Goal: Task Accomplishment & Management: Complete application form

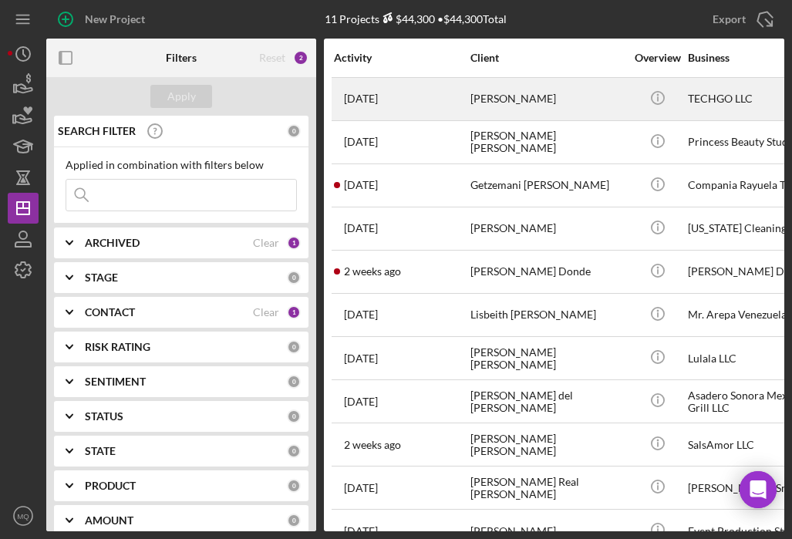
click at [565, 94] on div "[PERSON_NAME]" at bounding box center [548, 99] width 154 height 41
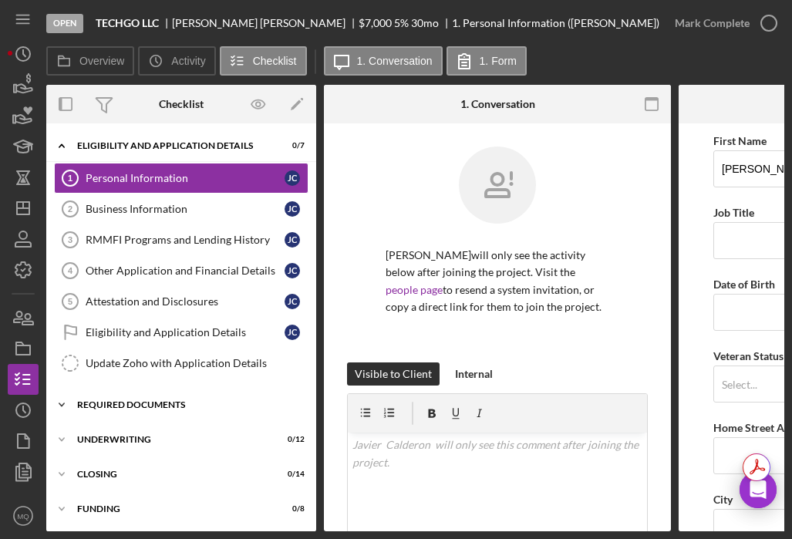
click at [62, 400] on icon "Icon/Expander" at bounding box center [61, 405] width 31 height 31
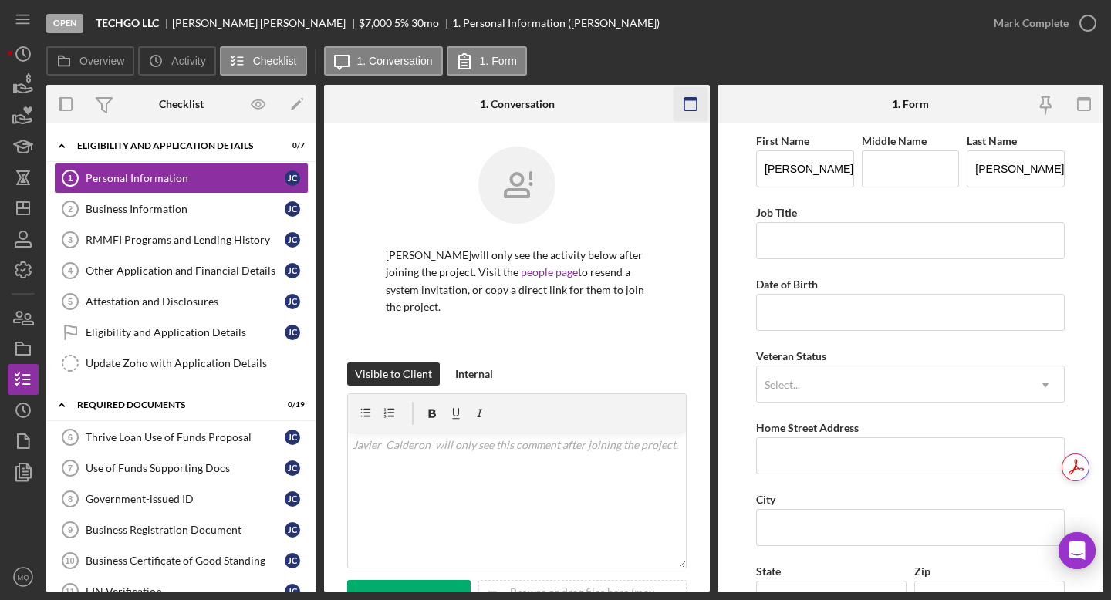
click at [694, 110] on icon "button" at bounding box center [691, 104] width 35 height 35
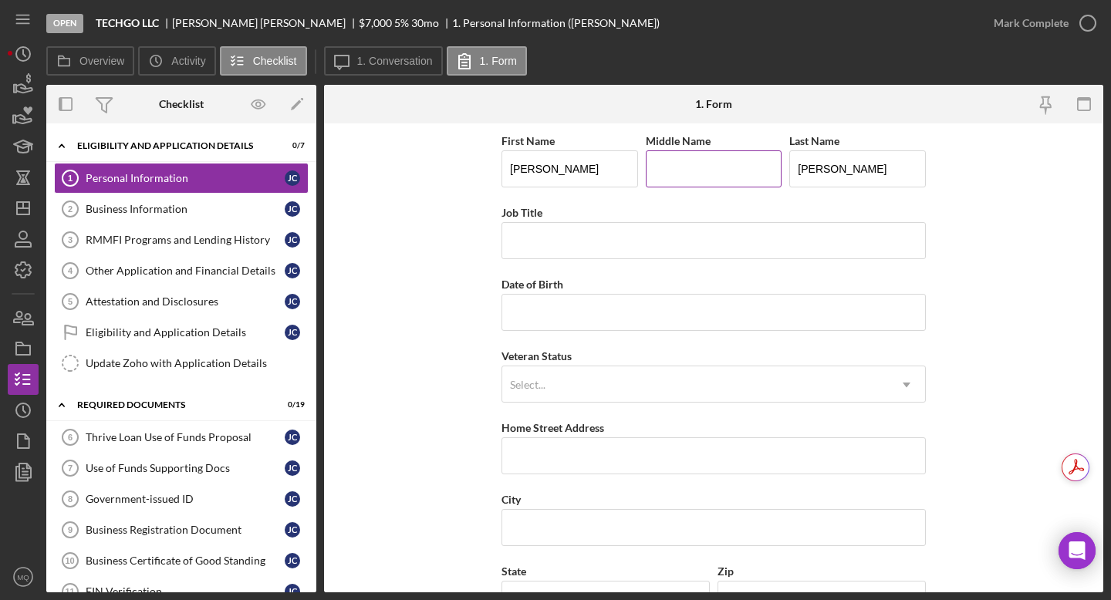
click at [687, 177] on input "Middle Name" at bounding box center [714, 168] width 137 height 37
type input "H"
click at [665, 238] on input "Job Title" at bounding box center [714, 240] width 424 height 37
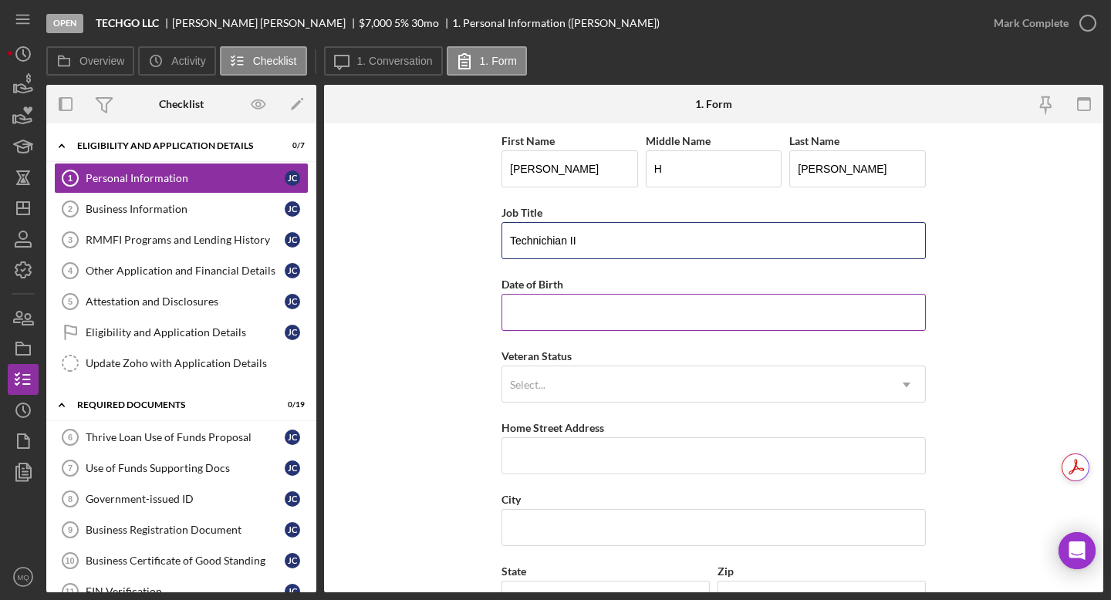
type input "Technichian II"
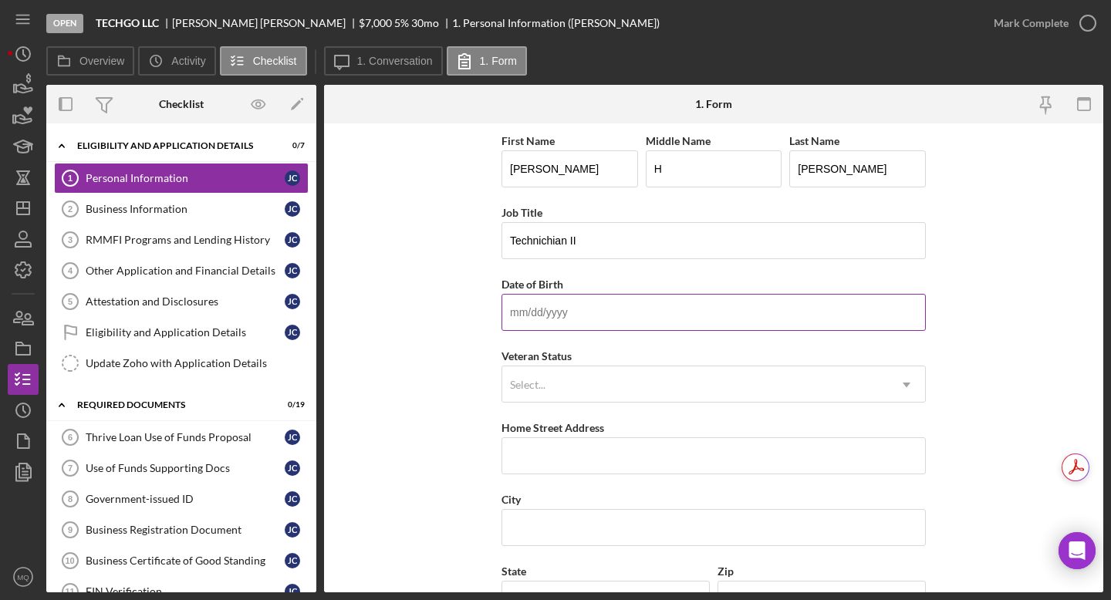
click at [638, 322] on input "Date of Birth" at bounding box center [714, 312] width 424 height 37
type input "[DATE]"
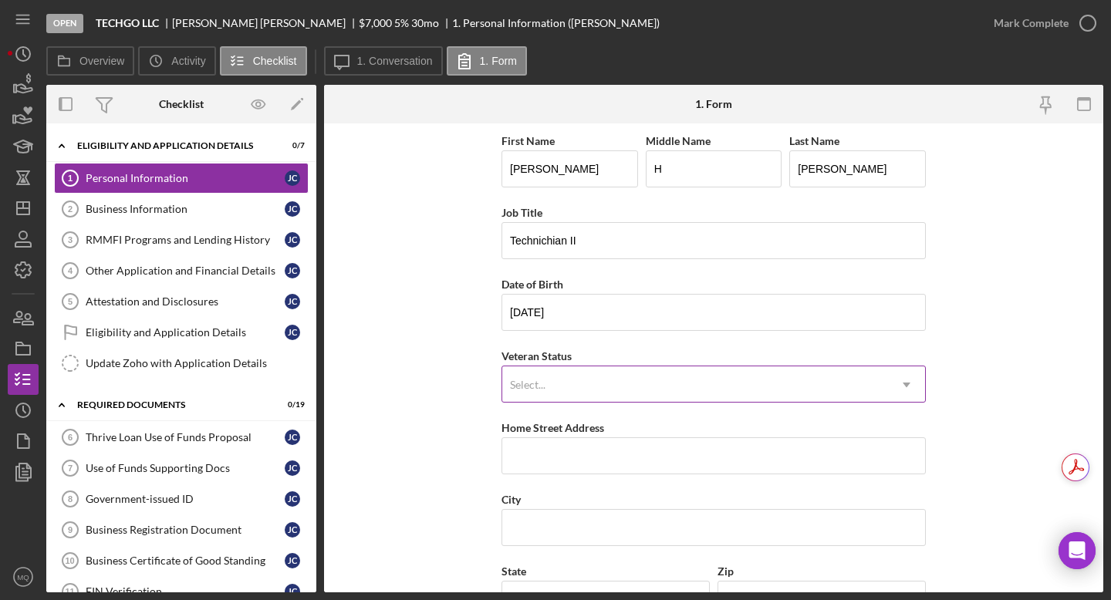
click at [658, 384] on div "Select..." at bounding box center [695, 384] width 386 height 35
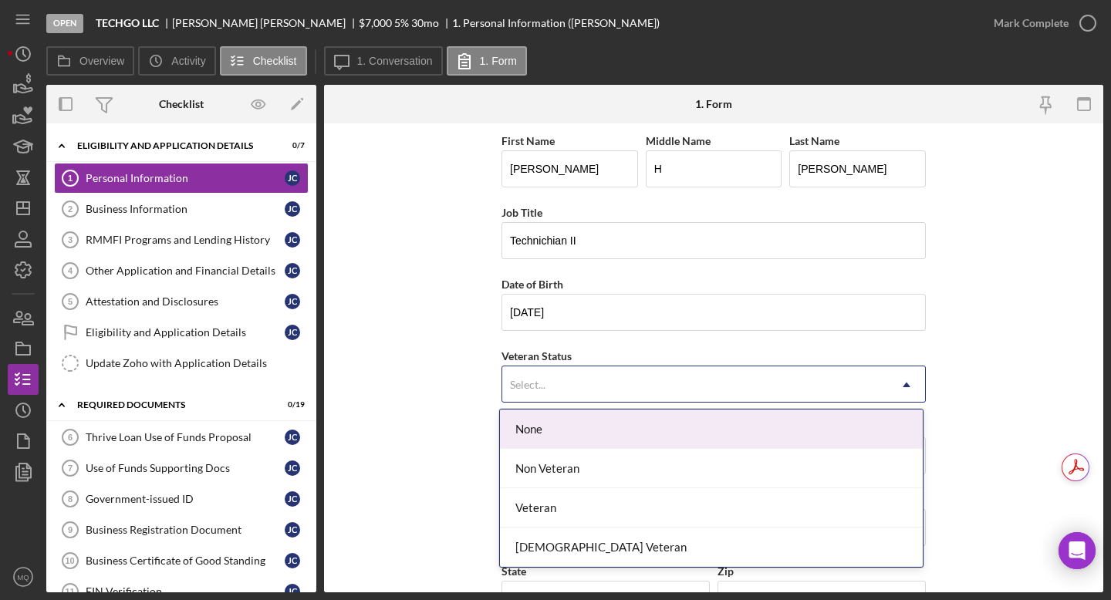
click at [792, 375] on form "First Name [PERSON_NAME] Middle Name H Last Name [PERSON_NAME] Job Title Techni…" at bounding box center [713, 357] width 779 height 469
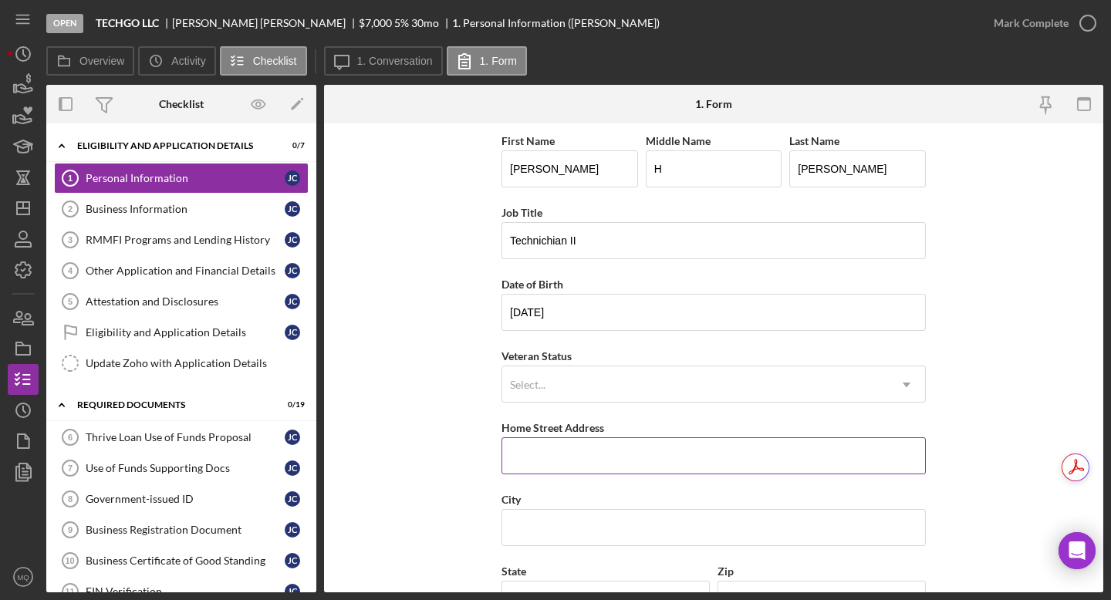
click at [714, 464] on input "Home Street Address" at bounding box center [714, 455] width 424 height 37
type input "[STREET_ADDRESS][PERSON_NAME]"
type input "Lakewoo"
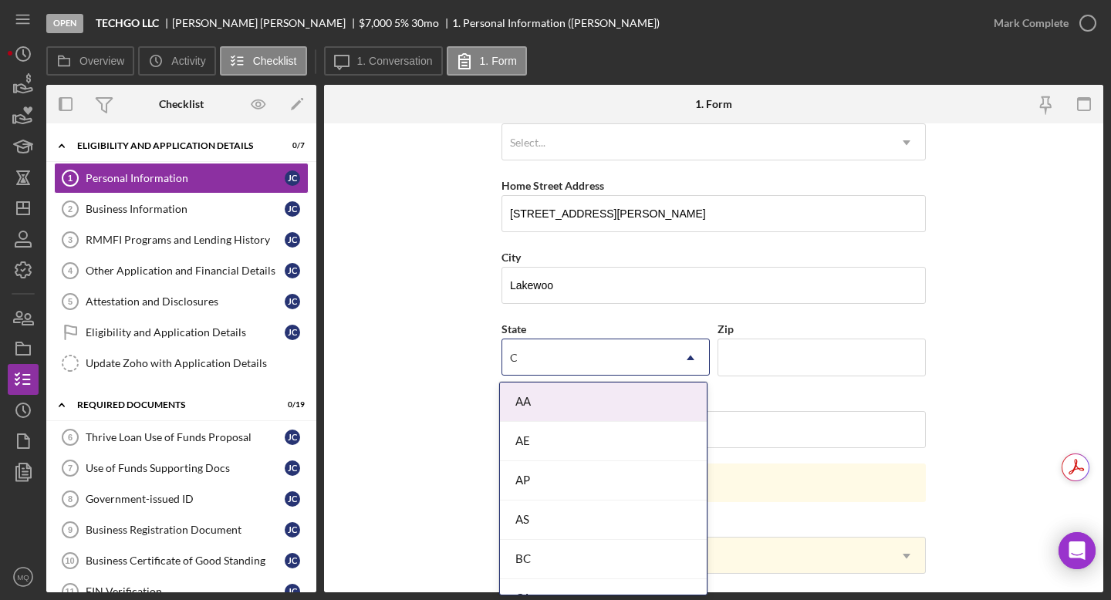
type input "CO"
click at [682, 373] on icon "Icon/Dropdown Arrow" at bounding box center [690, 357] width 37 height 37
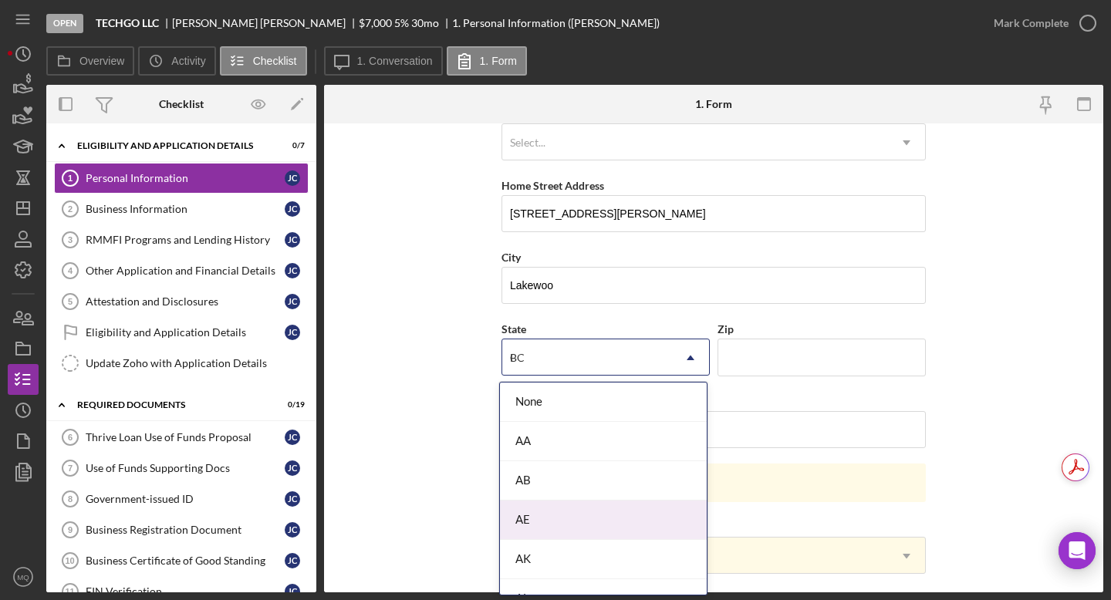
type input "CO"
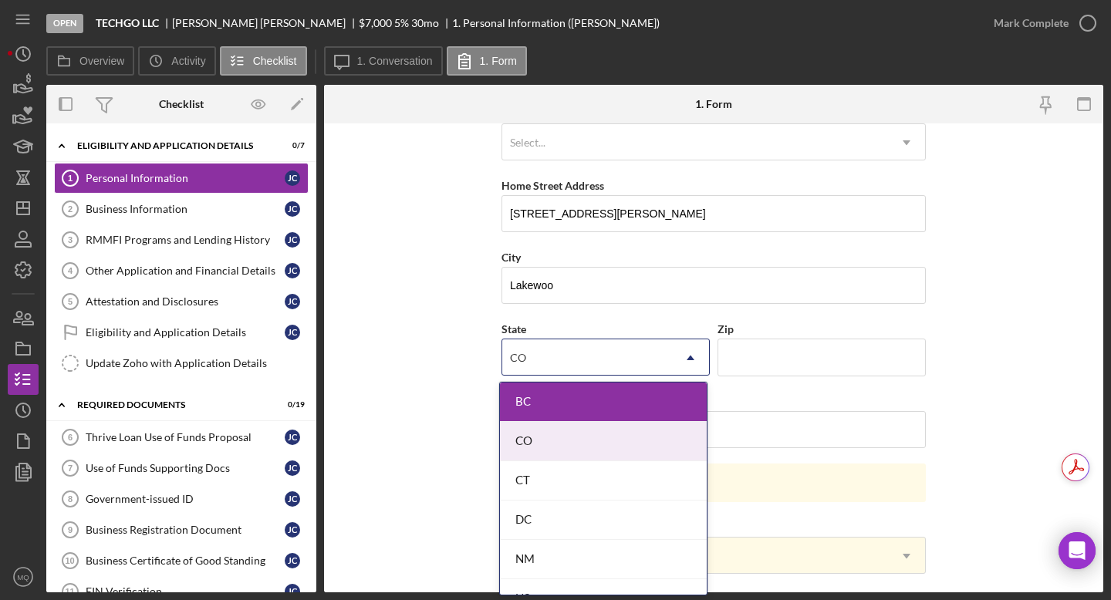
click at [559, 437] on div "CO" at bounding box center [603, 441] width 207 height 39
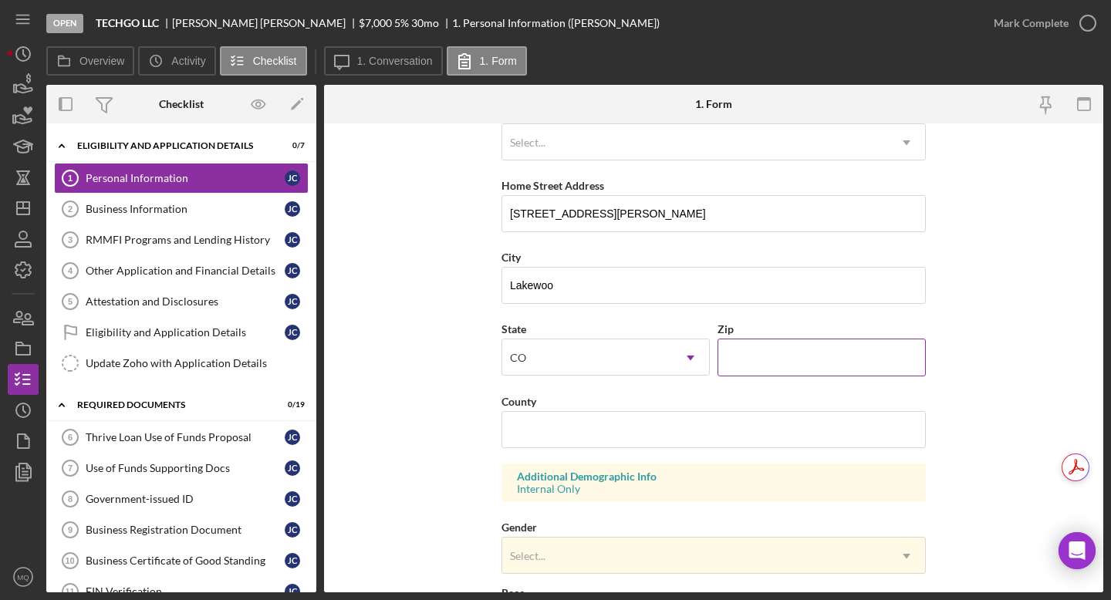
click at [762, 364] on input "Zip" at bounding box center [822, 357] width 208 height 37
type input "80226"
click at [686, 426] on input "County" at bounding box center [714, 429] width 424 height 37
type input "j"
type input "Jefferson"
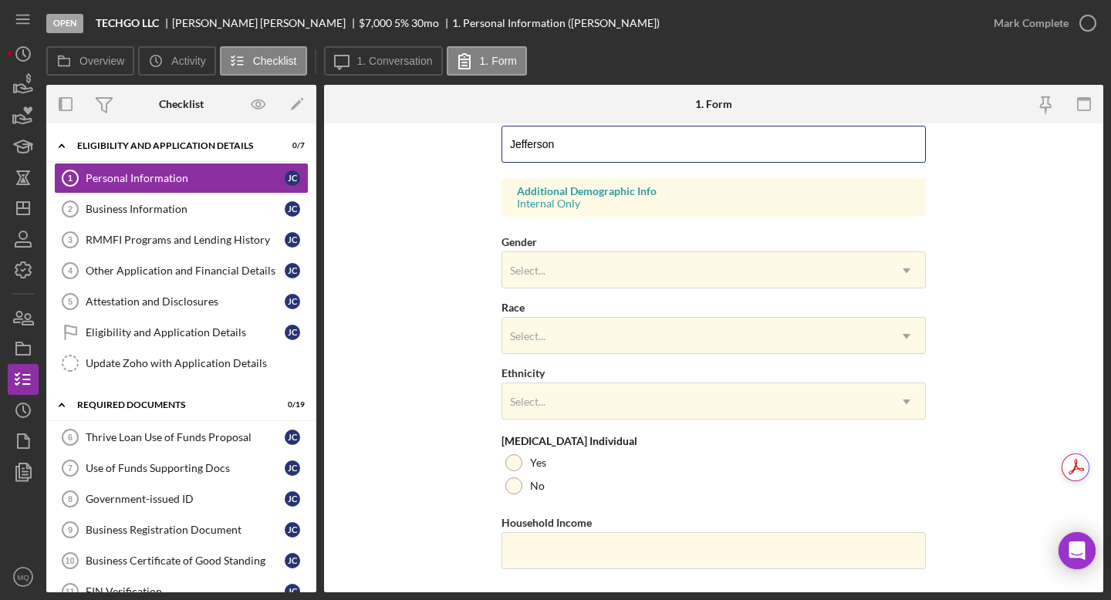
scroll to position [535, 0]
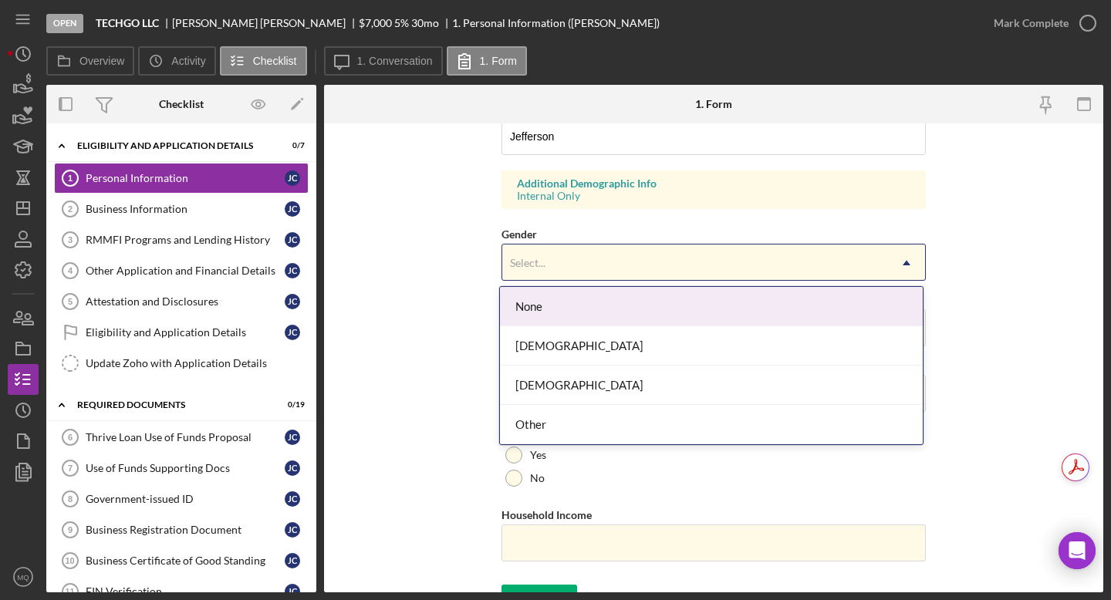
click at [722, 259] on div "Select..." at bounding box center [695, 262] width 386 height 35
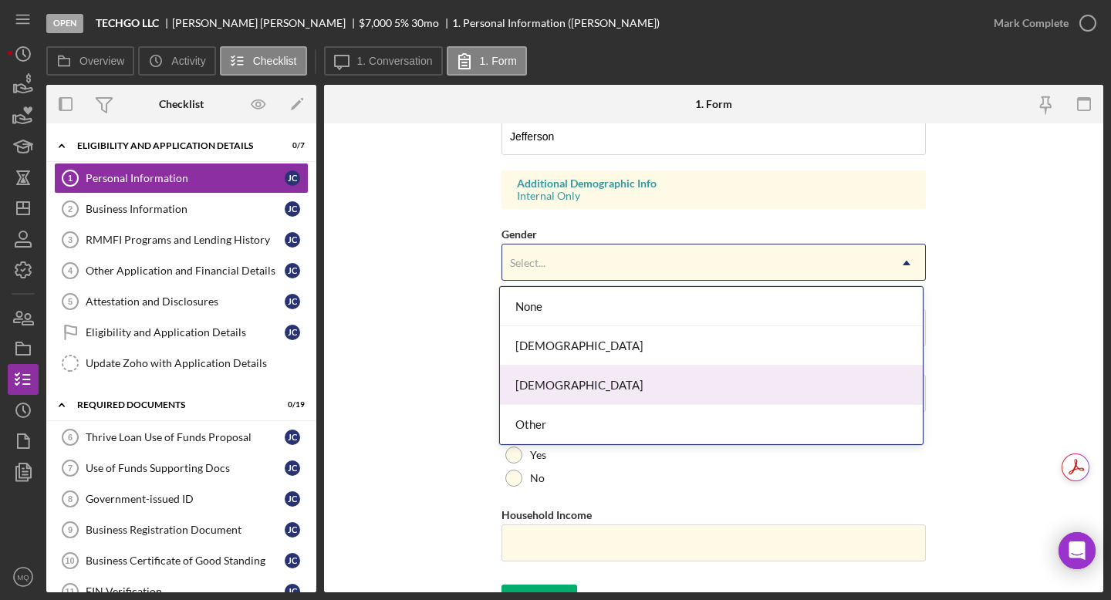
click at [595, 388] on div "[DEMOGRAPHIC_DATA]" at bounding box center [711, 385] width 423 height 39
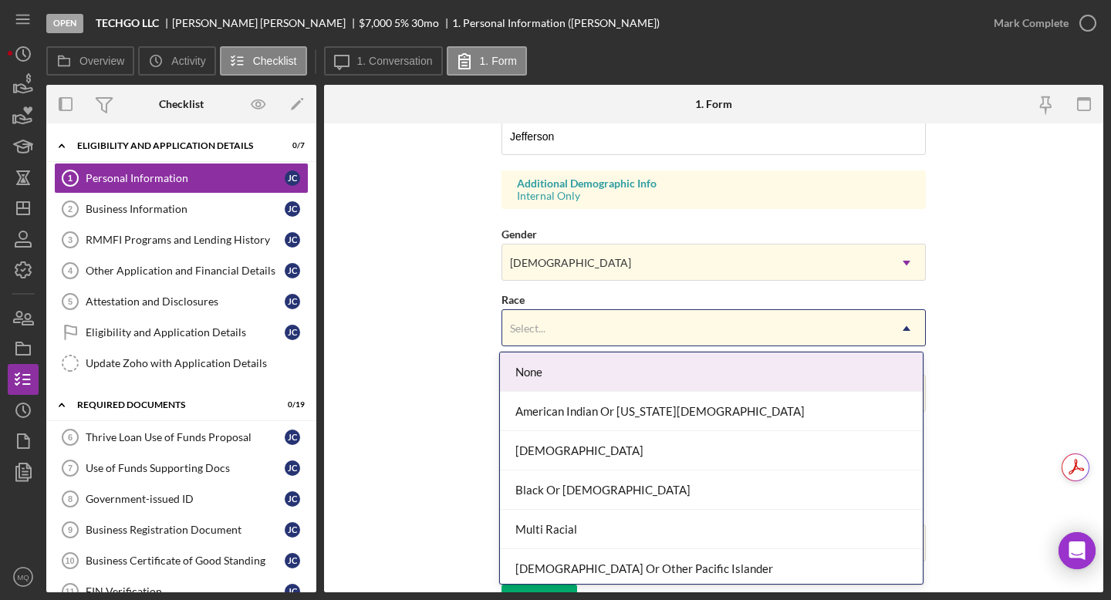
click at [678, 324] on div "Select..." at bounding box center [695, 328] width 386 height 35
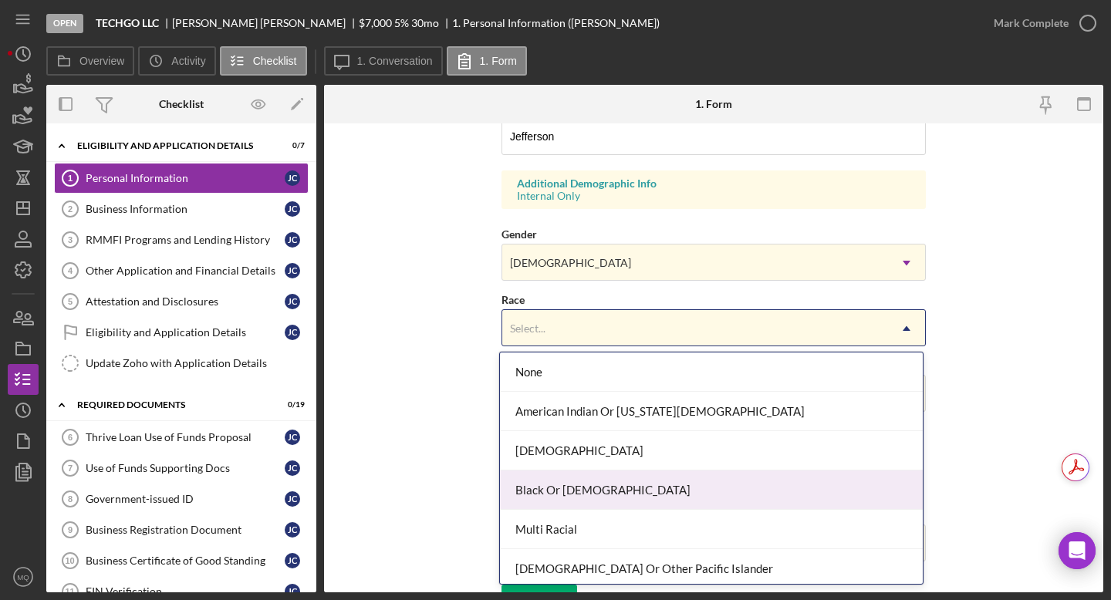
scroll to position [83, 0]
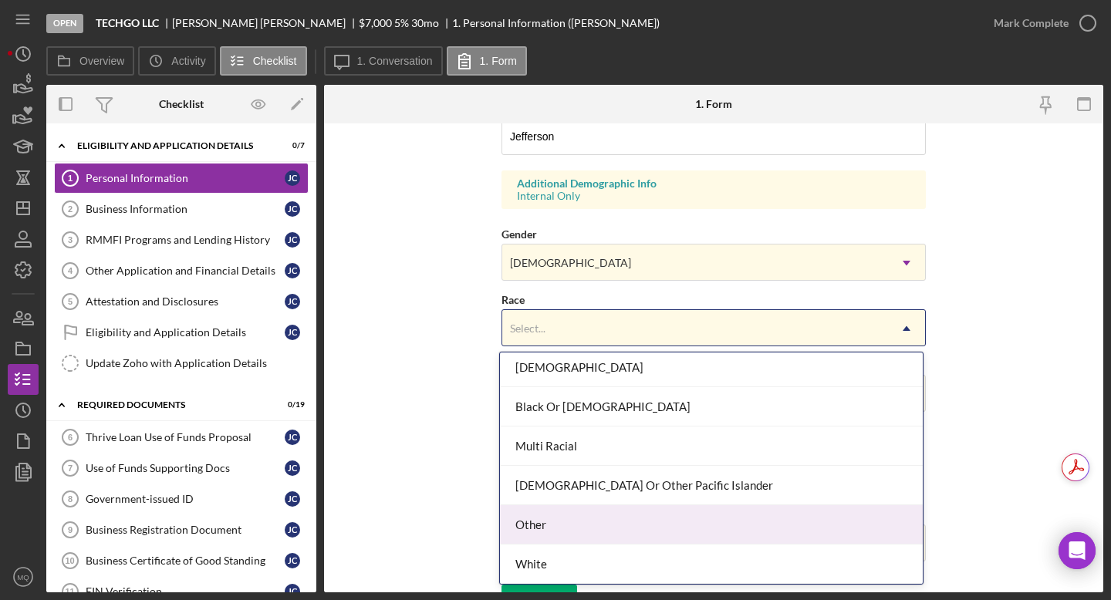
click at [557, 525] on div "Other" at bounding box center [711, 524] width 423 height 39
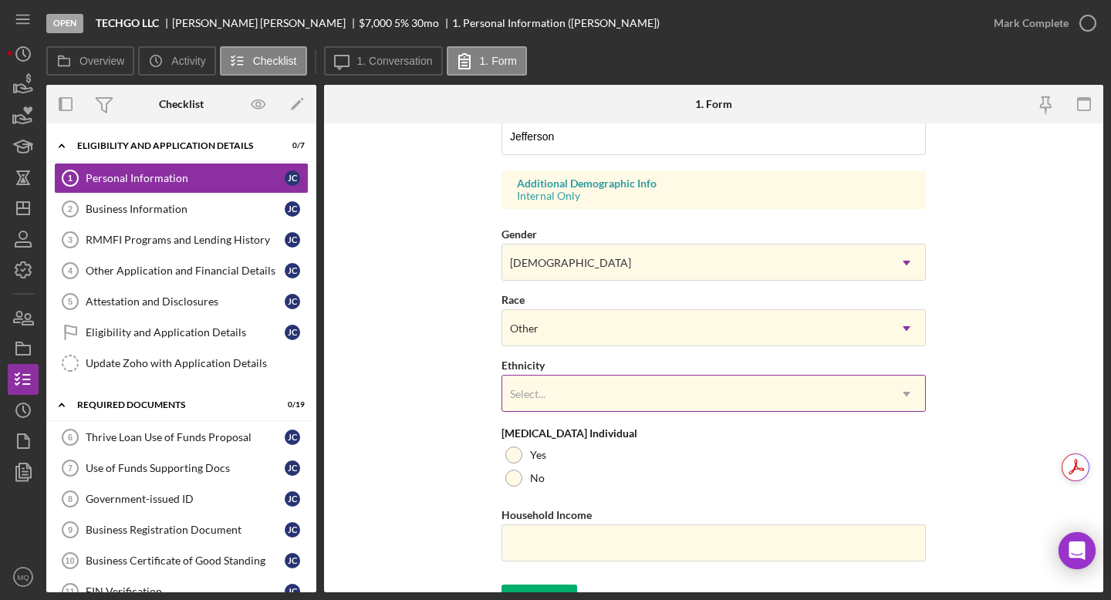
click at [658, 397] on div "Select..." at bounding box center [695, 394] width 386 height 35
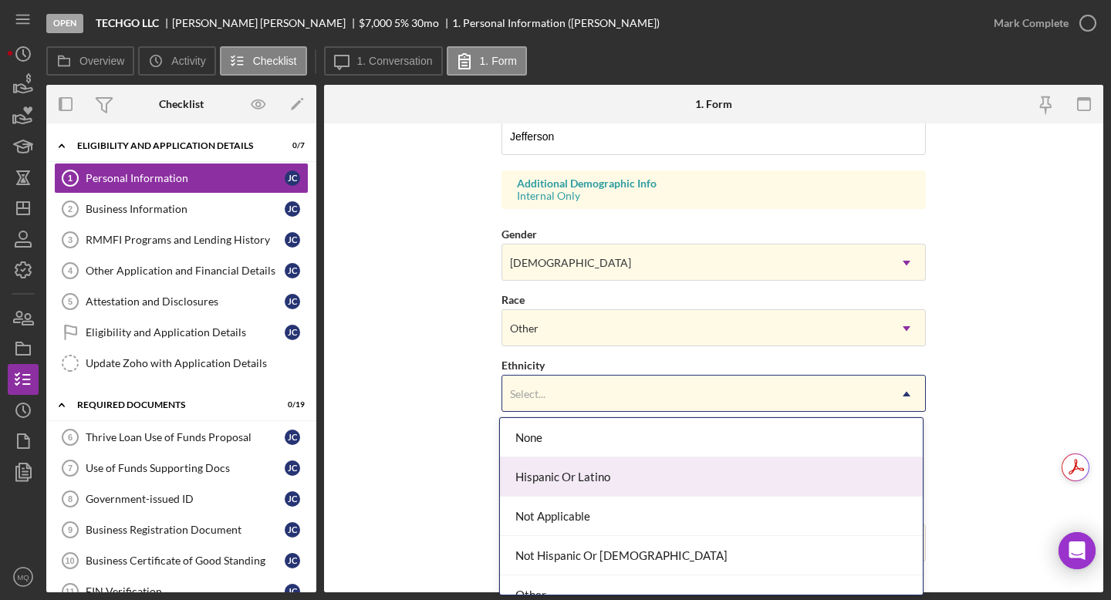
click at [627, 481] on div "Hispanic Or Latino" at bounding box center [711, 477] width 423 height 39
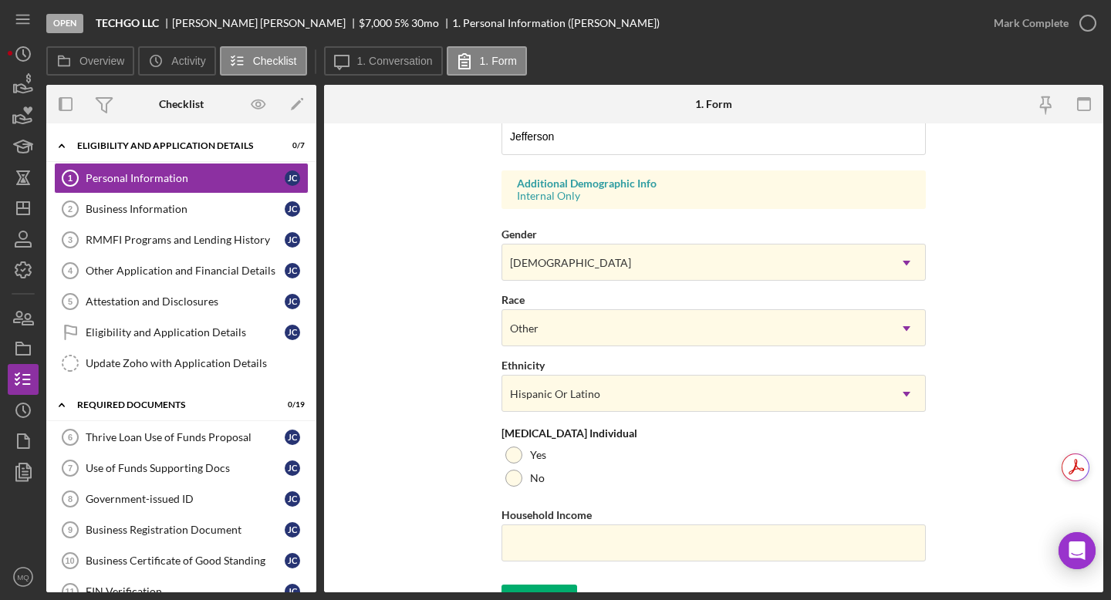
scroll to position [560, 0]
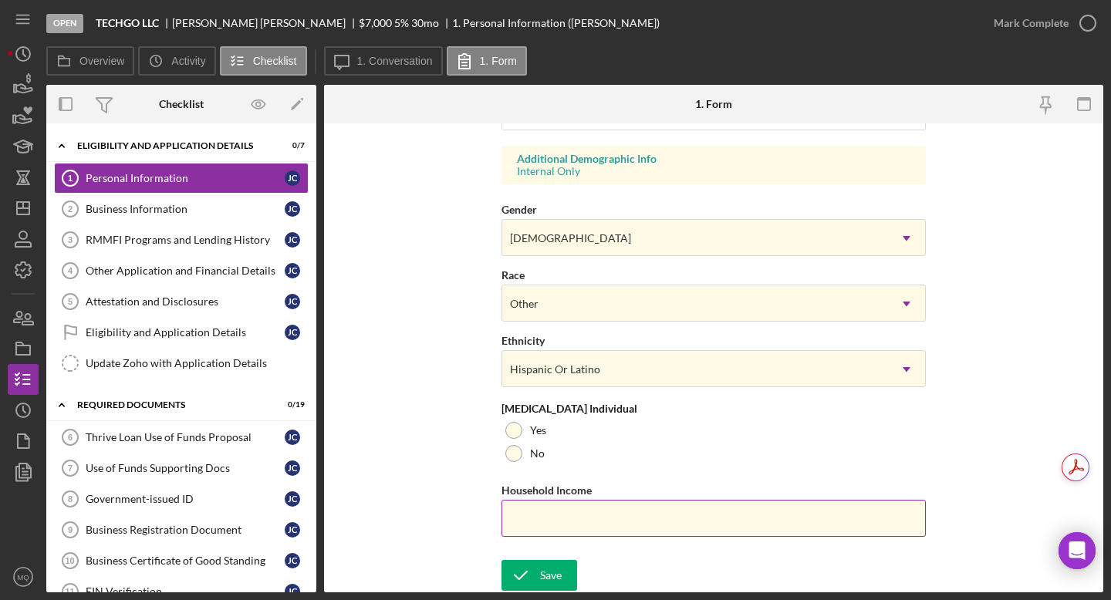
click at [664, 522] on input "Household Income" at bounding box center [714, 518] width 424 height 37
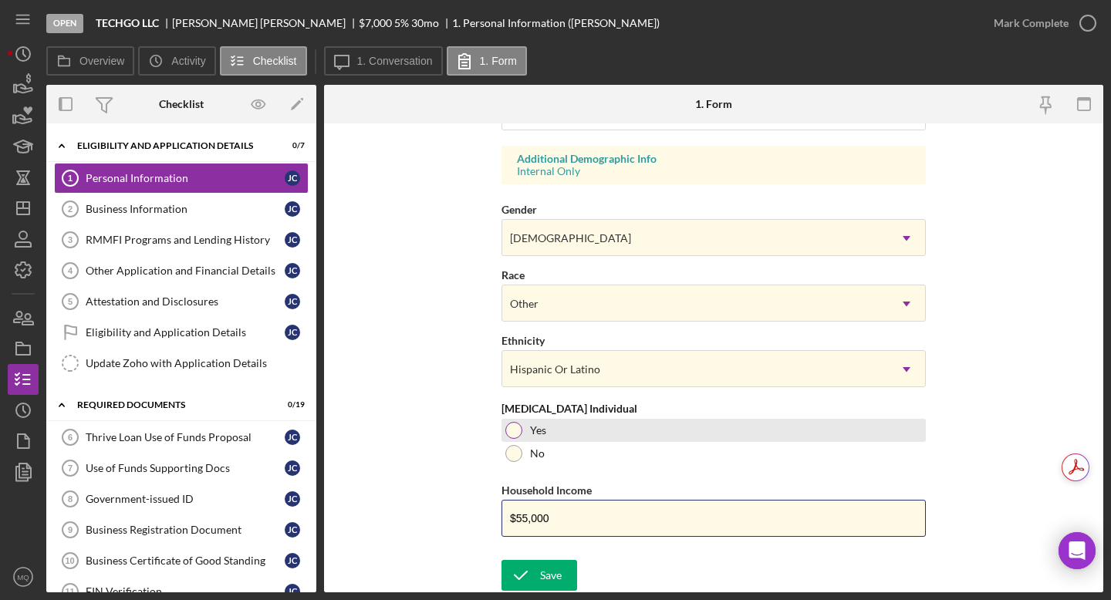
type input "$55,000"
click at [508, 433] on div at bounding box center [513, 430] width 17 height 17
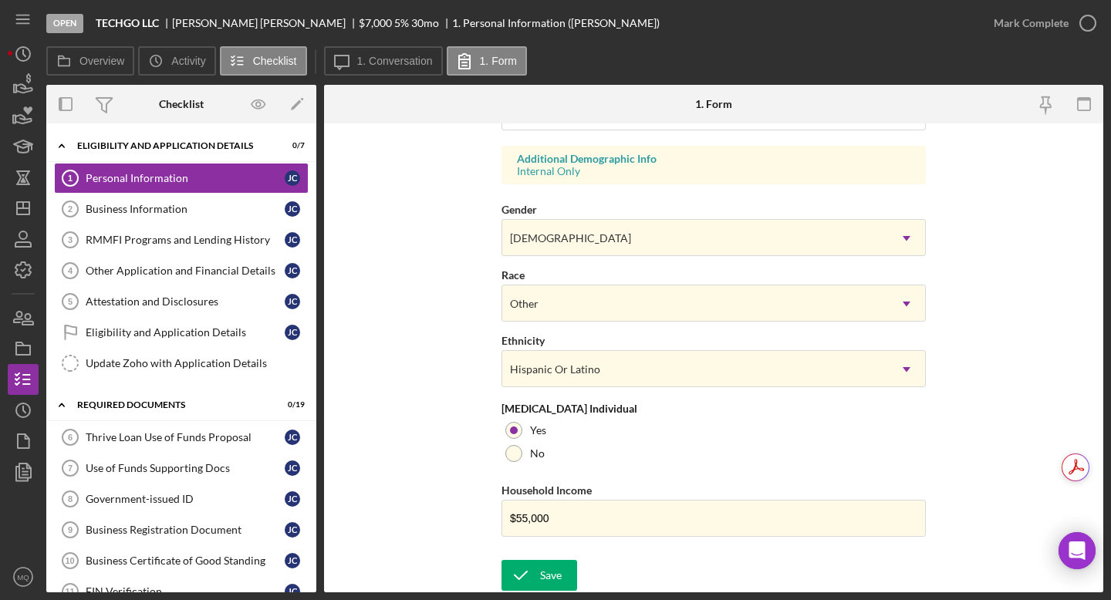
click at [549, 539] on div "Open TECHGO LLC [PERSON_NAME] $7,000 $7,000 5 % 30 mo 1. Personal Information (…" at bounding box center [555, 300] width 1111 height 600
click at [547, 539] on div "Save" at bounding box center [551, 575] width 22 height 31
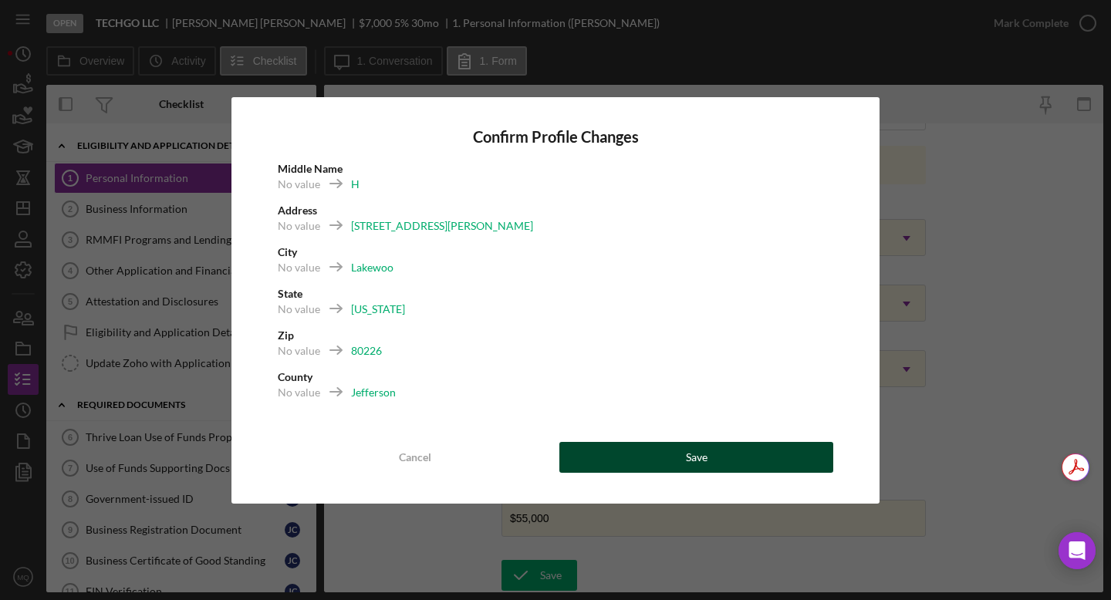
click at [743, 457] on button "Save" at bounding box center [696, 457] width 274 height 31
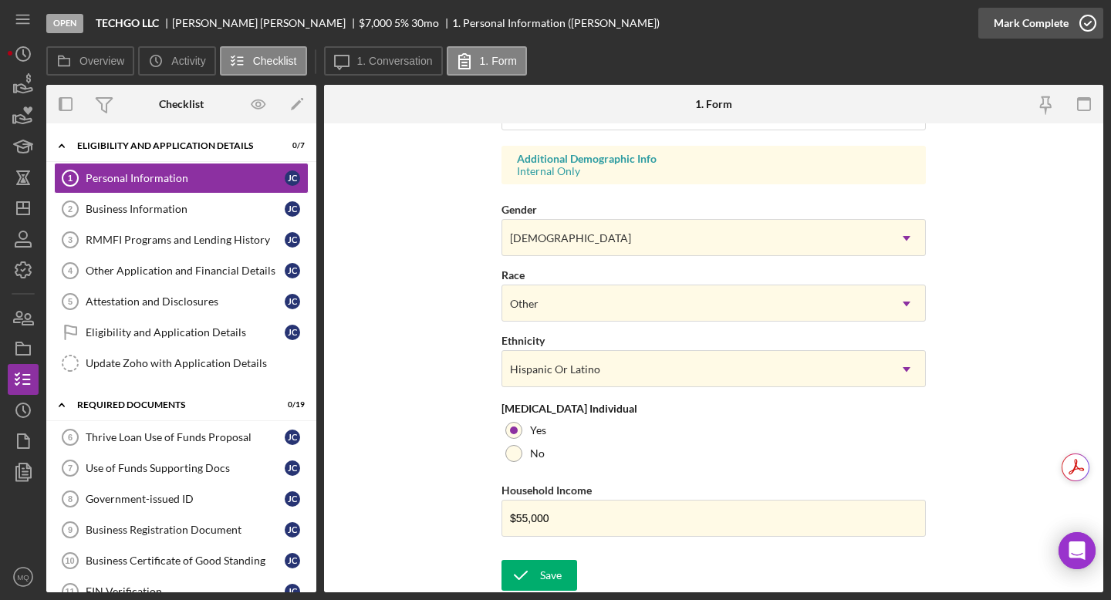
click at [792, 31] on icon "button" at bounding box center [1088, 23] width 39 height 39
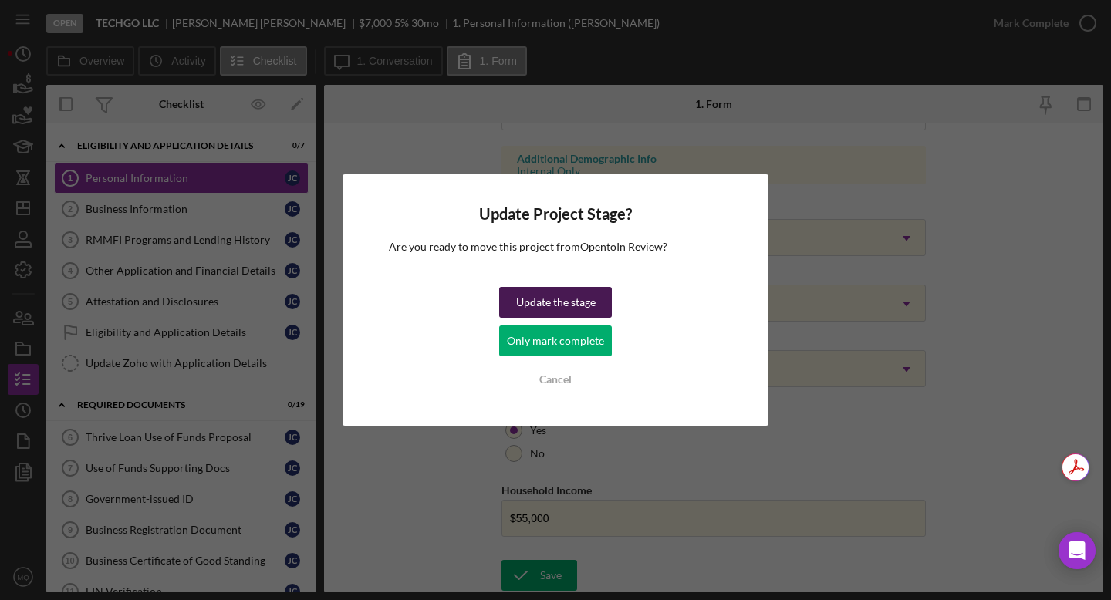
click at [580, 299] on div "Update the stage" at bounding box center [555, 302] width 79 height 31
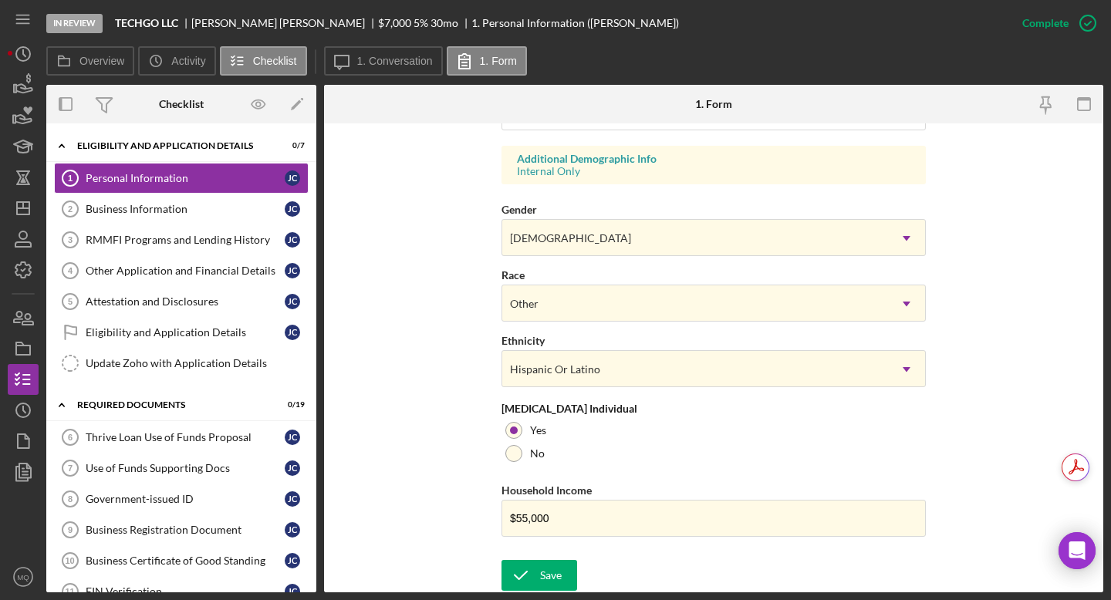
scroll to position [251, 0]
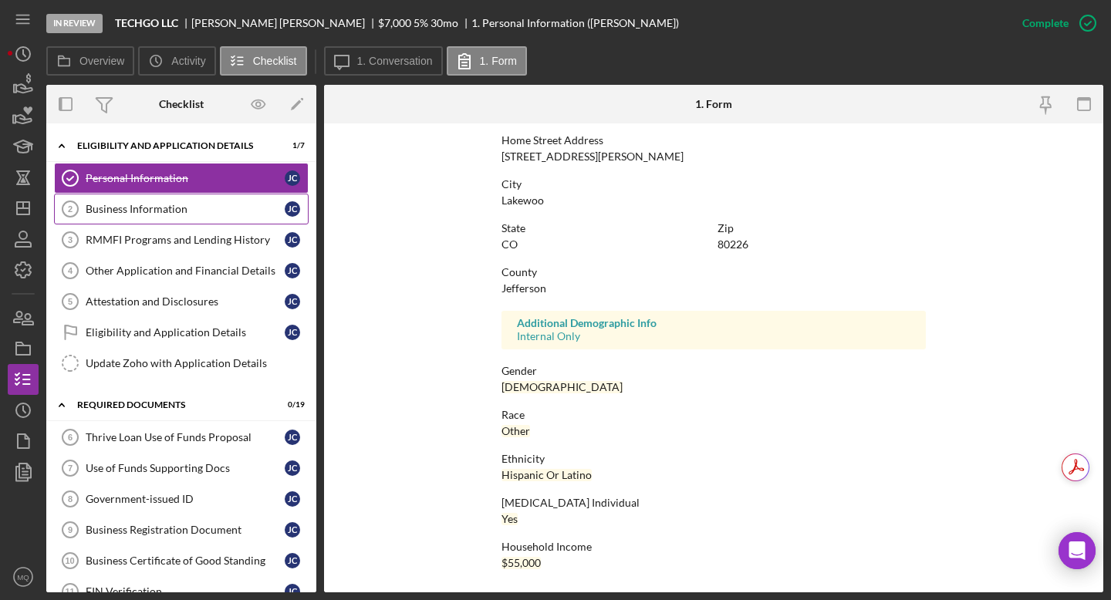
click at [184, 214] on div "Business Information" at bounding box center [185, 209] width 199 height 12
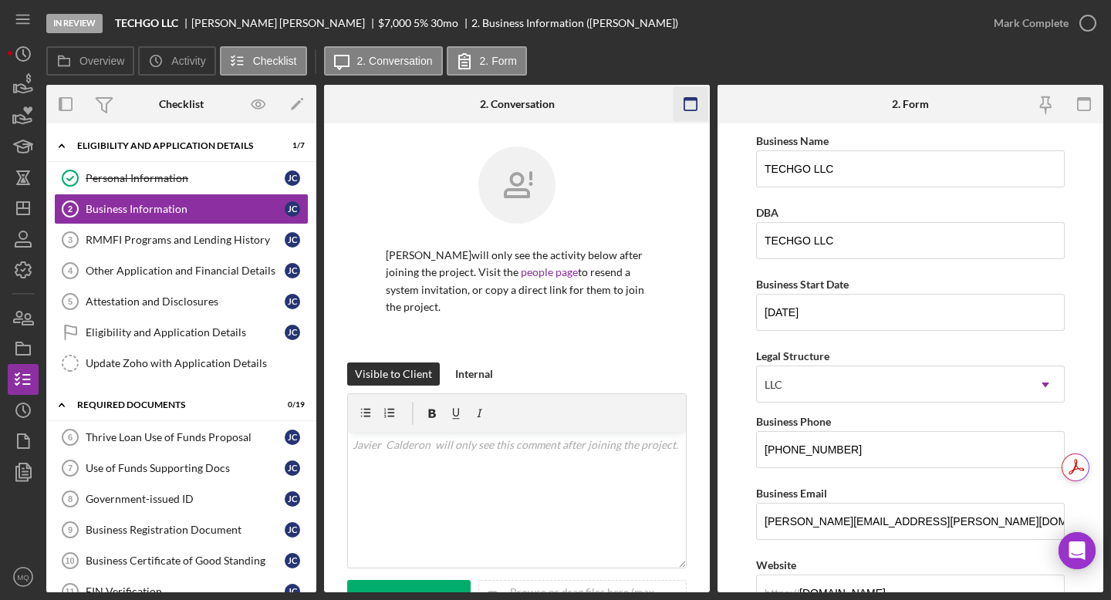
click at [691, 100] on icon "button" at bounding box center [691, 104] width 35 height 35
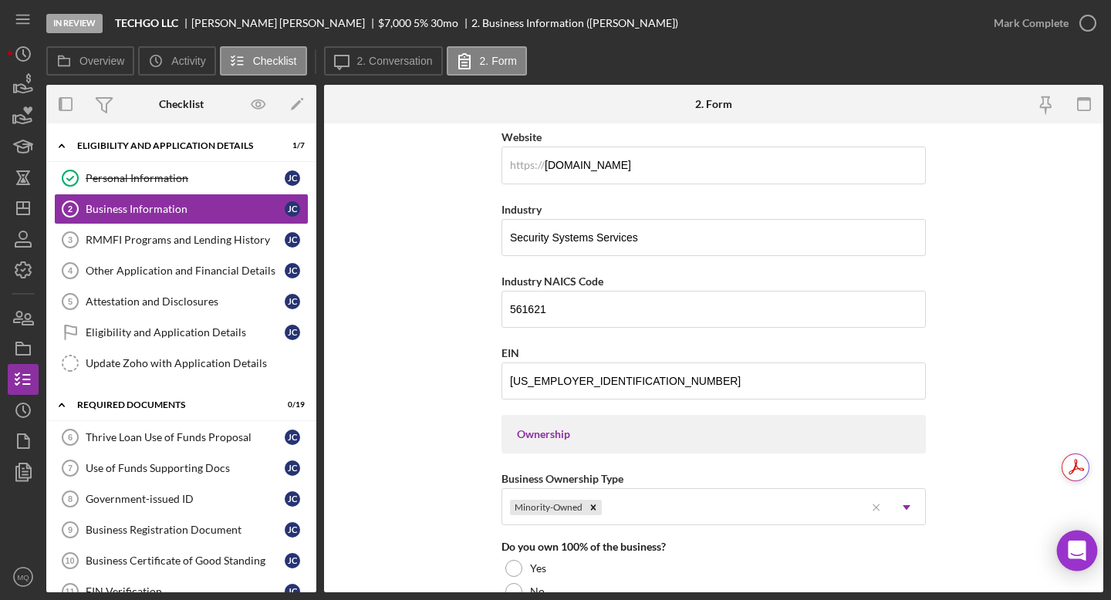
scroll to position [420, 0]
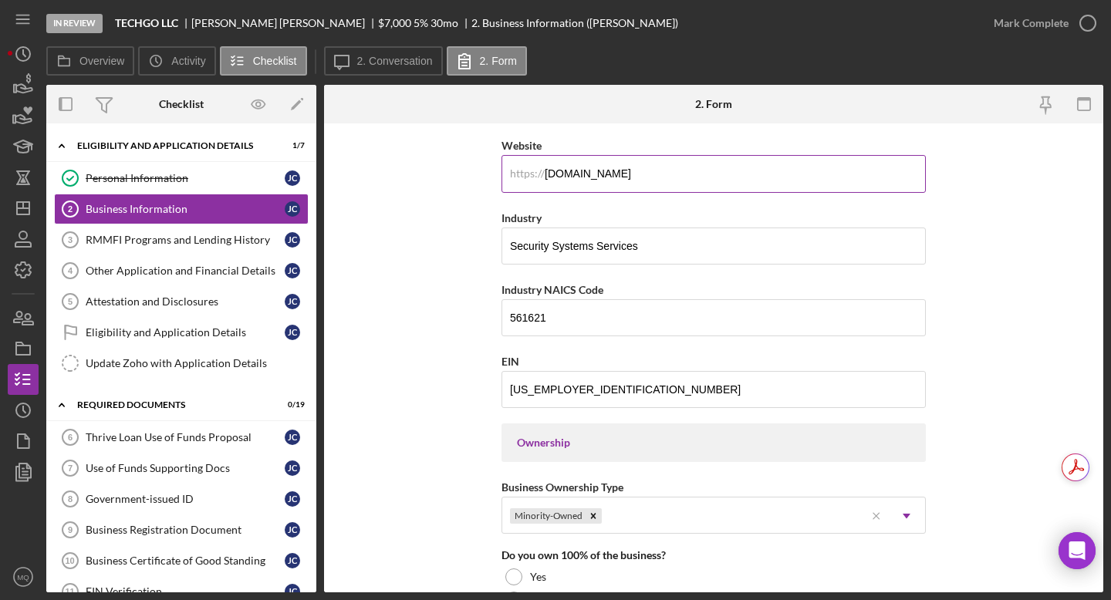
click at [677, 171] on input "[DOMAIN_NAME]" at bounding box center [714, 173] width 424 height 37
drag, startPoint x: 673, startPoint y: 177, endPoint x: 434, endPoint y: 168, distance: 238.6
click at [434, 169] on form "Business Name TECHGO LLC DBA TECHGO LLC Business Start Date [DATE] Legal Struct…" at bounding box center [713, 357] width 779 height 469
click at [792, 292] on form "Business Name TECHGO LLC DBA TECHGO LLC Business Start Date [DATE] Legal Struct…" at bounding box center [713, 357] width 779 height 469
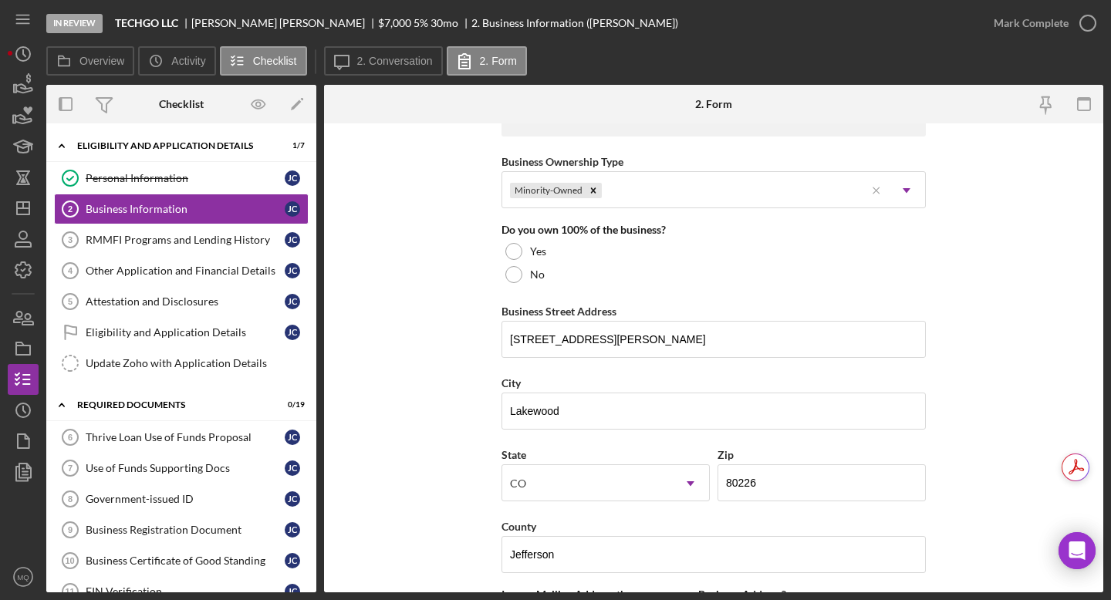
scroll to position [747, 0]
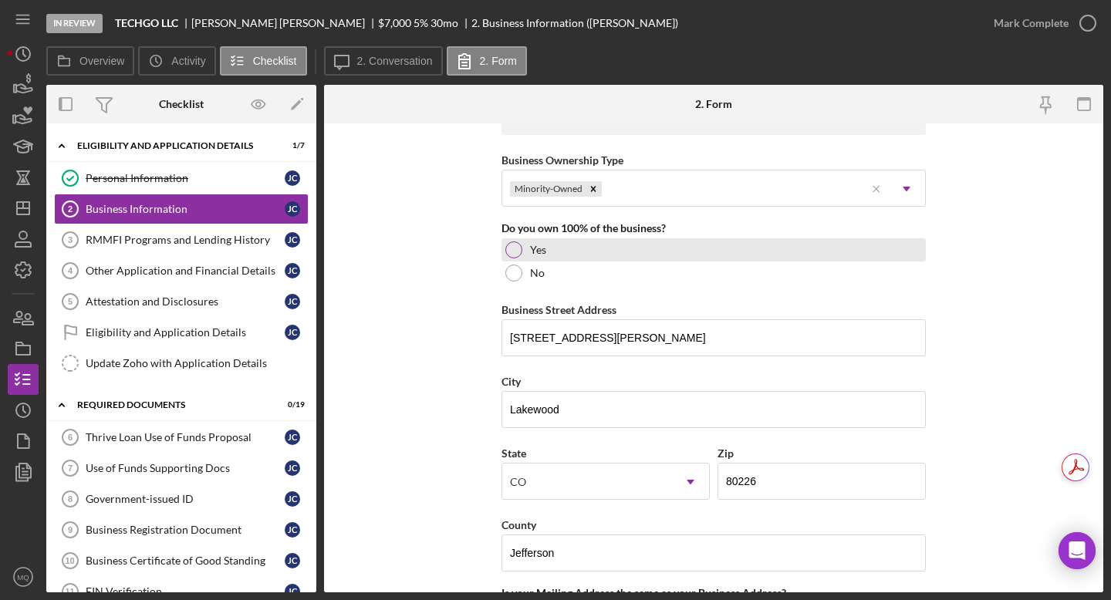
click at [508, 247] on div at bounding box center [513, 249] width 17 height 17
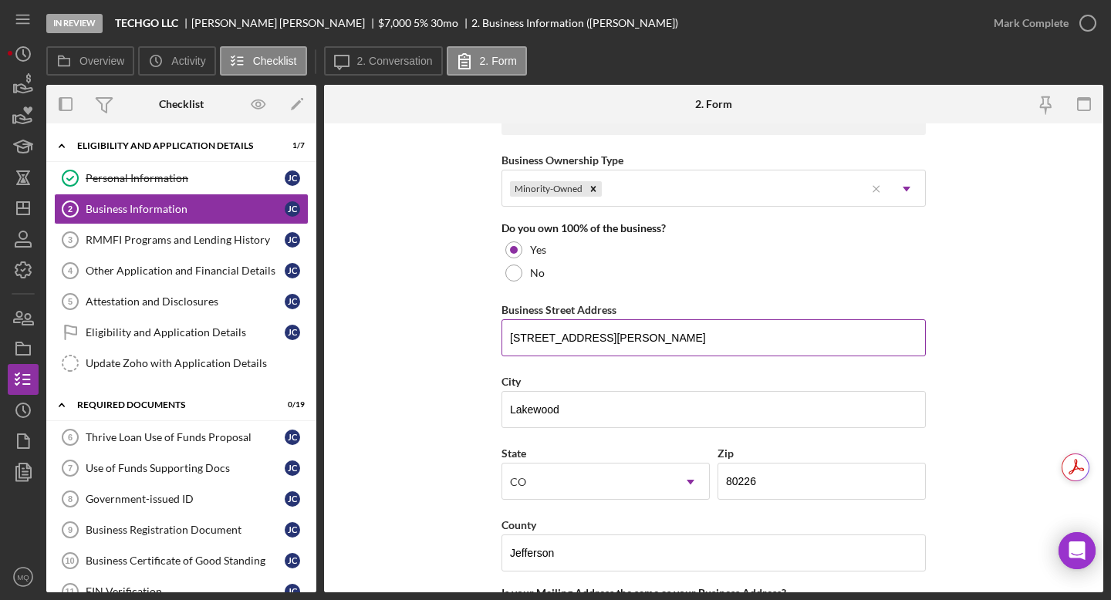
click at [687, 348] on input "[STREET_ADDRESS][PERSON_NAME]" at bounding box center [714, 337] width 424 height 37
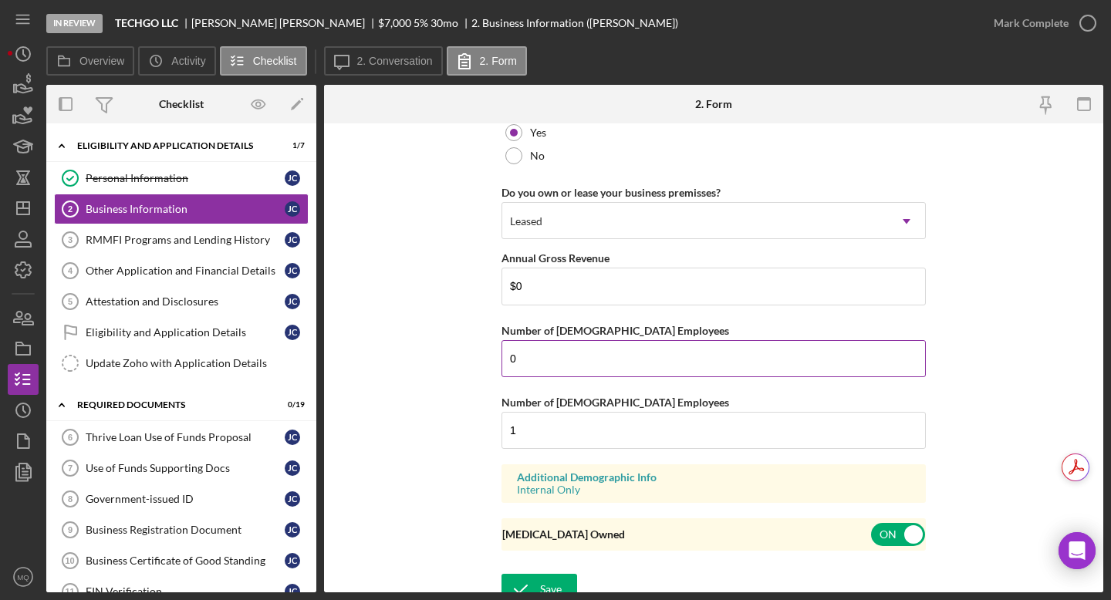
scroll to position [1243, 0]
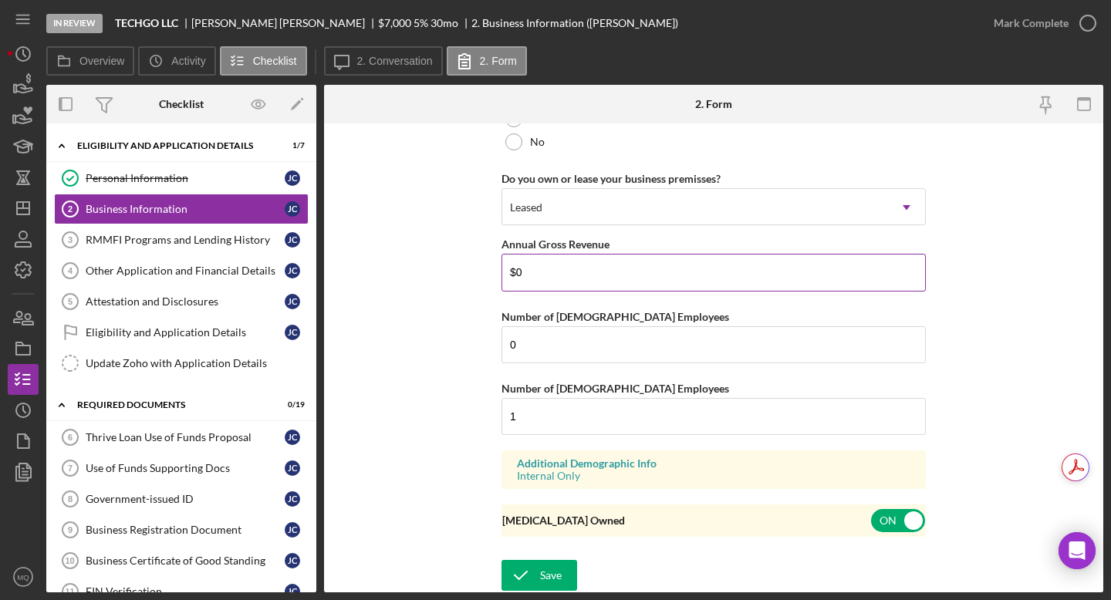
click at [586, 281] on input "$0" at bounding box center [714, 272] width 424 height 37
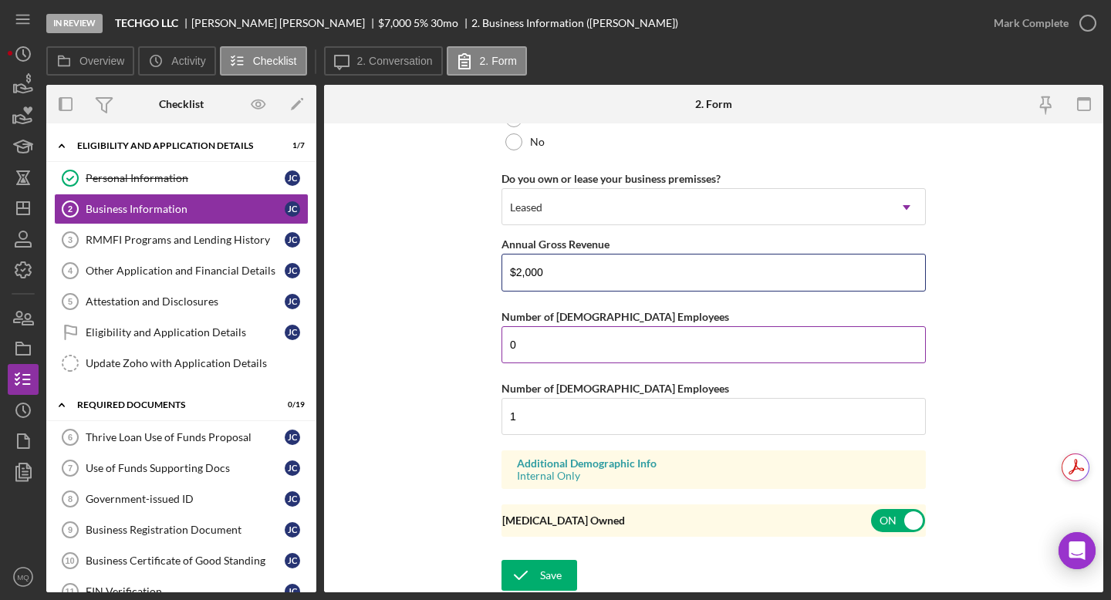
type input "$2,000"
click at [579, 339] on input "0" at bounding box center [714, 344] width 424 height 37
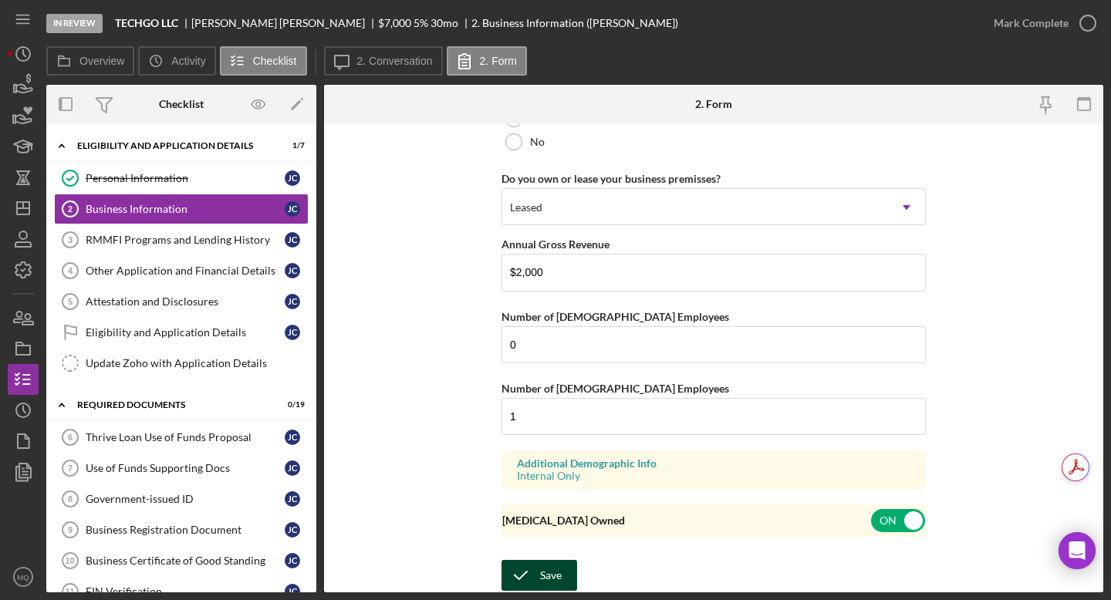
click at [562, 539] on button "Save" at bounding box center [540, 575] width 76 height 31
click at [792, 22] on icon "button" at bounding box center [1088, 23] width 39 height 39
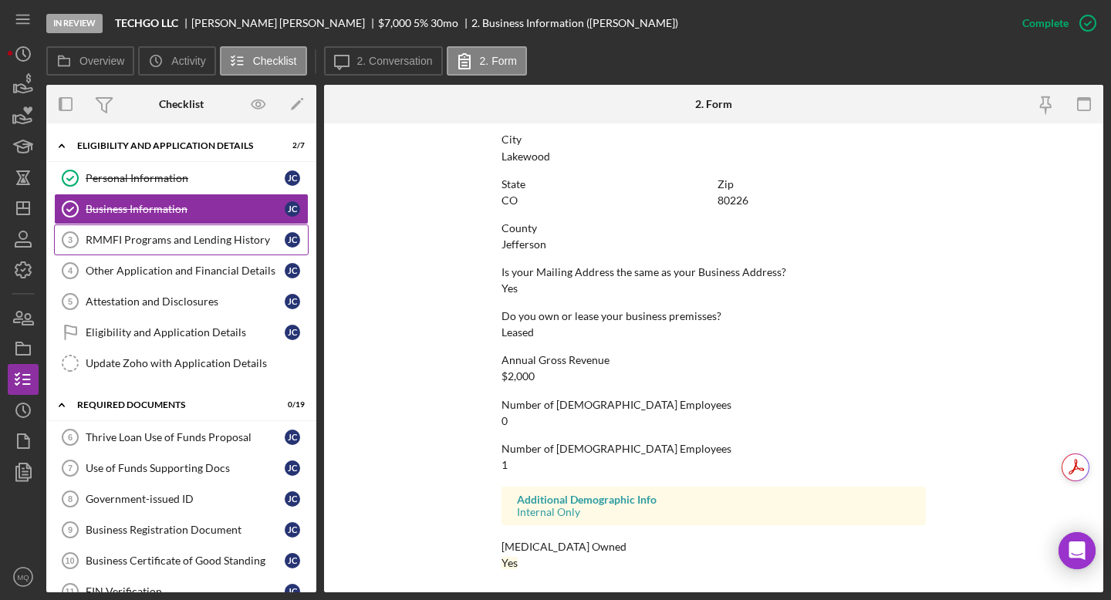
scroll to position [694, 0]
click at [191, 246] on link "RMMFI Programs and Lending History 3 RMMFI Programs and Lending History [PERSON…" at bounding box center [181, 240] width 255 height 31
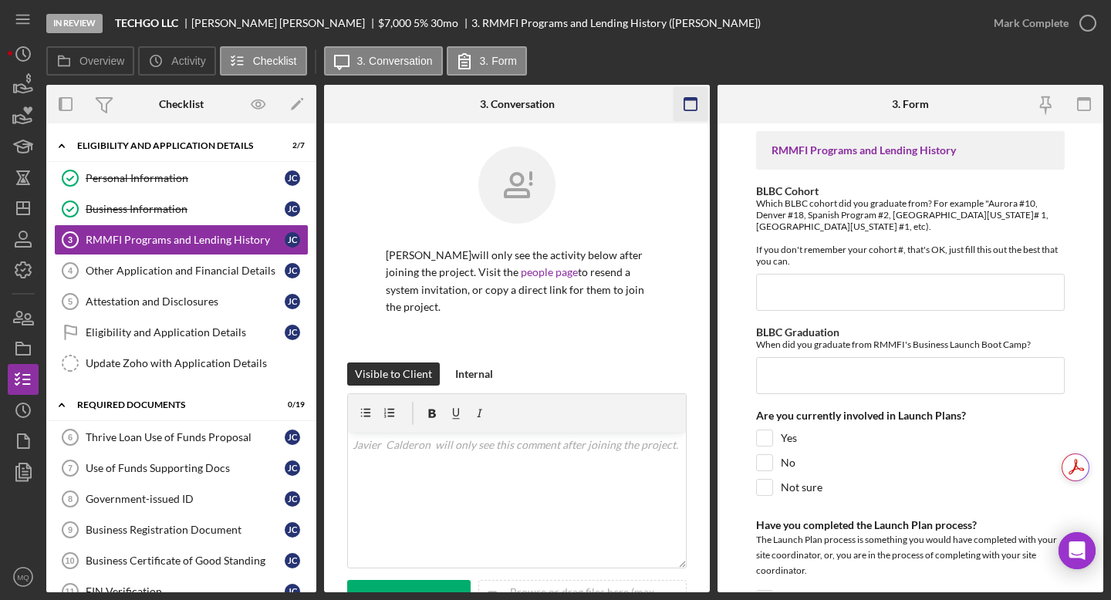
click at [695, 102] on icon "button" at bounding box center [691, 104] width 35 height 35
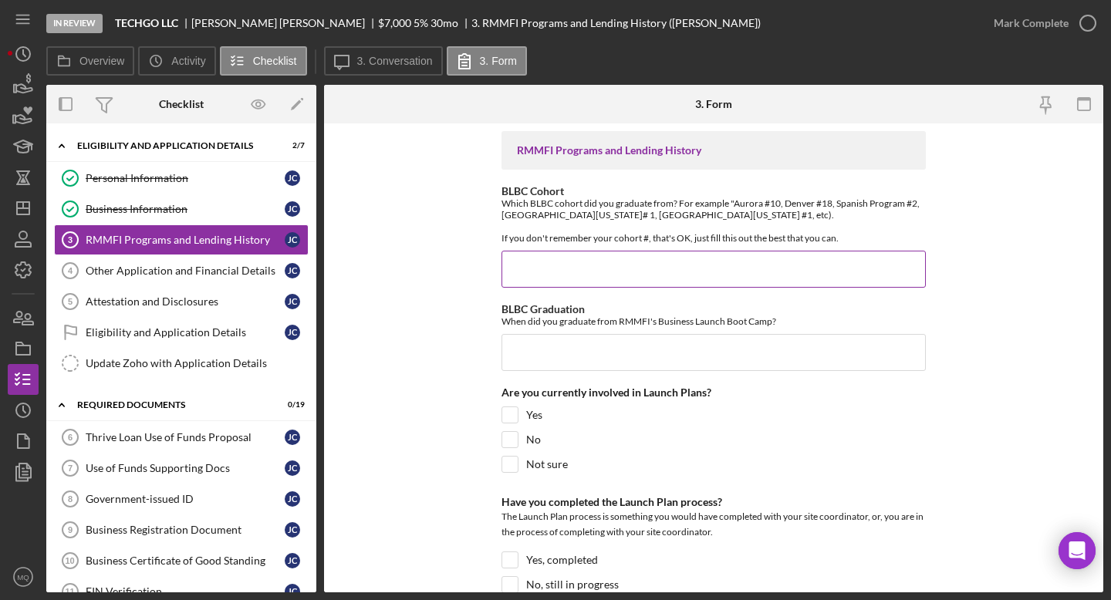
click at [562, 275] on input "BLBC Cohort" at bounding box center [714, 269] width 424 height 37
paste input "BLBC SP#3"
type input "BLBC SP#3"
click at [596, 358] on input "BLBC Graduation" at bounding box center [714, 352] width 424 height 37
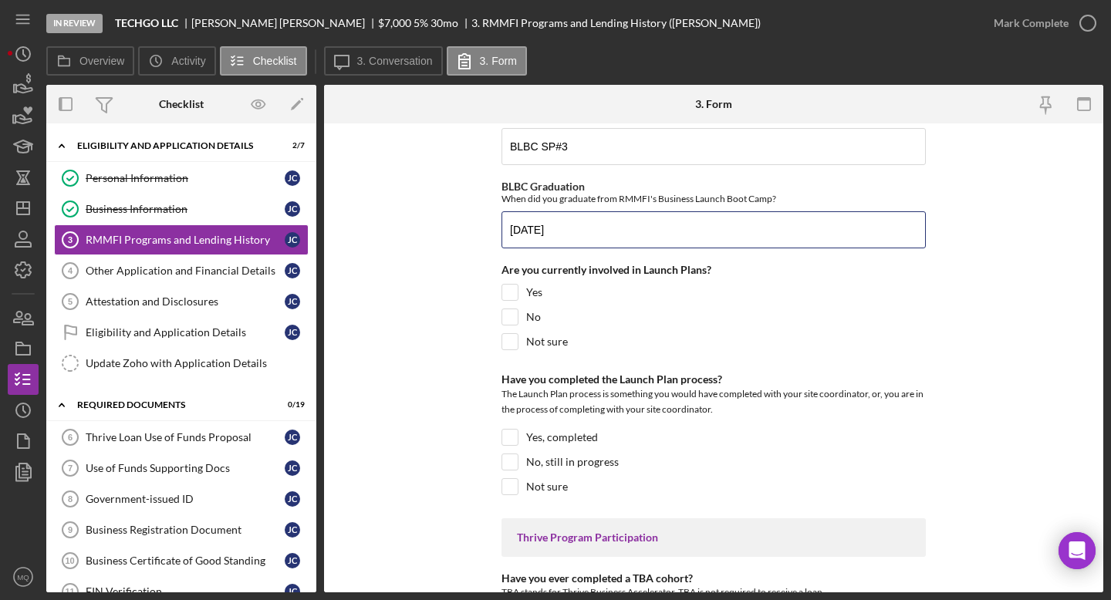
scroll to position [130, 0]
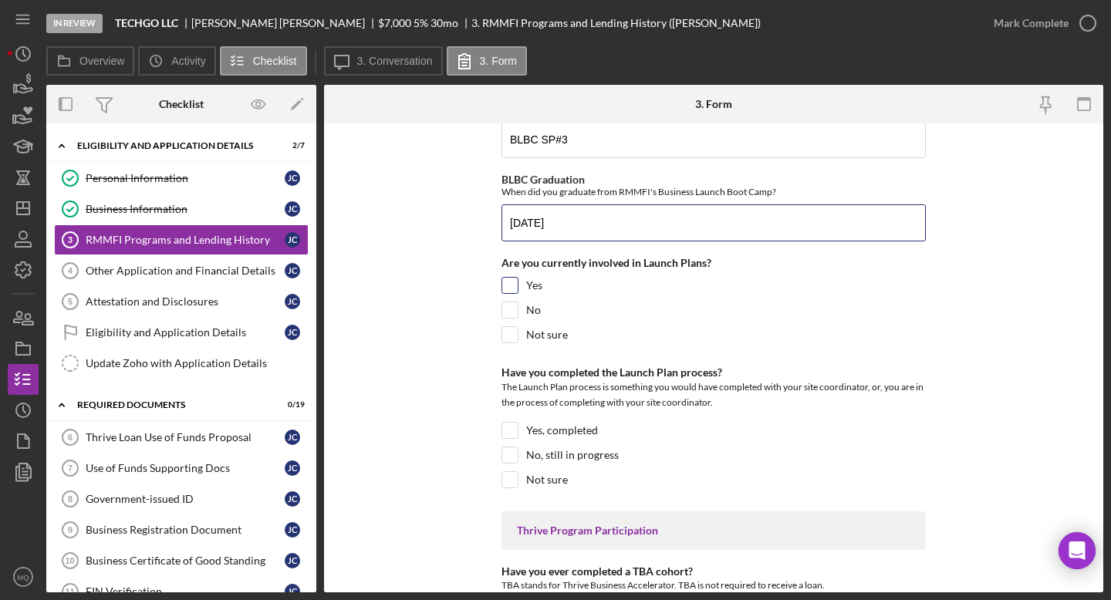
type input "[DATE]"
click at [504, 288] on input "Yes" at bounding box center [509, 285] width 15 height 15
checkbox input "true"
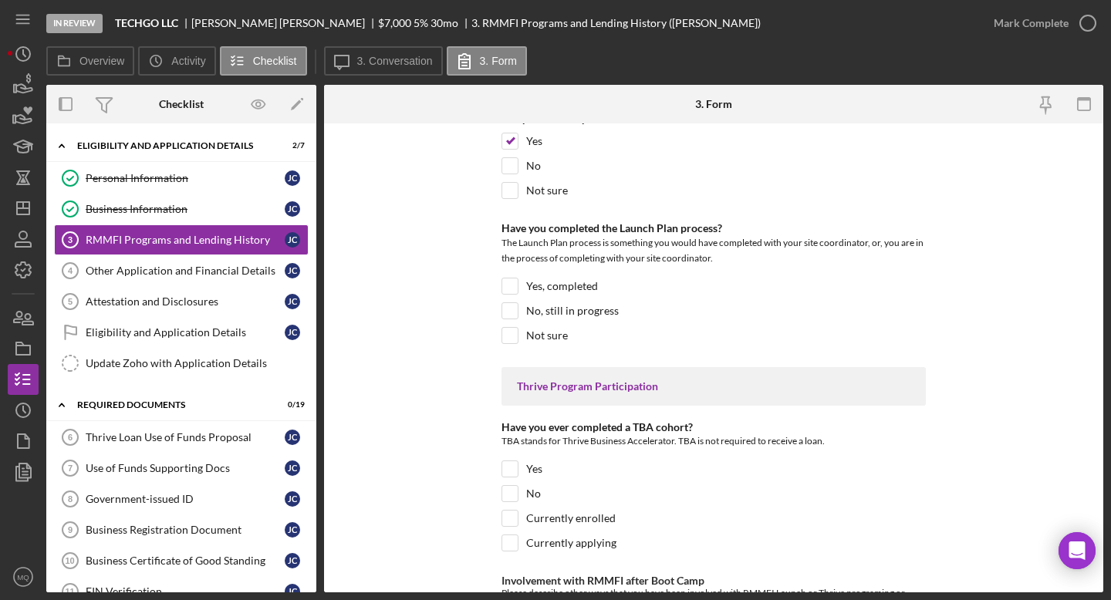
scroll to position [278, 0]
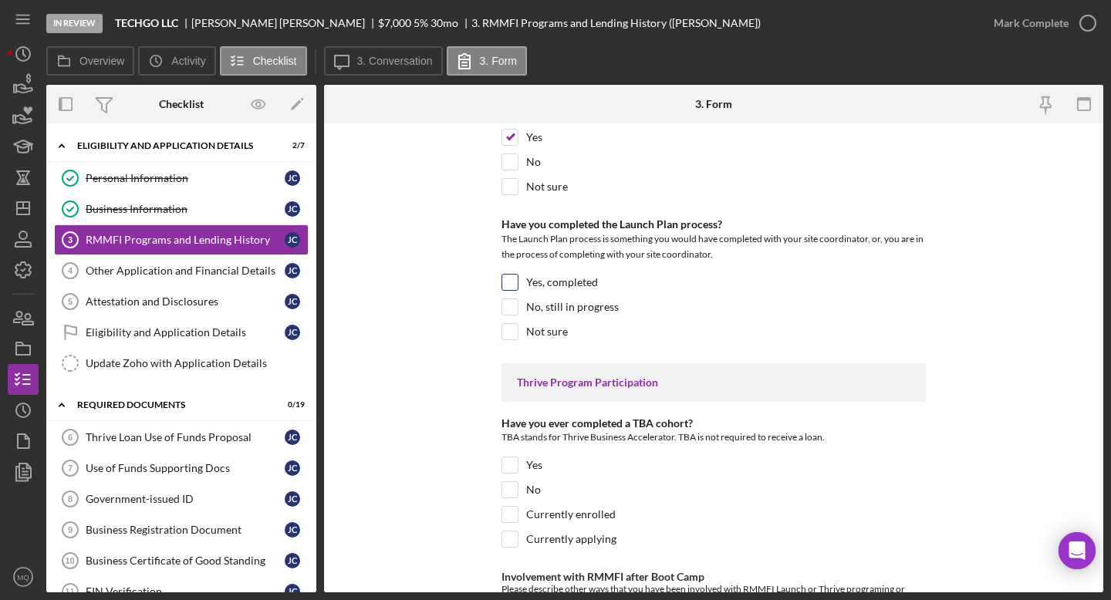
click at [509, 279] on input "Yes, completed" at bounding box center [509, 282] width 15 height 15
checkbox input "true"
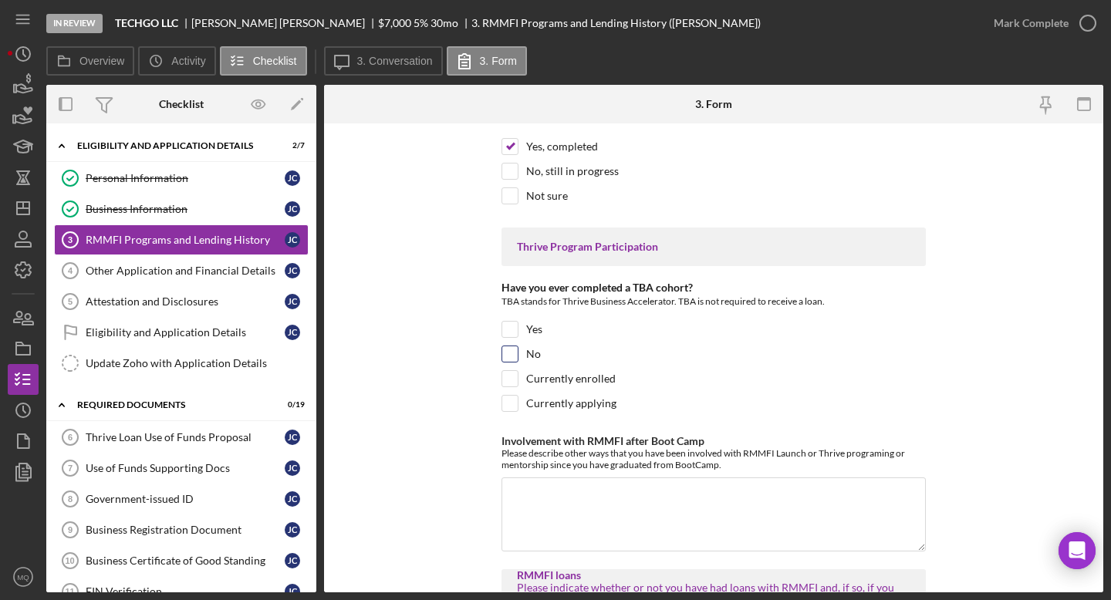
scroll to position [414, 0]
click at [505, 327] on input "Yes" at bounding box center [509, 328] width 15 height 15
checkbox input "true"
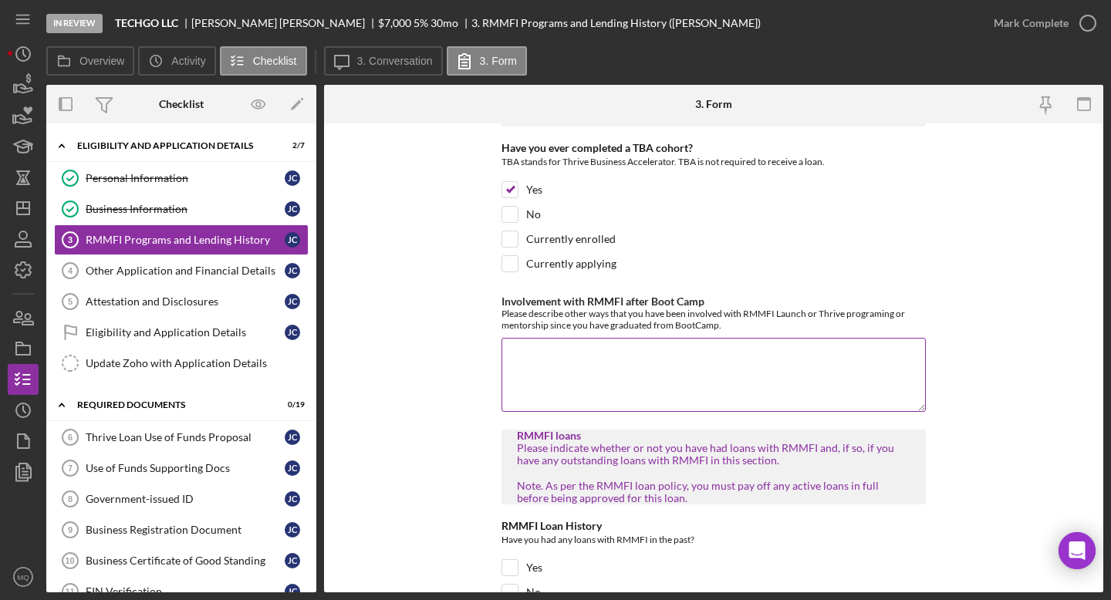
scroll to position [554, 0]
click at [586, 378] on textarea "Involvement with RMMFI after Boot Camp" at bounding box center [714, 374] width 424 height 74
type textarea "M"
type textarea "V"
type textarea "C"
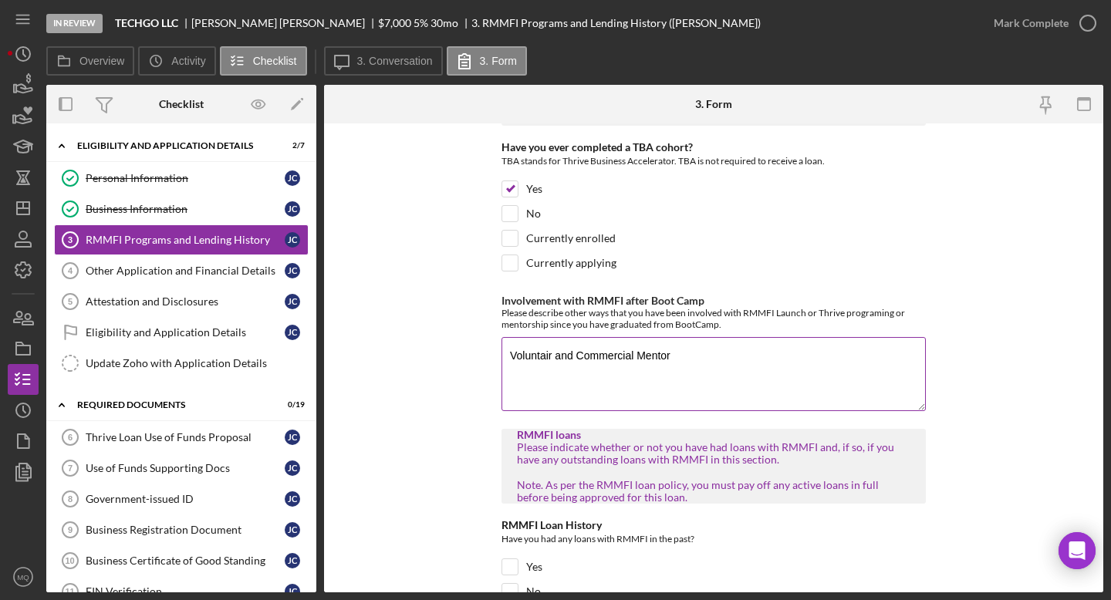
click at [526, 355] on textarea "Voluntair and Commercial Mentor" at bounding box center [714, 374] width 424 height 74
drag, startPoint x: 505, startPoint y: 357, endPoint x: 546, endPoint y: 356, distance: 40.9
click at [546, 356] on textarea "Voluntair and Commercial Mentor" at bounding box center [714, 374] width 424 height 74
drag, startPoint x: 552, startPoint y: 356, endPoint x: 489, endPoint y: 356, distance: 63.3
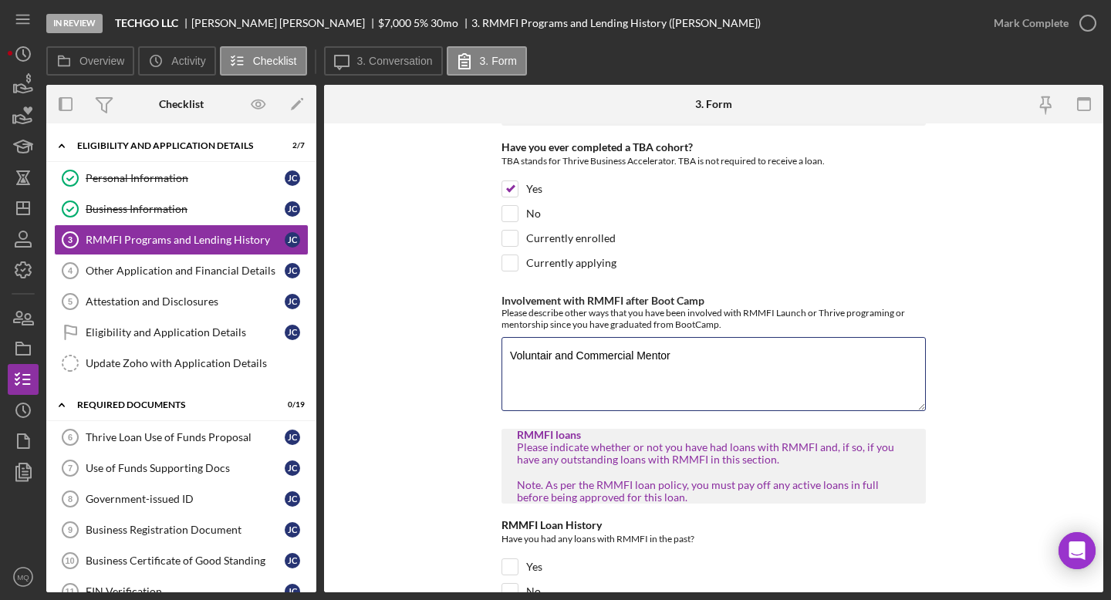
click at [489, 356] on form "RMMFI Programs and Lending History BLBC Cohort Which BLBC cohort did you gradua…" at bounding box center [713, 357] width 779 height 469
drag, startPoint x: 679, startPoint y: 357, endPoint x: 470, endPoint y: 356, distance: 209.1
click at [470, 356] on form "RMMFI Programs and Lending History BLBC Cohort Which BLBC cohort did you gradua…" at bounding box center [713, 357] width 779 height 469
paste textarea "eer and Business"
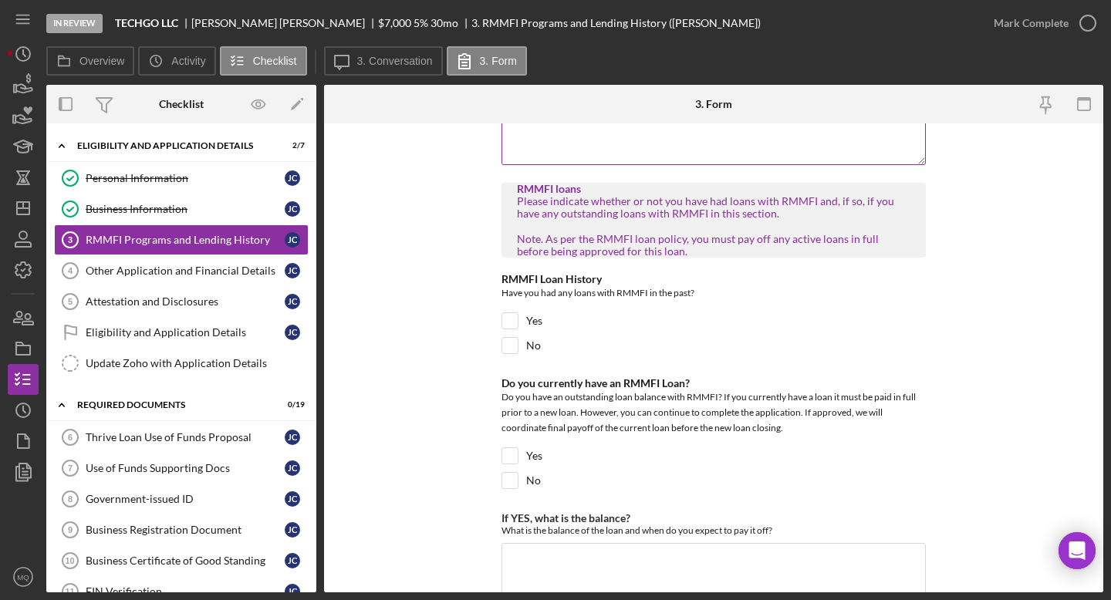
scroll to position [804, 0]
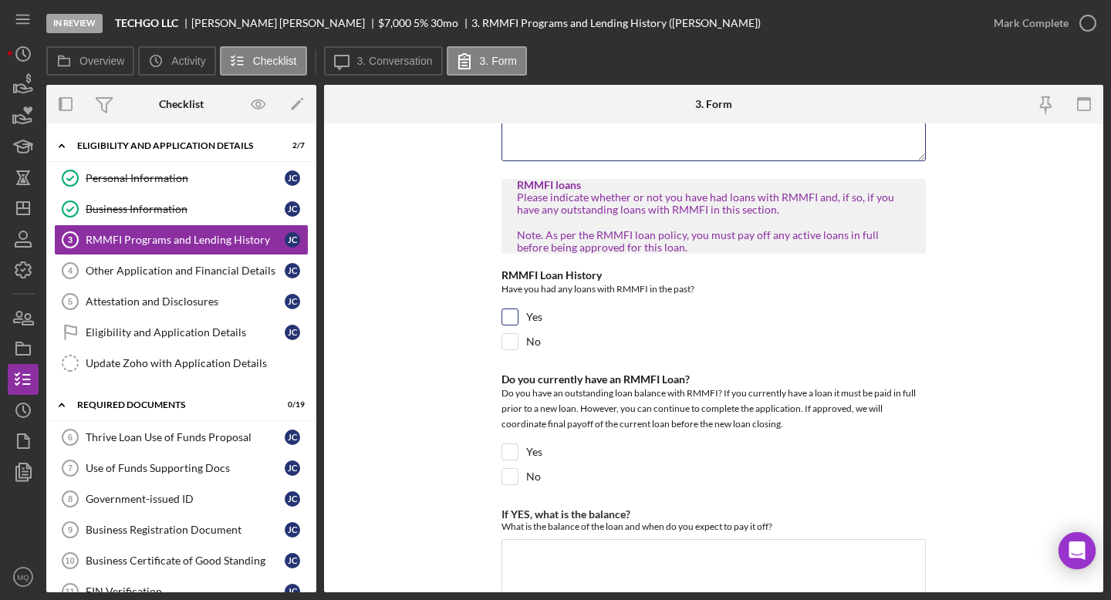
type textarea "Volunteer and Business Mentor"
click at [508, 318] on input "Yes" at bounding box center [509, 316] width 15 height 15
checkbox input "true"
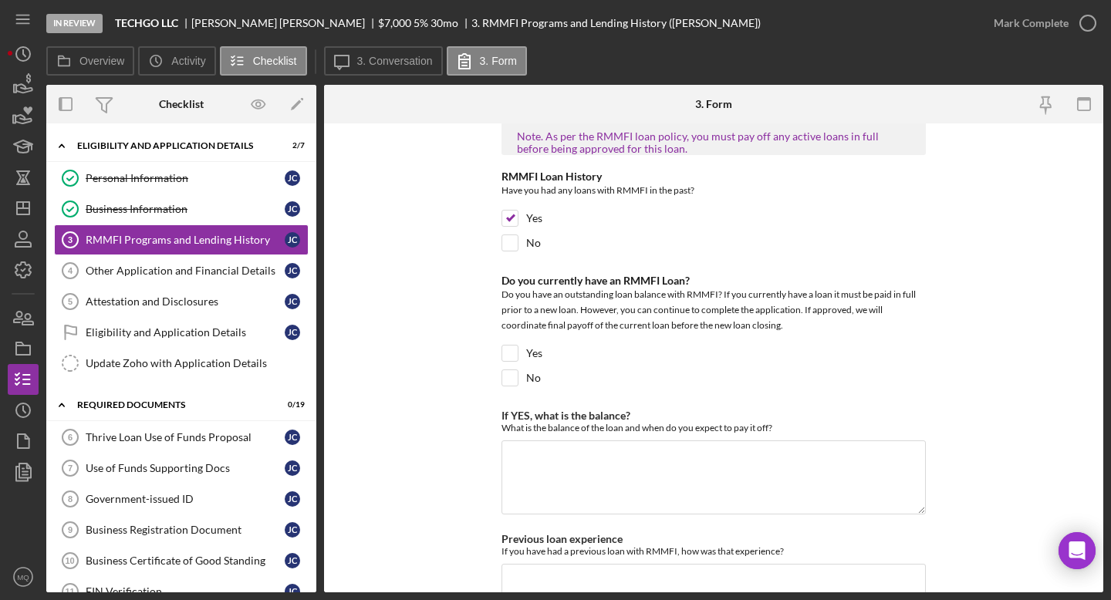
scroll to position [906, 0]
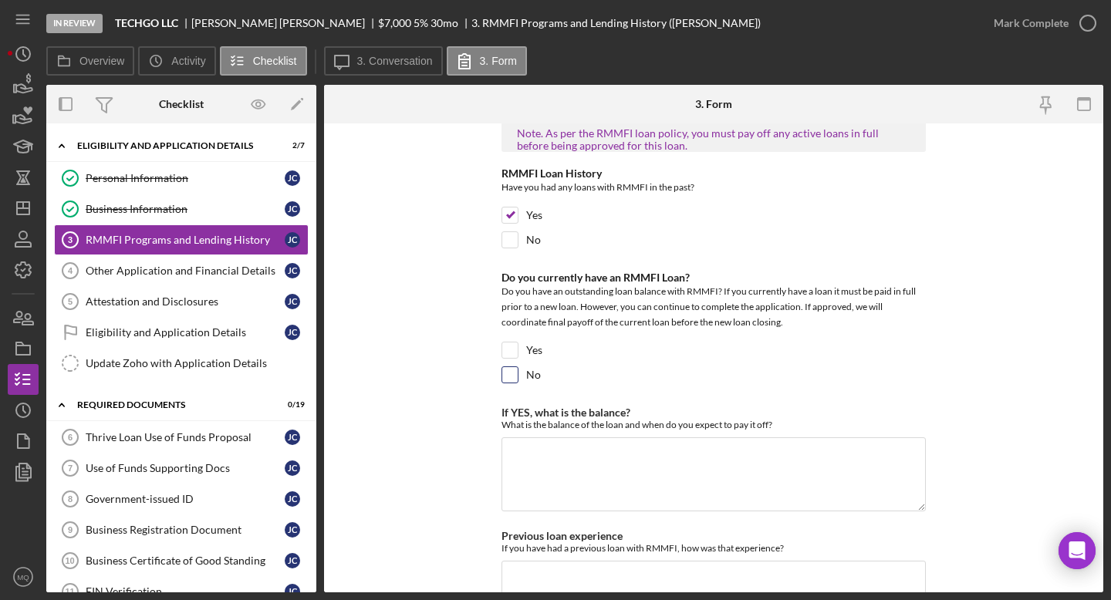
click at [508, 372] on input "No" at bounding box center [509, 374] width 15 height 15
checkbox input "true"
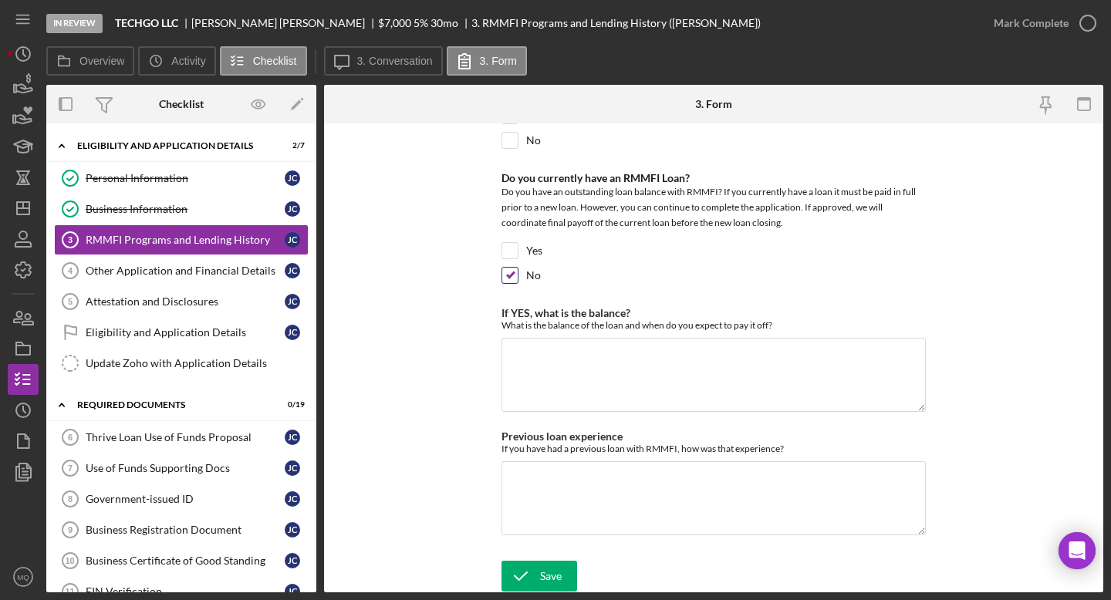
scroll to position [1004, 0]
click at [539, 356] on textarea "If YES, what is the balance?" at bounding box center [714, 376] width 424 height 74
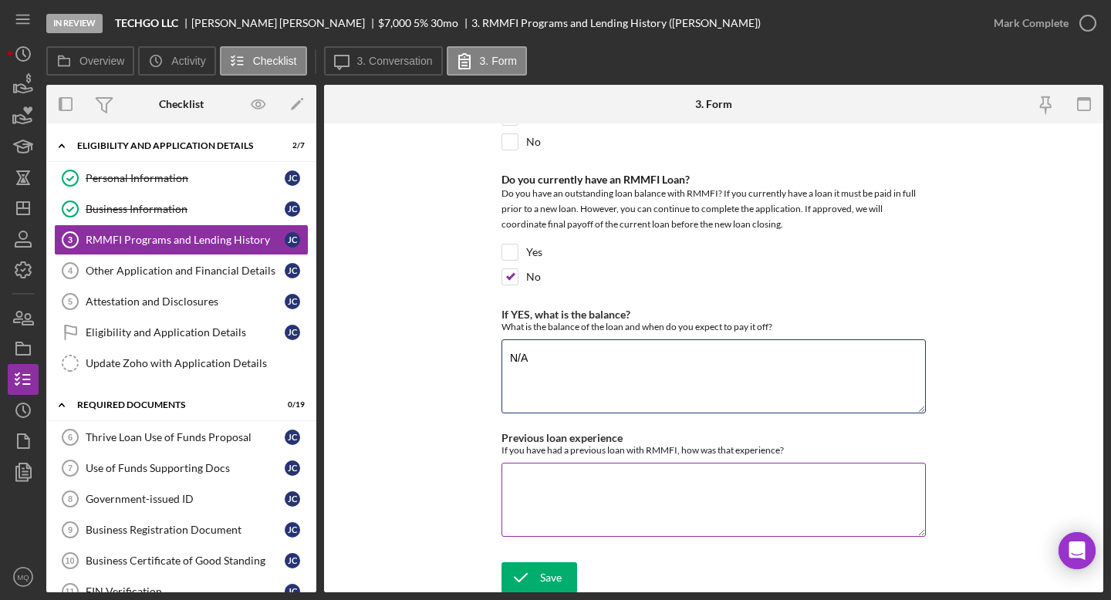
scroll to position [1005, 0]
type textarea "N/A"
click at [571, 480] on textarea "Previous loan experience" at bounding box center [714, 498] width 424 height 74
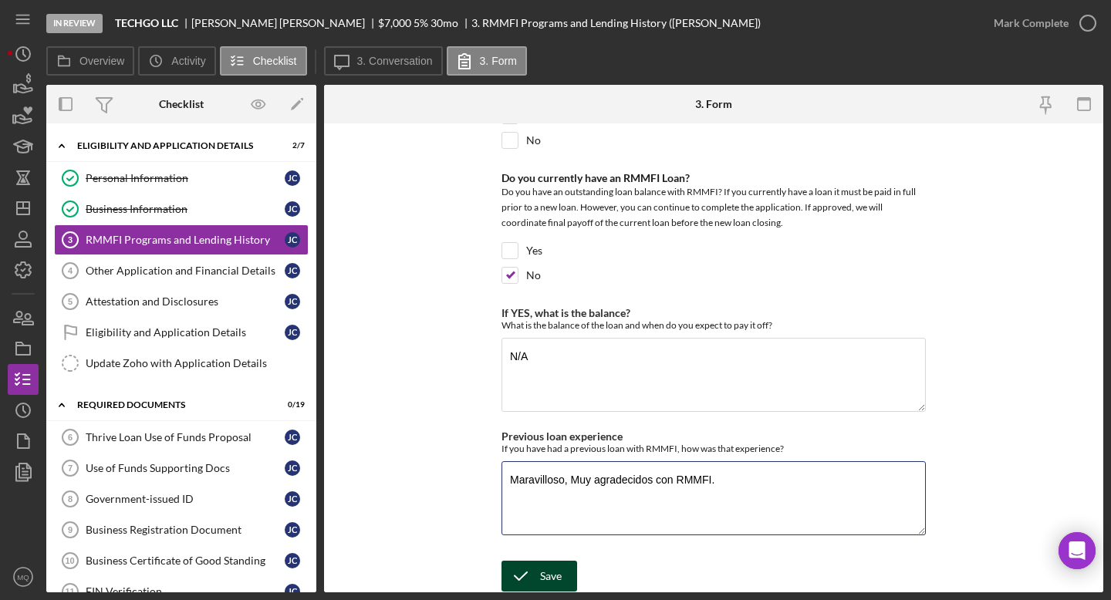
type textarea "Maravilloso, Muy agradecidos con RMMFI."
click at [550, 539] on div "Save" at bounding box center [551, 576] width 22 height 31
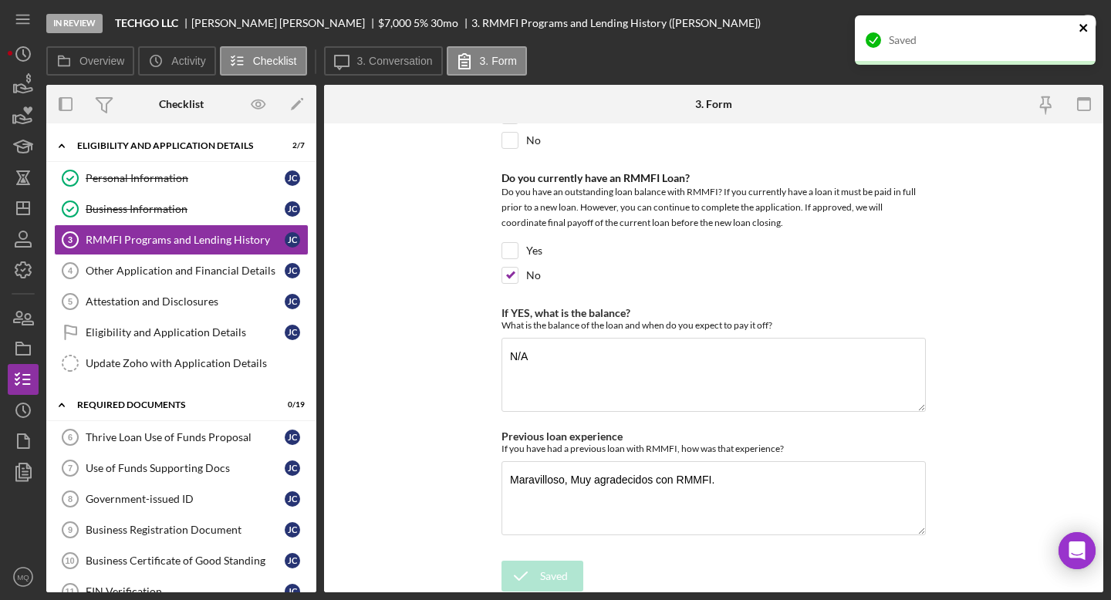
click at [792, 30] on icon "close" at bounding box center [1084, 28] width 11 height 12
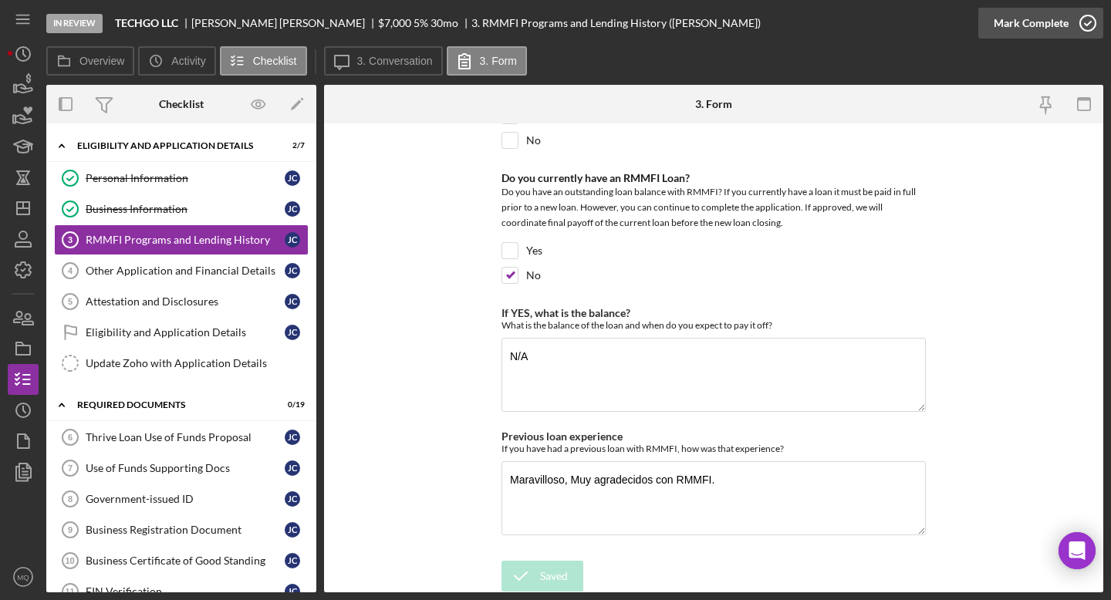
click at [792, 25] on icon "button" at bounding box center [1088, 23] width 39 height 39
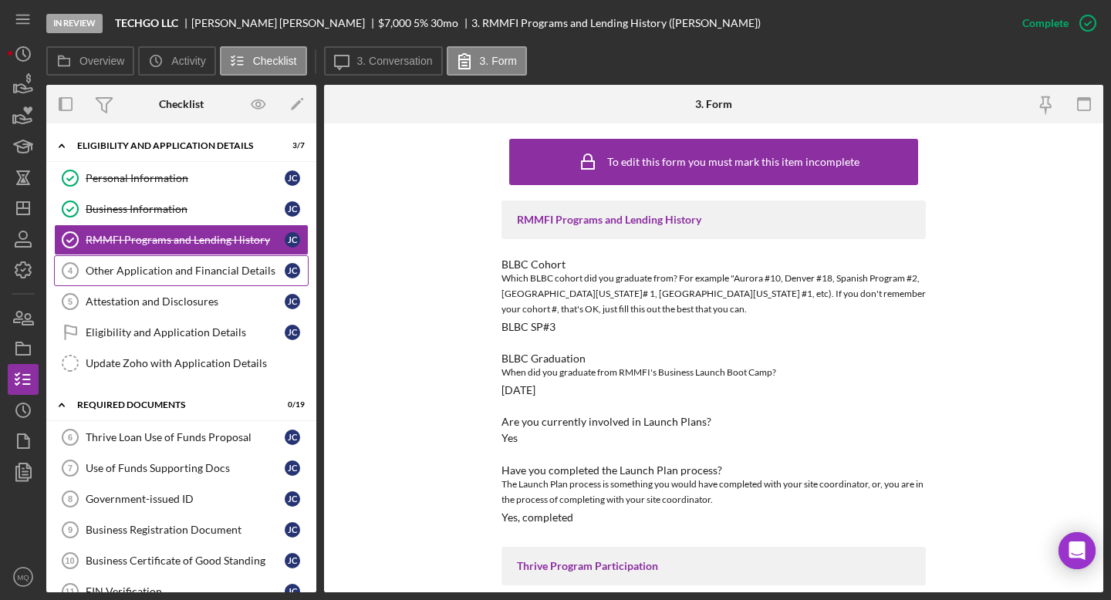
click at [252, 272] on div "Other Application and Financial Details" at bounding box center [185, 271] width 199 height 12
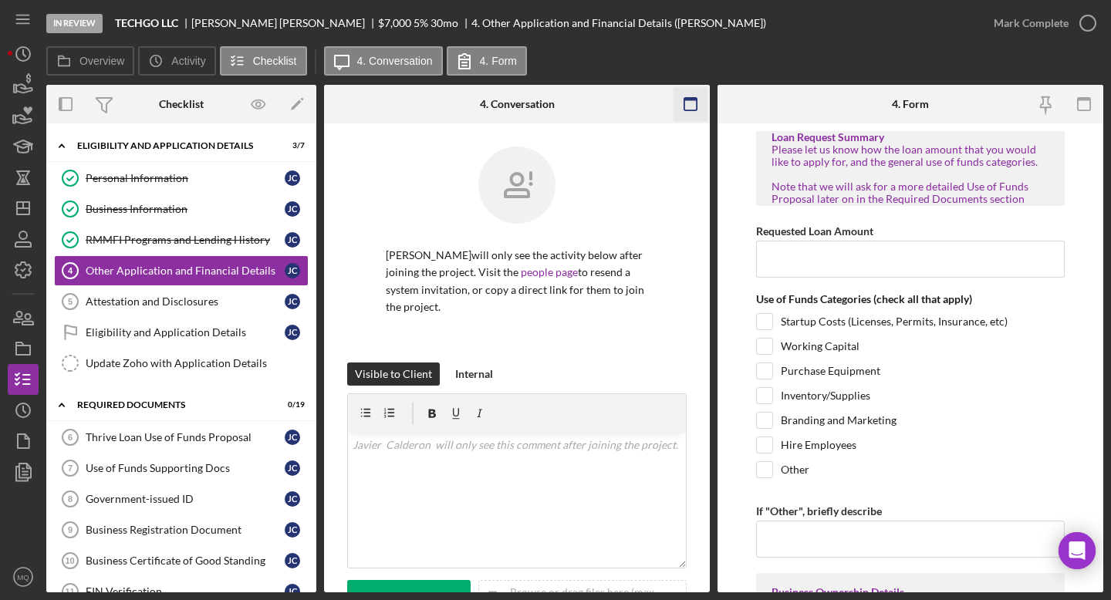
click at [691, 99] on rect "button" at bounding box center [690, 99] width 12 height 3
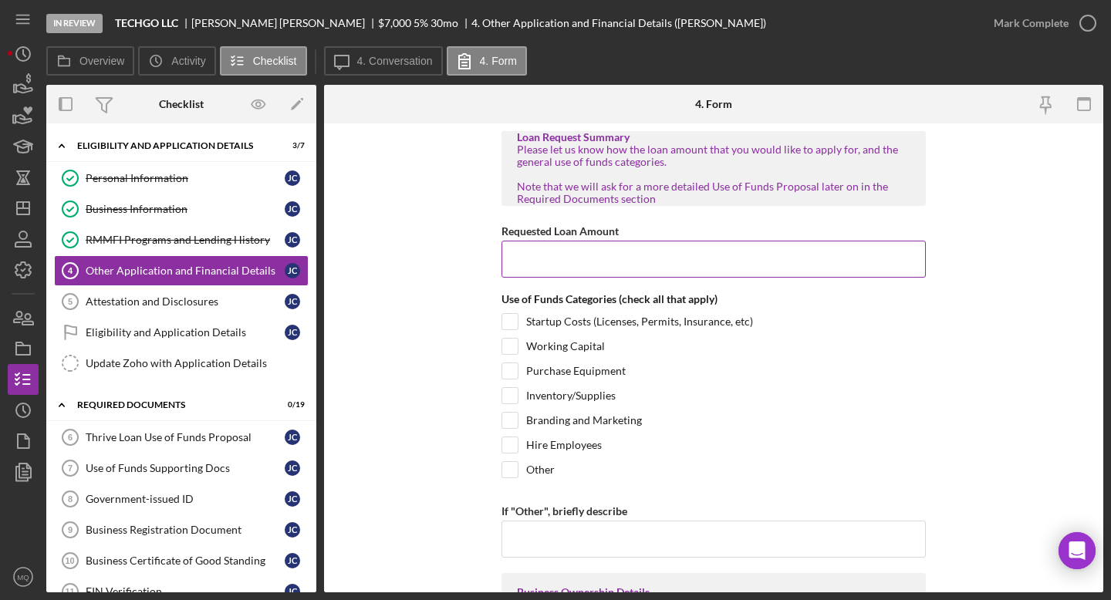
click at [556, 259] on input "Requested Loan Amount" at bounding box center [714, 259] width 424 height 37
type input "$8"
type input "$7,000"
click at [436, 441] on form "Loan Request Summary Please let us know how the loan amount that you would like…" at bounding box center [713, 357] width 779 height 469
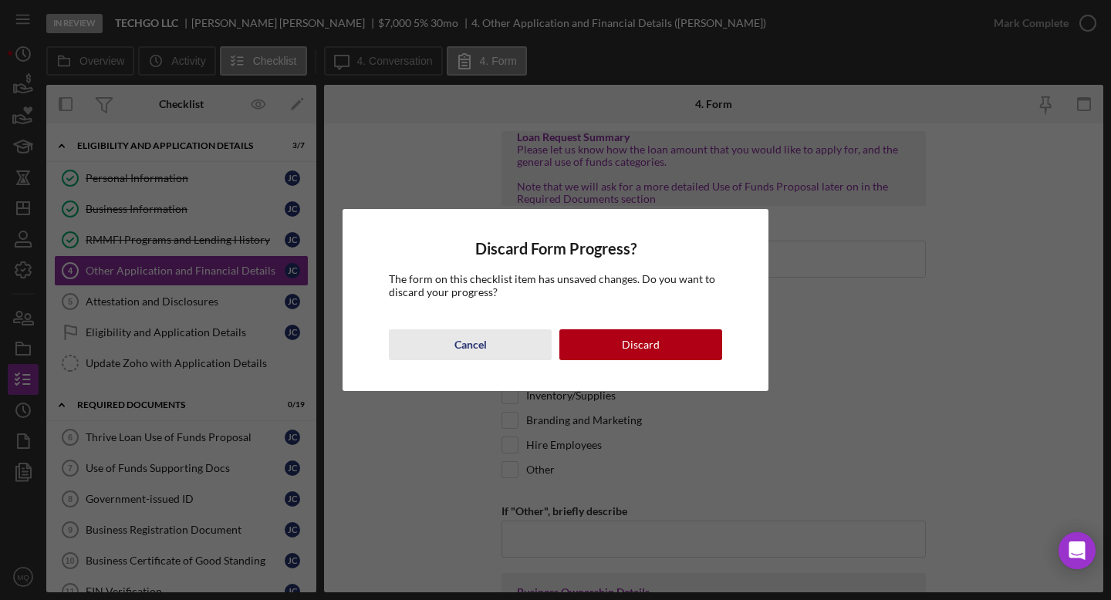
click at [466, 346] on div "Cancel" at bounding box center [470, 344] width 32 height 31
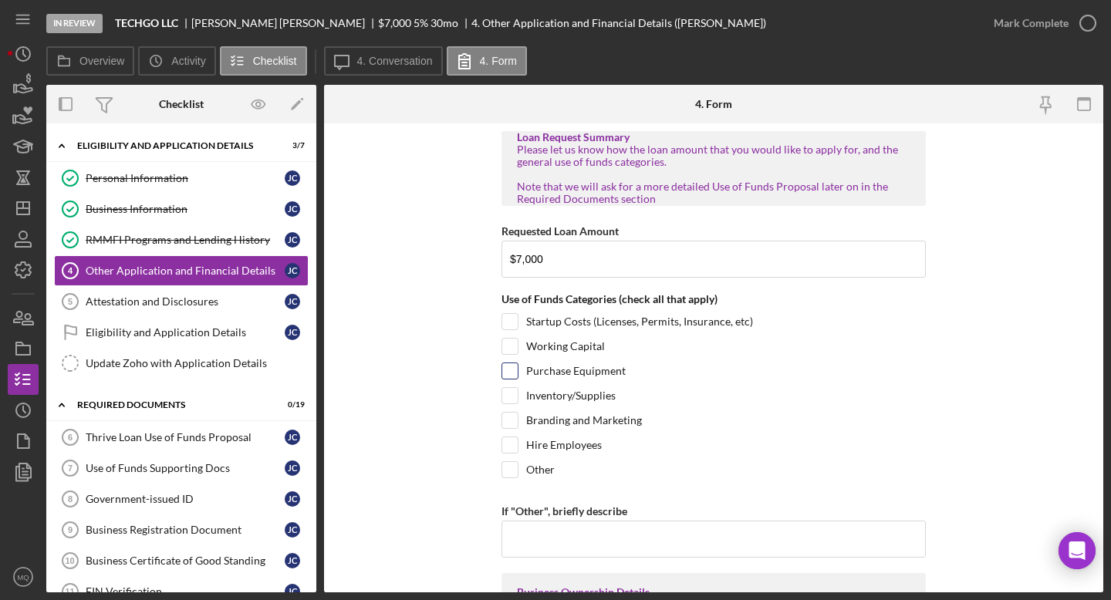
click at [506, 370] on input "Purchase Equipment" at bounding box center [509, 370] width 15 height 15
checkbox input "true"
click at [510, 418] on input "Branding and Marketing" at bounding box center [509, 420] width 15 height 15
checkbox input "true"
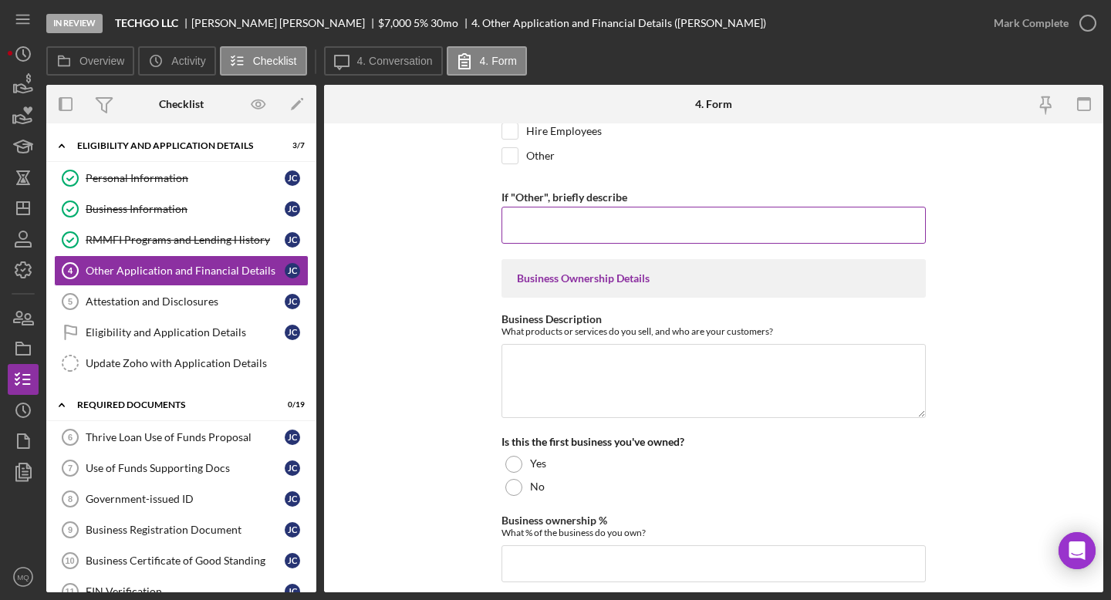
scroll to position [317, 0]
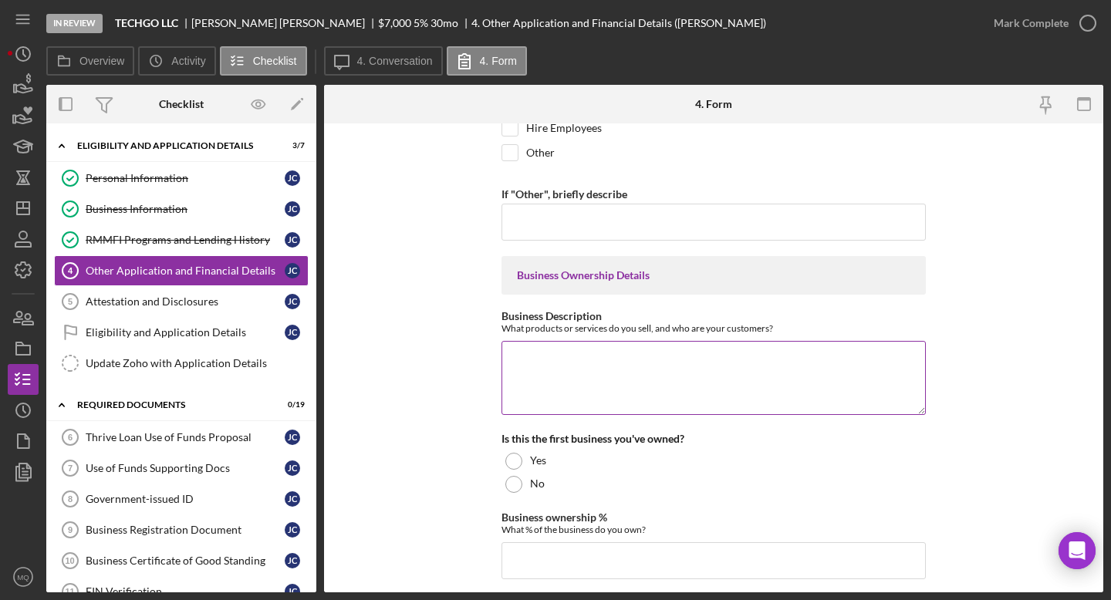
click at [625, 381] on textarea "Business Description" at bounding box center [714, 378] width 424 height 74
paste textarea "Domotica y seguridad electronica"
click at [674, 358] on textarea "Domotica y seguridad electronica" at bounding box center [714, 378] width 424 height 74
click at [558, 357] on textarea "Domotica y seguridad electronica y cableado Estructurado" at bounding box center [714, 378] width 424 height 74
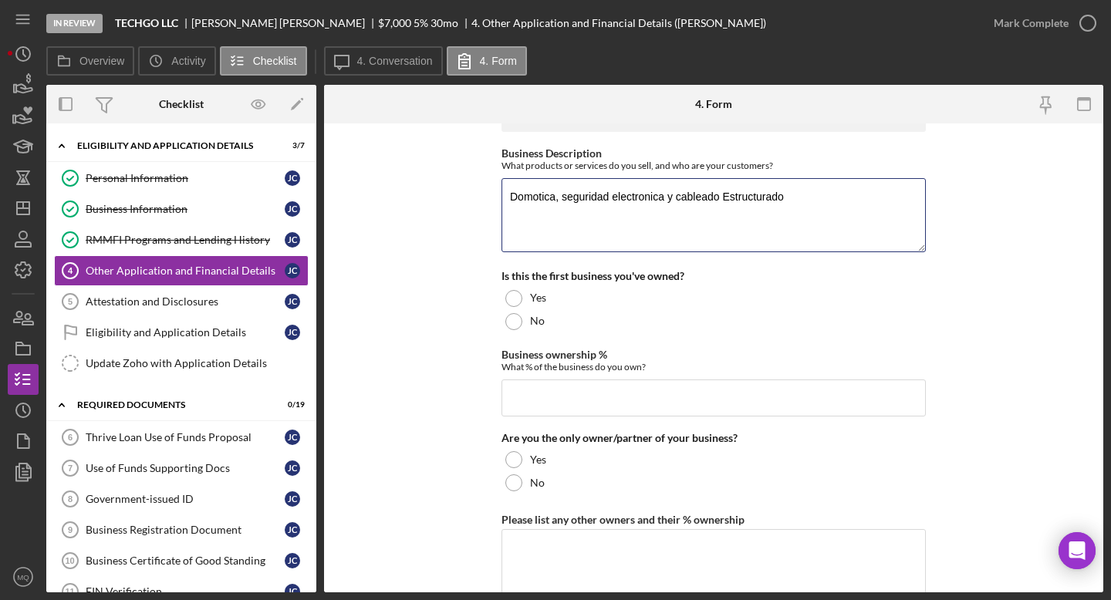
scroll to position [484, 0]
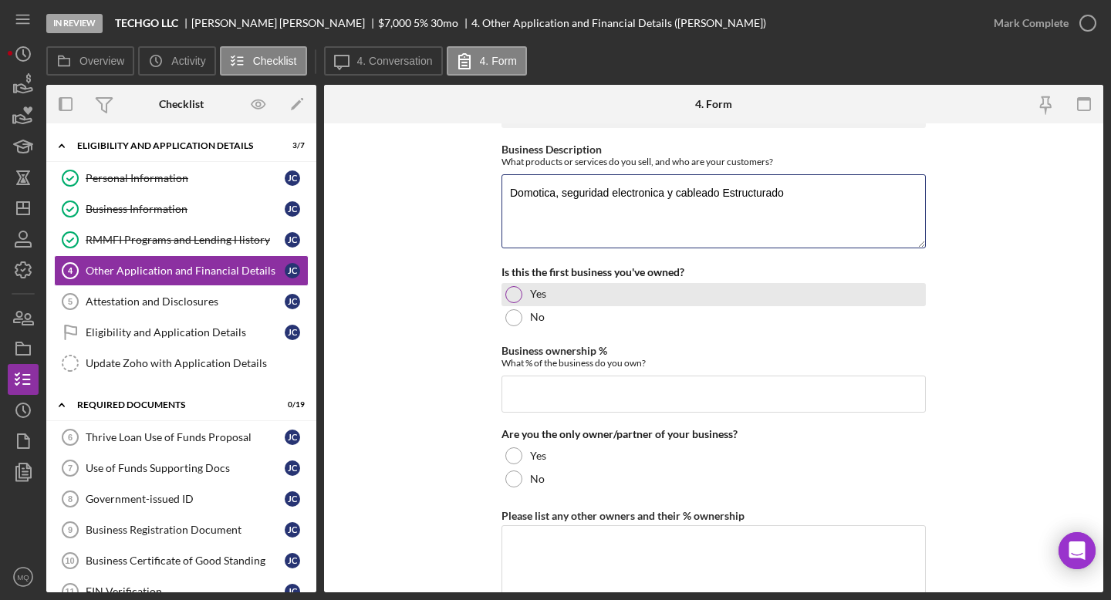
type textarea "Domotica, seguridad electronica y cableado Estructurado"
click at [518, 286] on div "Yes" at bounding box center [714, 294] width 424 height 23
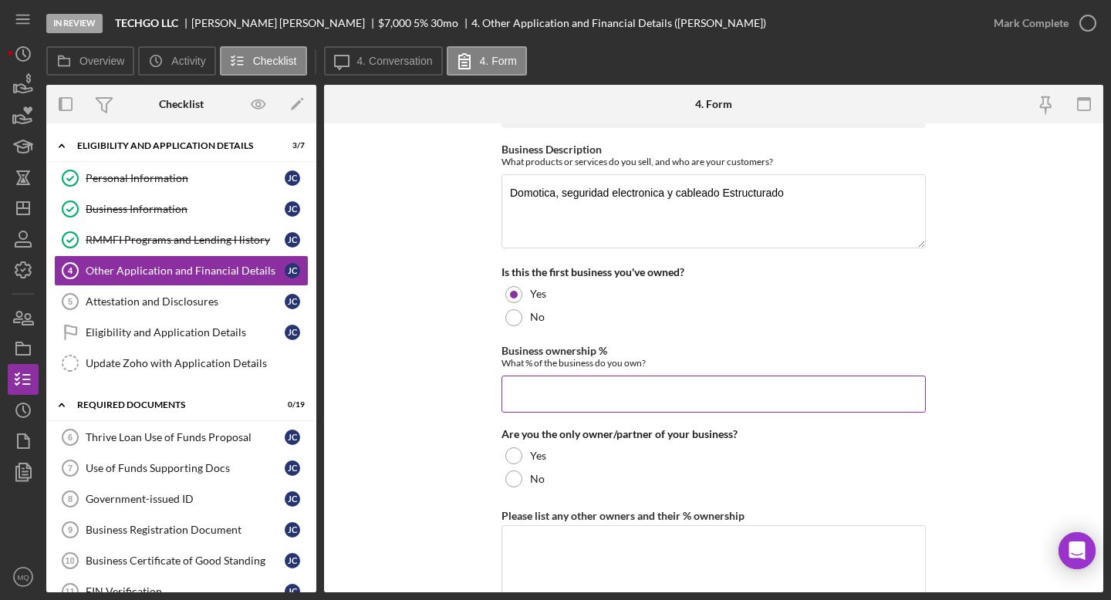
click at [629, 393] on input "Business ownership %" at bounding box center [714, 394] width 424 height 37
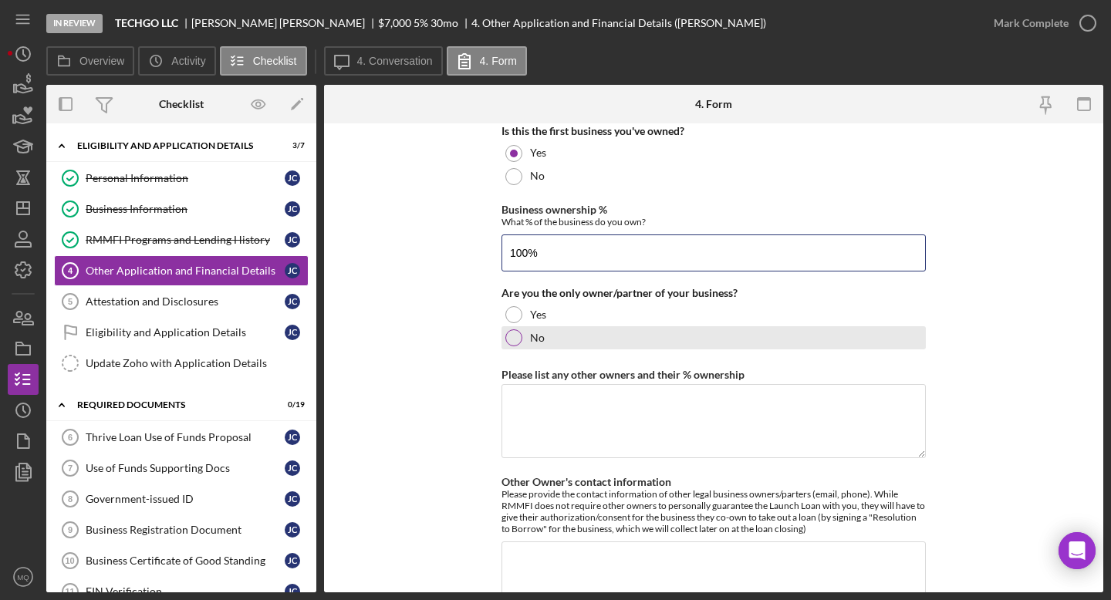
scroll to position [631, 0]
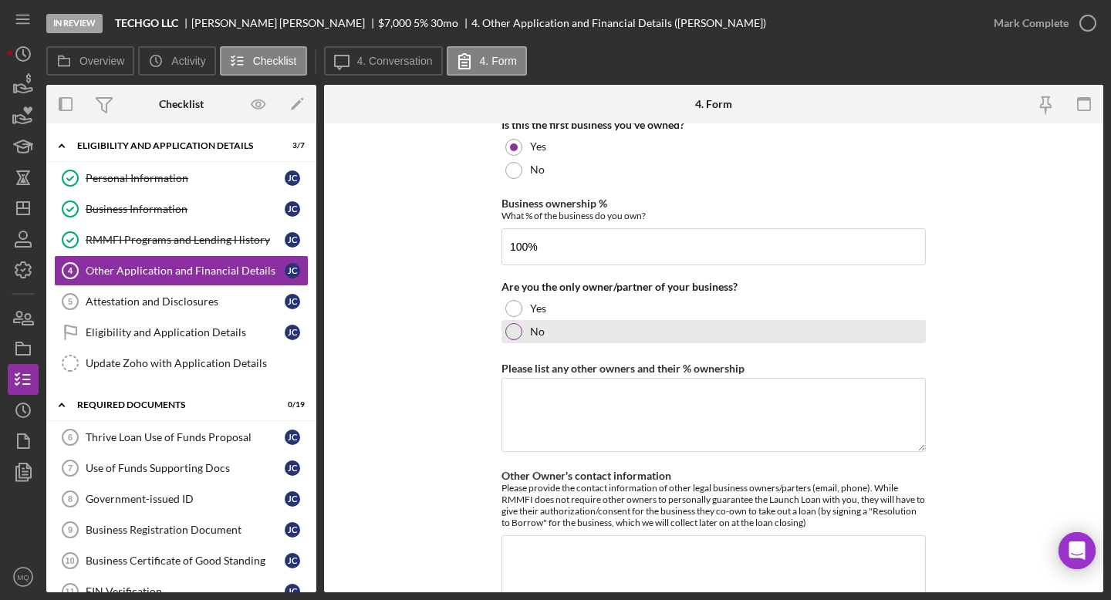
type input "100.00000%"
click at [511, 335] on div at bounding box center [513, 331] width 17 height 17
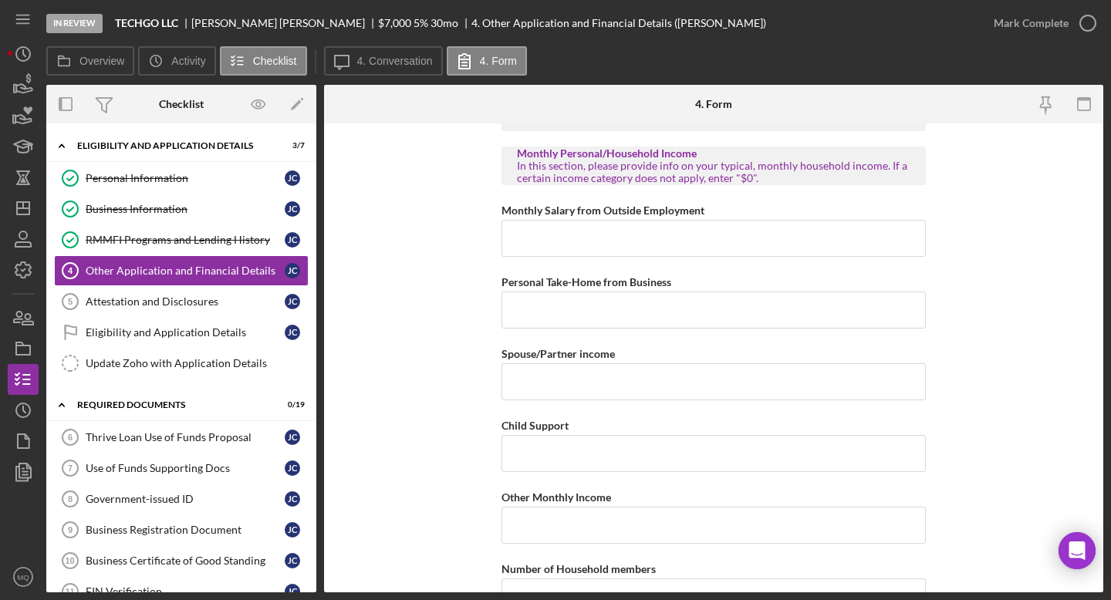
scroll to position [1160, 0]
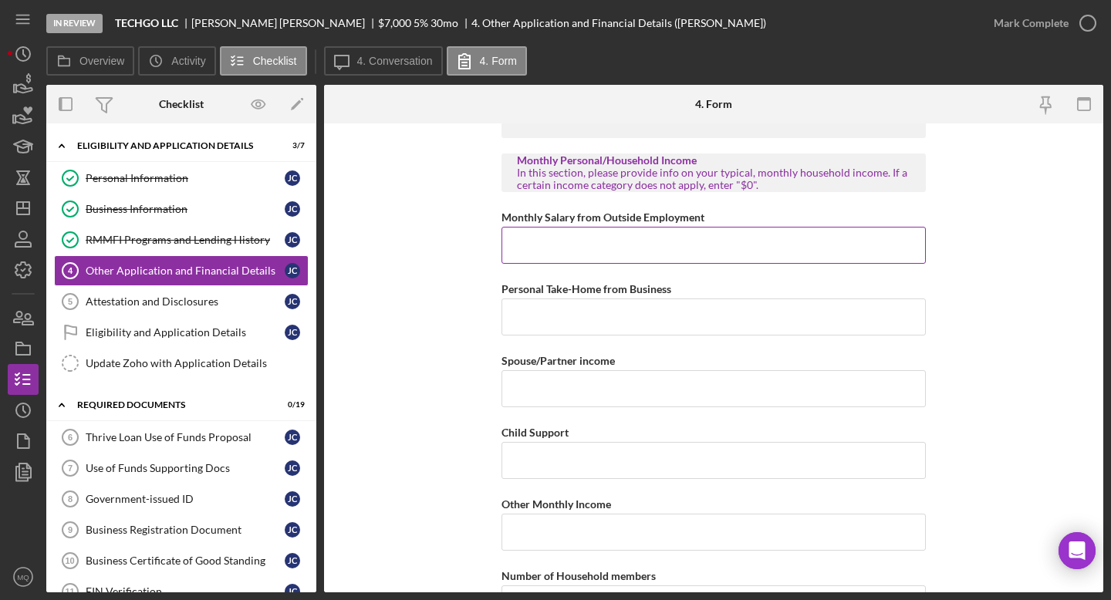
click at [770, 253] on input "Monthly Salary from Outside Employment" at bounding box center [714, 245] width 424 height 37
type input "$1,190"
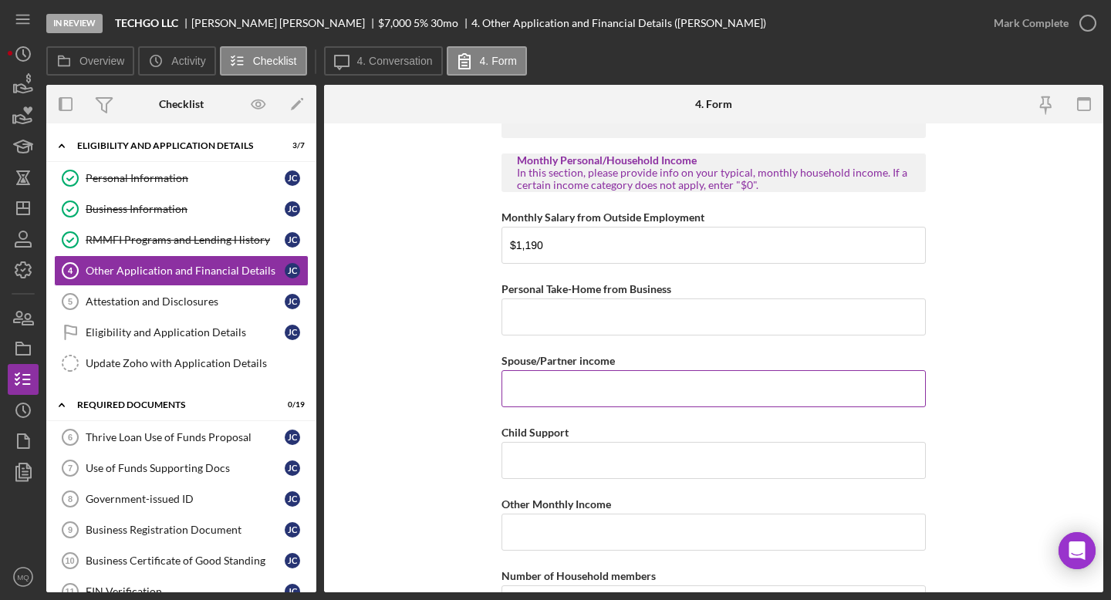
click at [601, 380] on input "Spouse/Partner income" at bounding box center [714, 388] width 424 height 37
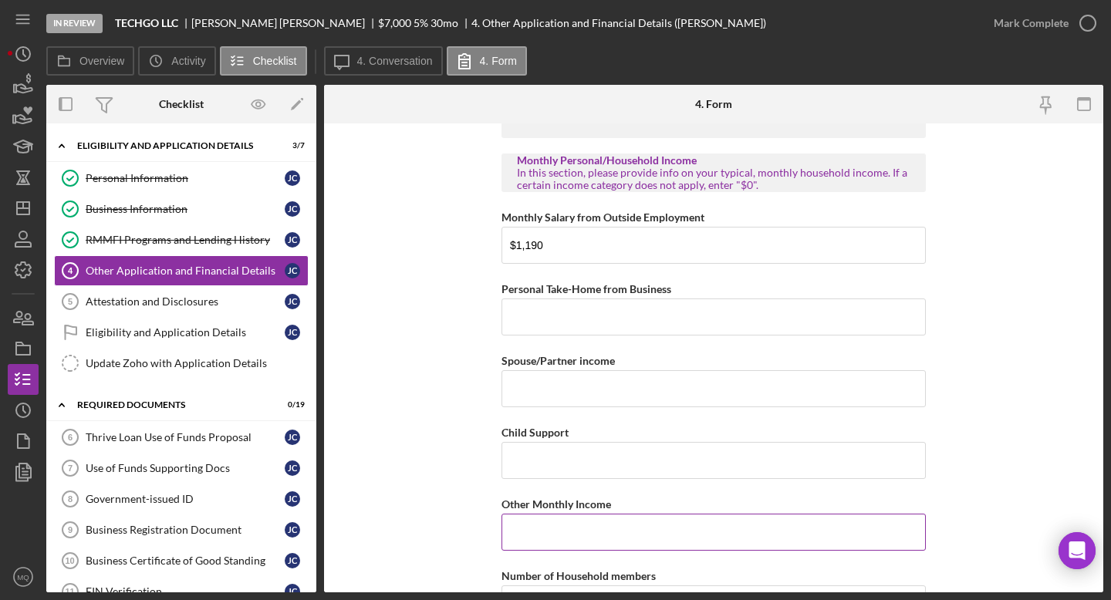
click at [604, 524] on input "Other Monthly Income" at bounding box center [714, 532] width 424 height 37
type input "$1,720"
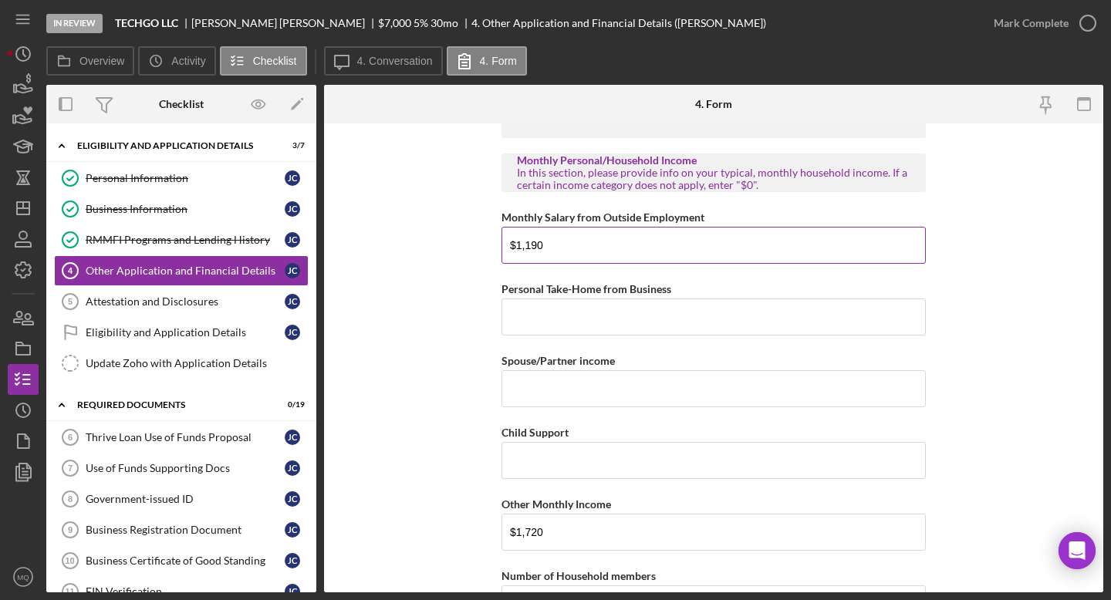
click at [554, 254] on input "$1,190" at bounding box center [714, 245] width 424 height 37
type input "$1"
type input "$4,760"
click at [792, 294] on form "Loan Request Summary Please let us know how the loan amount that you would like…" at bounding box center [713, 357] width 779 height 469
click at [644, 312] on input "Personal Take-Home from Business" at bounding box center [714, 317] width 424 height 37
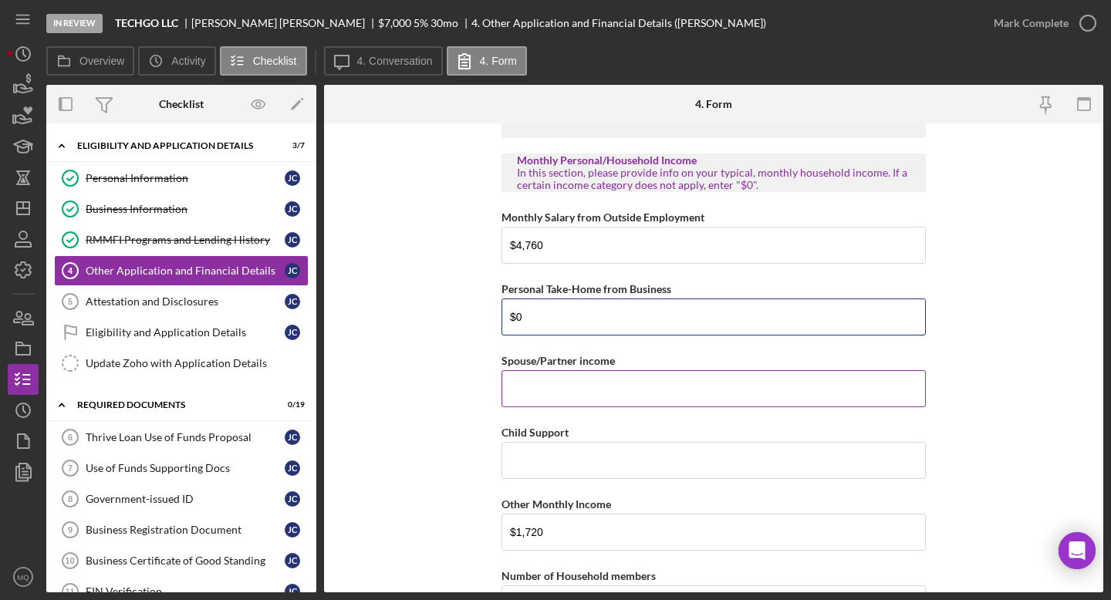
type input "$0"
click at [626, 396] on input "Spouse/Partner income" at bounding box center [714, 388] width 424 height 37
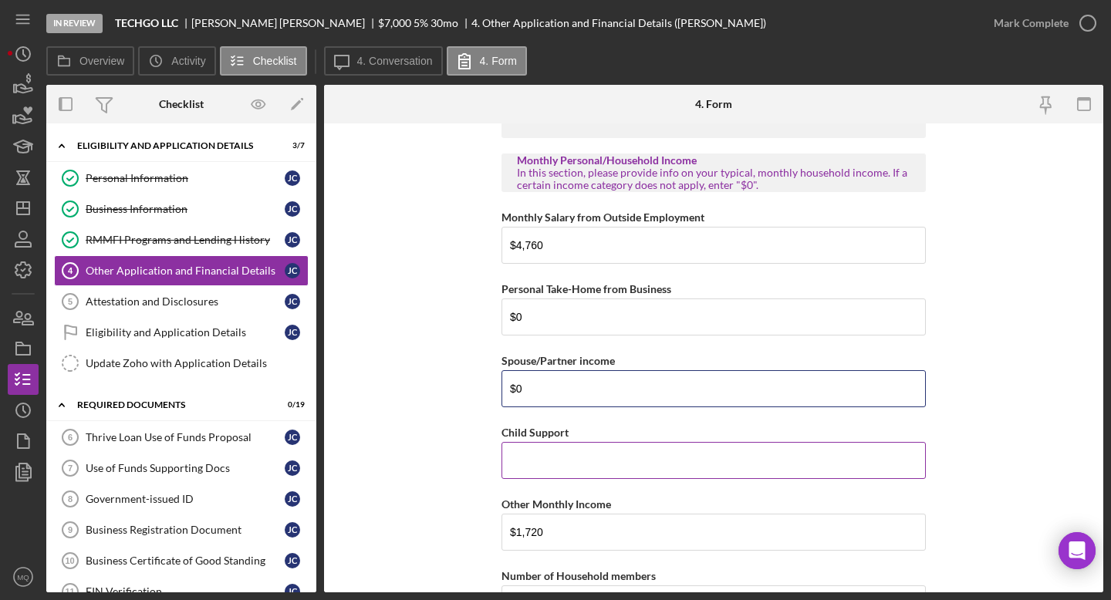
type input "$0"
click at [600, 454] on input "Child Support" at bounding box center [714, 460] width 424 height 37
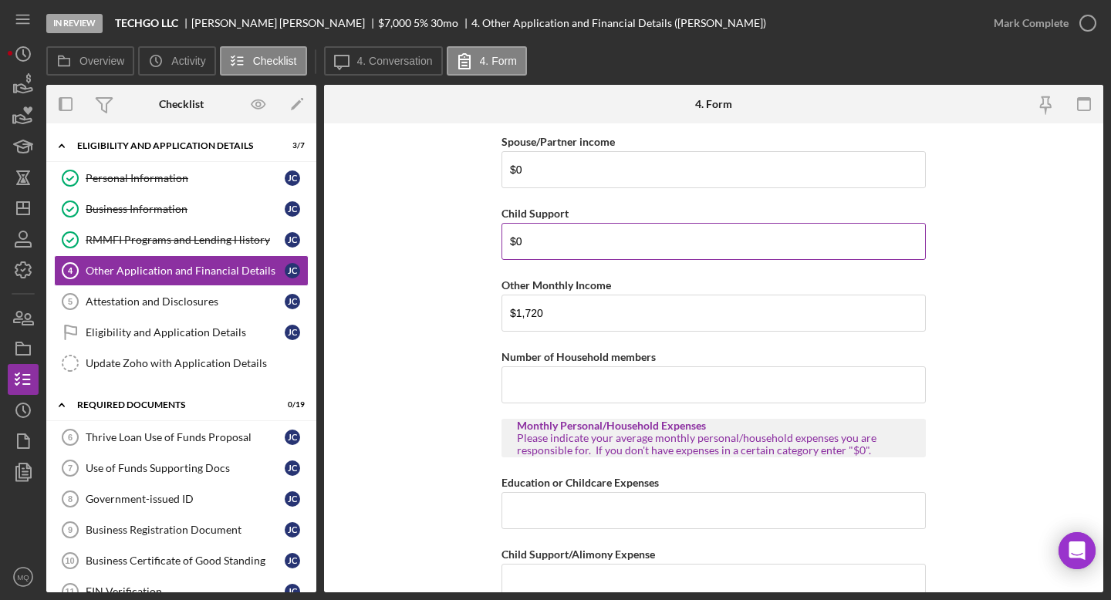
scroll to position [1386, 0]
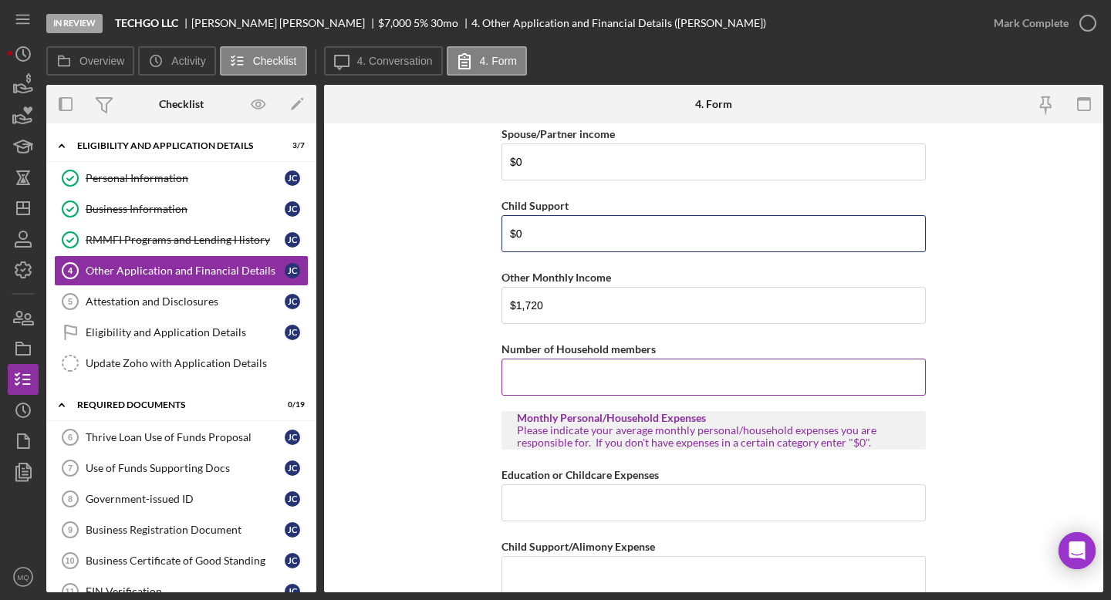
type input "$0"
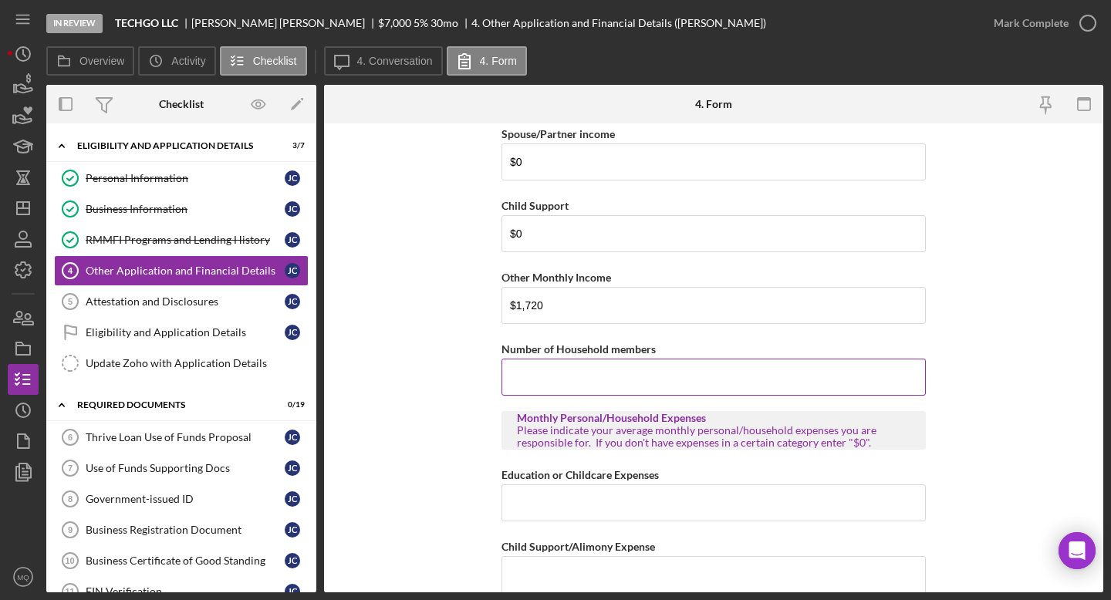
click at [527, 372] on input "Number of Household members" at bounding box center [714, 377] width 424 height 37
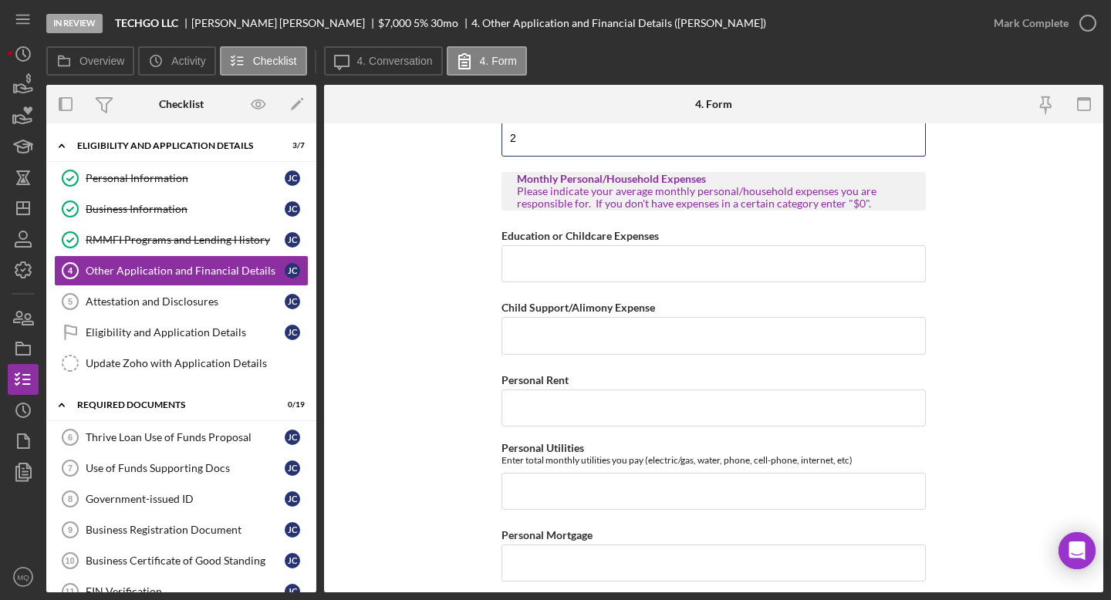
scroll to position [1647, 0]
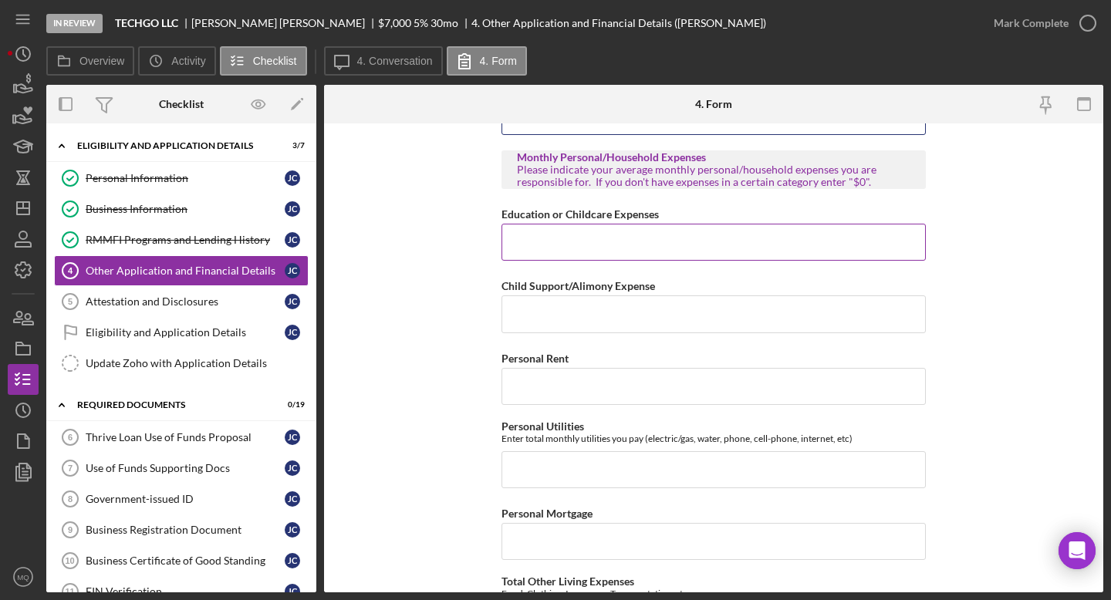
type input "2"
click at [664, 243] on input "Education or Childcare Expenses" at bounding box center [714, 242] width 424 height 37
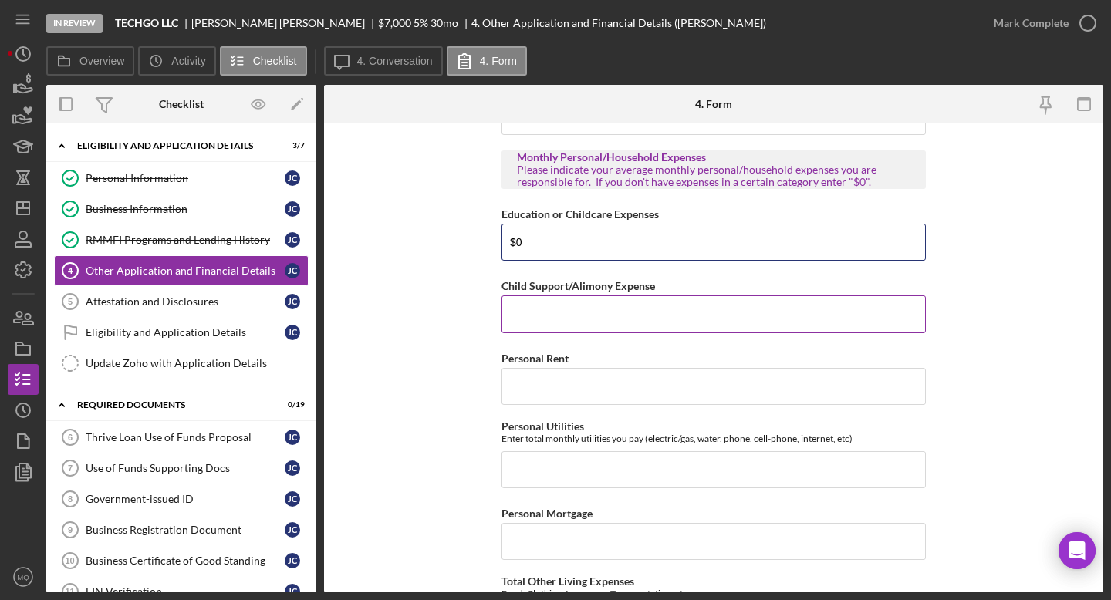
type input "$0"
click at [619, 300] on input "Child Support/Alimony Expense" at bounding box center [714, 314] width 424 height 37
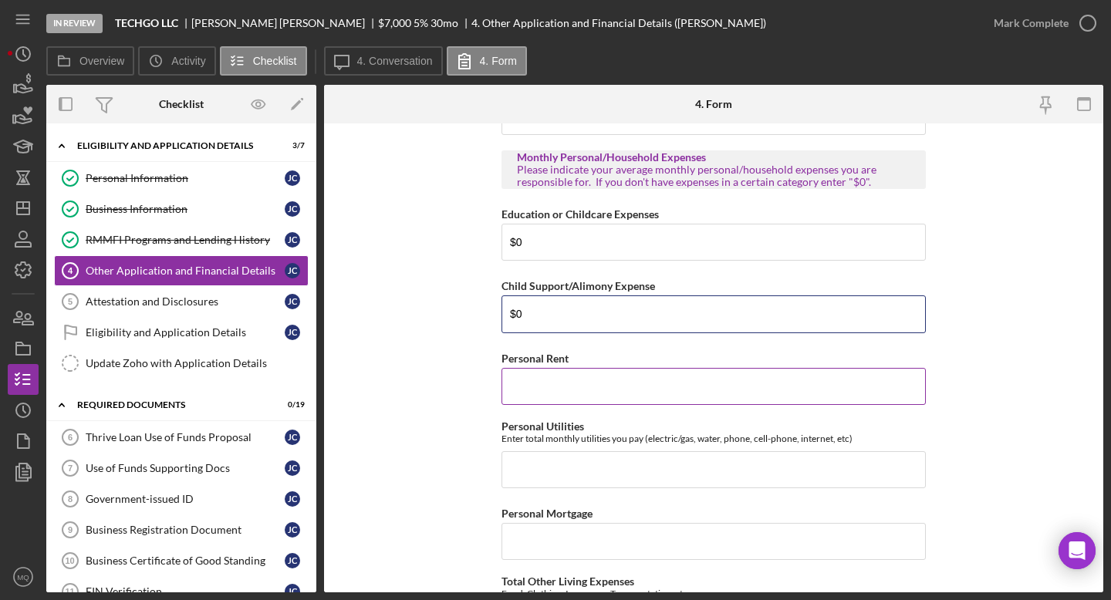
type input "$0"
click at [631, 371] on input "Personal Rent" at bounding box center [714, 386] width 424 height 37
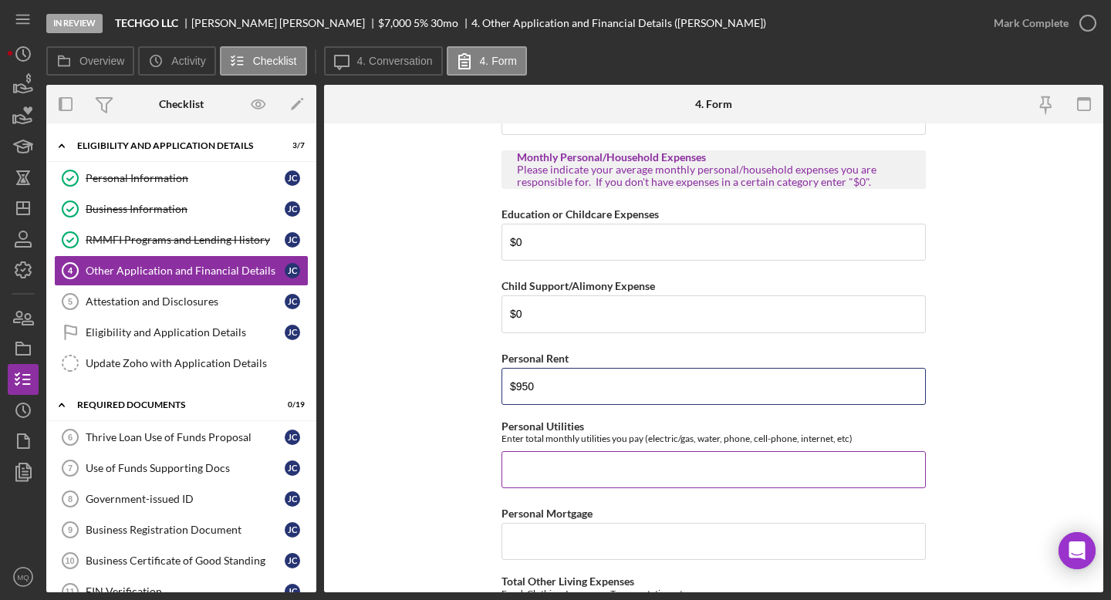
type input "$950"
click at [646, 474] on input "Personal Utilities" at bounding box center [714, 469] width 424 height 37
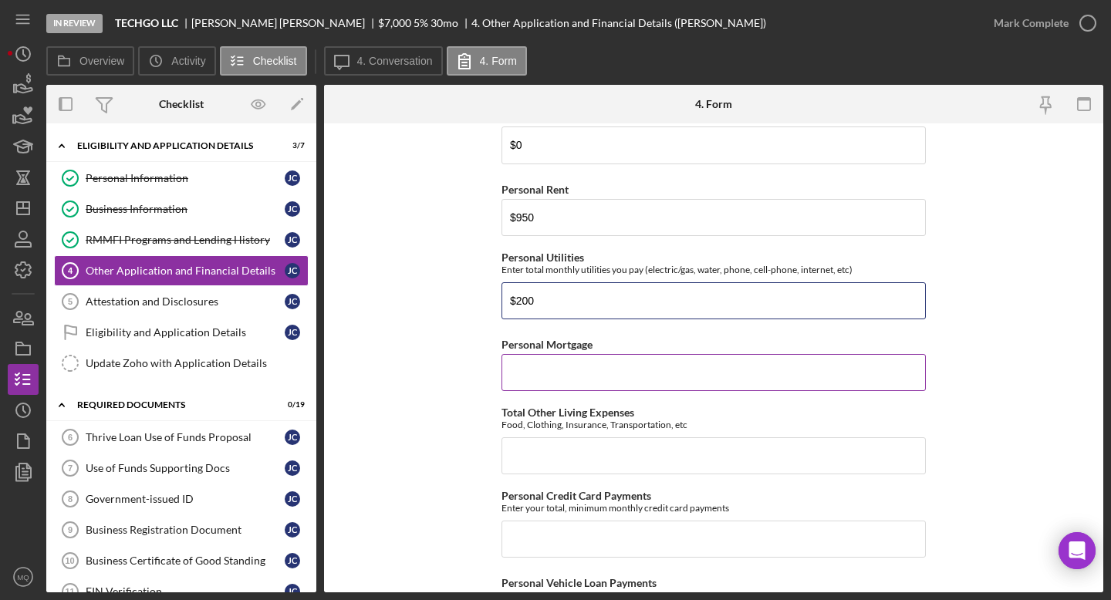
scroll to position [1846, 0]
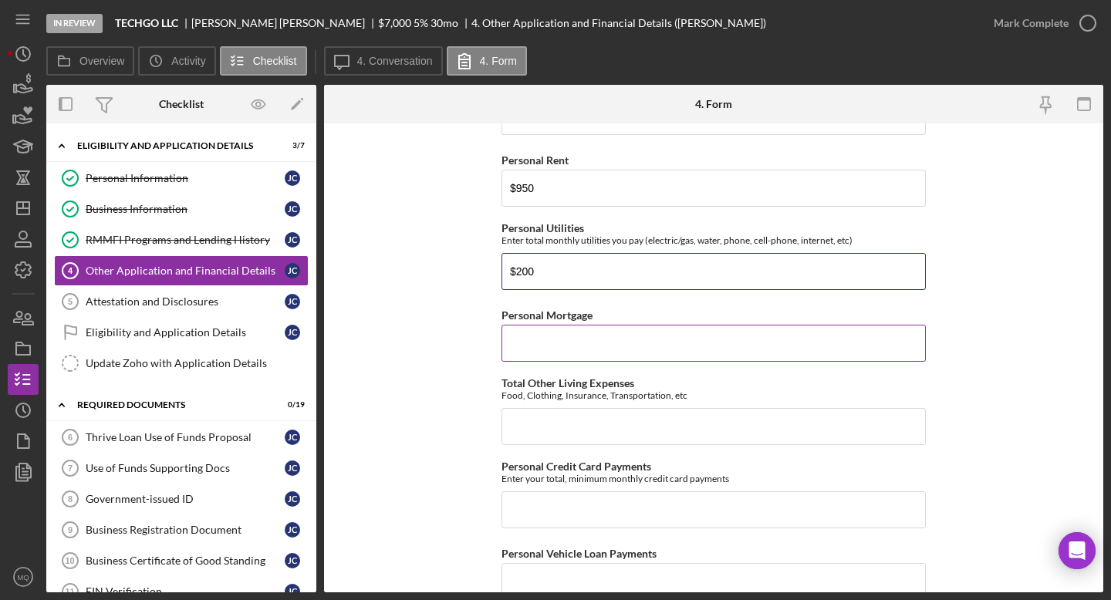
type input "$200"
click at [606, 352] on input "Personal Mortgage" at bounding box center [714, 343] width 424 height 37
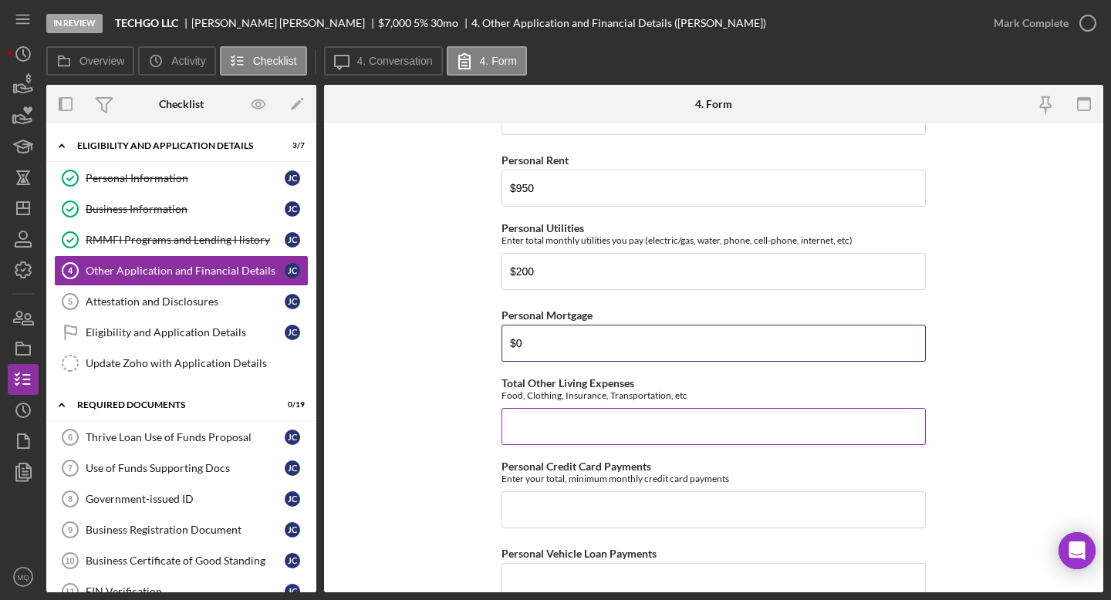
type input "$0"
click at [579, 435] on input "Total Other Living Expenses" at bounding box center [714, 426] width 424 height 37
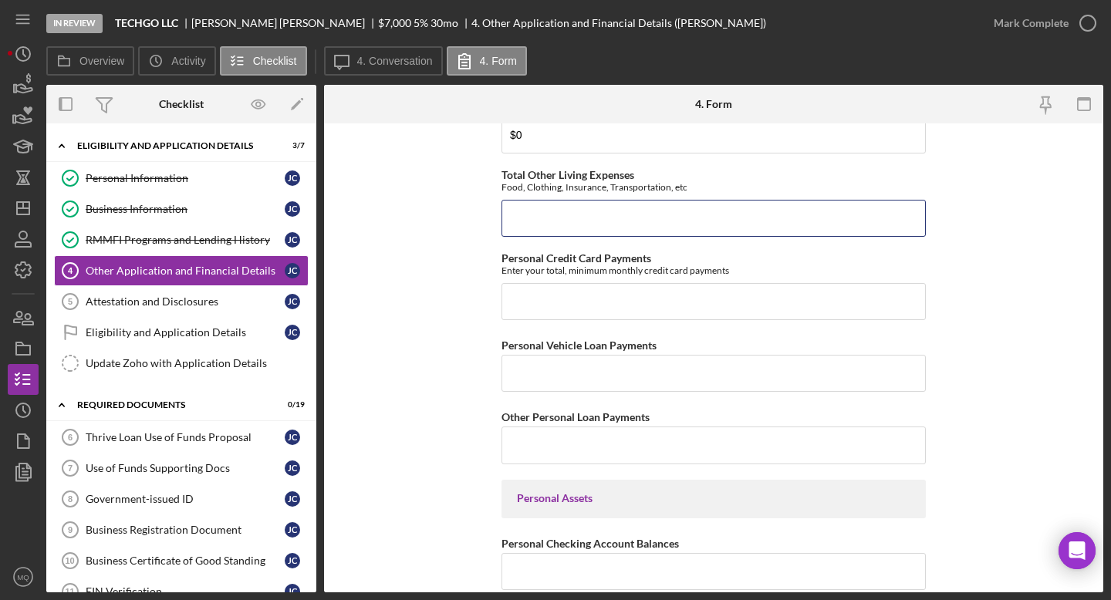
scroll to position [2057, 0]
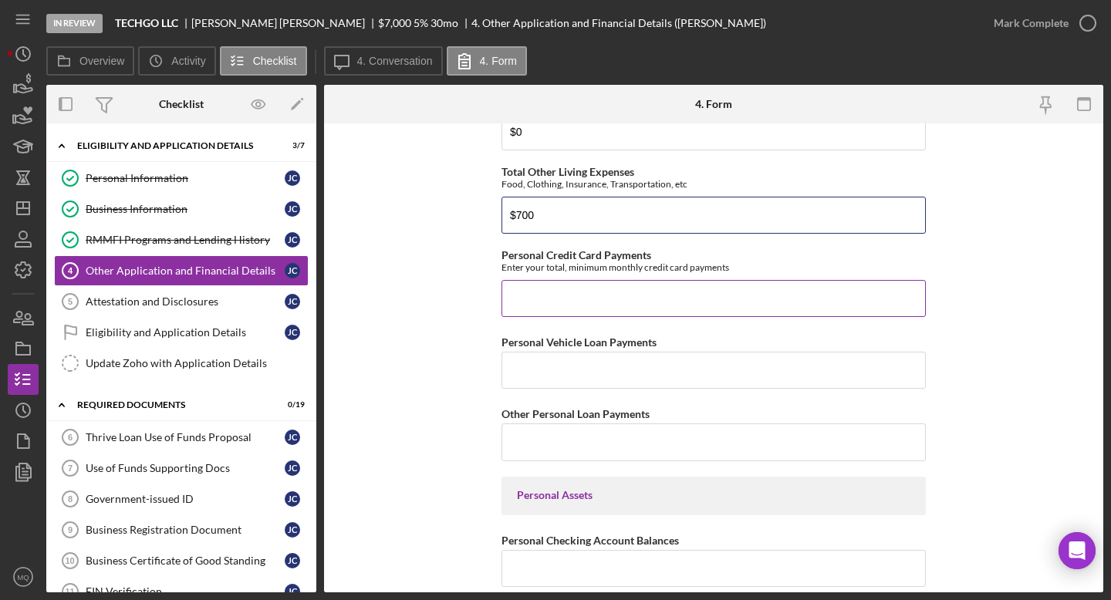
type input "$700"
click at [634, 302] on input "Personal Credit Card Payments" at bounding box center [714, 298] width 424 height 37
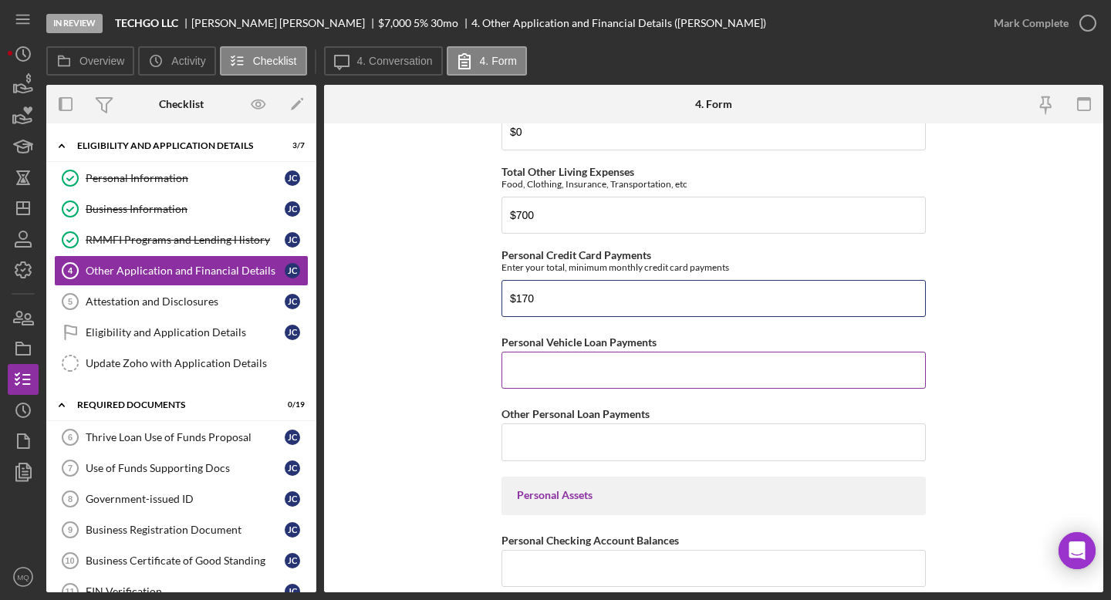
type input "$170"
click at [620, 373] on input "Personal Vehicle Loan Payments" at bounding box center [714, 370] width 424 height 37
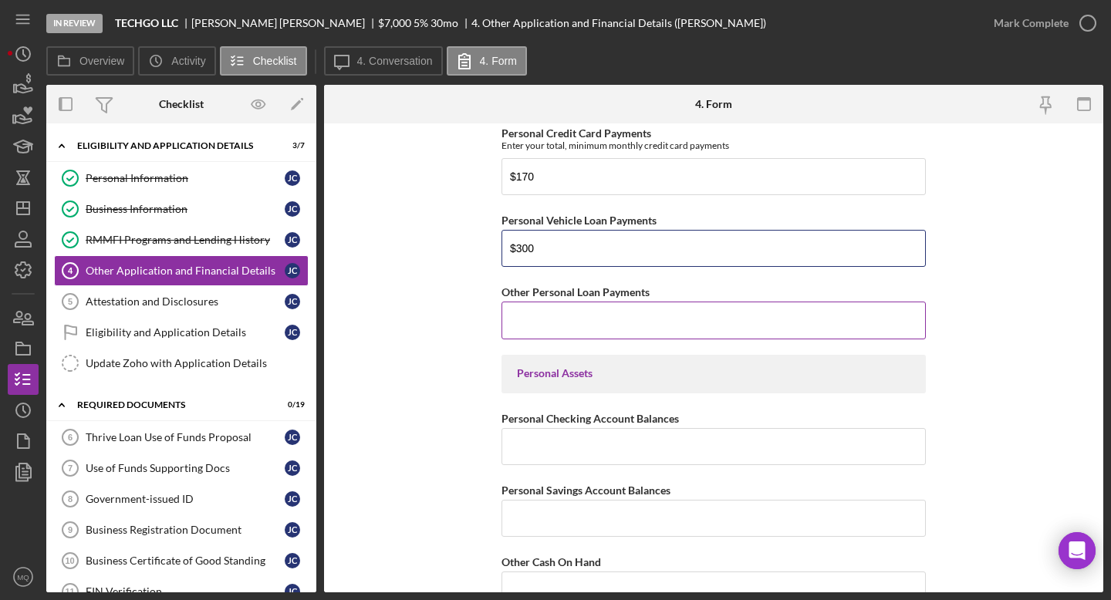
scroll to position [2180, 0]
type input "$300"
click at [664, 323] on input "Other Personal Loan Payments" at bounding box center [714, 319] width 424 height 37
click at [642, 316] on input "Other Personal Loan Payments" at bounding box center [714, 319] width 424 height 37
type input "$60"
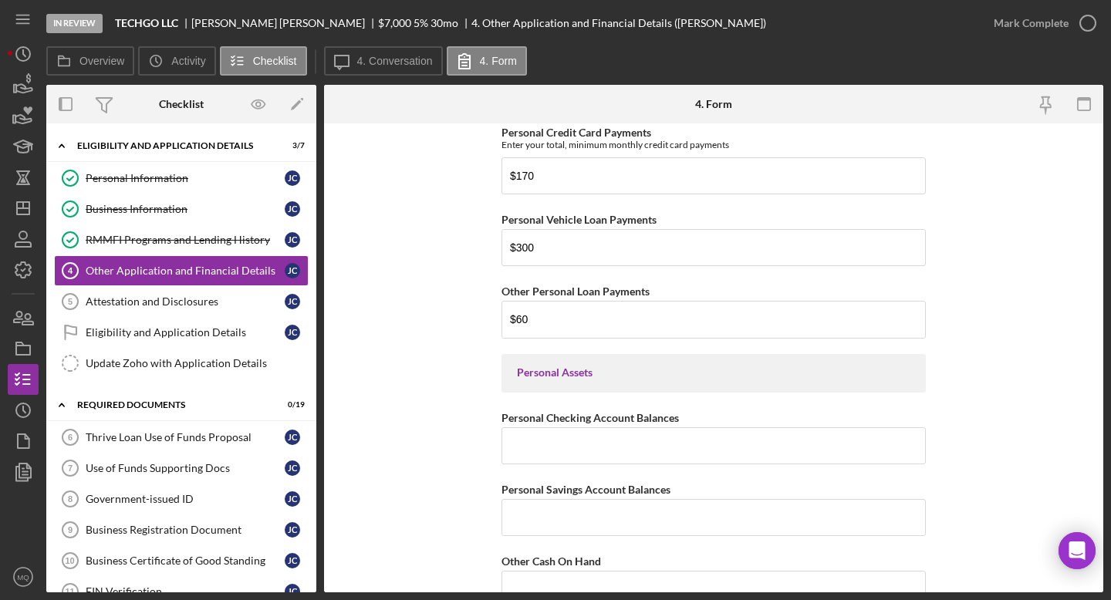
click at [792, 398] on form "Loan Request Summary Please let us know how the loan amount that you would like…" at bounding box center [713, 357] width 779 height 469
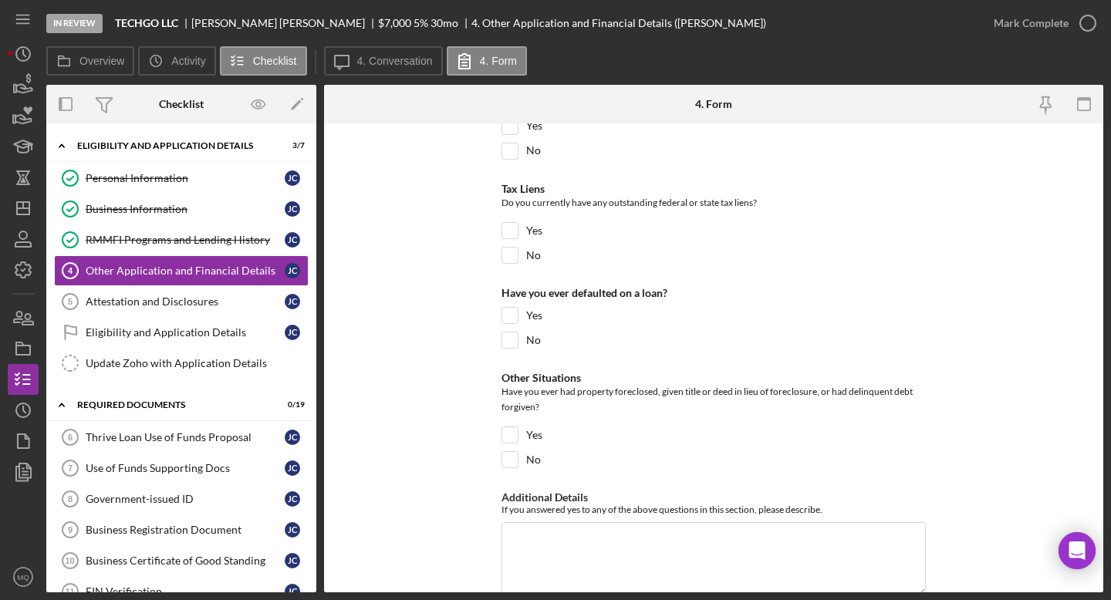
scroll to position [5905, 0]
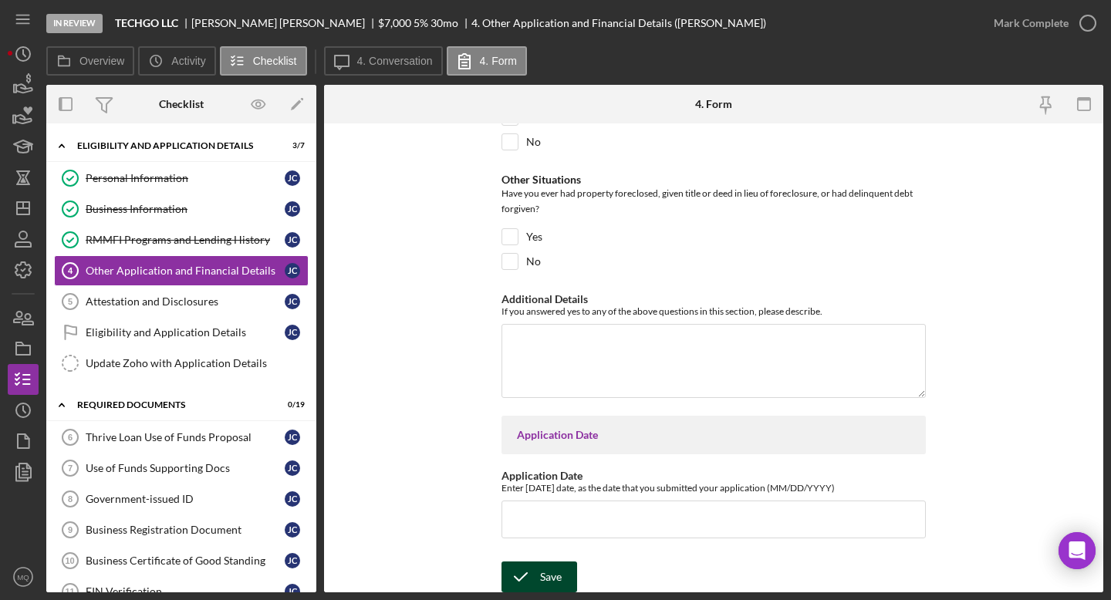
click at [561, 539] on button "Save" at bounding box center [540, 577] width 76 height 31
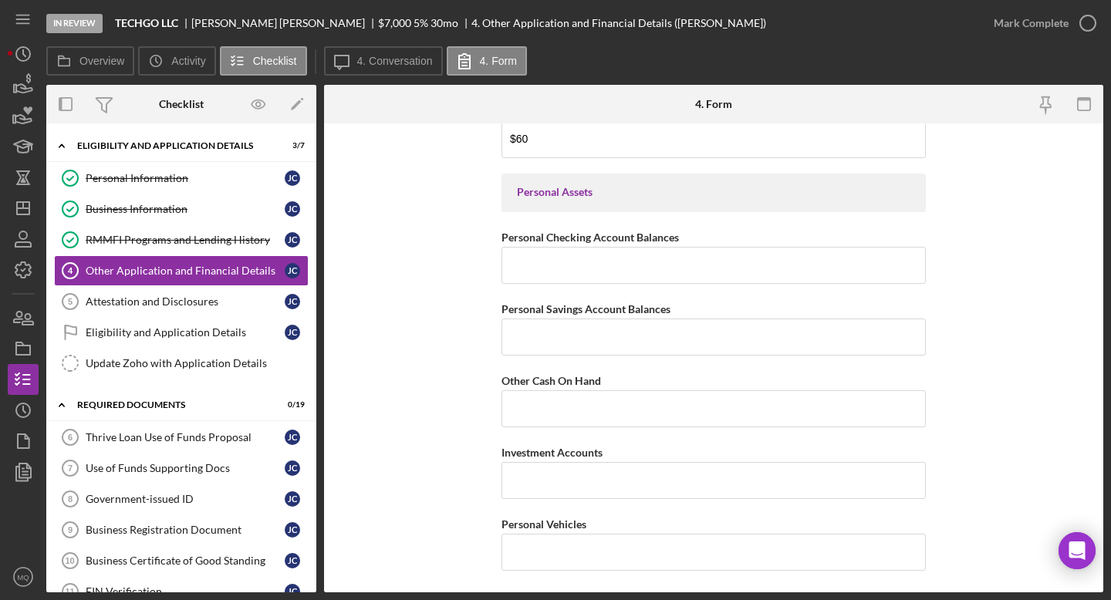
scroll to position [2362, 0]
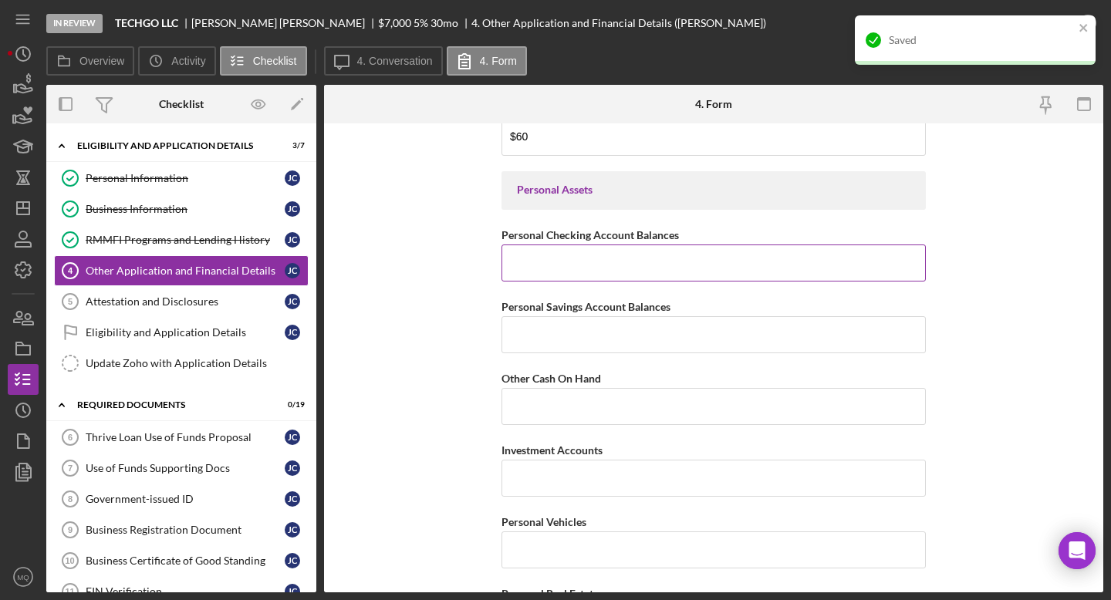
click at [692, 266] on input "Personal Checking Account Balances" at bounding box center [714, 263] width 424 height 37
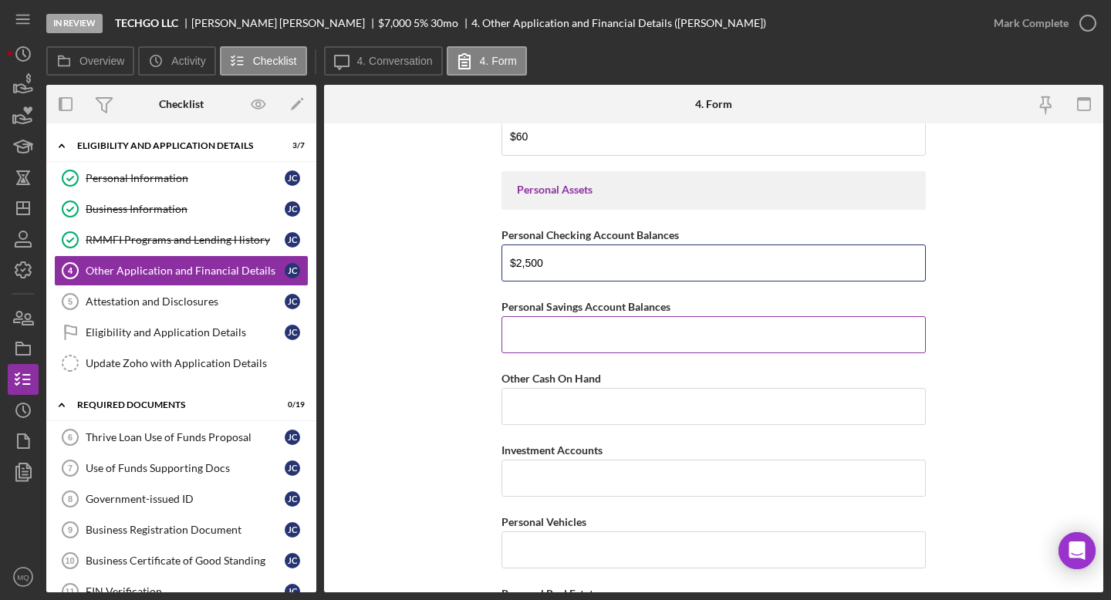
type input "$2,500"
click at [665, 334] on input "Personal Savings Account Balances" at bounding box center [714, 334] width 424 height 37
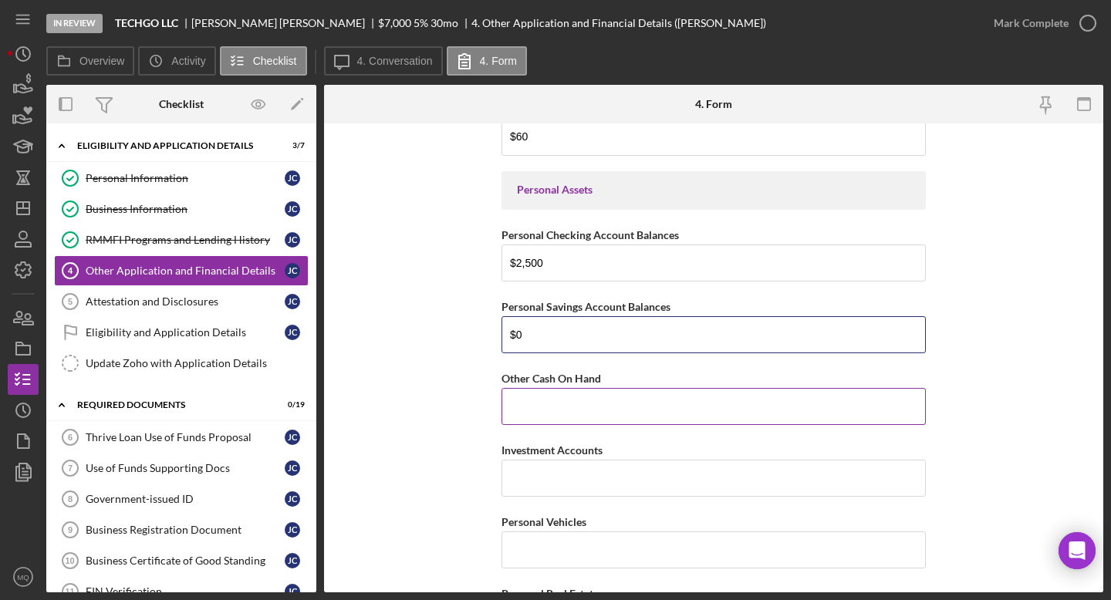
type input "$0"
click at [612, 414] on input "Other Cash On Hand" at bounding box center [714, 406] width 424 height 37
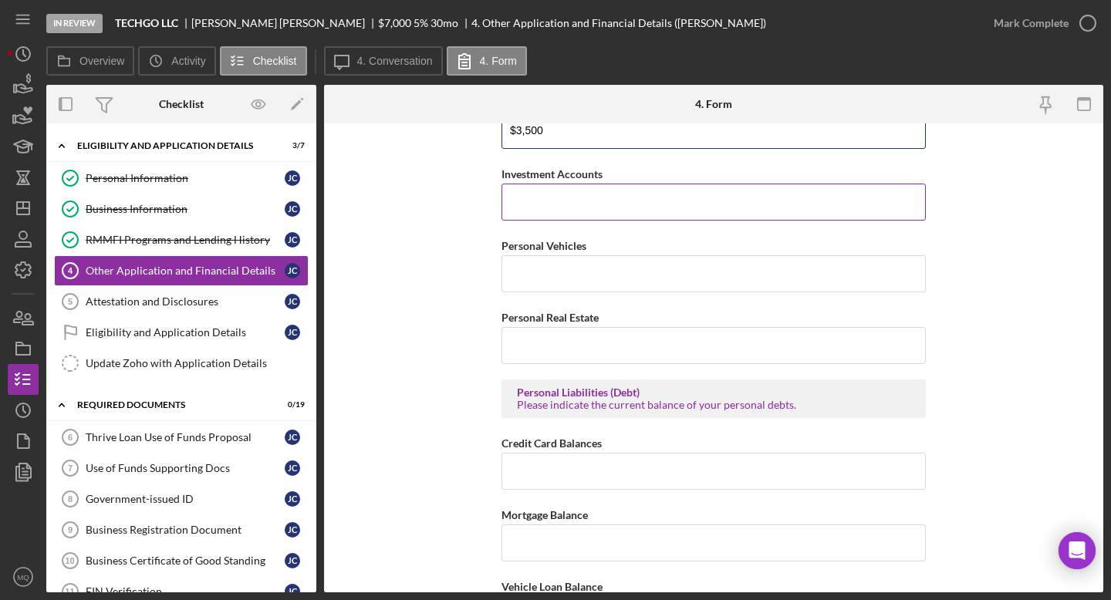
scroll to position [2639, 0]
type input "$3,500"
click at [650, 212] on input "Investment Accounts" at bounding box center [714, 201] width 424 height 37
type input "$0"
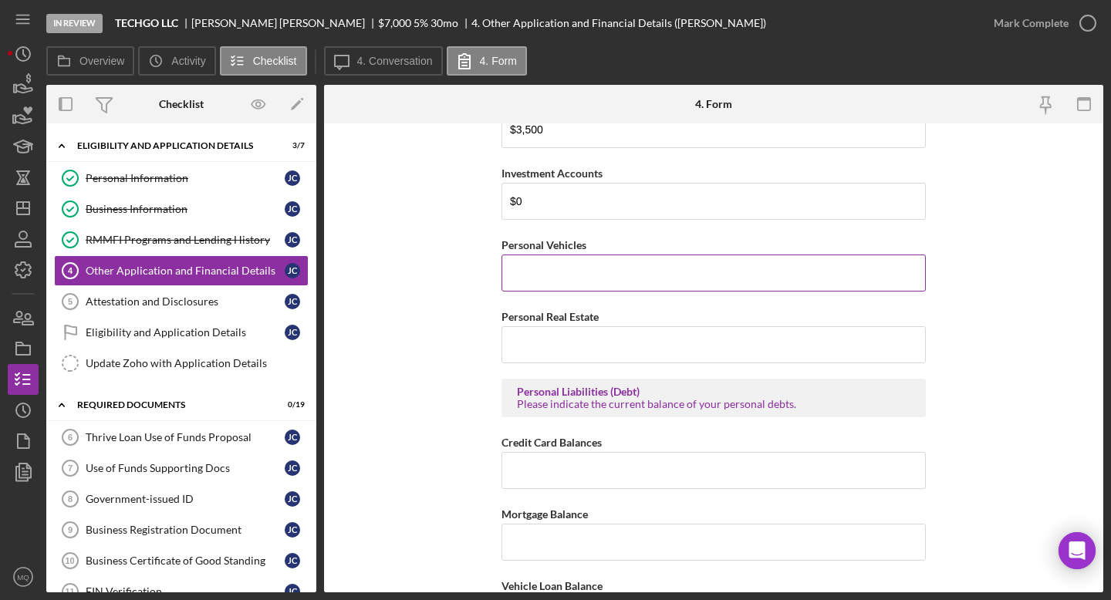
click at [609, 267] on input "Personal Vehicles" at bounding box center [714, 273] width 424 height 37
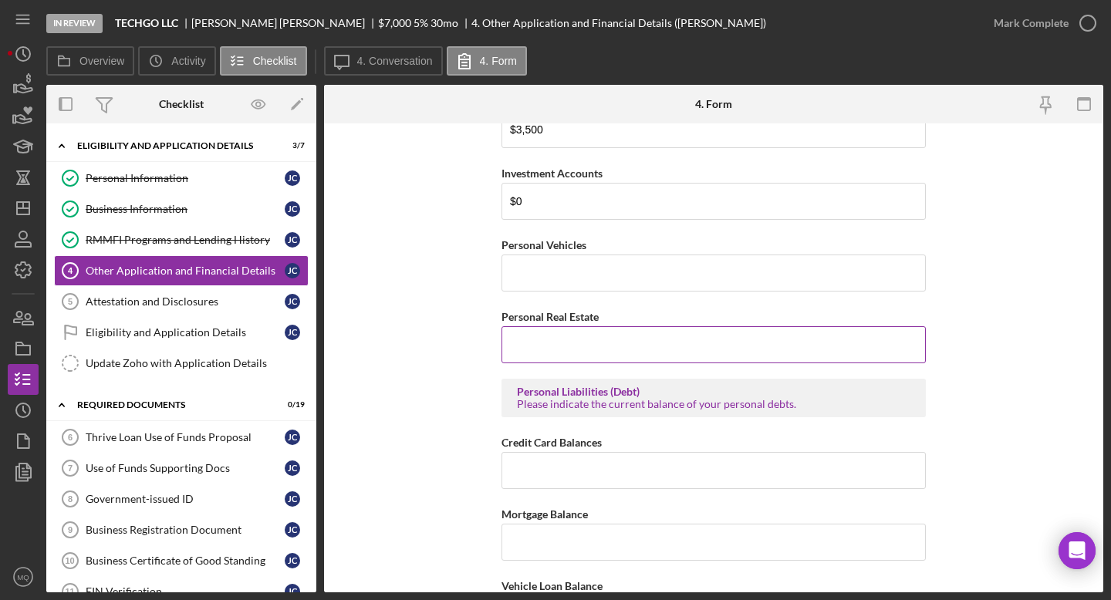
click at [635, 333] on input "Personal Real Estate" at bounding box center [714, 344] width 424 height 37
type input "$0"
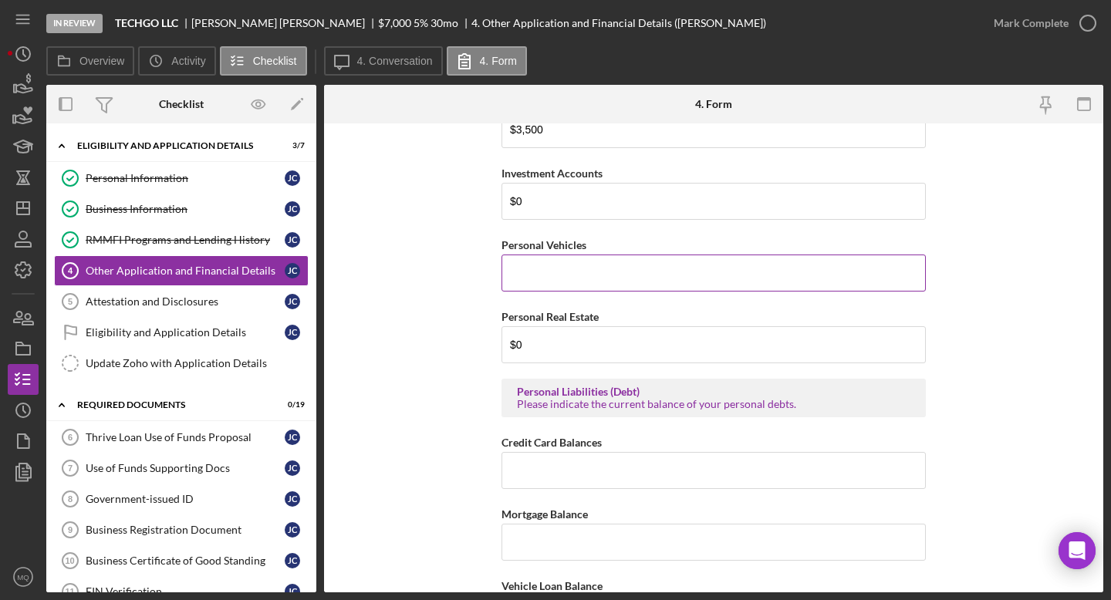
click at [613, 277] on input "Personal Vehicles" at bounding box center [714, 273] width 424 height 37
type input "$35,000"
click at [438, 393] on form "Loan Request Summary Please let us know how the loan amount that you would like…" at bounding box center [713, 357] width 779 height 469
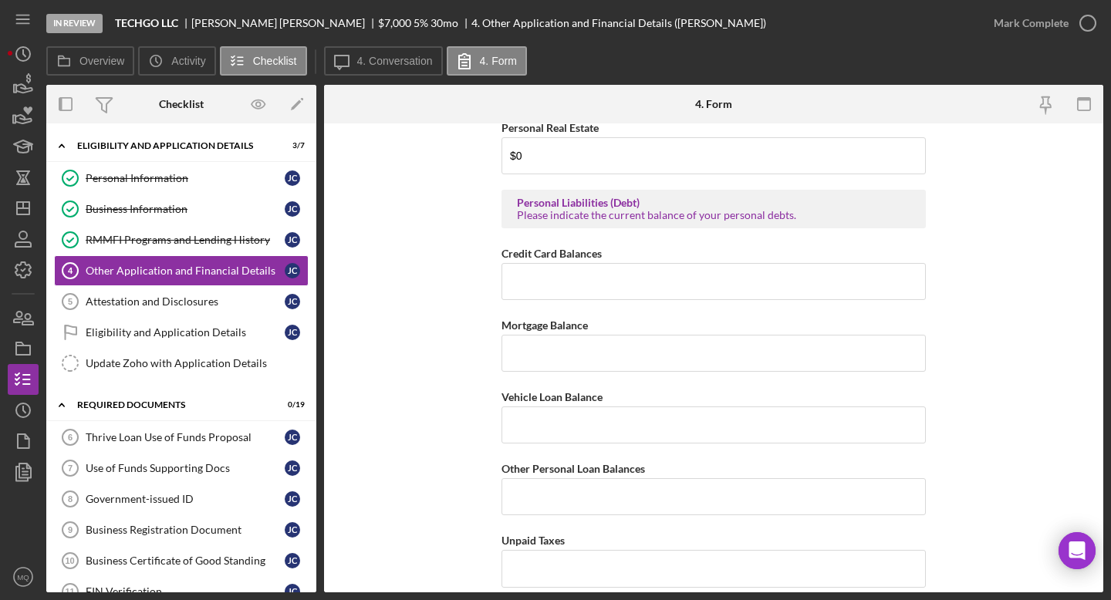
scroll to position [2834, 0]
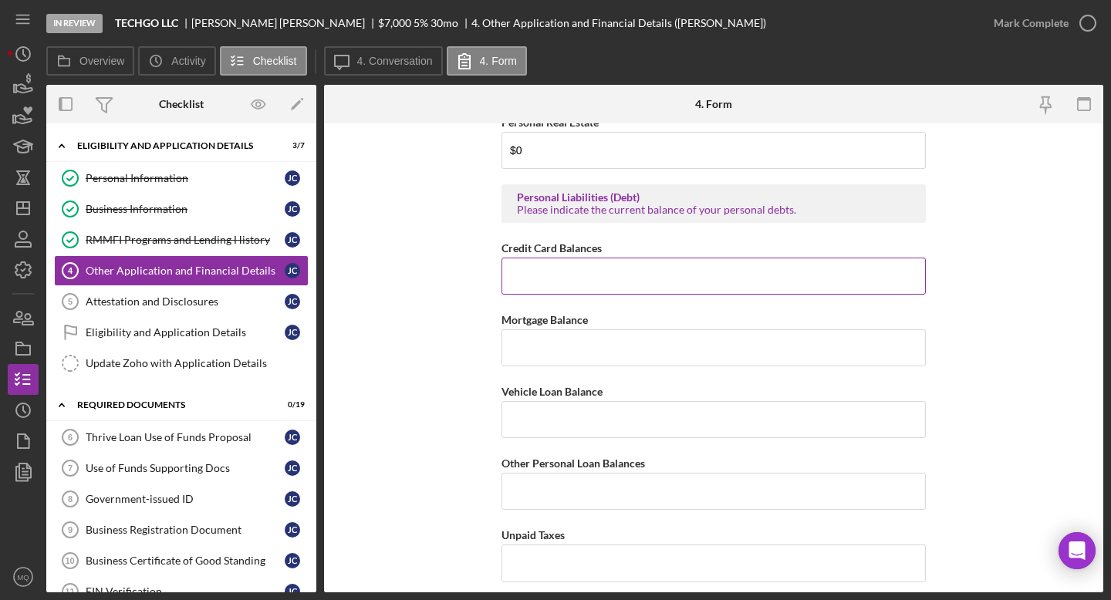
click at [615, 272] on input "Credit Card Balances" at bounding box center [714, 276] width 424 height 37
type input "$1,500"
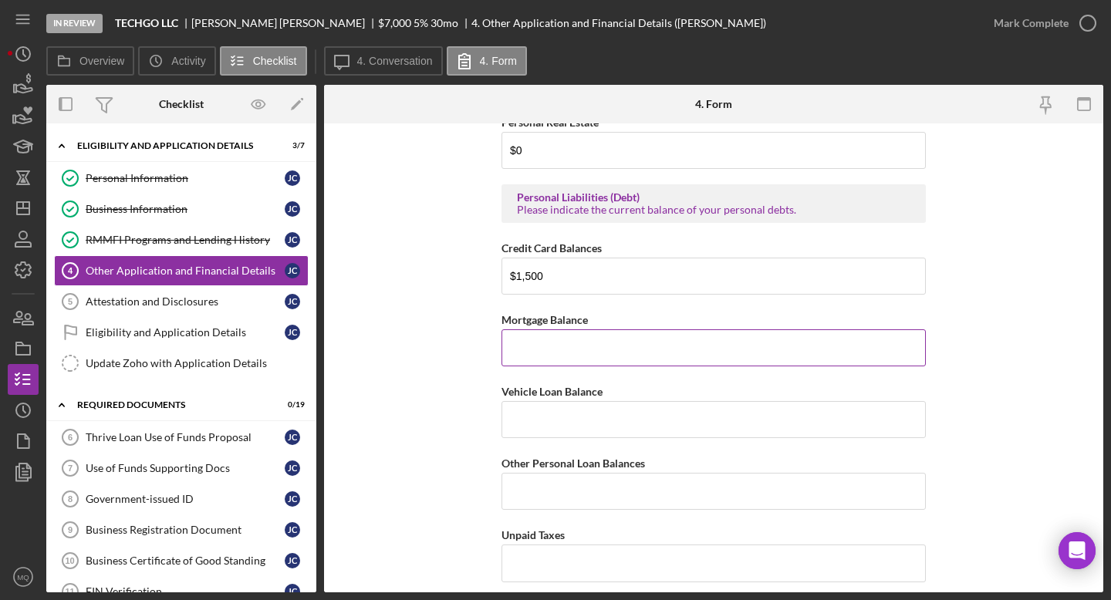
click at [599, 354] on input "Mortgage Balance" at bounding box center [714, 347] width 424 height 37
type input "$0"
click at [576, 426] on input "Vehicle Loan Balance" at bounding box center [714, 419] width 424 height 37
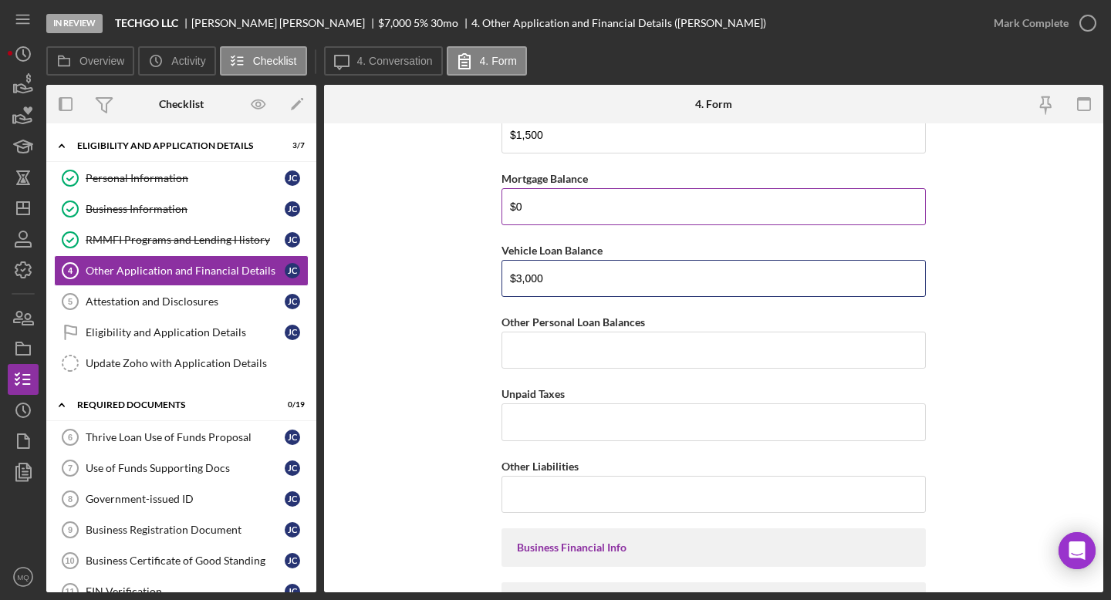
scroll to position [2995, 0]
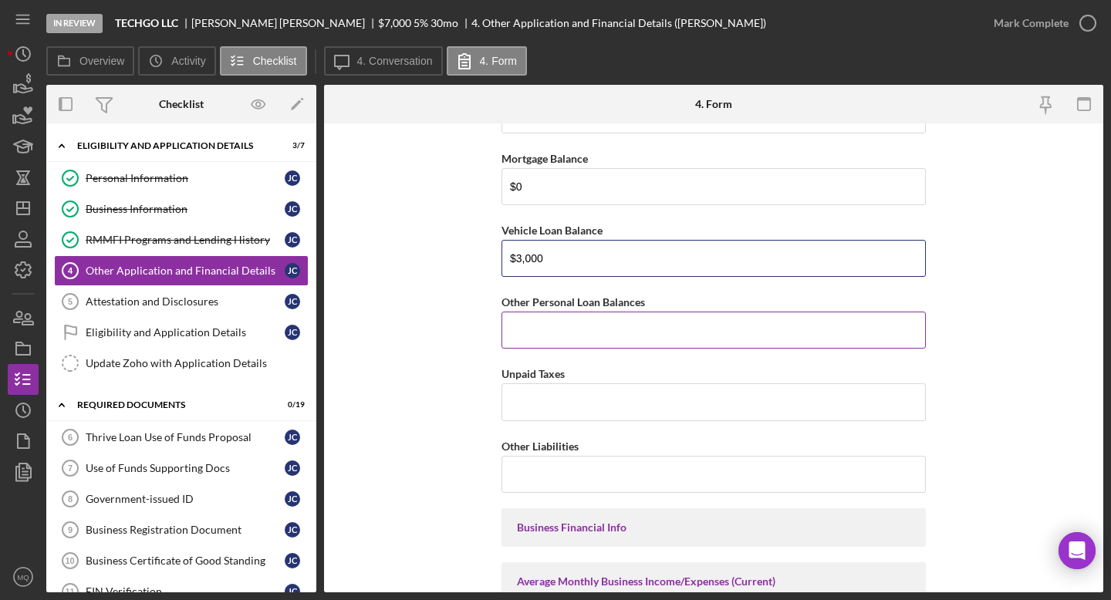
type input "$3,000"
click at [582, 331] on input "Other Personal Loan Balances" at bounding box center [714, 330] width 424 height 37
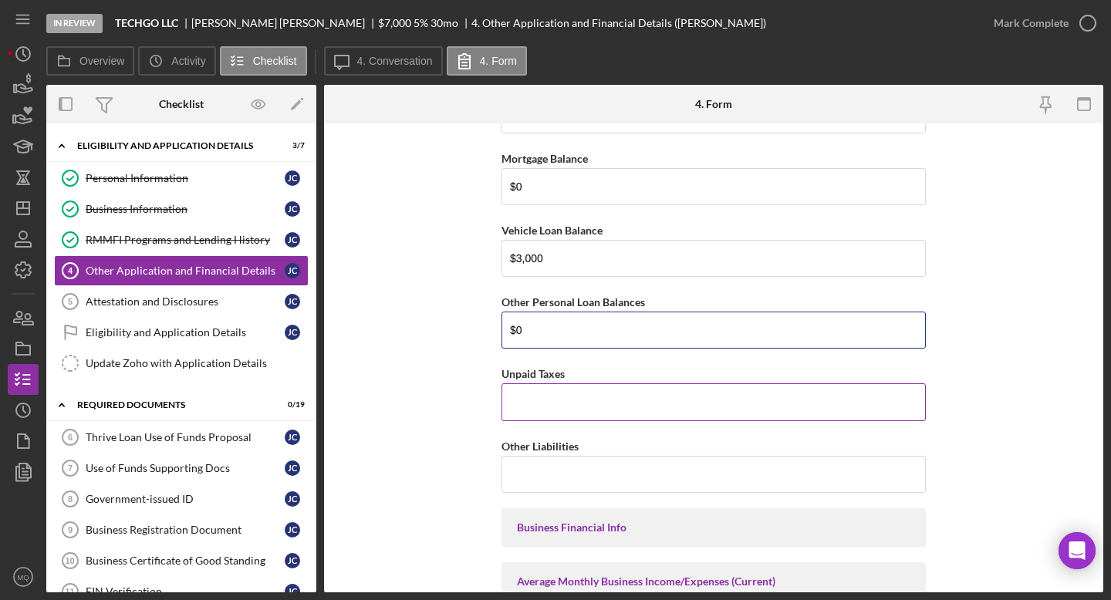
type input "$0"
click at [590, 404] on input "Unpaid Taxes" at bounding box center [714, 401] width 424 height 37
type input "$0"
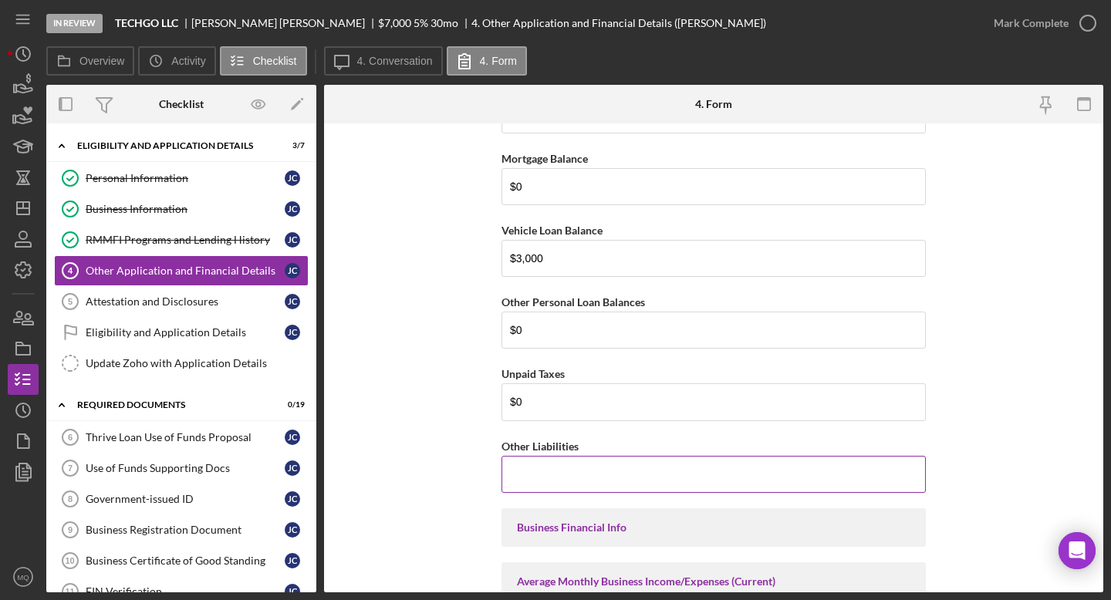
click at [587, 471] on input "Other Liabilities" at bounding box center [714, 474] width 424 height 37
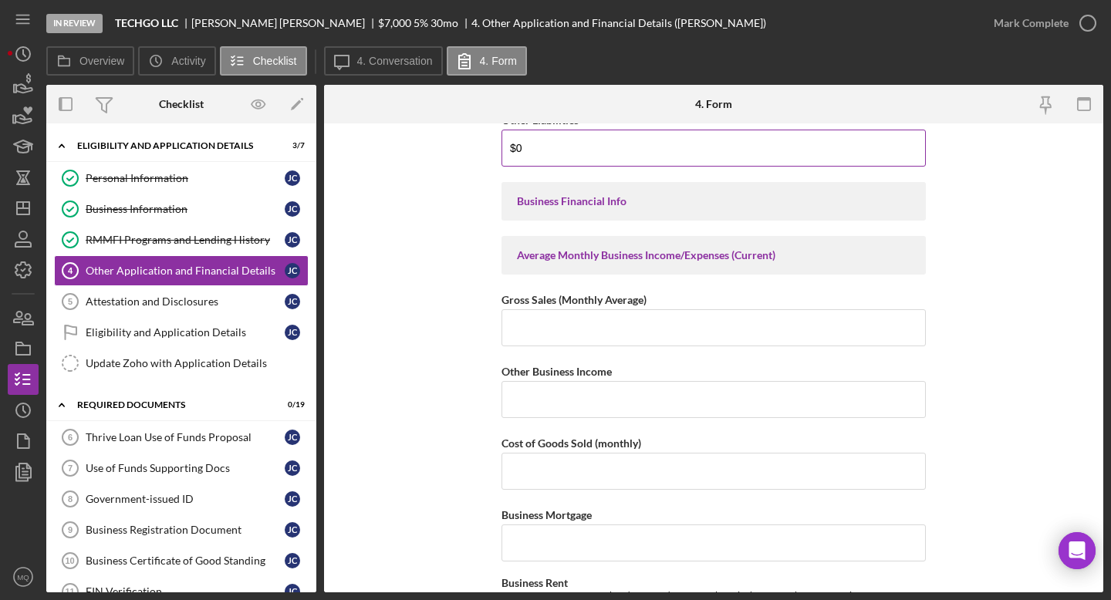
scroll to position [3322, 0]
type input "$0"
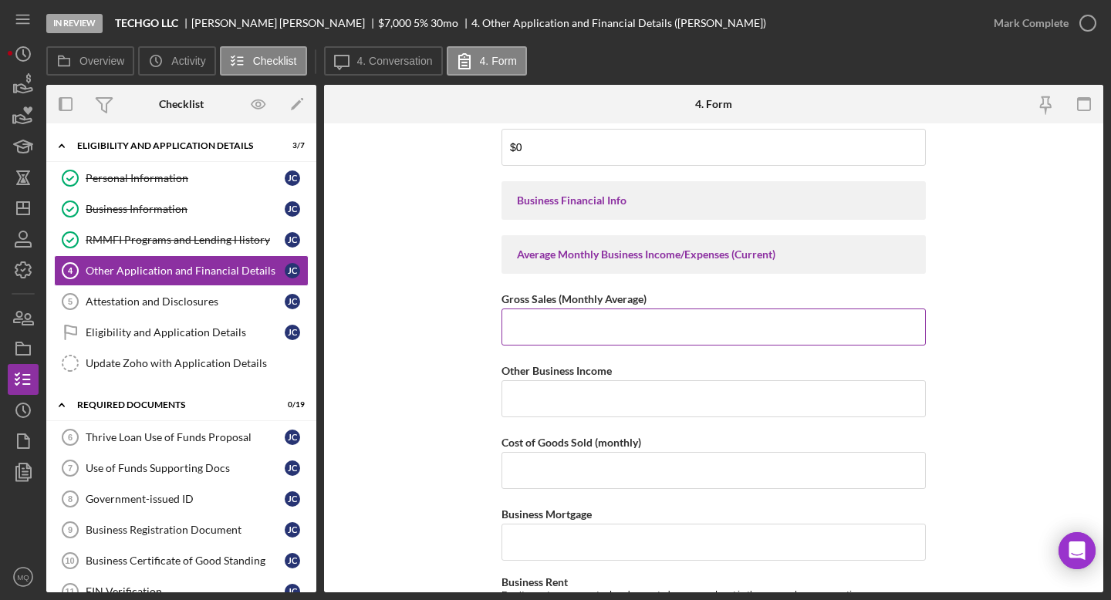
click at [587, 333] on input "Gross Sales (Monthly Average)" at bounding box center [714, 327] width 424 height 37
type input "$1,100"
click at [610, 397] on input "Other Business Income" at bounding box center [714, 398] width 424 height 37
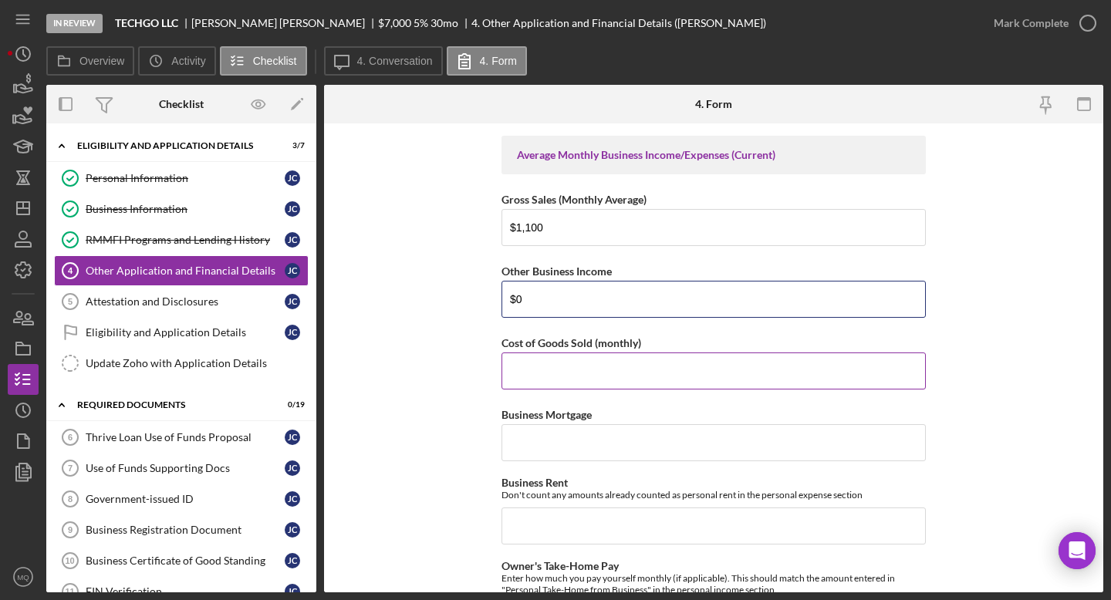
scroll to position [3441, 0]
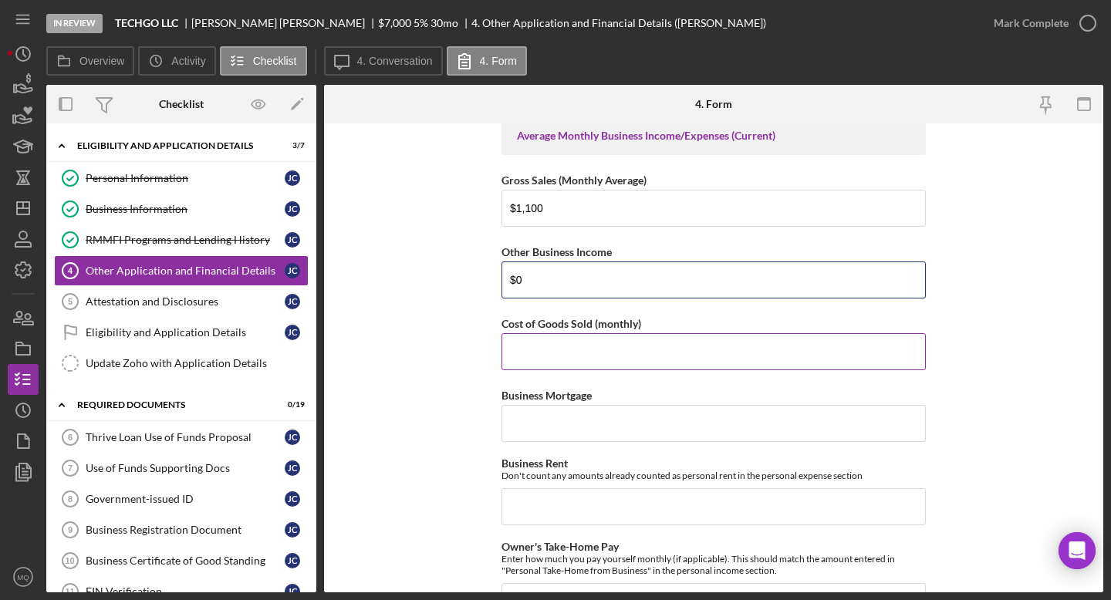
type input "$0"
click at [570, 350] on input "Cost of Goods Sold (monthly)" at bounding box center [714, 351] width 424 height 37
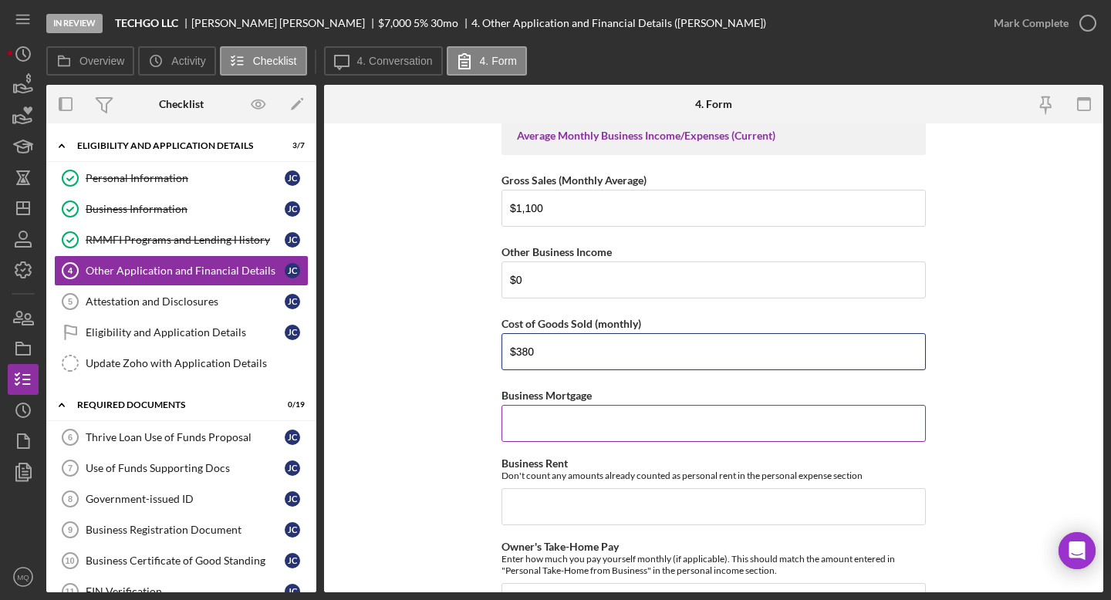
type input "$380"
click at [583, 427] on input "Business Mortgage" at bounding box center [714, 423] width 424 height 37
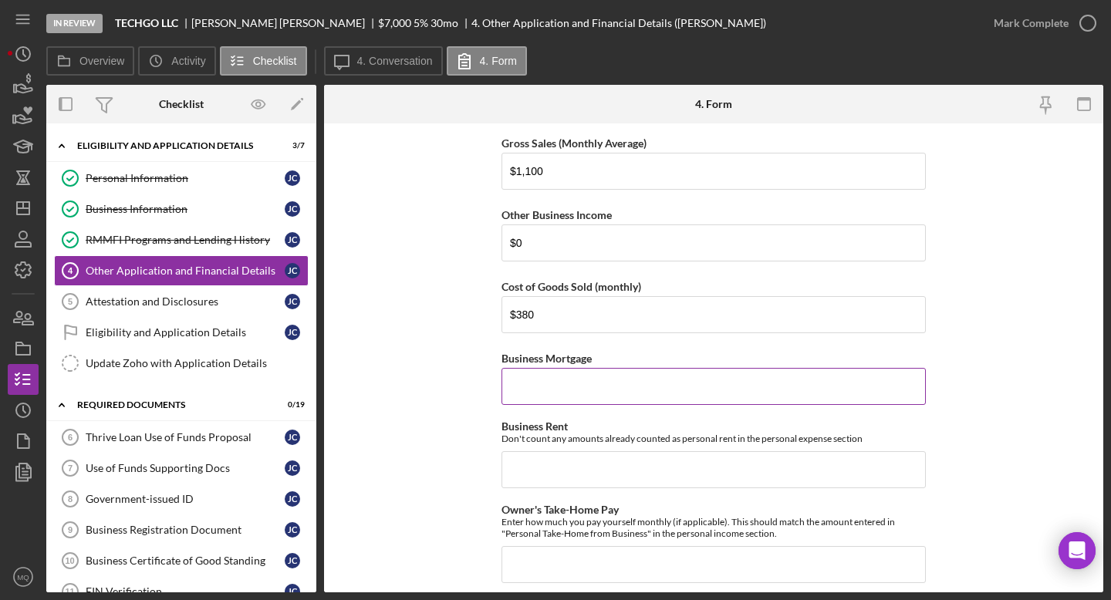
scroll to position [3481, 0]
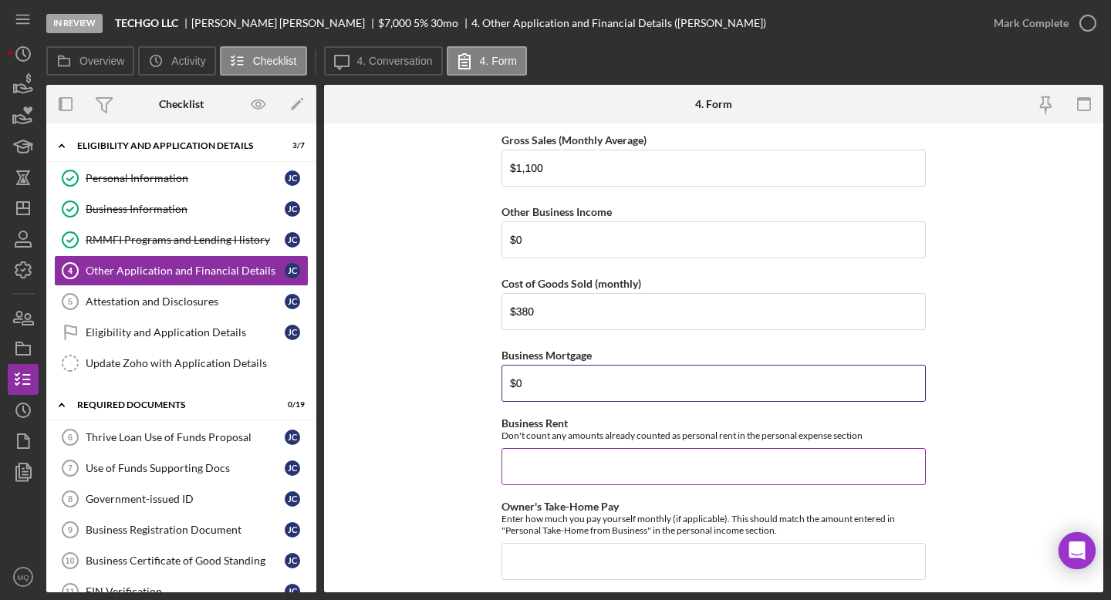
type input "$0"
click at [603, 468] on input "Business Rent" at bounding box center [714, 466] width 424 height 37
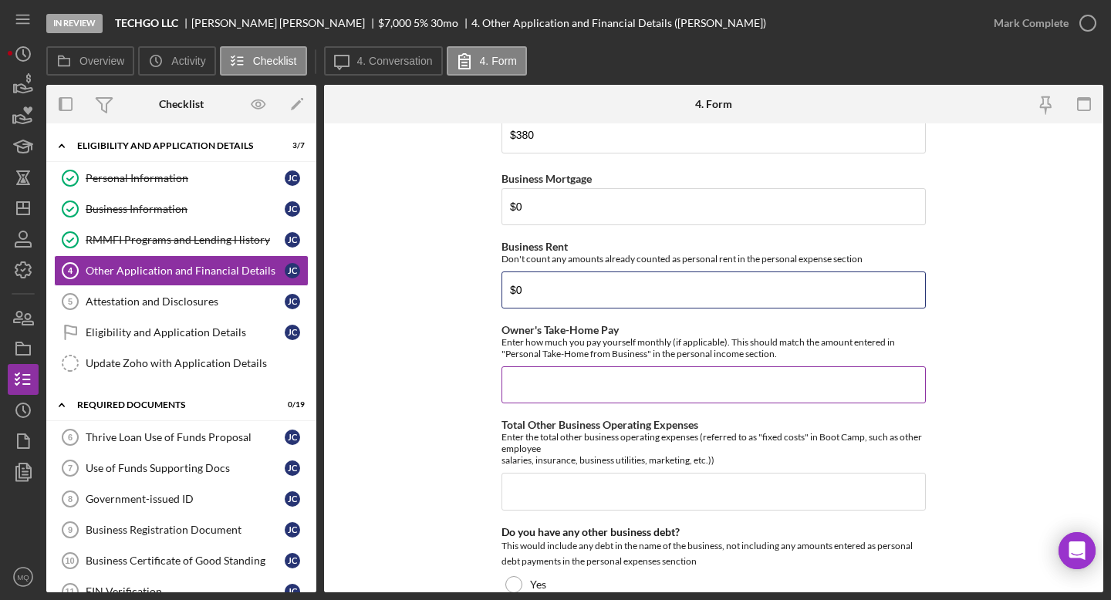
scroll to position [3671, 0]
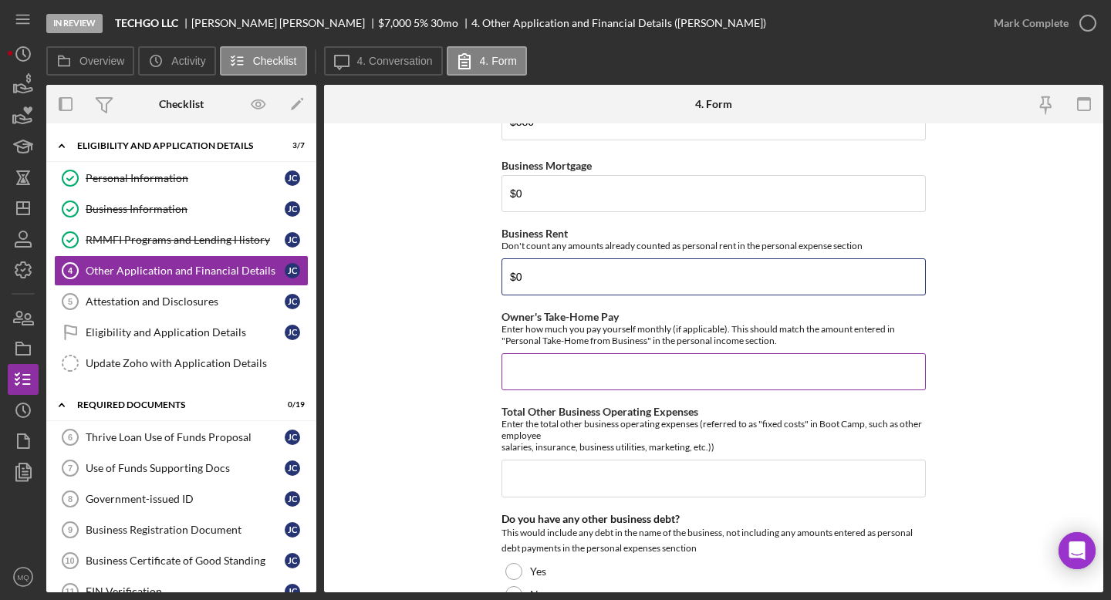
type input "$0"
click at [584, 366] on input "Owner's Take-Home Pay" at bounding box center [714, 371] width 424 height 37
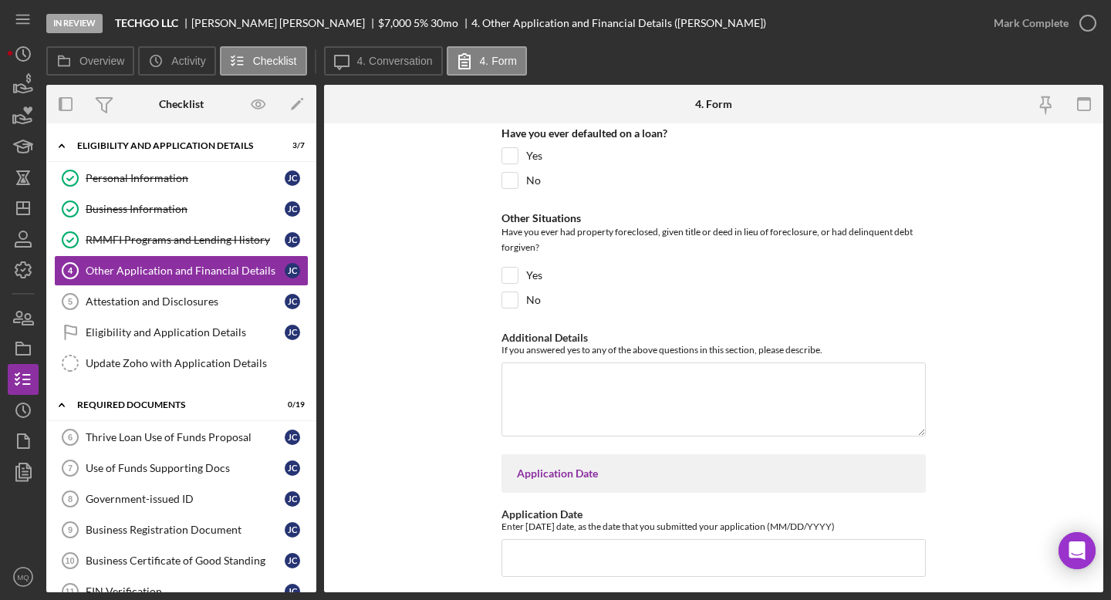
scroll to position [5905, 0]
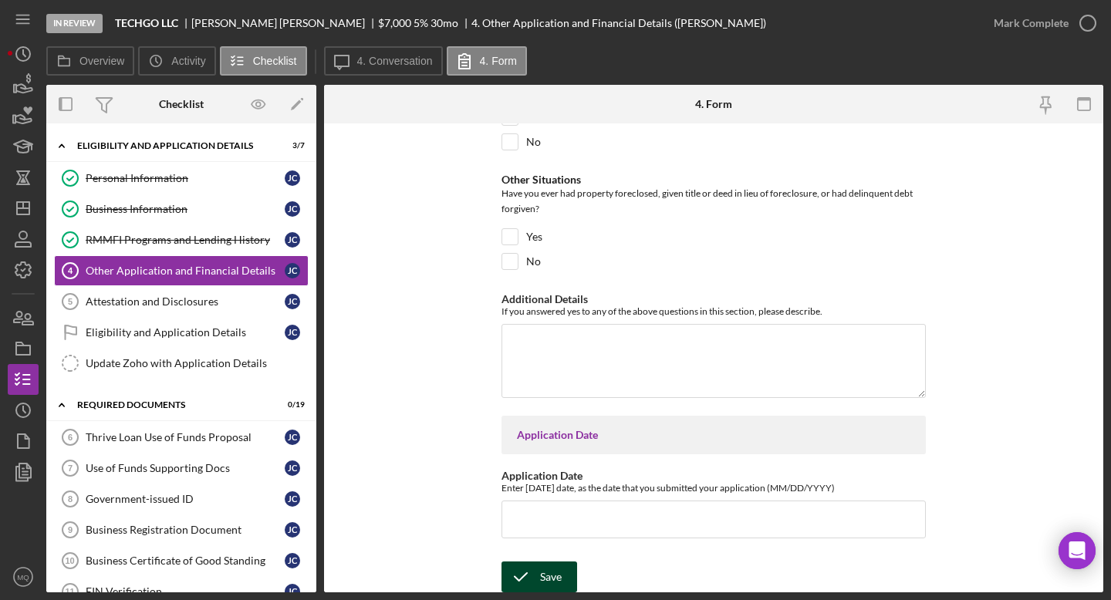
type input "$720"
click at [563, 539] on button "Save" at bounding box center [540, 577] width 76 height 31
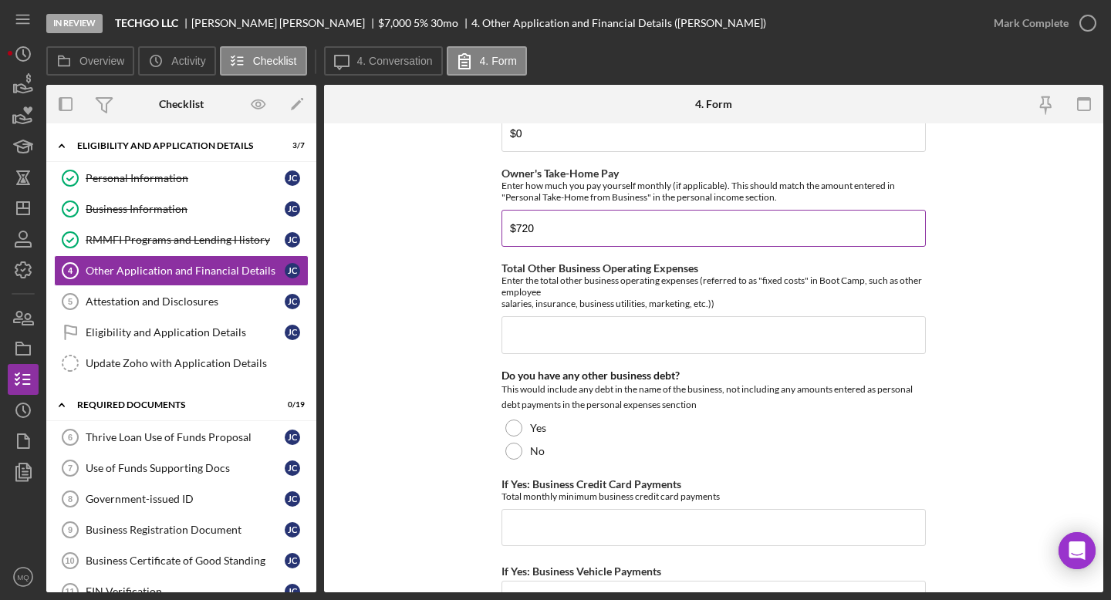
scroll to position [3818, 0]
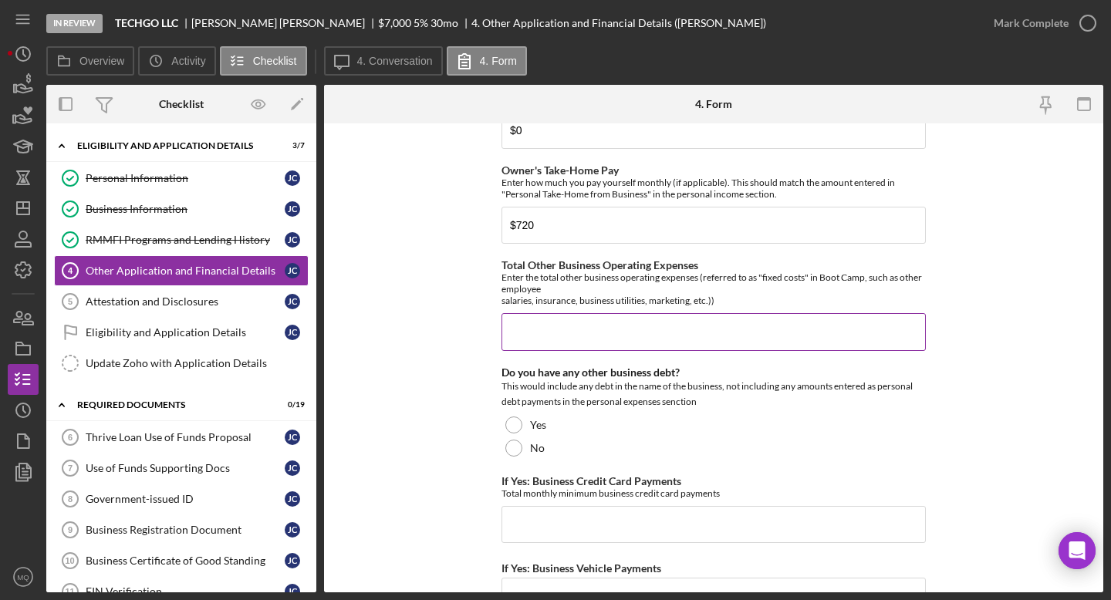
click at [792, 338] on input "Total Other Business Operating Expenses" at bounding box center [714, 331] width 424 height 37
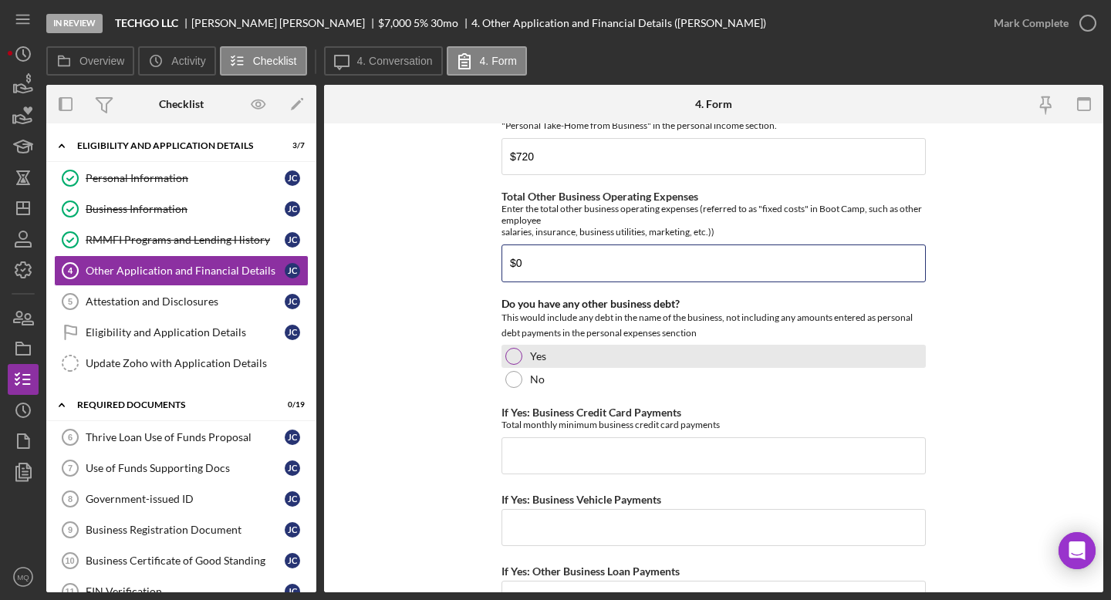
scroll to position [3892, 0]
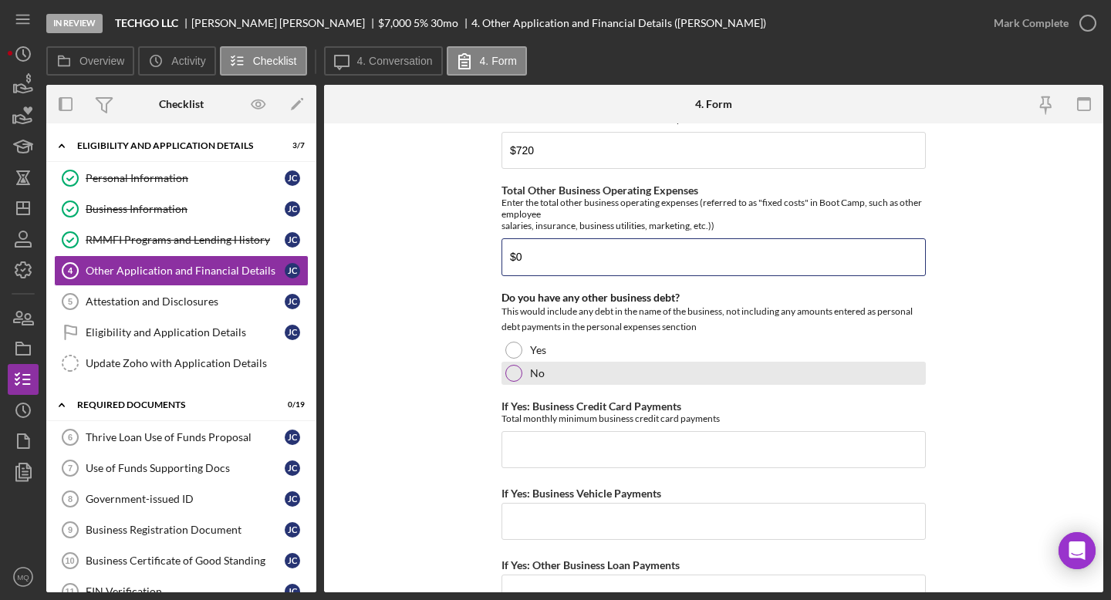
type input "$0"
click at [510, 375] on div at bounding box center [513, 373] width 17 height 17
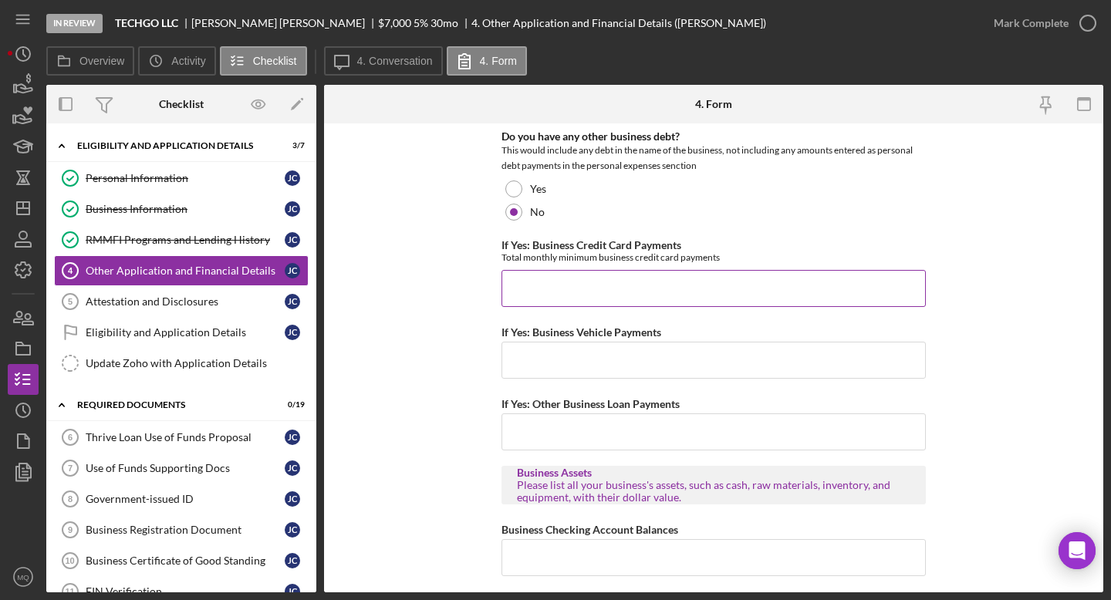
scroll to position [4061, 0]
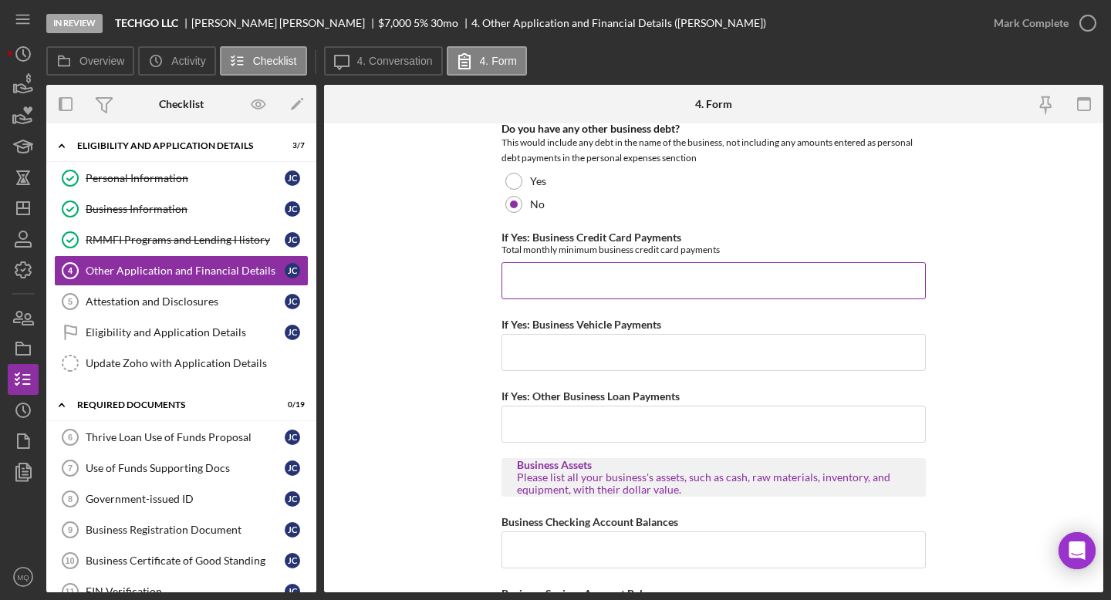
click at [713, 275] on input "If Yes: Business Credit Card Payments" at bounding box center [714, 280] width 424 height 37
type input "$0"
click at [610, 358] on input "If Yes: Business Vehicle Payments" at bounding box center [714, 352] width 424 height 37
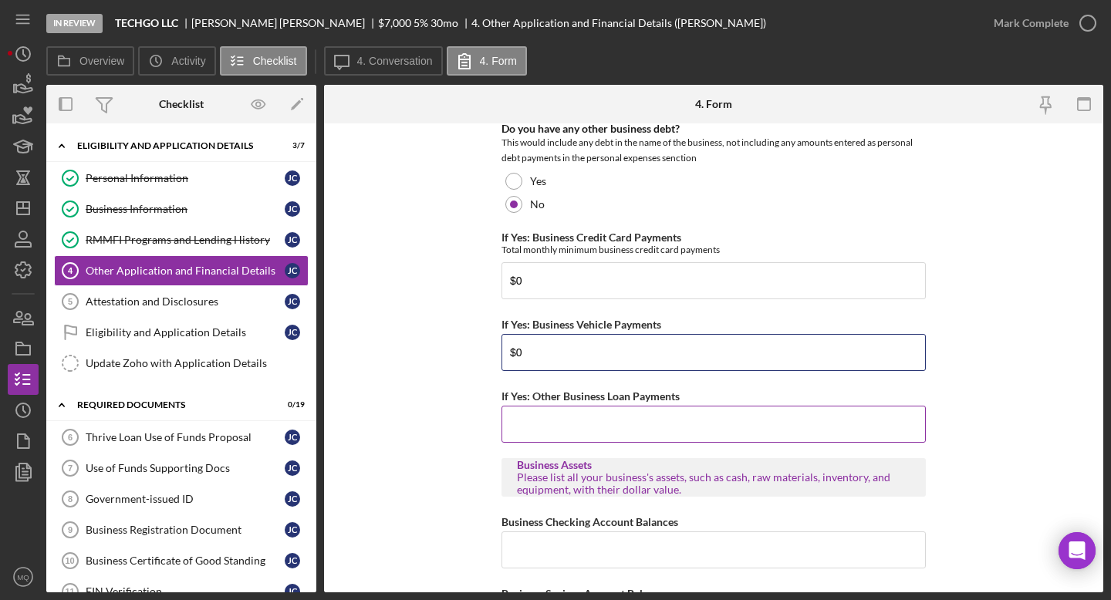
type input "$0"
click at [645, 419] on input "If Yes: Other Business Loan Payments" at bounding box center [714, 424] width 424 height 37
type input "$0"
click at [792, 356] on form "Loan Request Summary Please let us know how the loan amount that you would like…" at bounding box center [713, 357] width 779 height 469
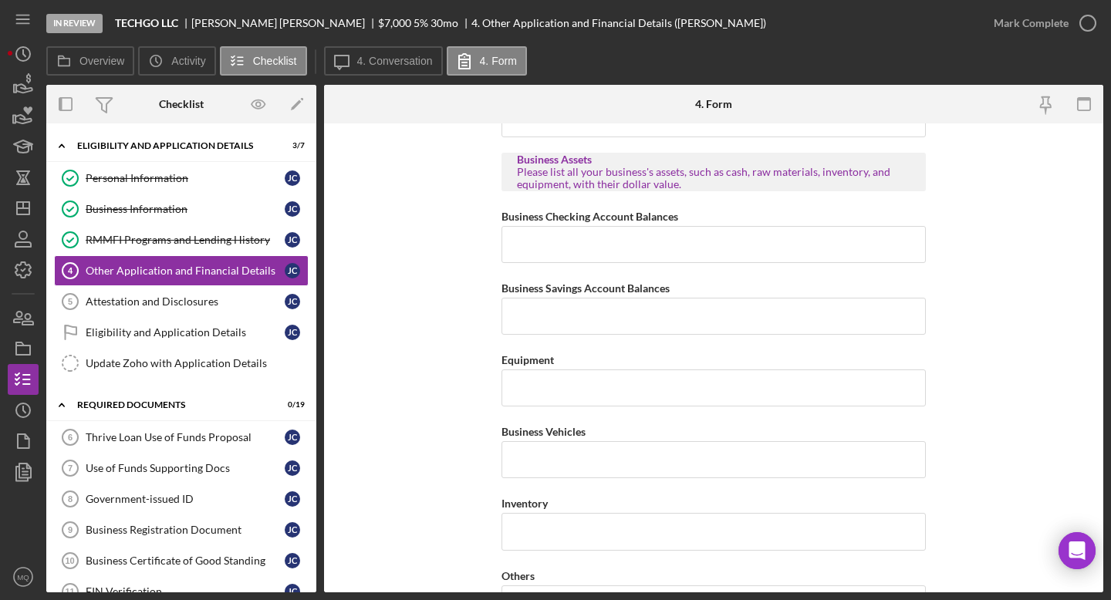
scroll to position [4375, 0]
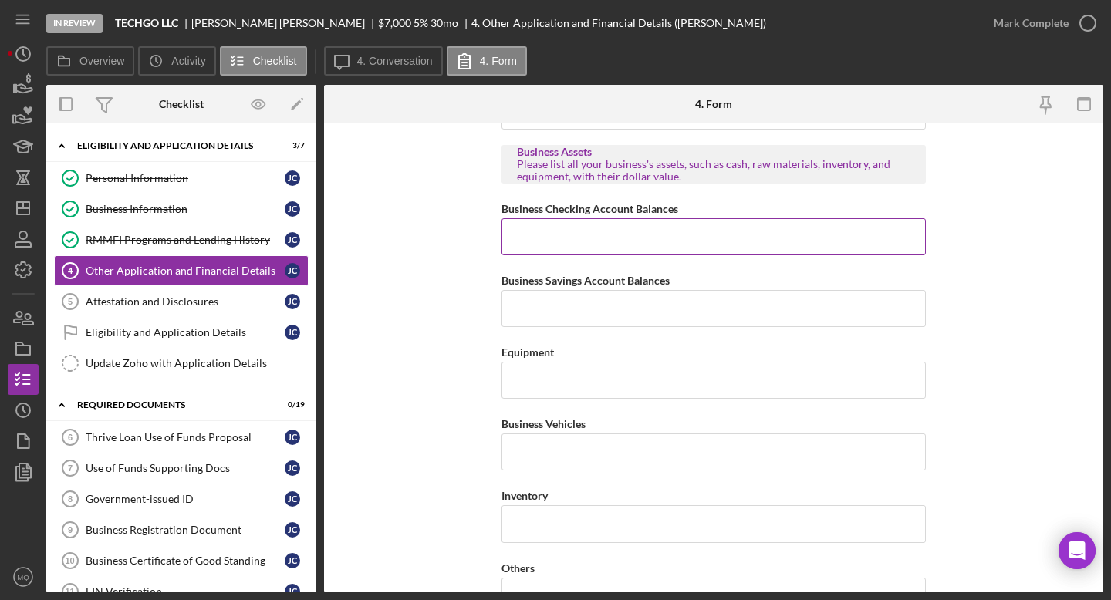
click at [792, 232] on input "Business Checking Account Balances" at bounding box center [714, 236] width 424 height 37
type input "$50"
click at [728, 320] on input "Business Savings Account Balances" at bounding box center [714, 308] width 424 height 37
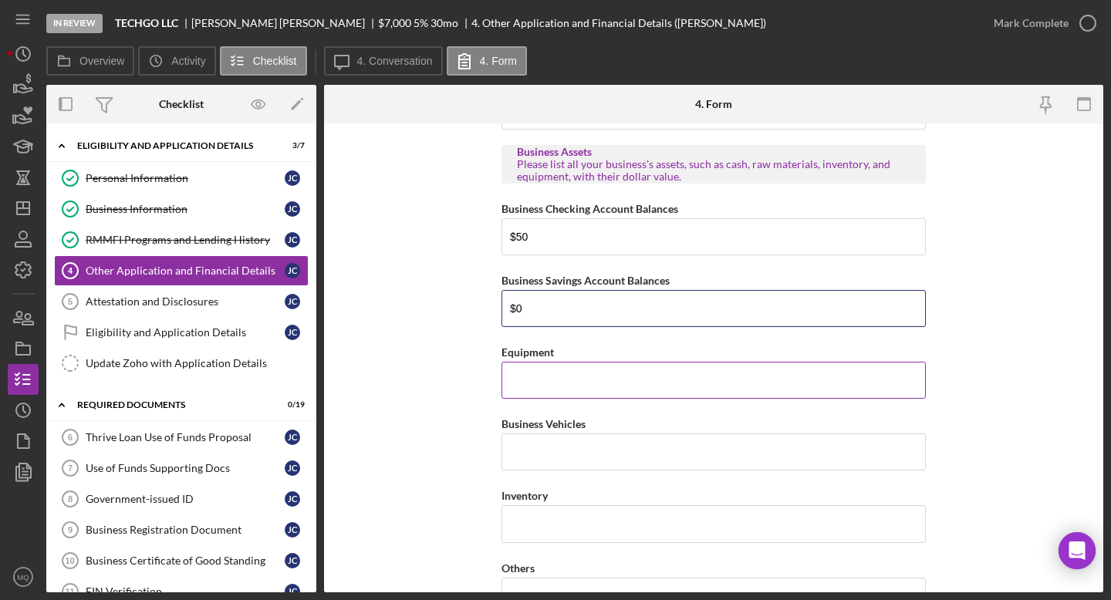
type input "$0"
click at [663, 374] on input "Equipment" at bounding box center [714, 380] width 424 height 37
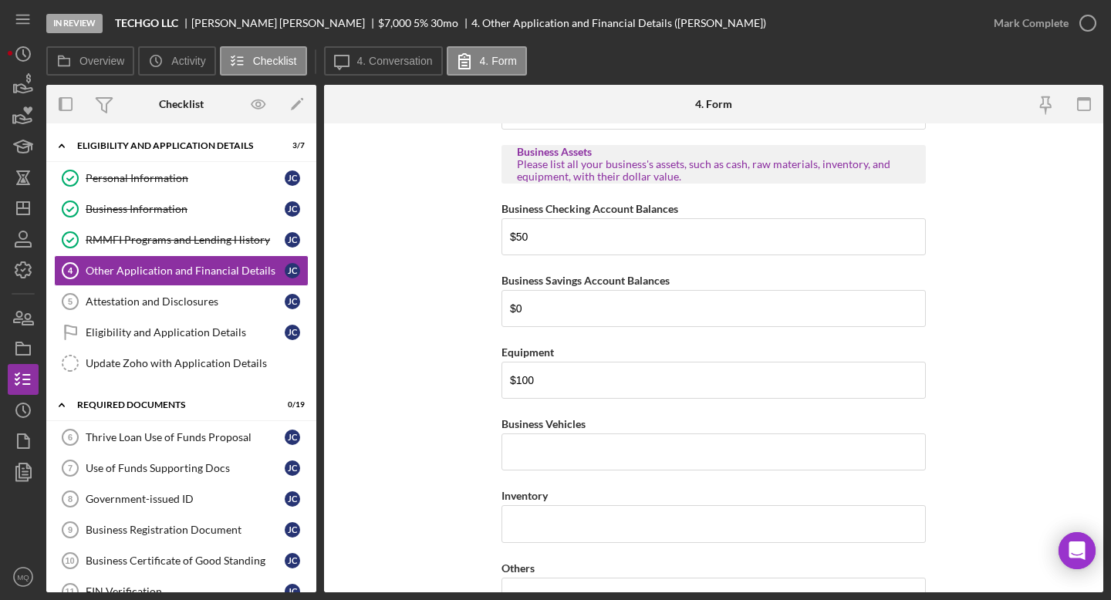
click at [792, 451] on form "Loan Request Summary Please let us know how the loan amount that you would like…" at bounding box center [713, 357] width 779 height 469
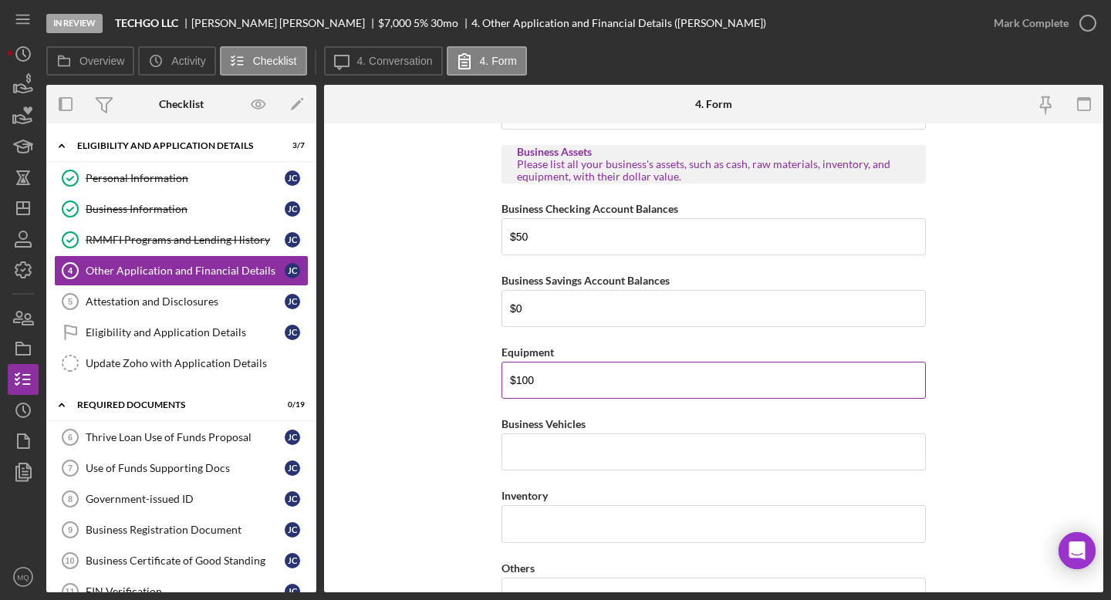
click at [690, 378] on input "$100" at bounding box center [714, 380] width 424 height 37
type input "$1,000"
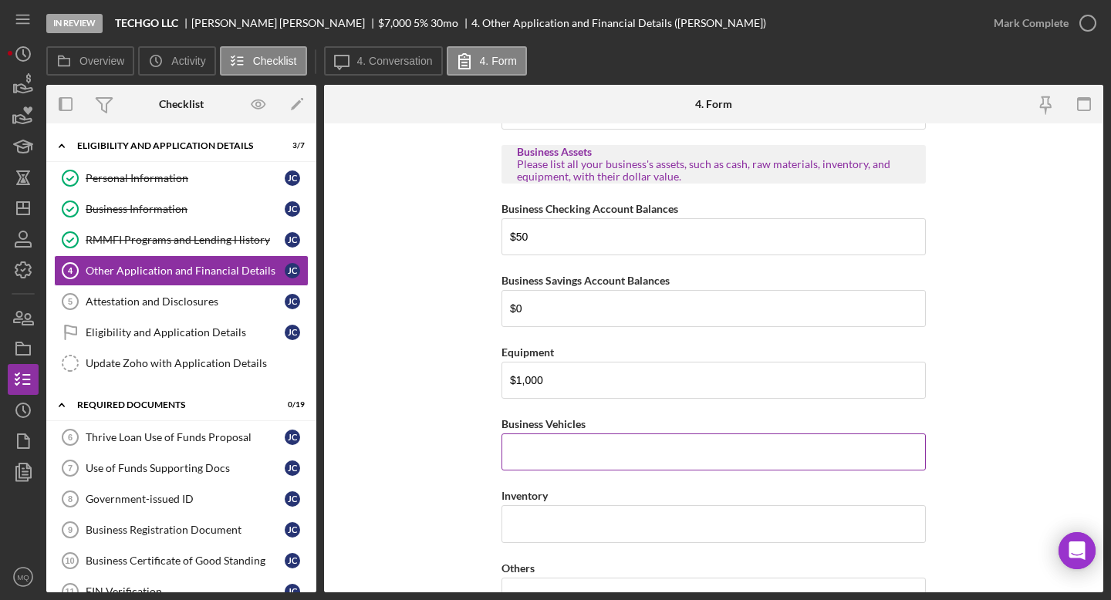
click at [613, 458] on input "Business Vehicles" at bounding box center [714, 452] width 424 height 37
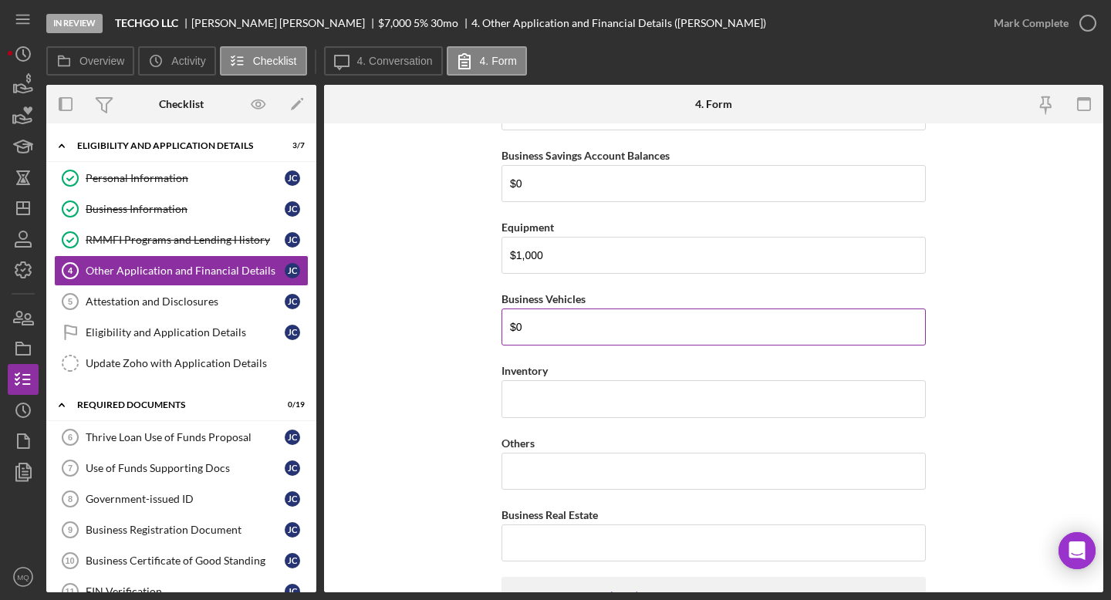
scroll to position [4500, 0]
type input "$0"
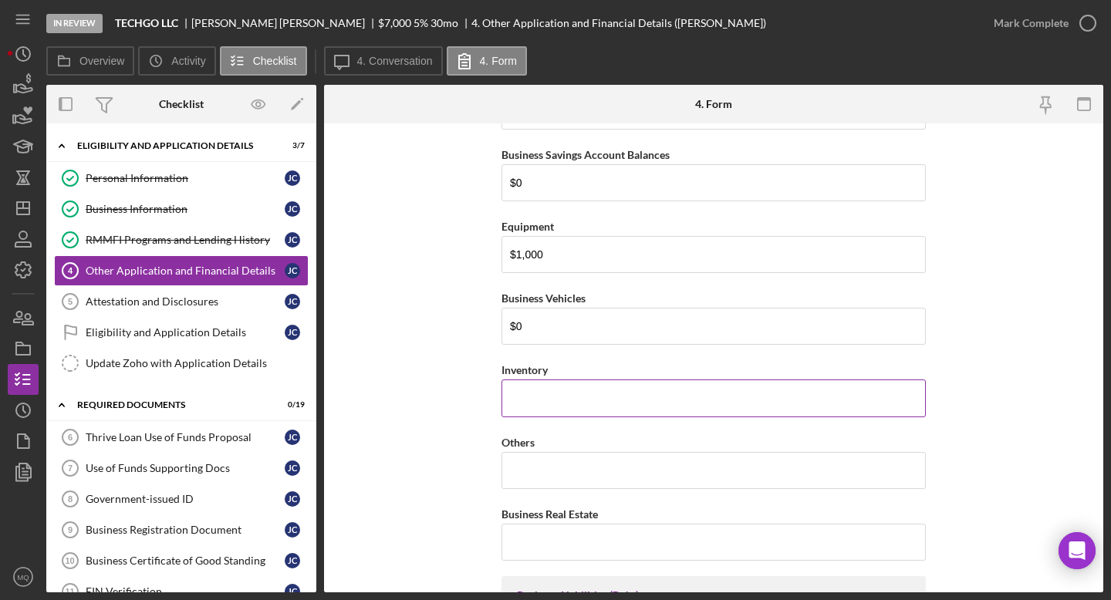
click at [609, 384] on input "Inventory" at bounding box center [714, 398] width 424 height 37
click at [623, 390] on input "Inventory" at bounding box center [714, 398] width 424 height 37
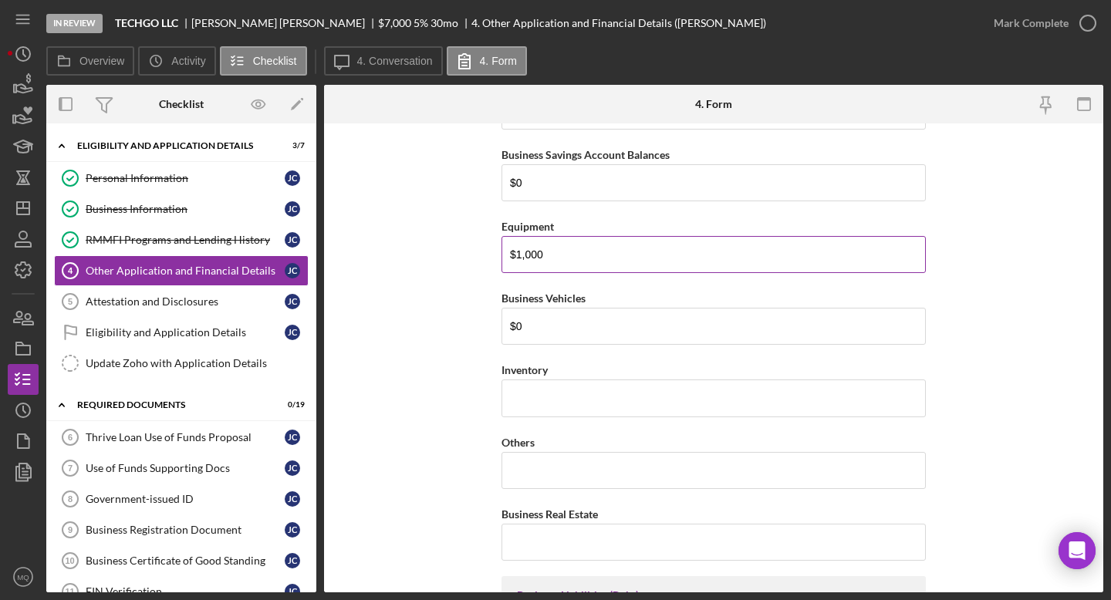
click at [594, 251] on input "$1,000" at bounding box center [714, 254] width 424 height 37
type input "$1"
type input "$3,000"
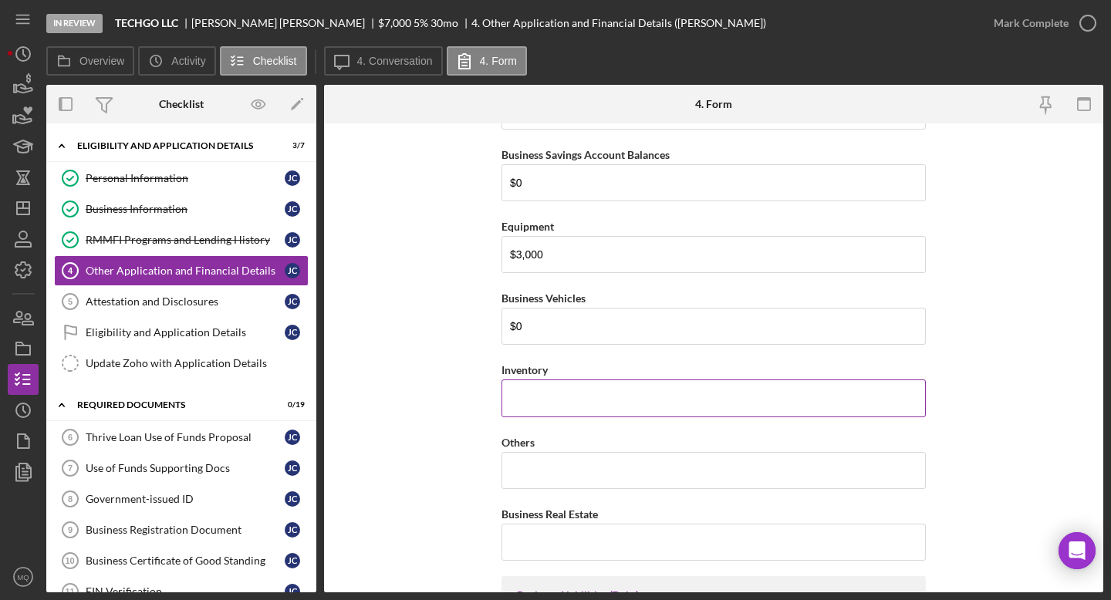
click at [549, 404] on input "Inventory" at bounding box center [714, 398] width 424 height 37
type input "$1,000"
click at [792, 403] on form "Loan Request Summary Please let us know how the loan amount that you would like…" at bounding box center [713, 357] width 779 height 469
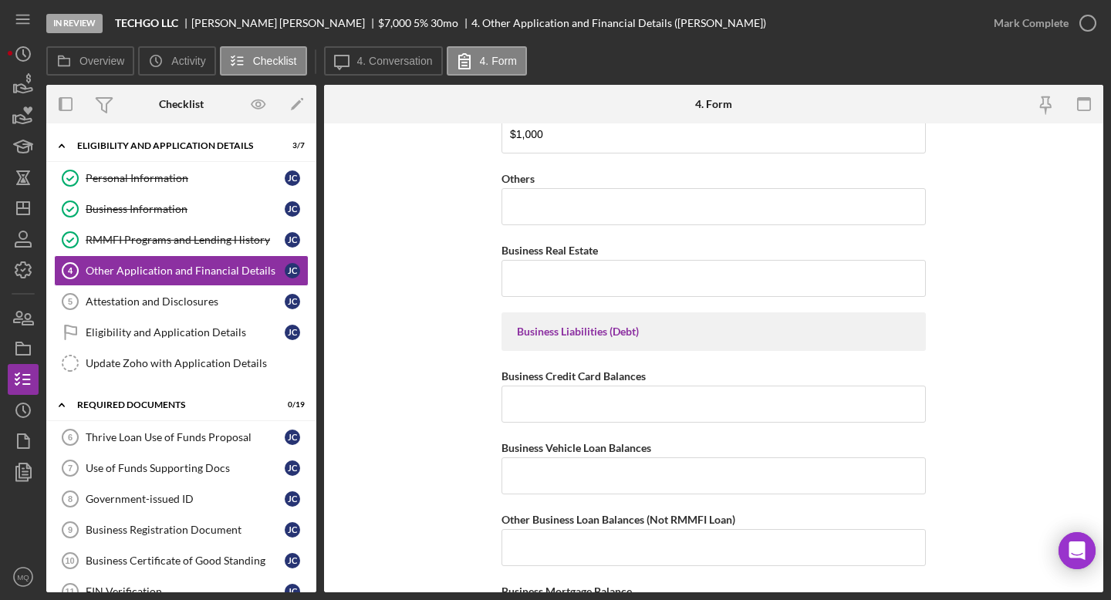
scroll to position [4781, 0]
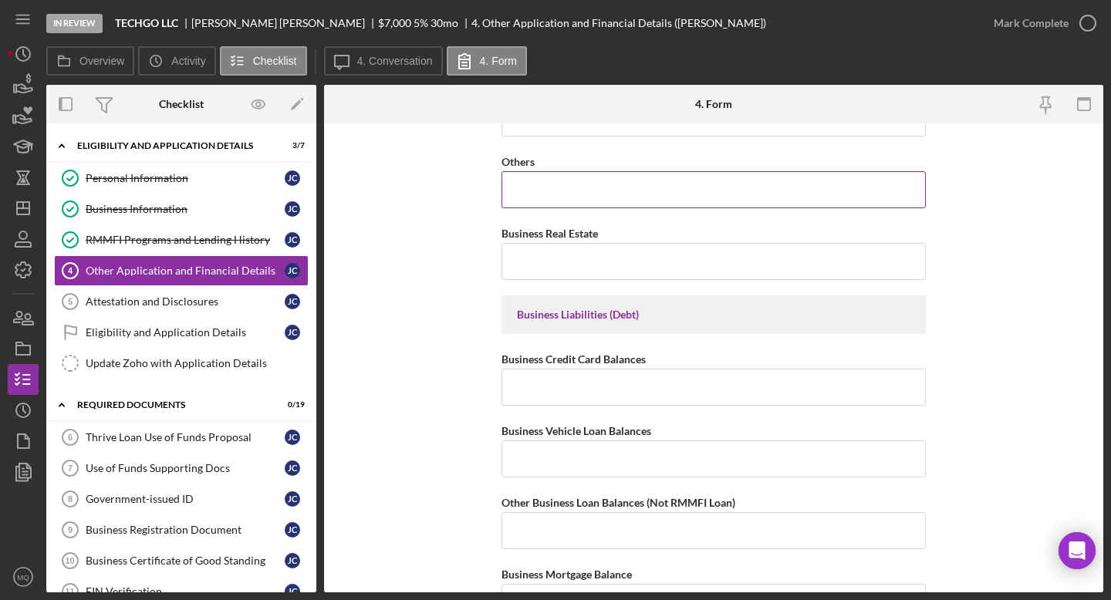
click at [664, 184] on input "Others" at bounding box center [714, 189] width 424 height 37
type input "$0"
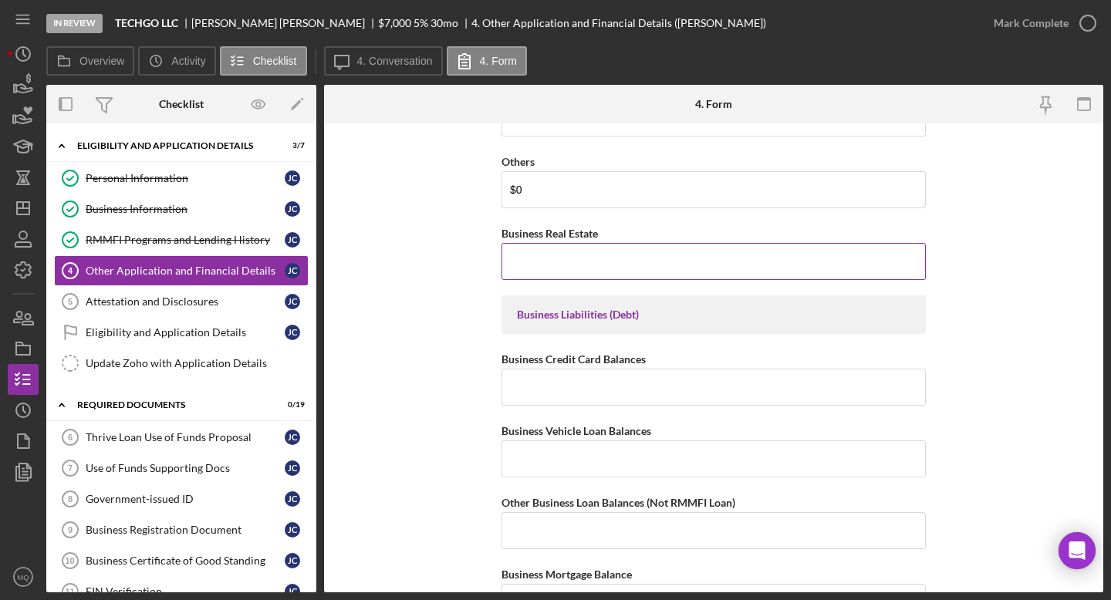
click at [603, 247] on input "Business Real Estate" at bounding box center [714, 261] width 424 height 37
type input "$0"
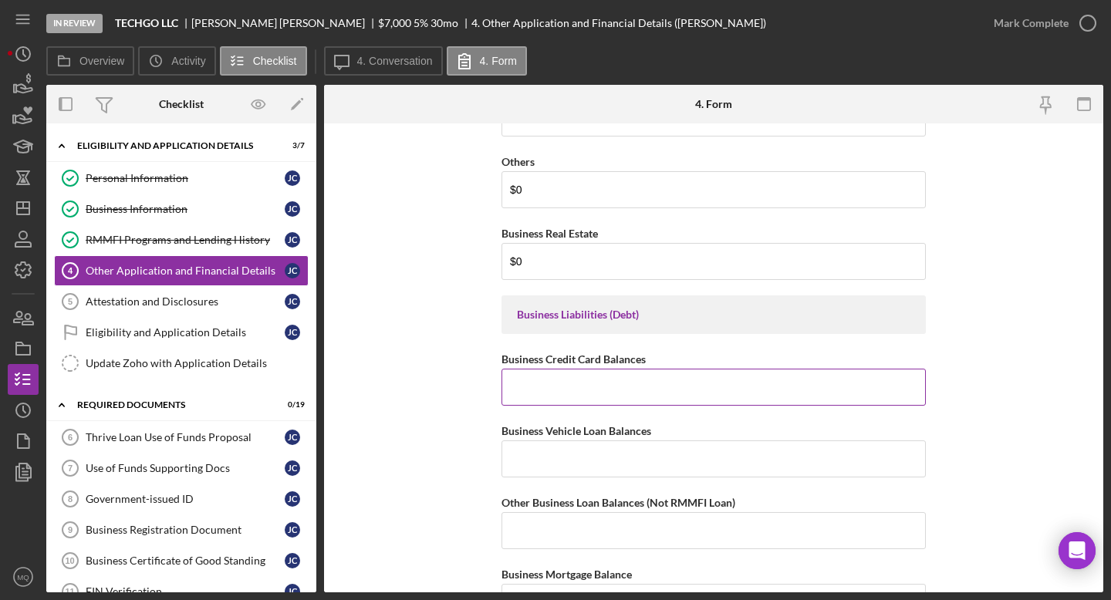
click at [633, 380] on input "Business Credit Card Balances" at bounding box center [714, 387] width 424 height 37
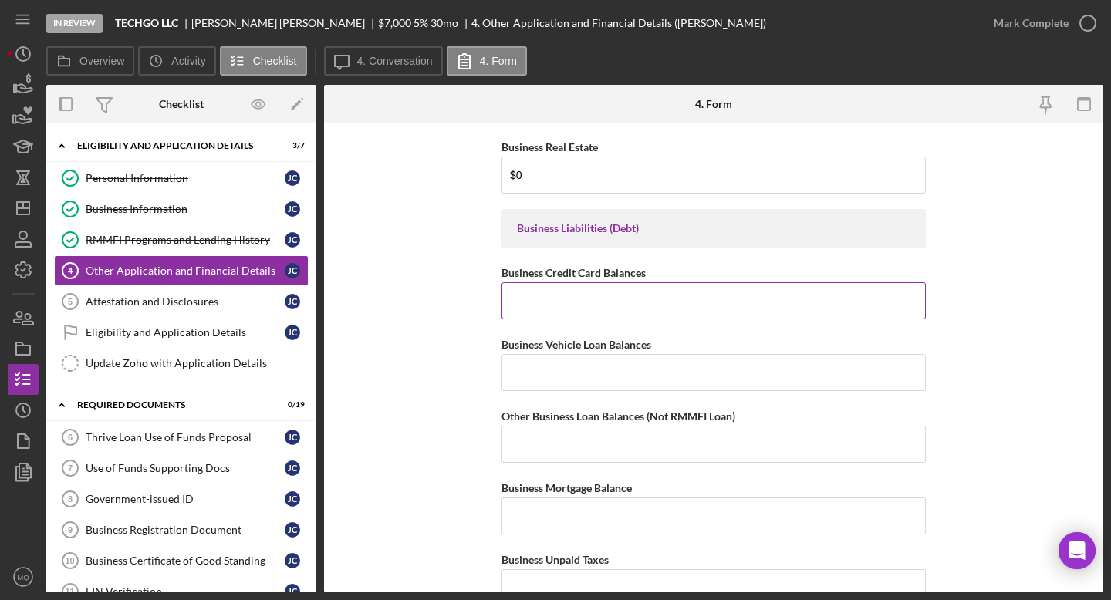
scroll to position [4870, 0]
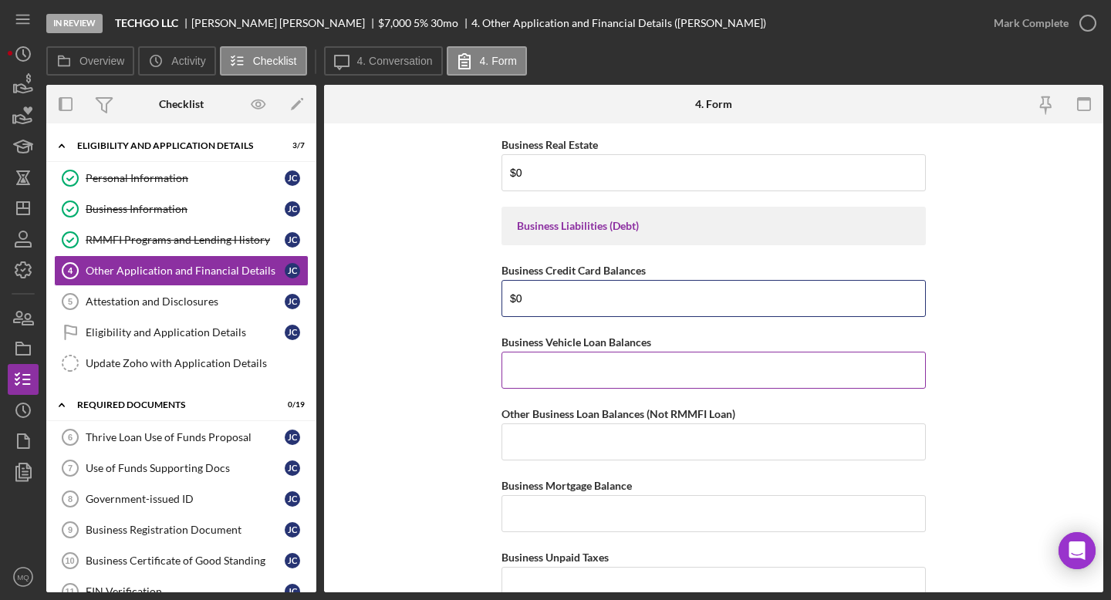
type input "$0"
click at [616, 379] on input "Business Vehicle Loan Balances" at bounding box center [714, 370] width 424 height 37
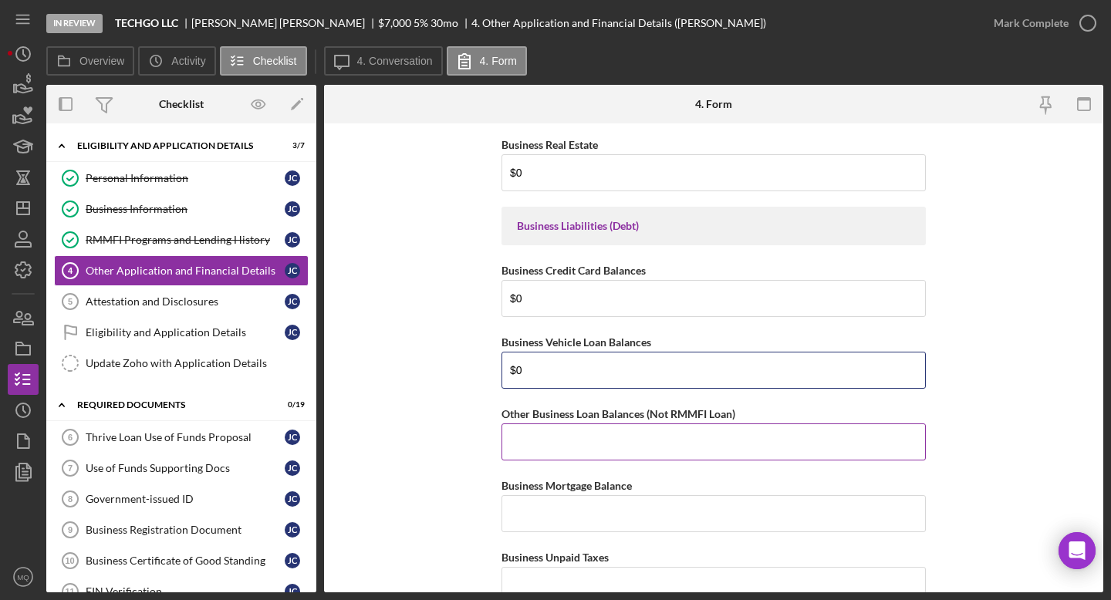
type input "$0"
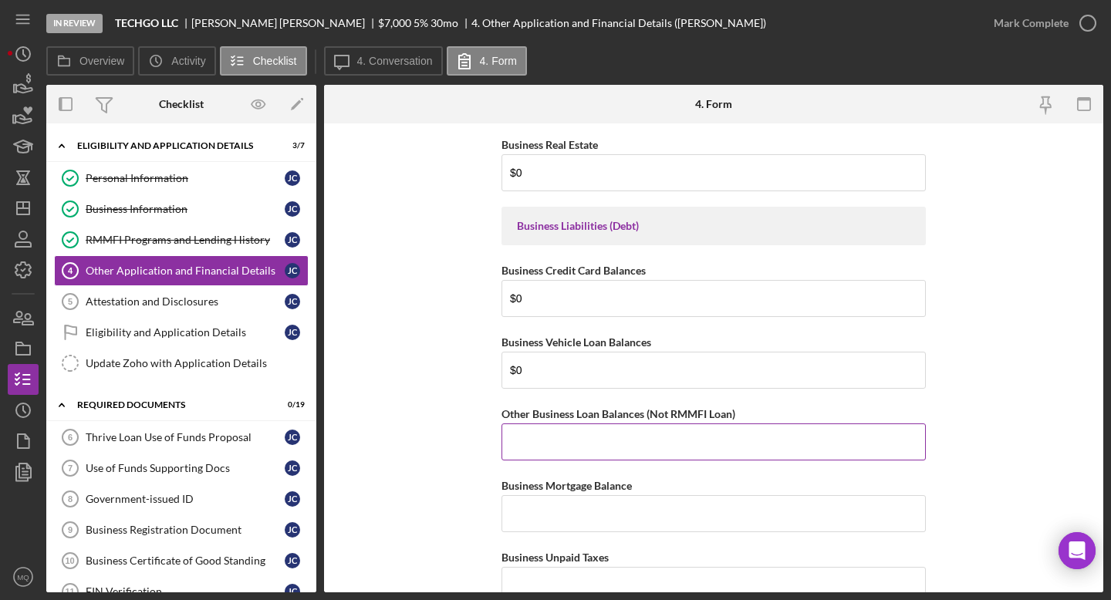
click at [623, 452] on input "Other Business Loan Balances (Not RMMFI Loan)" at bounding box center [714, 442] width 424 height 37
type input "$0"
click at [625, 517] on input "Business Mortgage Balance" at bounding box center [714, 513] width 424 height 37
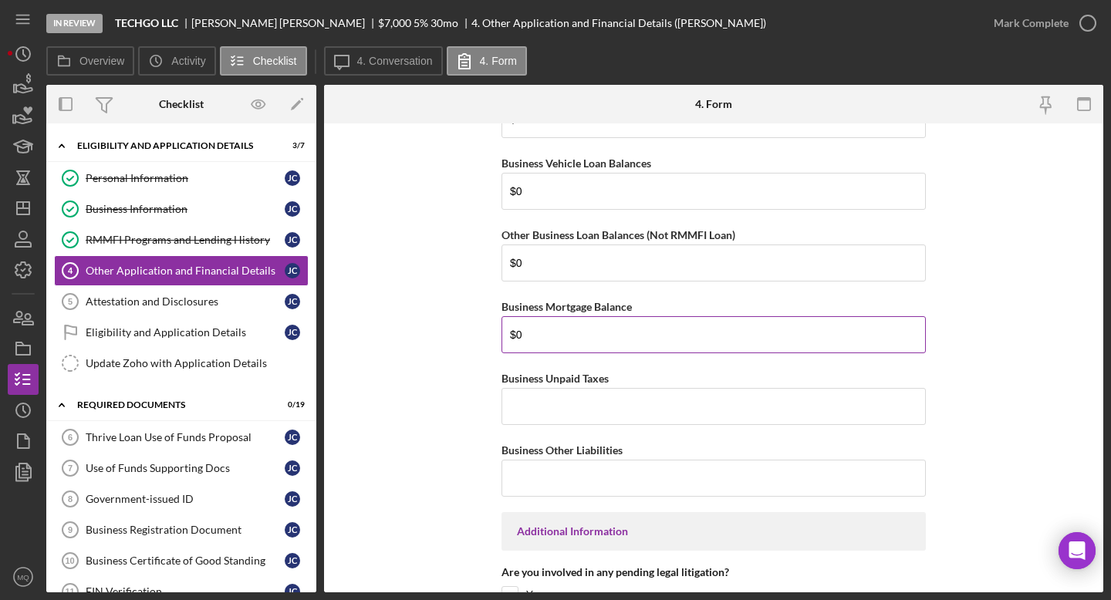
scroll to position [5068, 0]
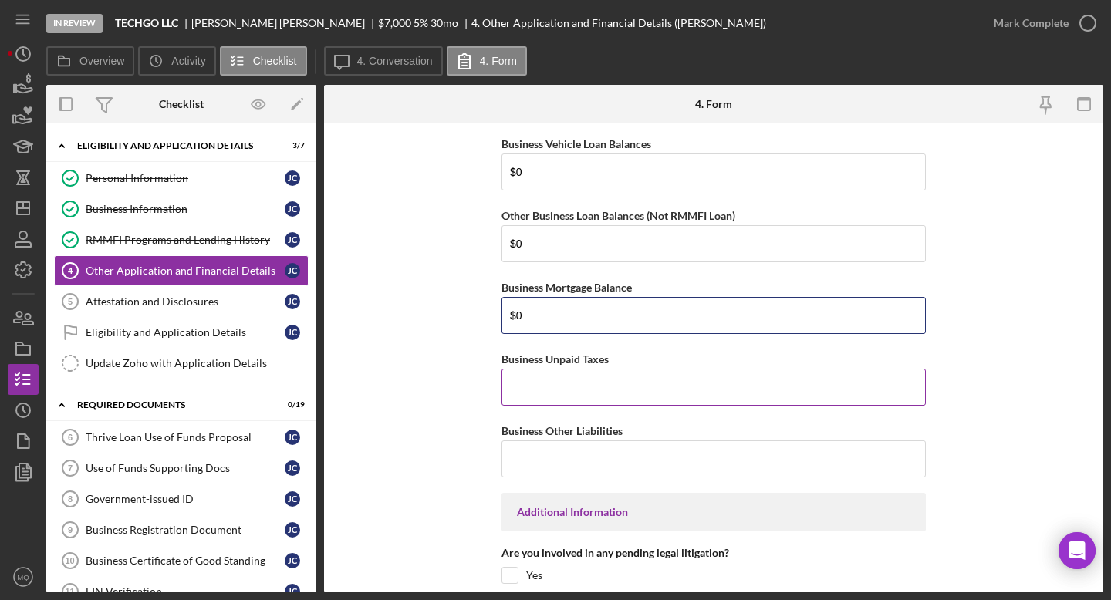
type input "$0"
click at [607, 390] on input "Business Unpaid Taxes" at bounding box center [714, 387] width 424 height 37
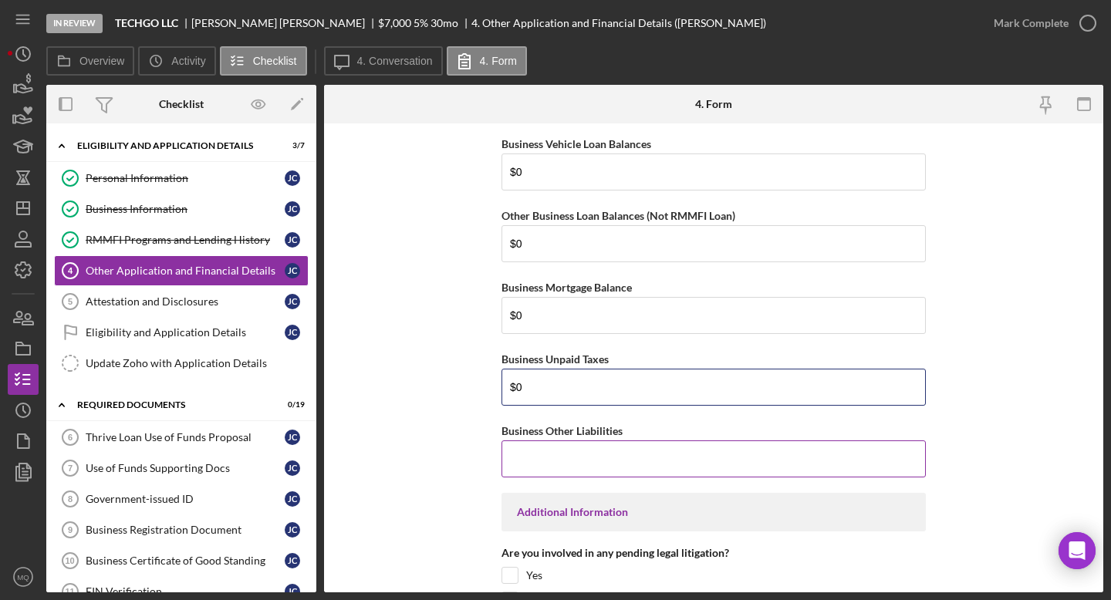
type input "$0"
click at [630, 460] on input "Business Other Liabilities" at bounding box center [714, 459] width 424 height 37
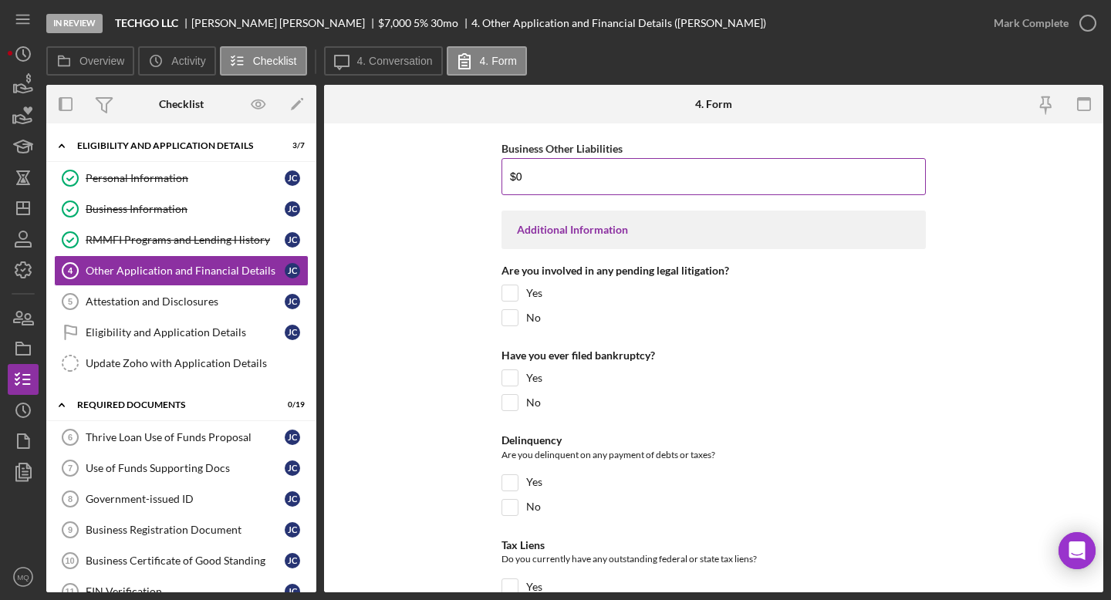
scroll to position [5354, 0]
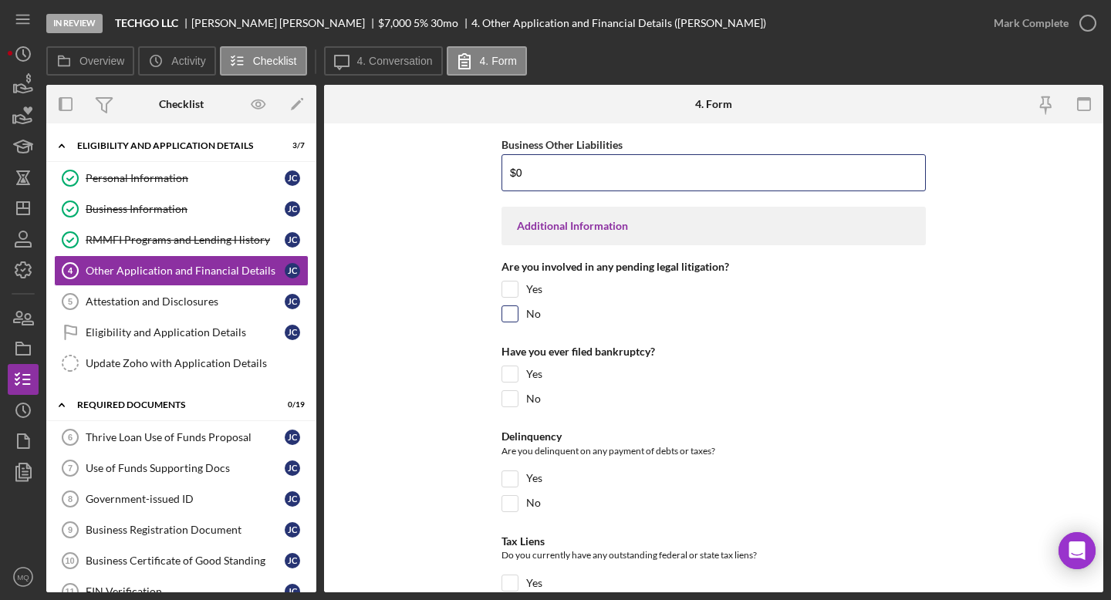
type input "$0"
click at [509, 312] on input "No" at bounding box center [509, 313] width 15 height 15
checkbox input "true"
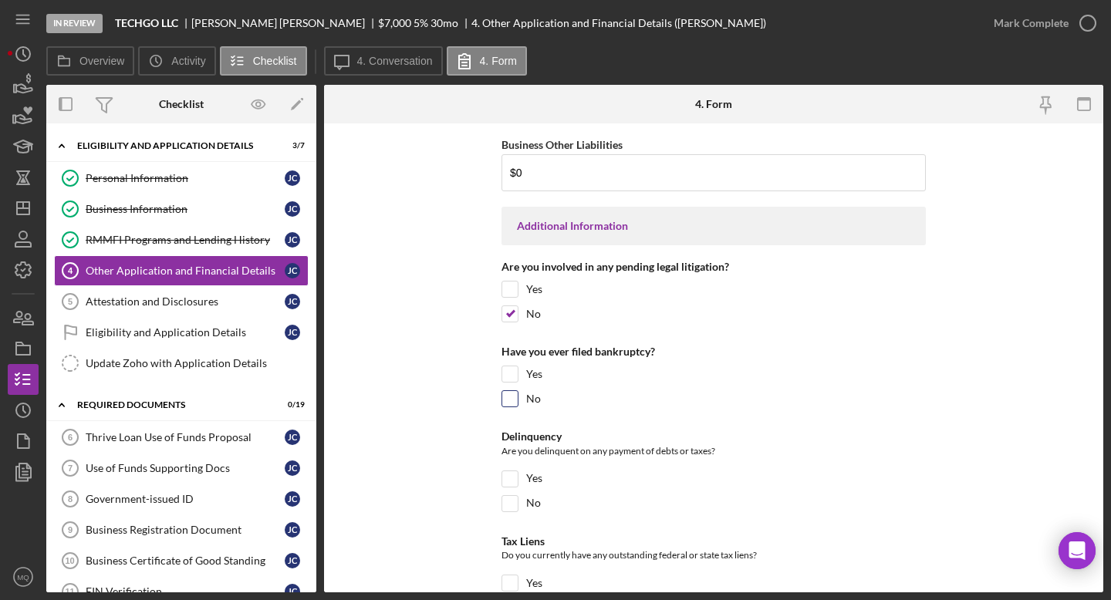
click at [507, 397] on input "No" at bounding box center [509, 398] width 15 height 15
checkbox input "true"
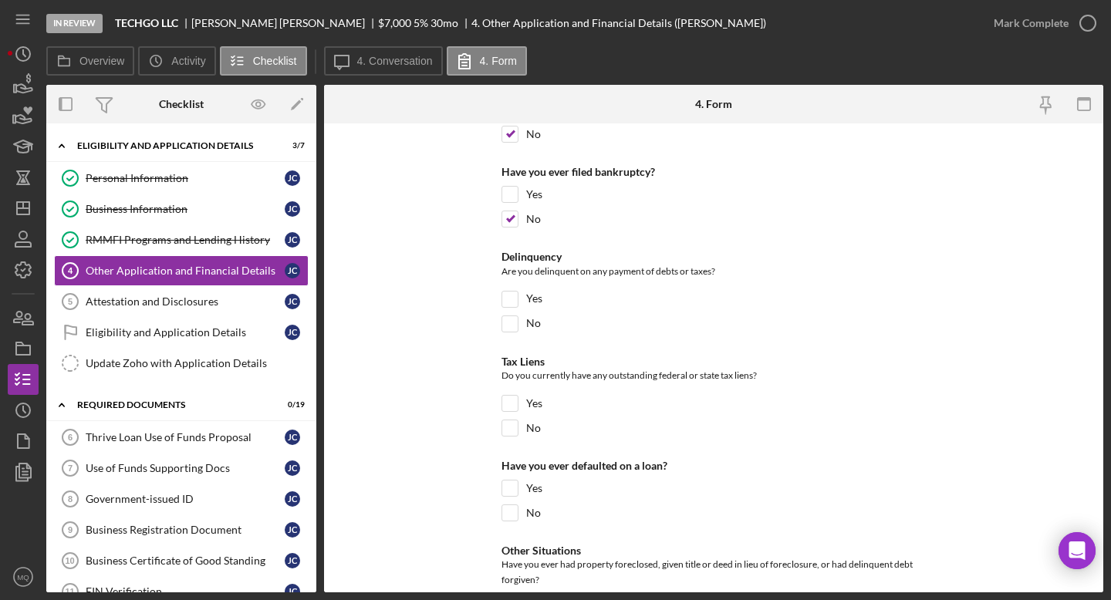
scroll to position [5554, 0]
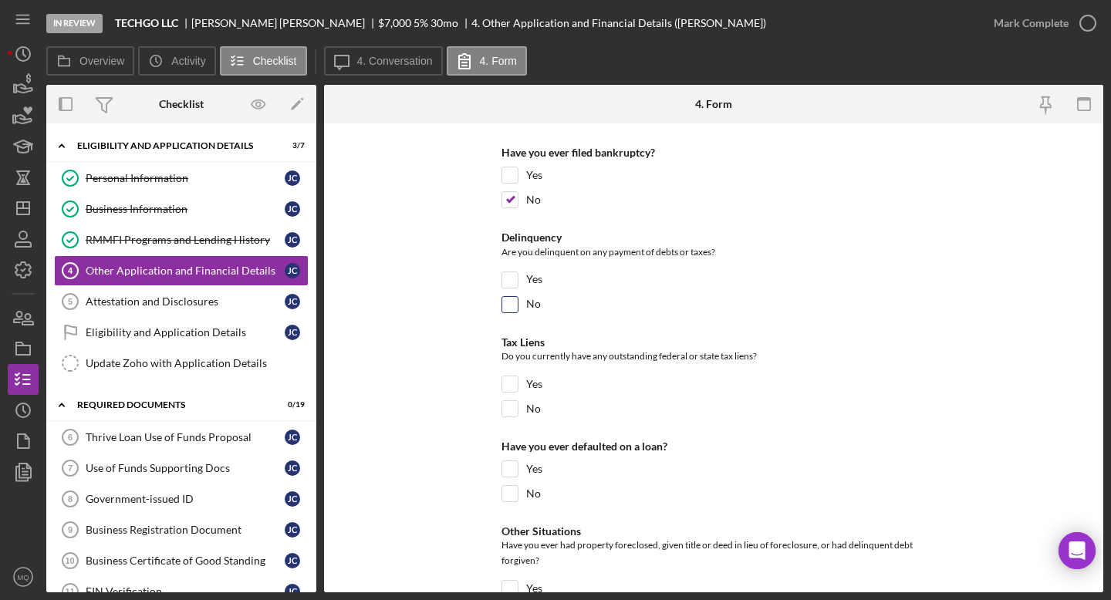
click at [508, 299] on input "No" at bounding box center [509, 304] width 15 height 15
checkbox input "true"
click at [515, 408] on input "No" at bounding box center [509, 408] width 15 height 15
checkbox input "true"
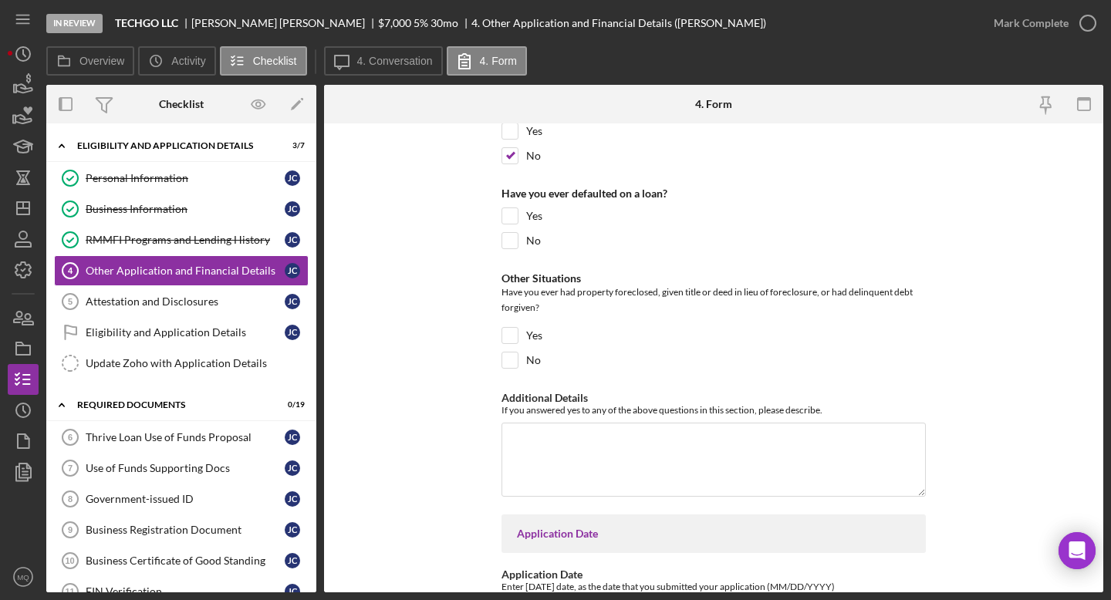
scroll to position [5810, 0]
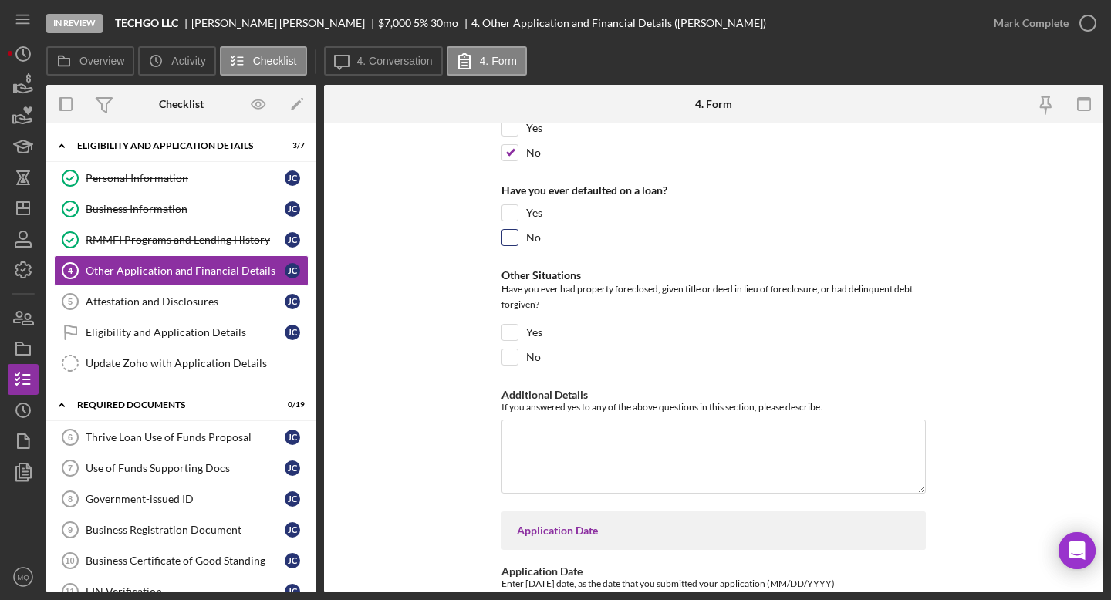
click at [505, 238] on input "No" at bounding box center [509, 237] width 15 height 15
checkbox input "true"
click at [508, 355] on input "No" at bounding box center [509, 357] width 15 height 15
checkbox input "true"
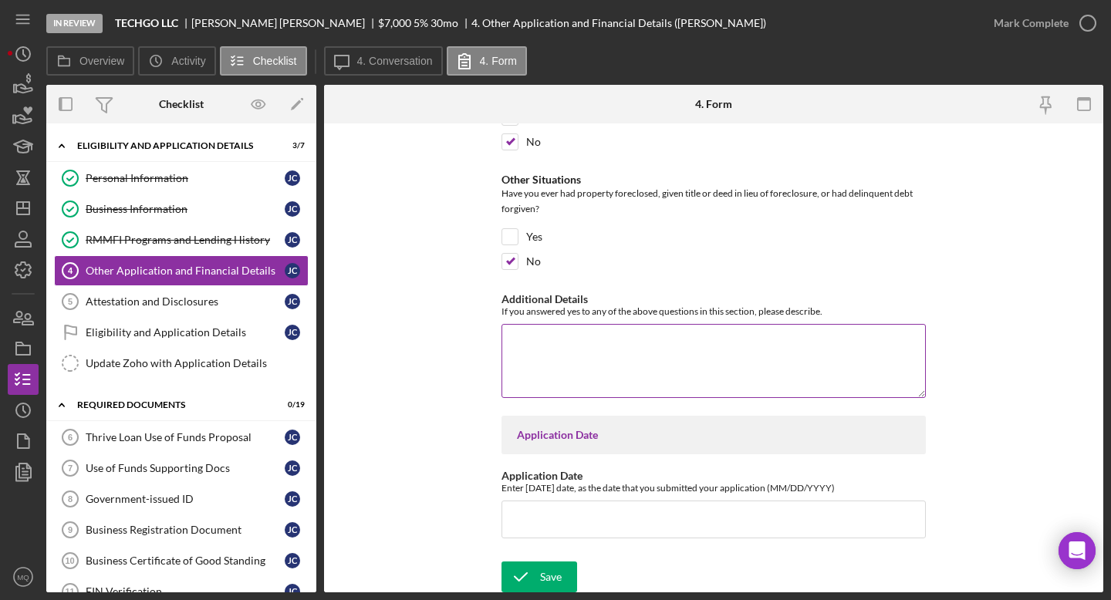
click at [643, 333] on textarea "Additional Details" at bounding box center [714, 361] width 424 height 74
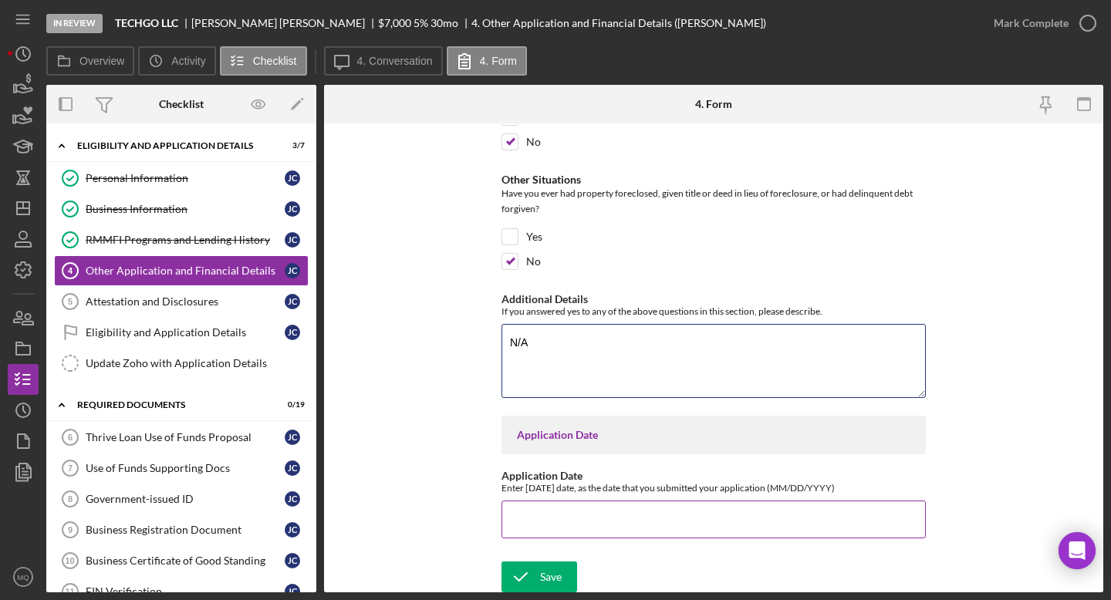
type textarea "N/A"
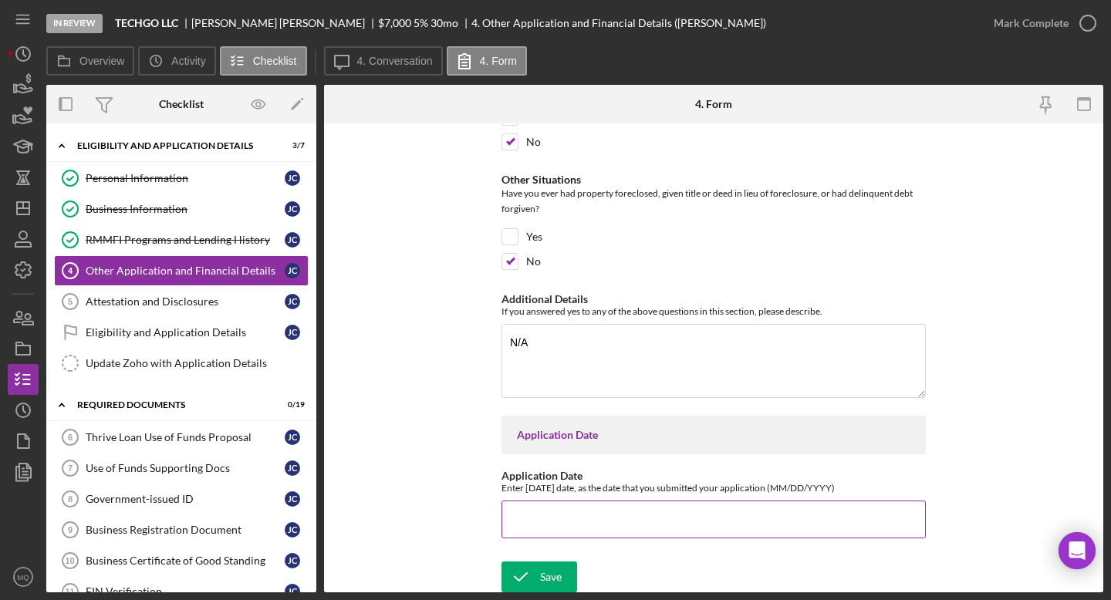
click at [637, 516] on input "Application Date" at bounding box center [714, 519] width 424 height 37
type input "[DATE]"
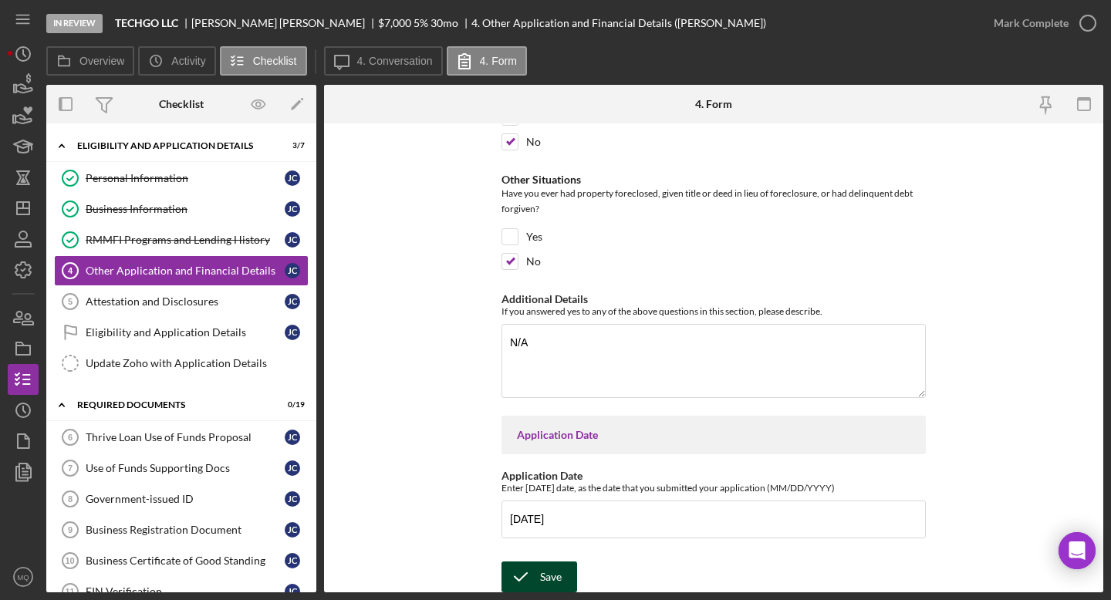
click at [551, 539] on div "Save" at bounding box center [551, 577] width 22 height 31
click at [792, 29] on icon "button" at bounding box center [1088, 23] width 39 height 39
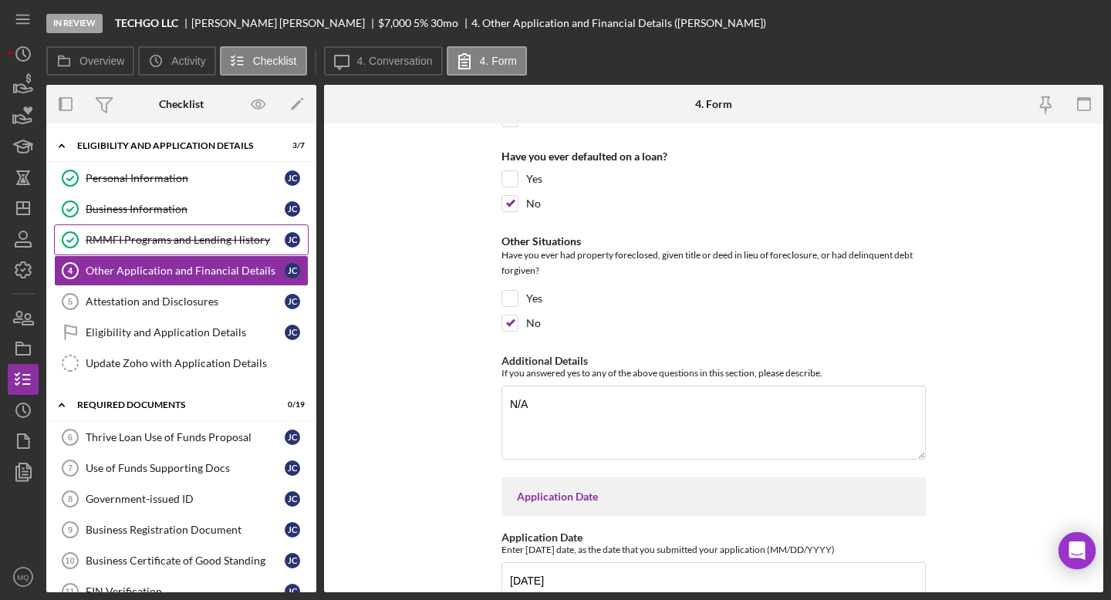
scroll to position [5967, 0]
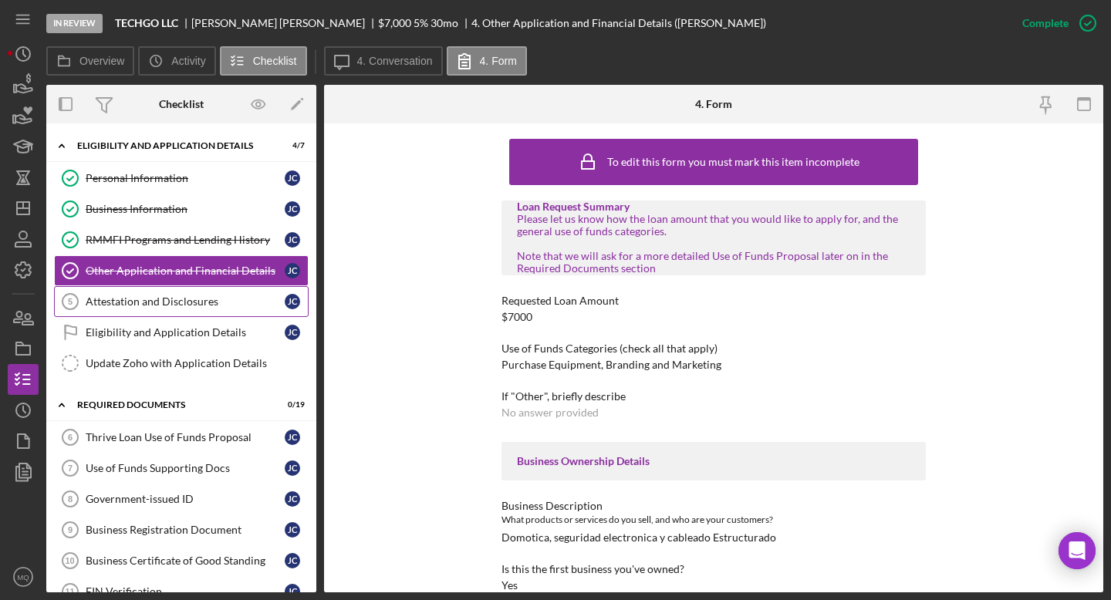
click at [186, 306] on div "Attestation and Disclosures" at bounding box center [185, 302] width 199 height 12
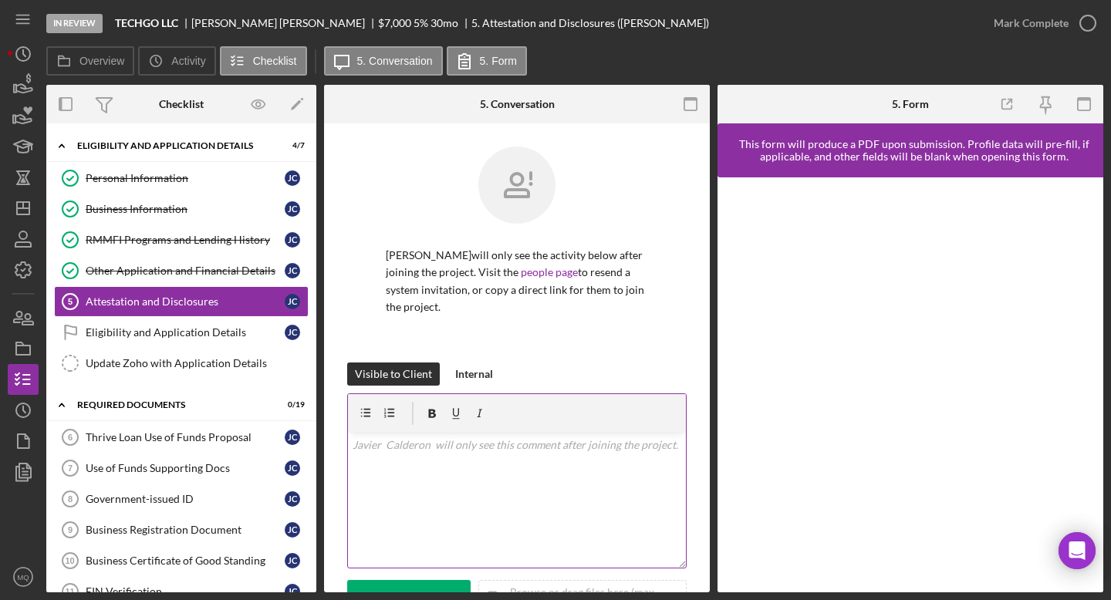
click at [597, 472] on div "v Color teal Color pink Remove color Add row above Add row below Add column bef…" at bounding box center [517, 500] width 338 height 135
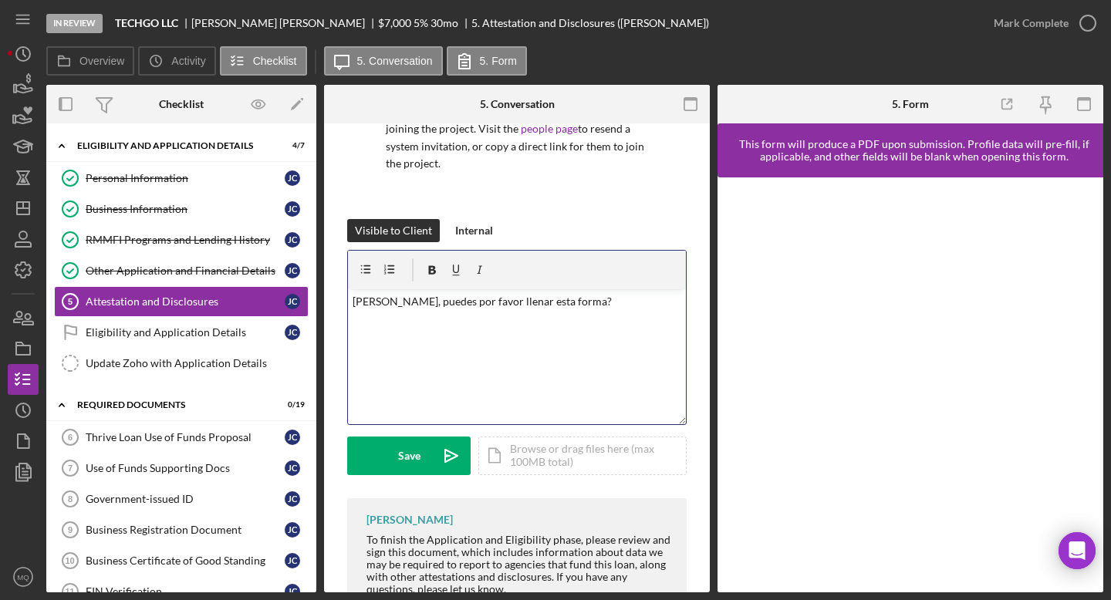
scroll to position [183, 0]
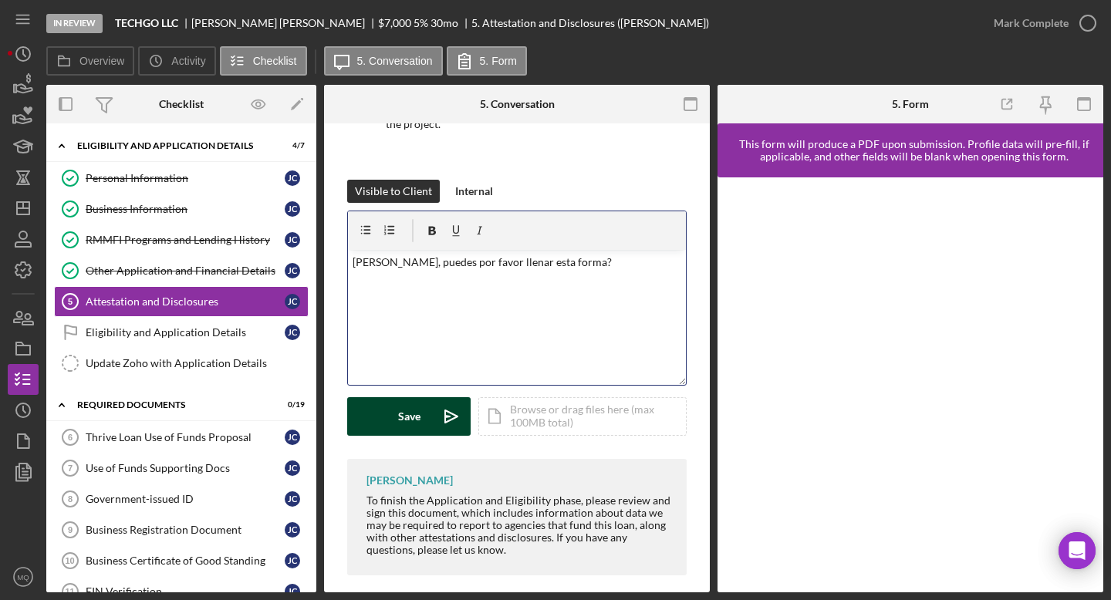
click at [407, 420] on div "Save" at bounding box center [409, 416] width 22 height 39
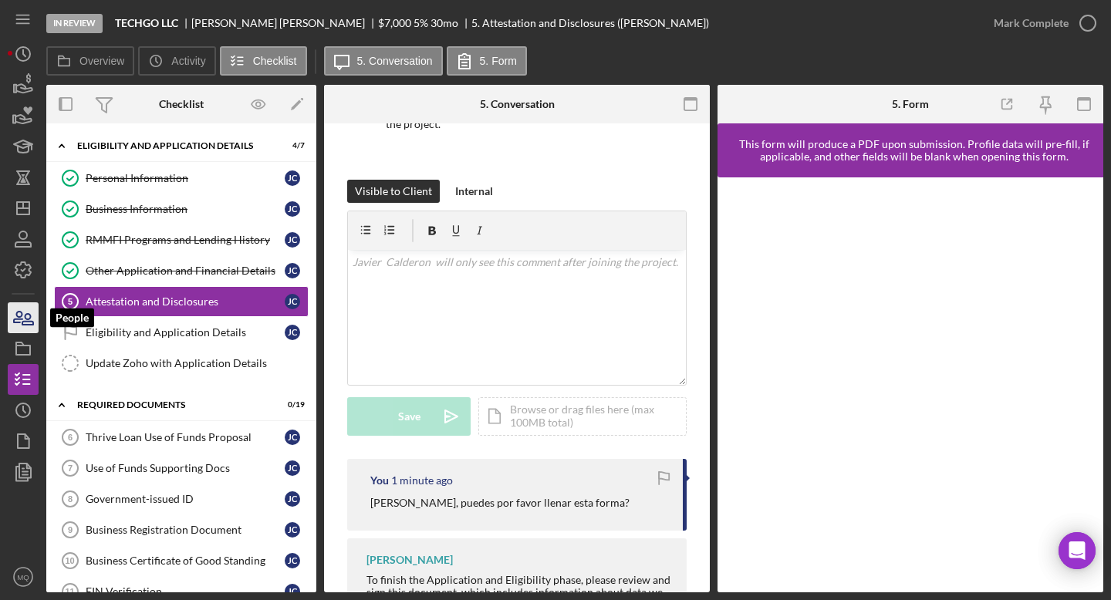
click at [22, 302] on icon "button" at bounding box center [23, 318] width 39 height 39
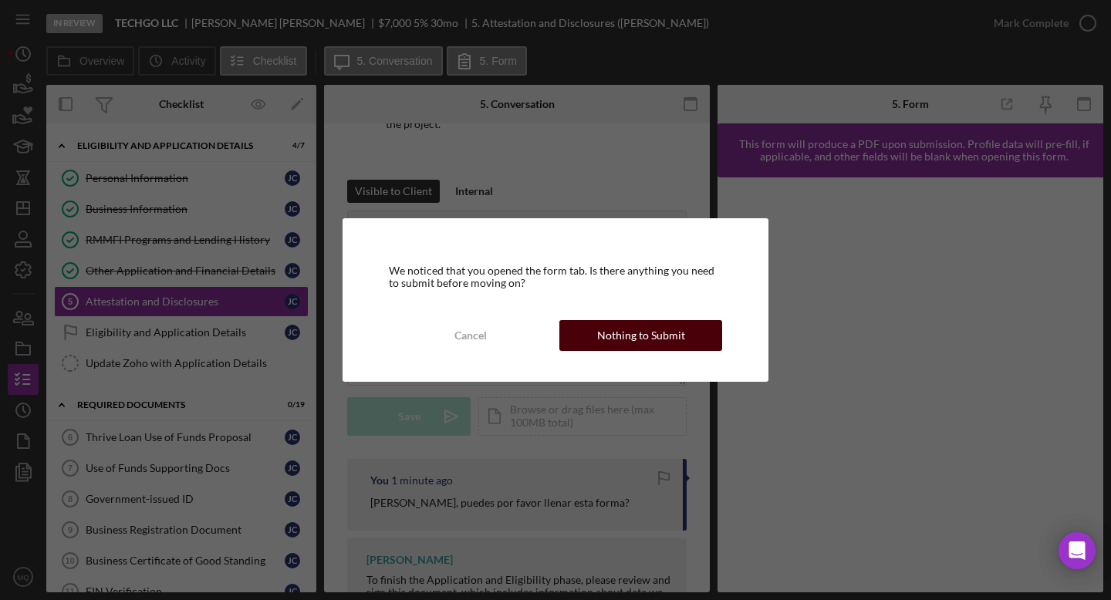
click at [701, 335] on button "Nothing to Submit" at bounding box center [640, 335] width 163 height 31
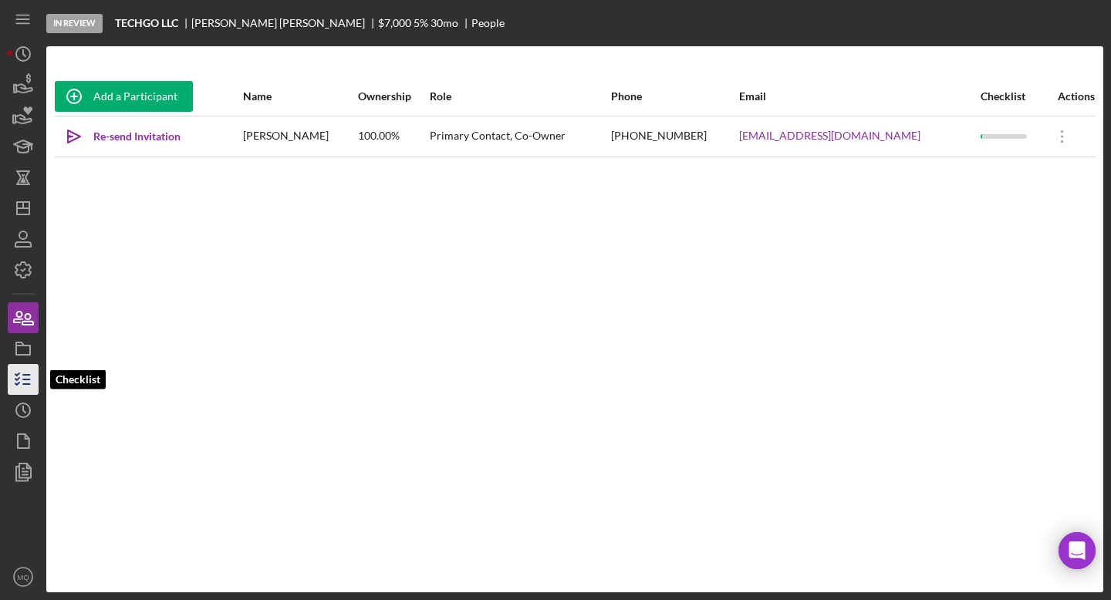
click at [32, 379] on icon "button" at bounding box center [23, 379] width 39 height 39
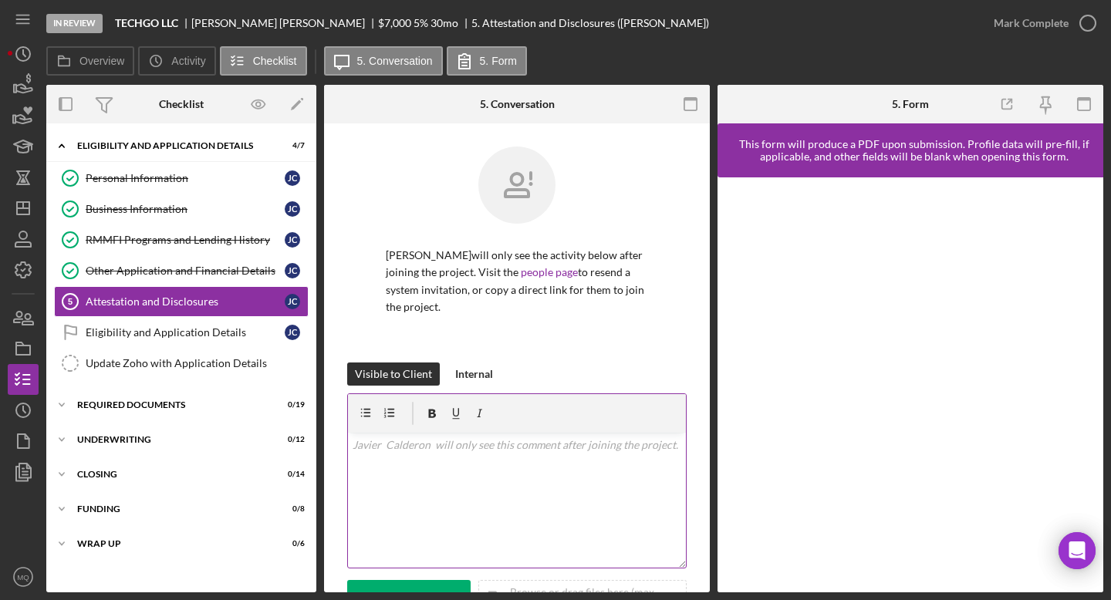
click at [560, 469] on div "v Color teal Color pink Remove color Add row above Add row below Add column bef…" at bounding box center [517, 500] width 338 height 135
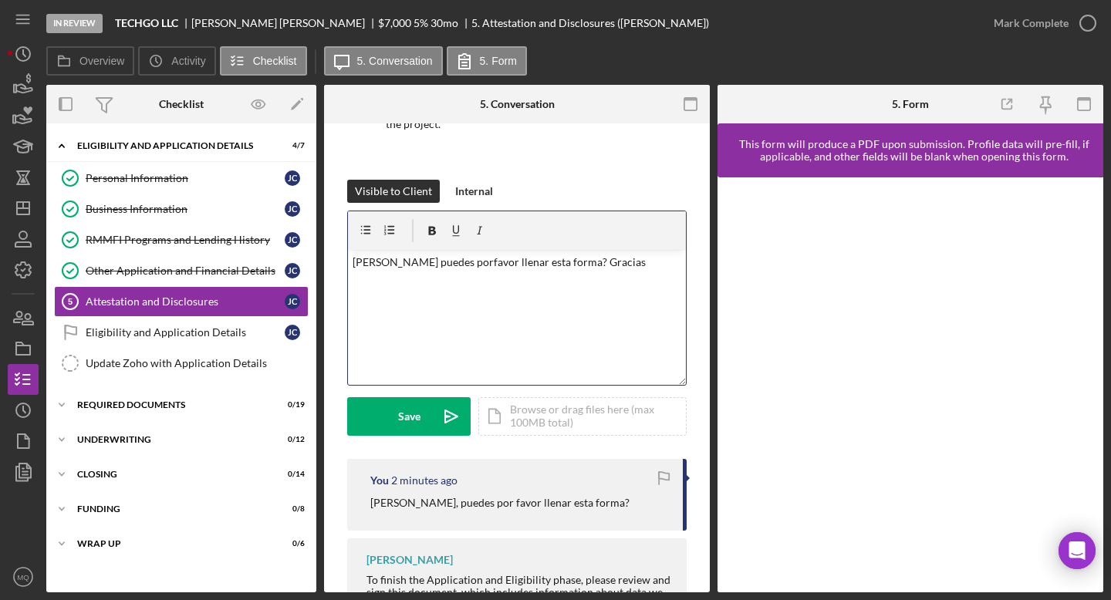
scroll to position [243, 0]
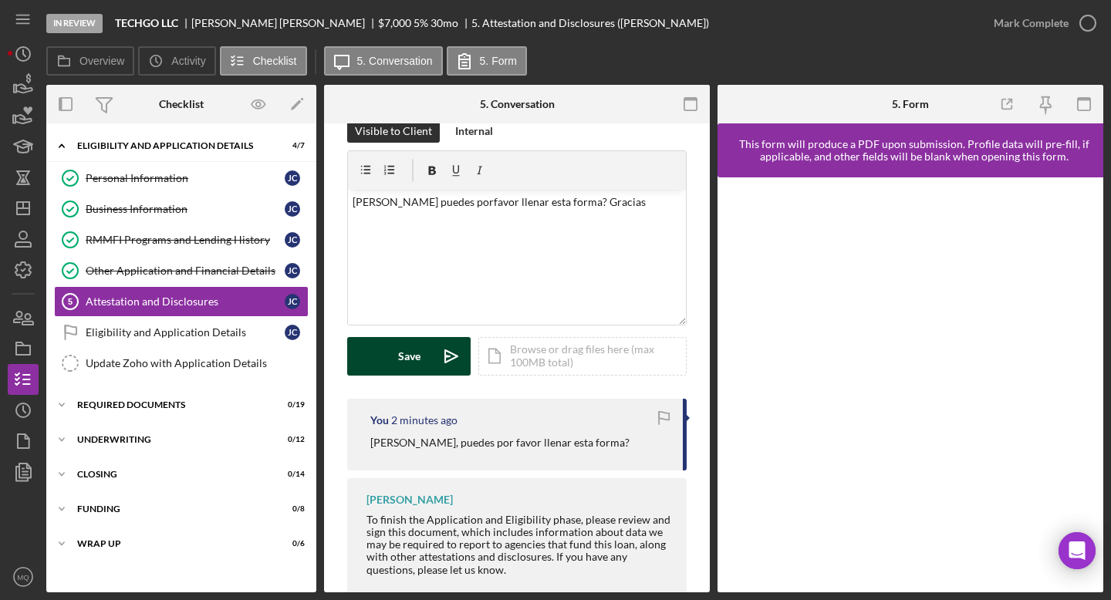
click at [429, 356] on button "Save Icon/icon-invite-send" at bounding box center [408, 356] width 123 height 39
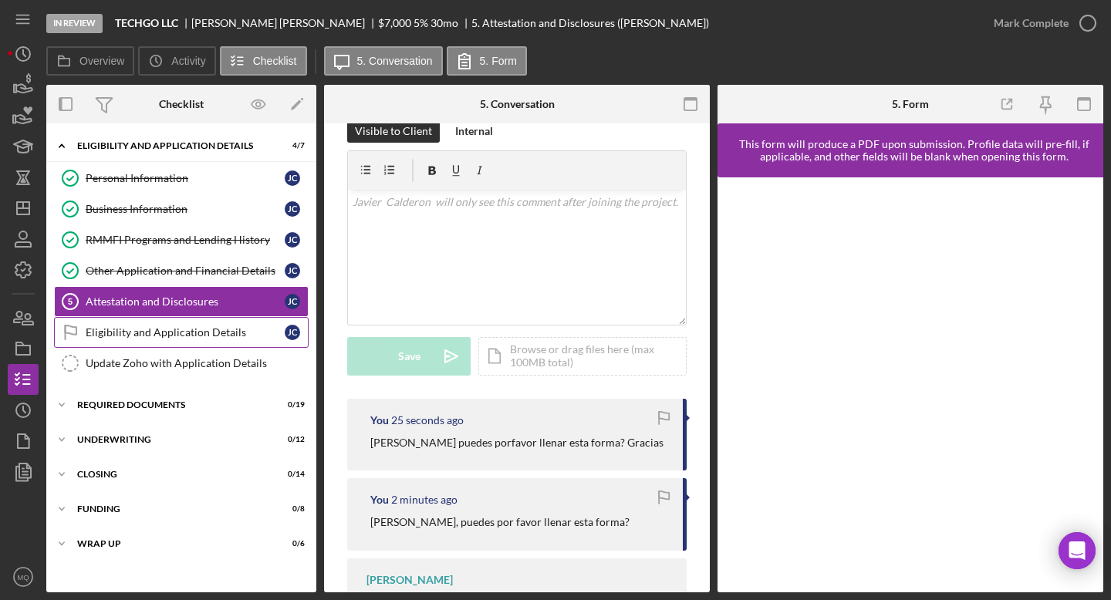
click at [243, 329] on div "Eligibility and Application Details" at bounding box center [185, 332] width 199 height 12
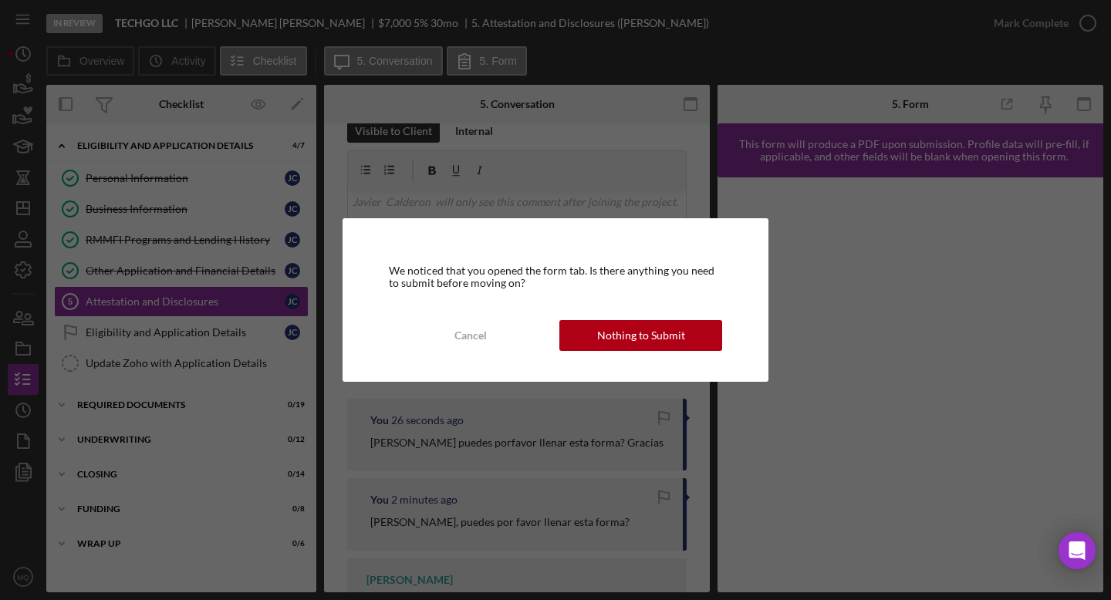
drag, startPoint x: 660, startPoint y: 325, endPoint x: 658, endPoint y: 315, distance: 10.1
click at [660, 325] on div "Nothing to Submit" at bounding box center [641, 335] width 88 height 31
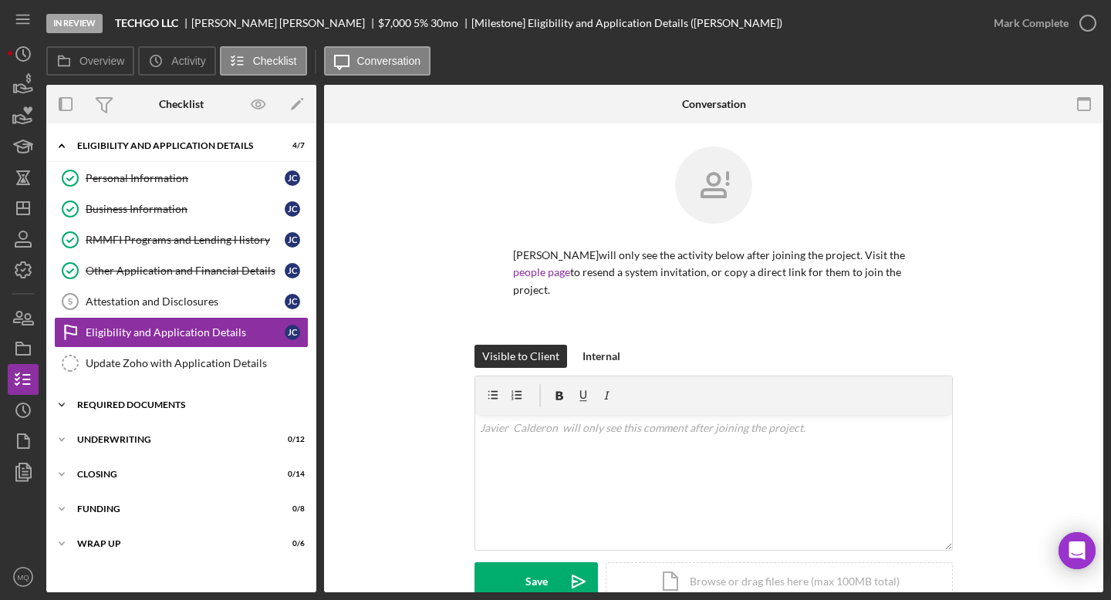
click at [169, 403] on div "REQUIRED DOCUMENTS" at bounding box center [187, 404] width 220 height 9
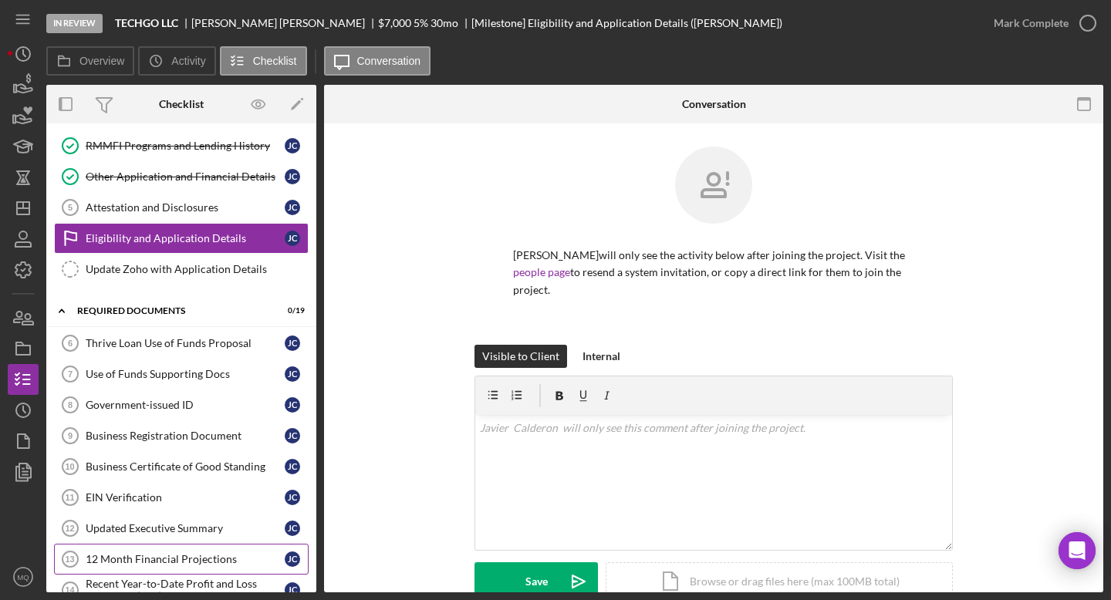
scroll to position [89, 0]
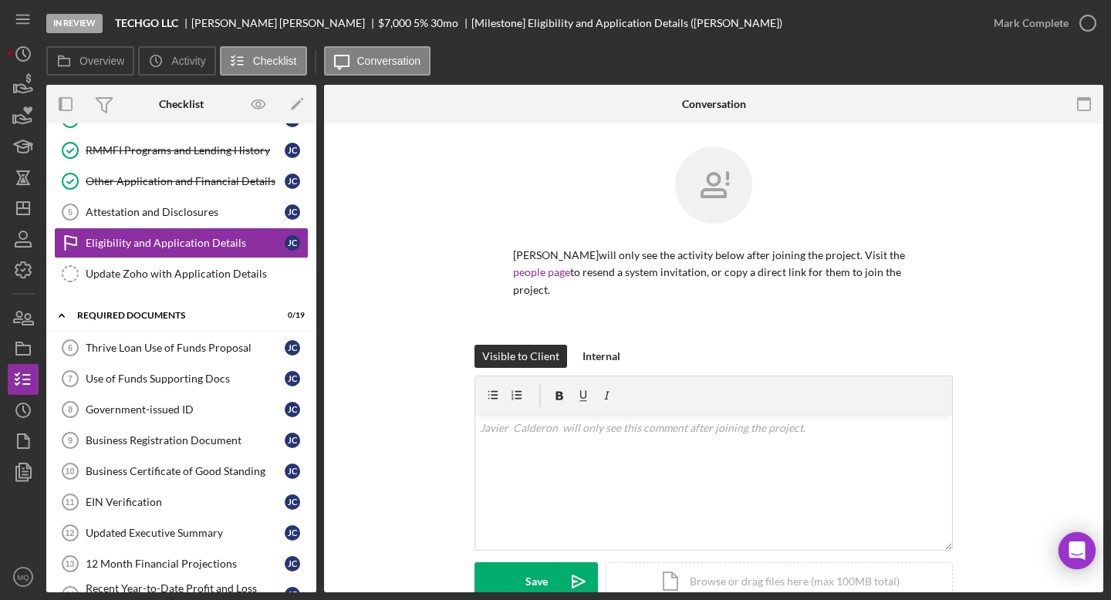
click at [599, 238] on div at bounding box center [713, 197] width 401 height 100
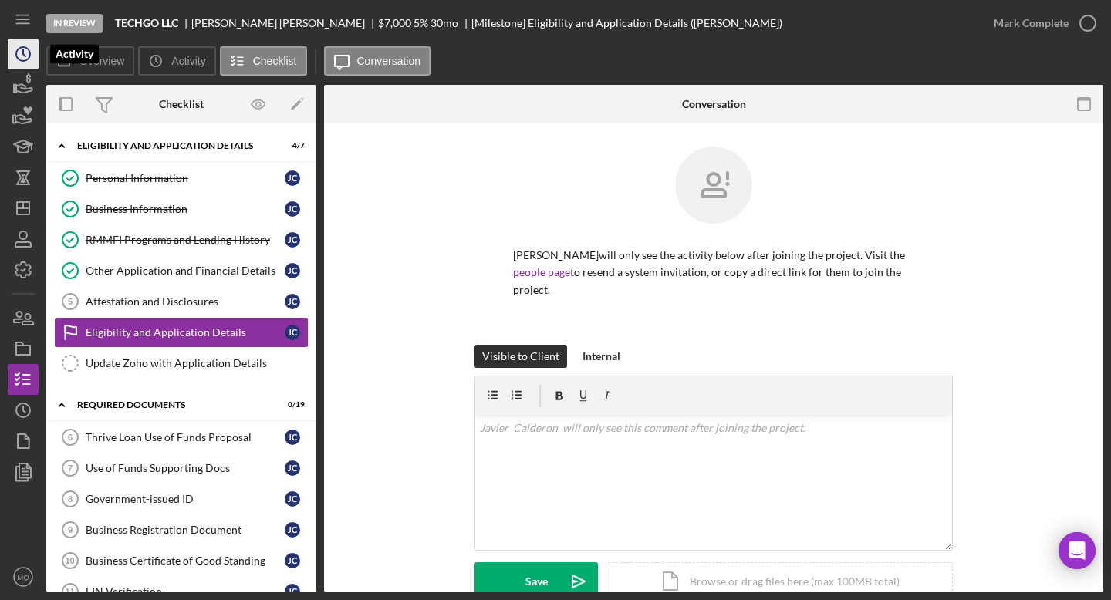
click at [16, 60] on icon "Icon/History" at bounding box center [23, 54] width 39 height 39
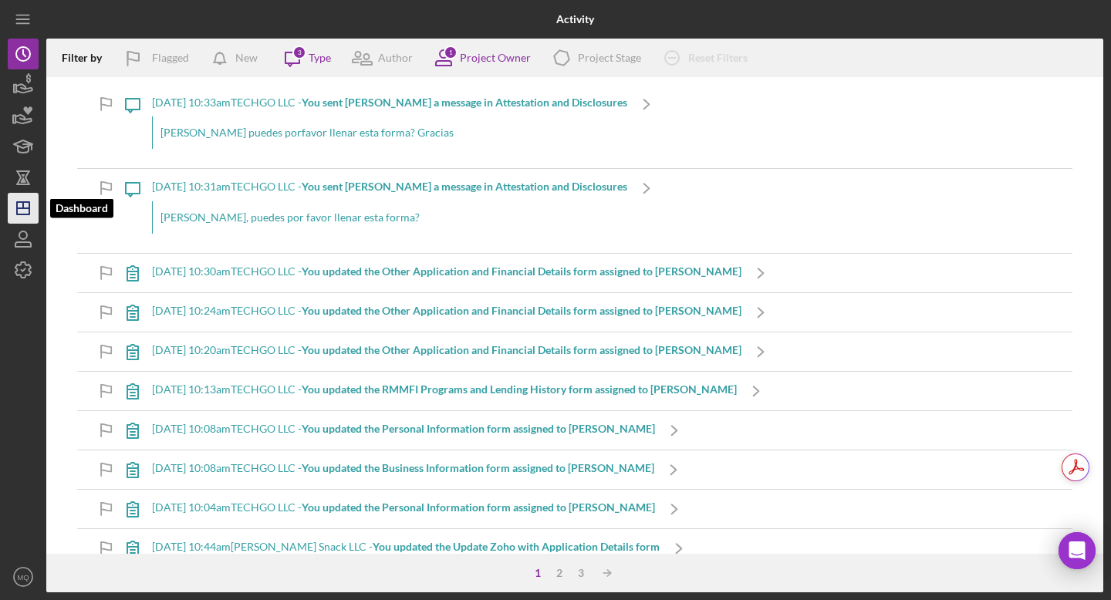
click at [19, 210] on icon "Icon/Dashboard" at bounding box center [23, 208] width 39 height 39
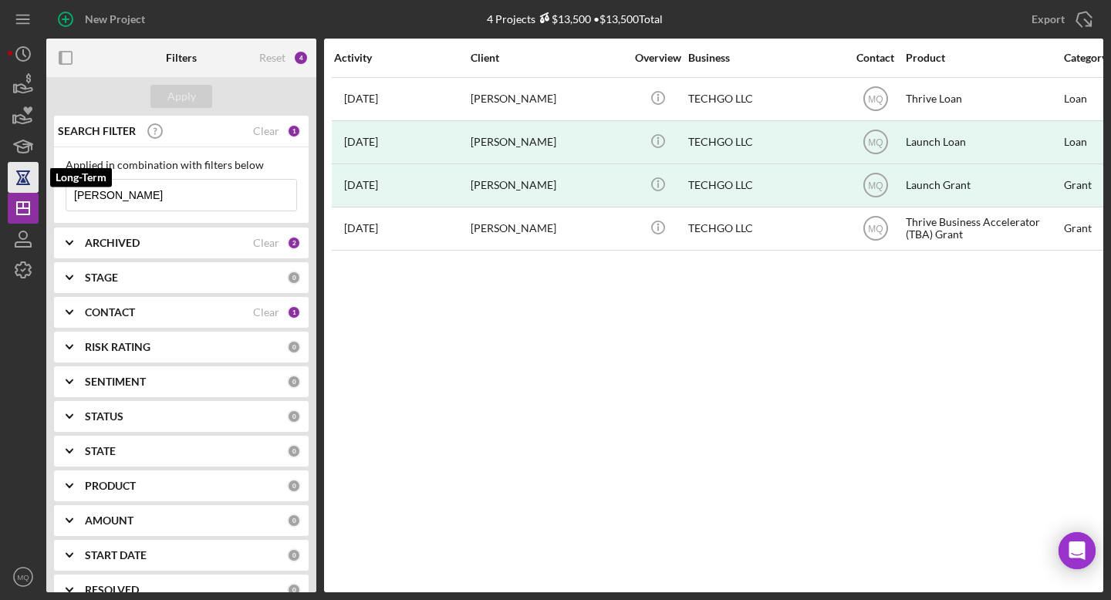
drag, startPoint x: 142, startPoint y: 191, endPoint x: 27, endPoint y: 188, distance: 115.0
click at [27, 188] on div "New Project 4 Projects $13,500 • $13,500 Total [PERSON_NAME] Export Icon/Export…" at bounding box center [556, 296] width 1096 height 593
click at [96, 245] on b "ARCHIVED" at bounding box center [112, 243] width 55 height 12
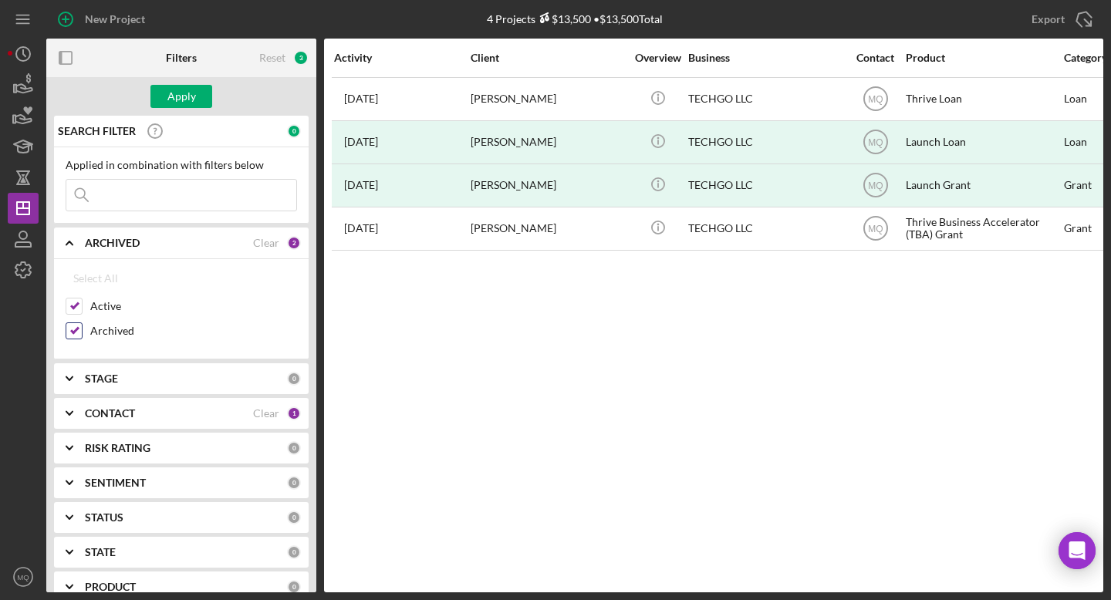
click at [76, 333] on input "Archived" at bounding box center [73, 330] width 15 height 15
checkbox input "false"
click at [183, 100] on div "Apply" at bounding box center [181, 96] width 29 height 23
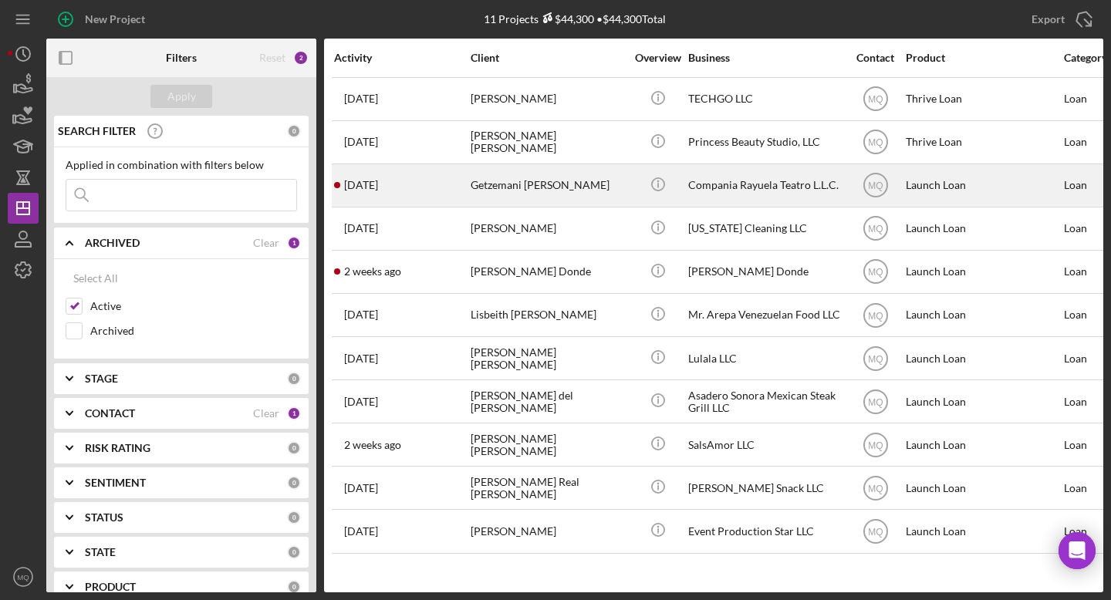
click at [554, 194] on div "Getzemani [PERSON_NAME]" at bounding box center [548, 185] width 154 height 41
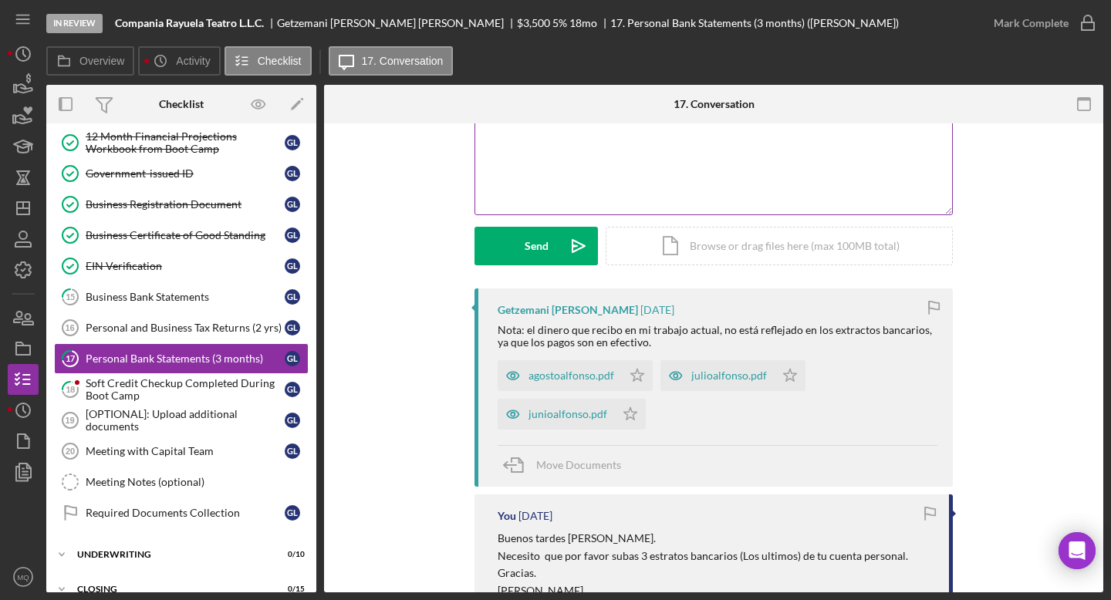
scroll to position [139, 0]
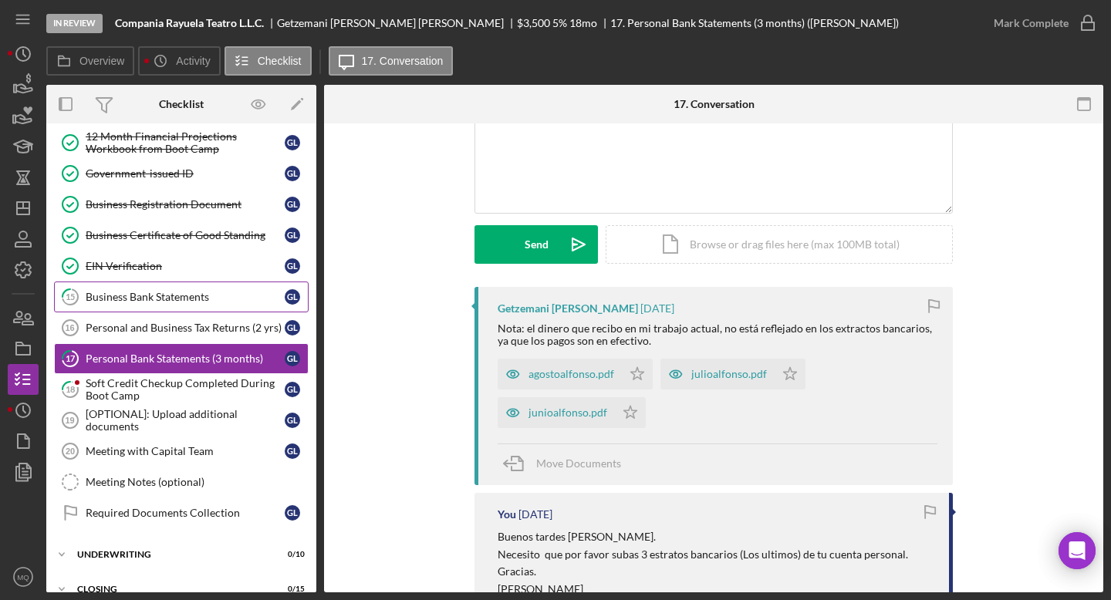
click at [184, 292] on div "Business Bank Statements" at bounding box center [185, 297] width 199 height 12
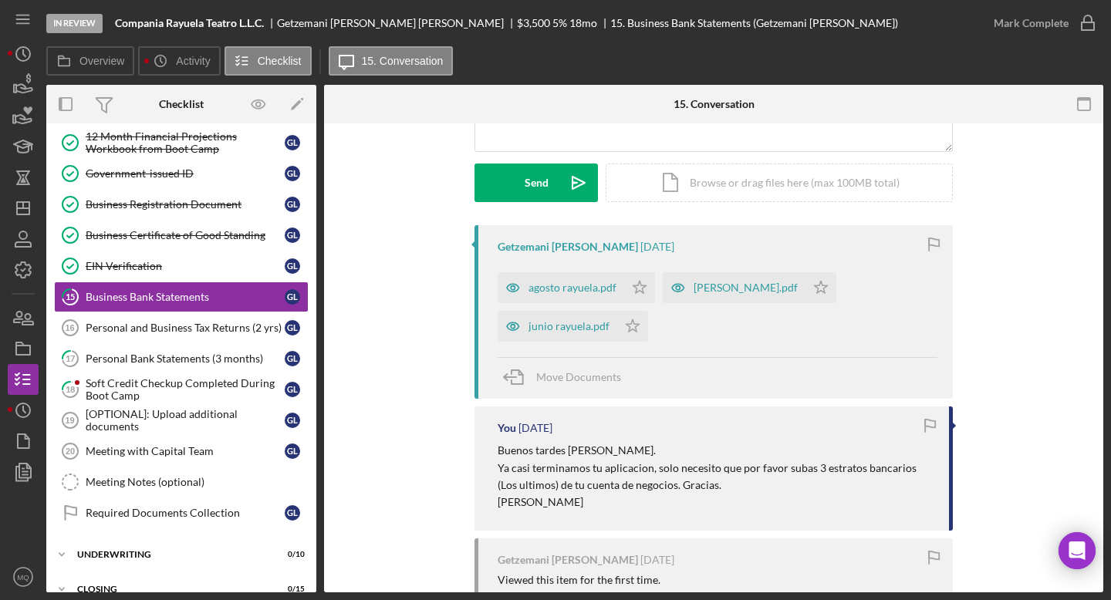
scroll to position [205, 0]
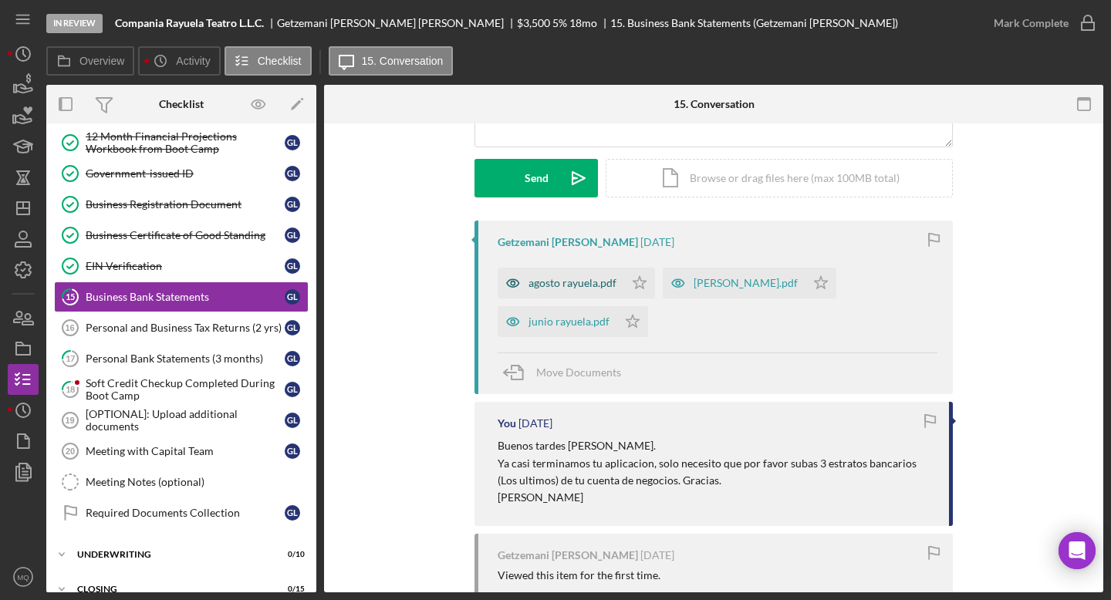
click at [574, 289] on div "agosto rayuela.pdf" at bounding box center [561, 283] width 127 height 31
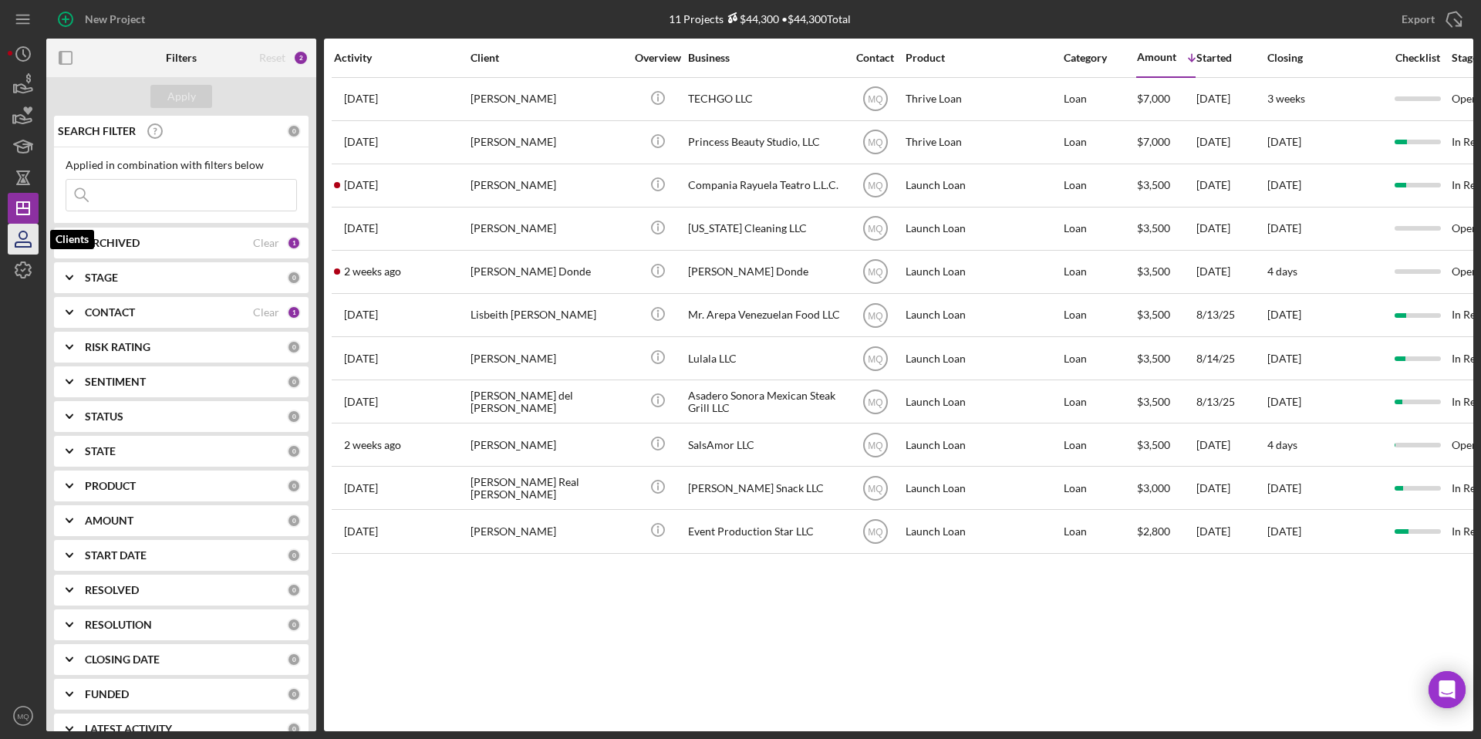
click at [30, 244] on icon "button" at bounding box center [22, 244] width 15 height 5
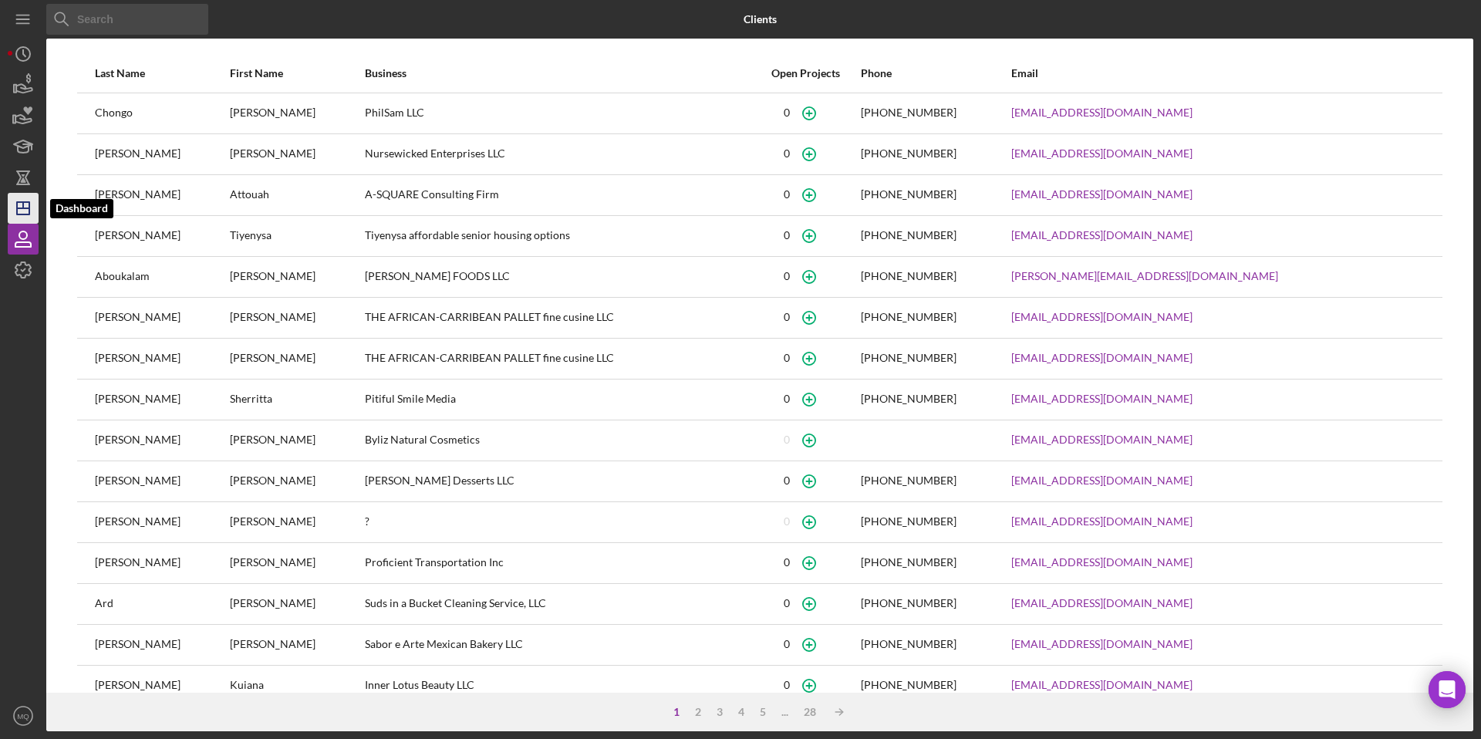
click at [27, 211] on icon "Icon/Dashboard" at bounding box center [23, 208] width 39 height 39
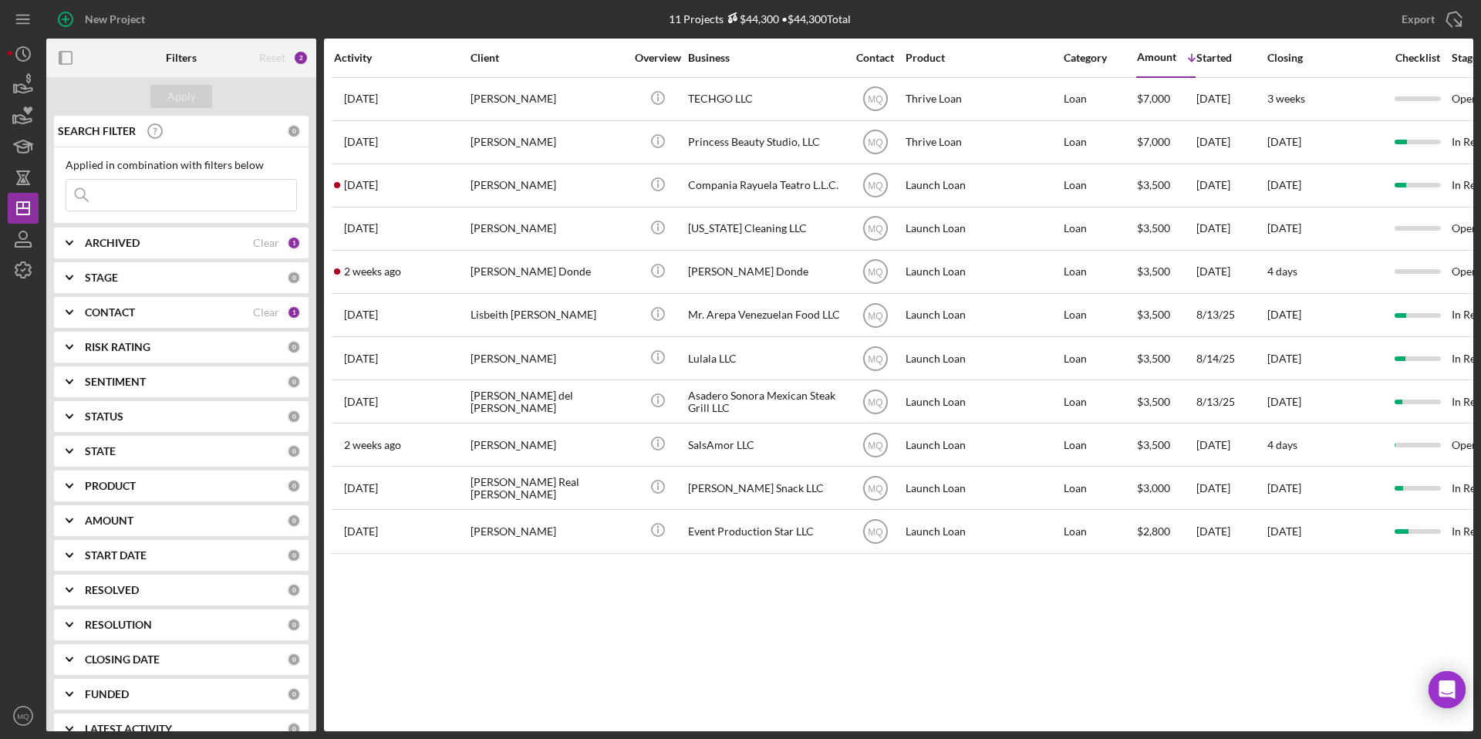
click at [68, 240] on icon "Icon/Expander" at bounding box center [69, 243] width 39 height 39
click at [76, 326] on input "Archived" at bounding box center [73, 330] width 15 height 15
checkbox input "true"
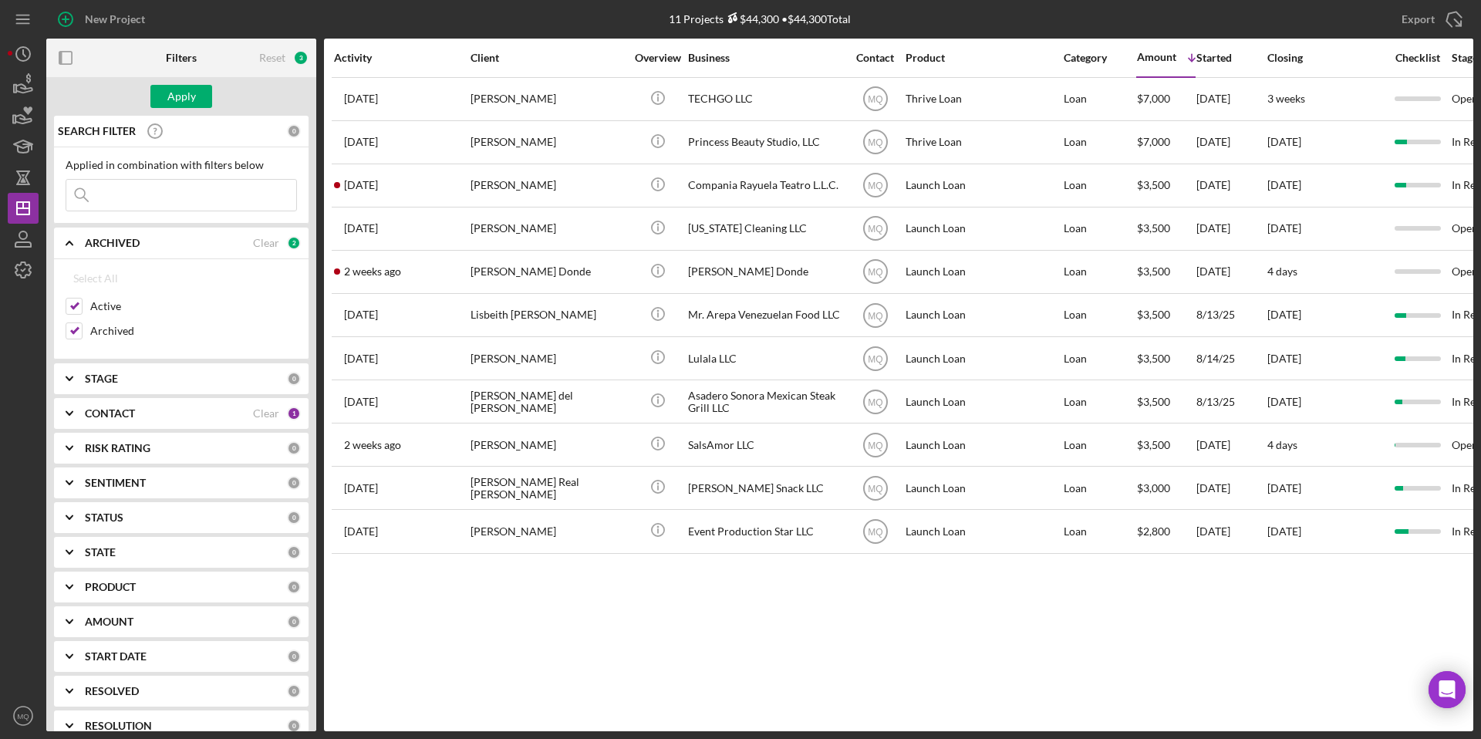
click at [215, 194] on input at bounding box center [181, 195] width 230 height 31
type input "[PERSON_NAME]"
click at [198, 93] on button "Apply" at bounding box center [181, 96] width 62 height 23
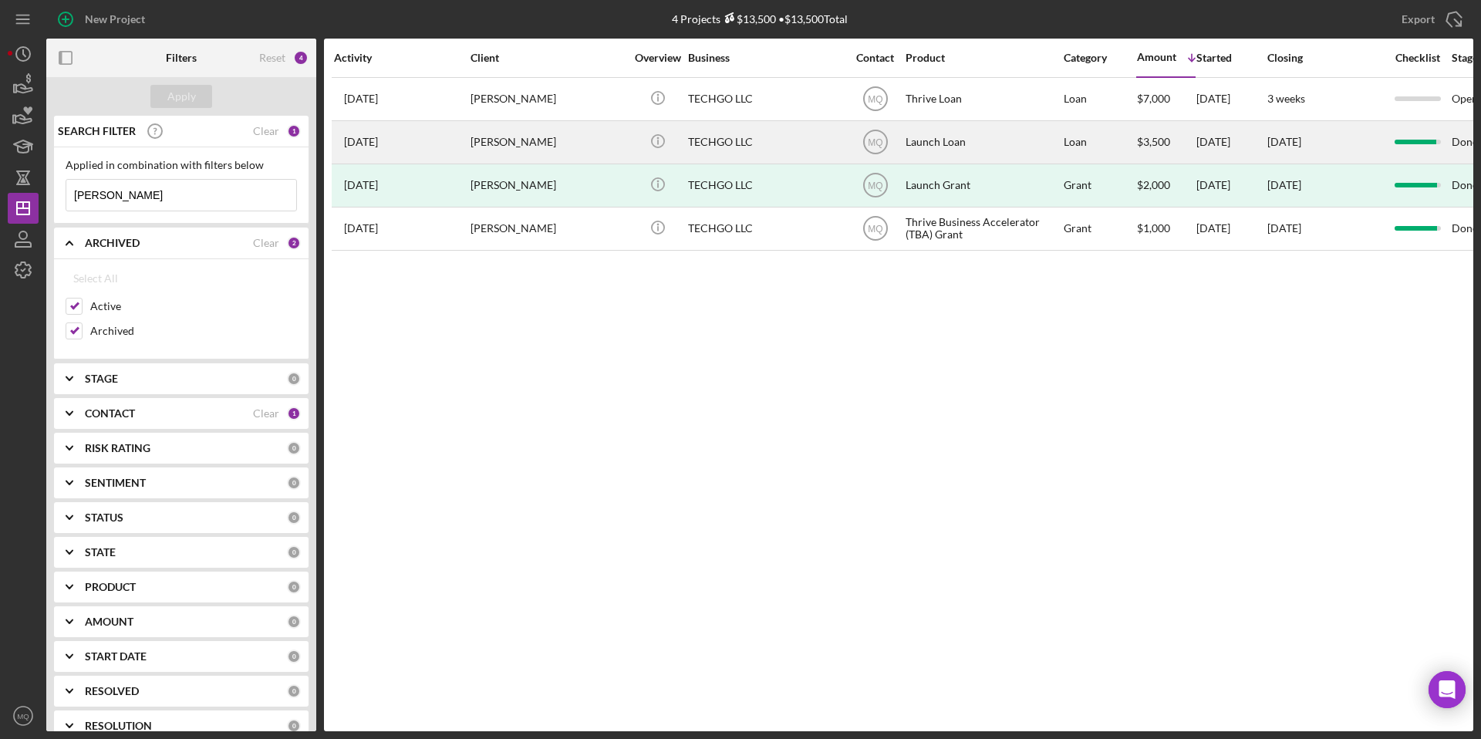
click at [534, 142] on div "[PERSON_NAME]" at bounding box center [548, 142] width 154 height 41
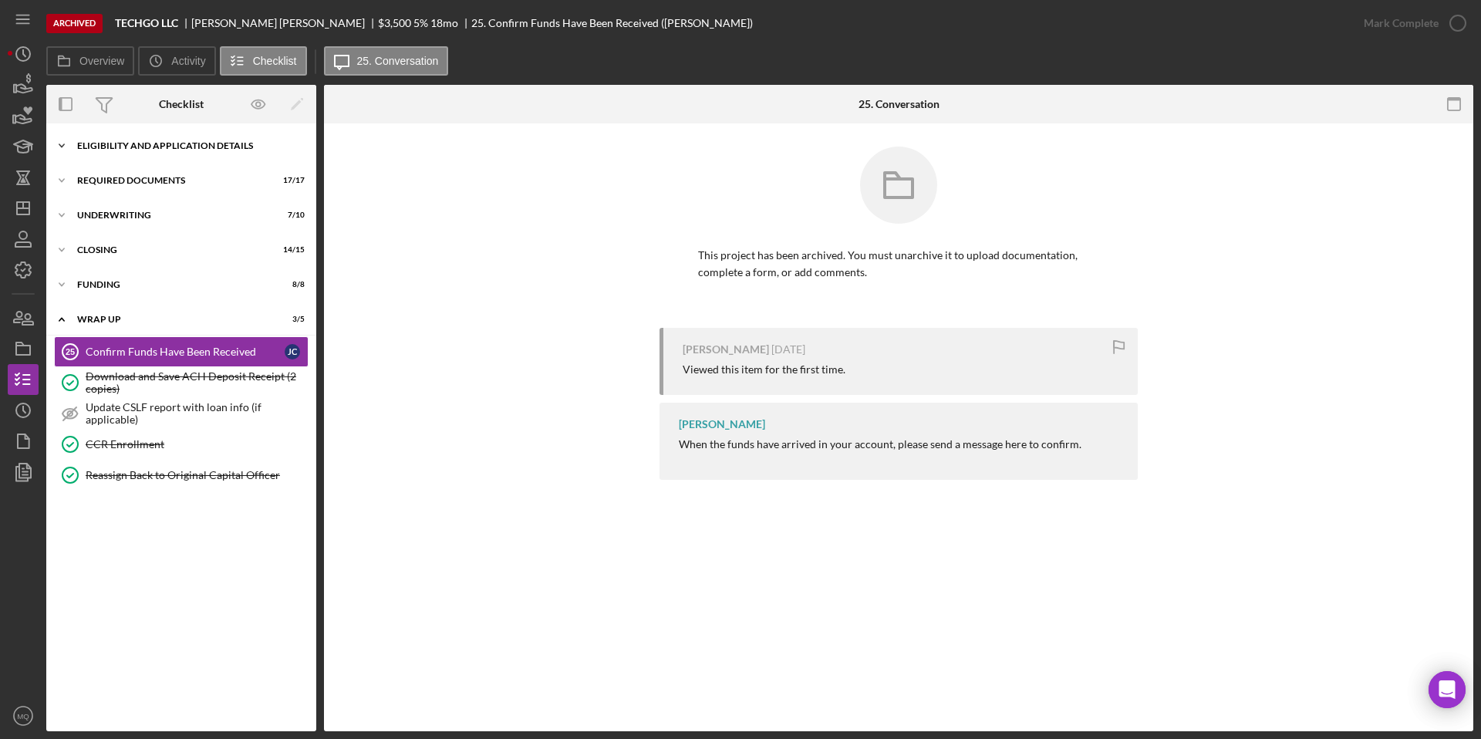
click at [198, 143] on div "Eligibility and Application Details" at bounding box center [187, 145] width 220 height 9
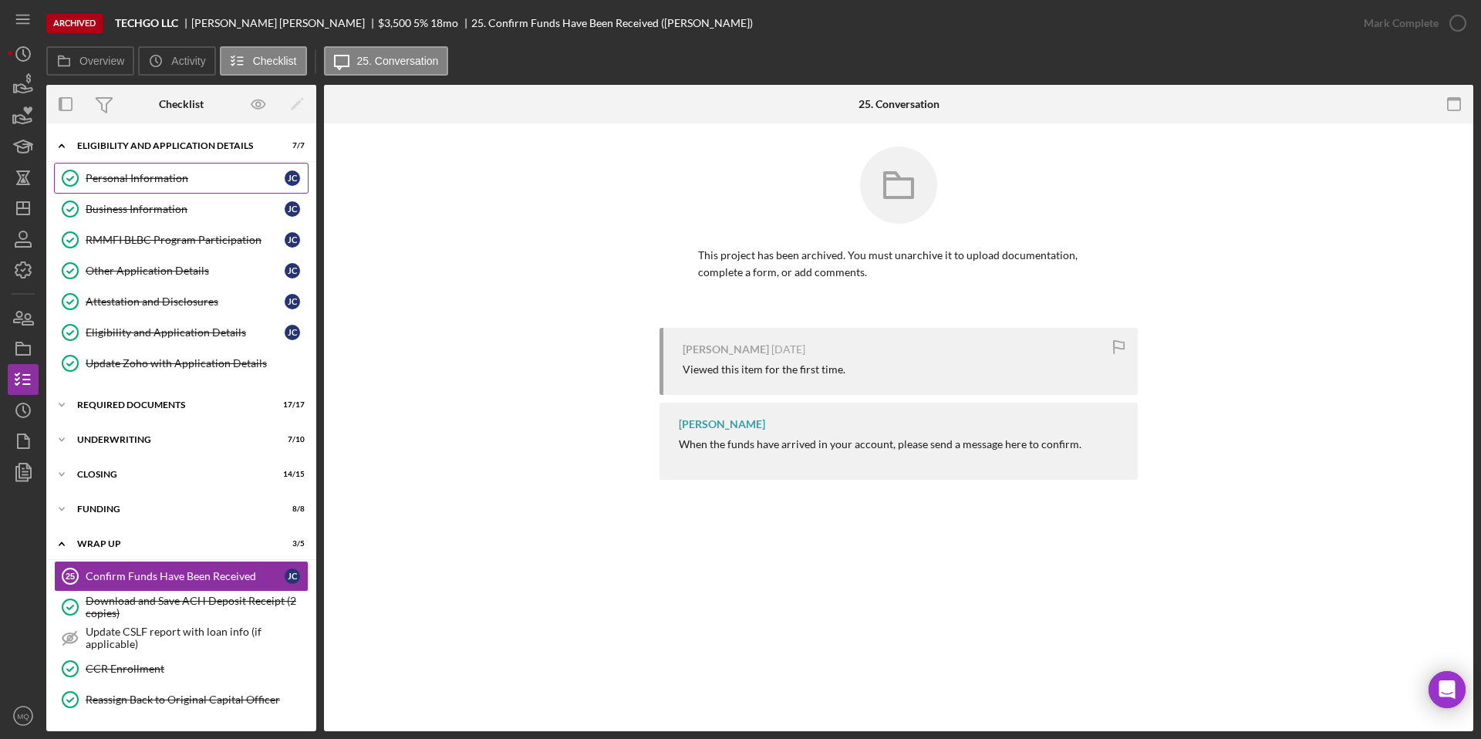
click at [198, 173] on div "Personal Information" at bounding box center [185, 178] width 199 height 12
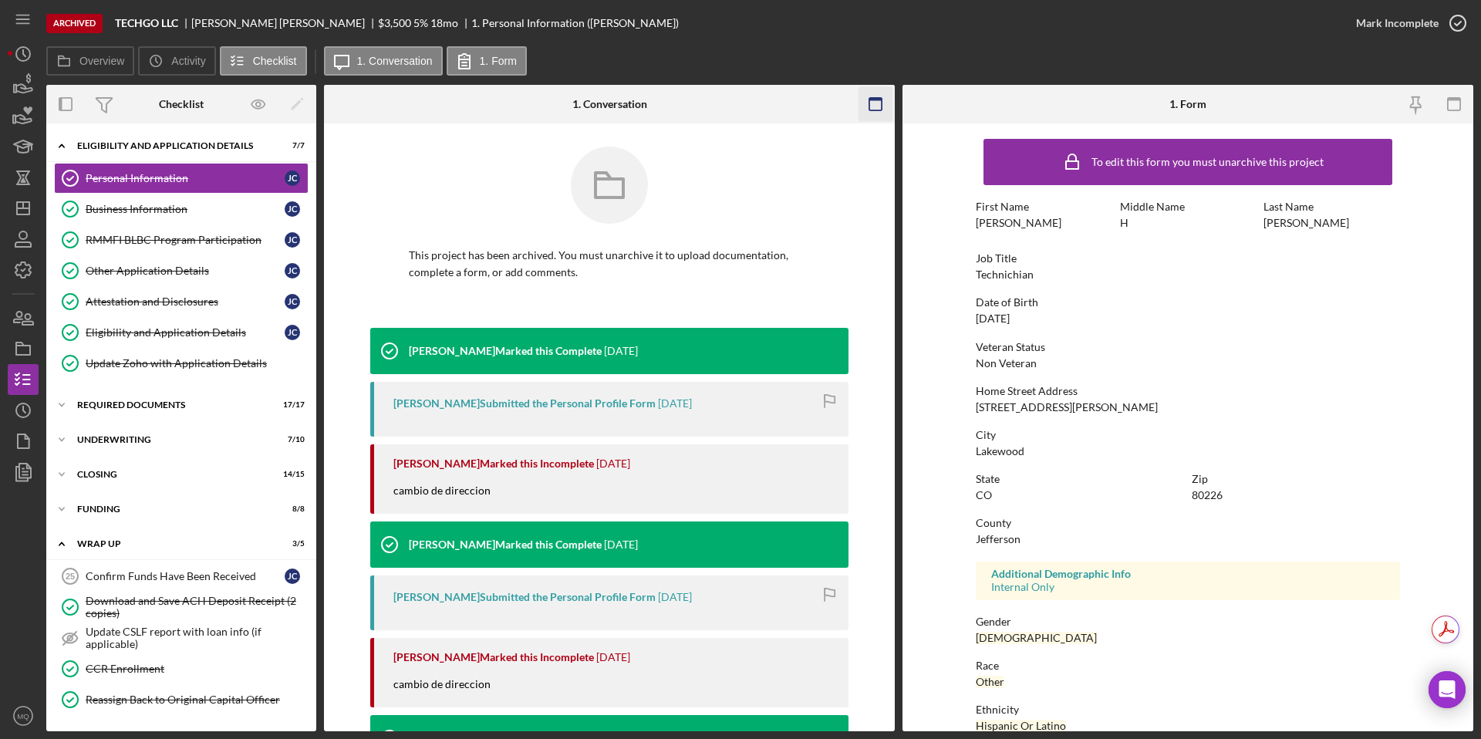
click at [875, 96] on icon "button" at bounding box center [876, 104] width 35 height 35
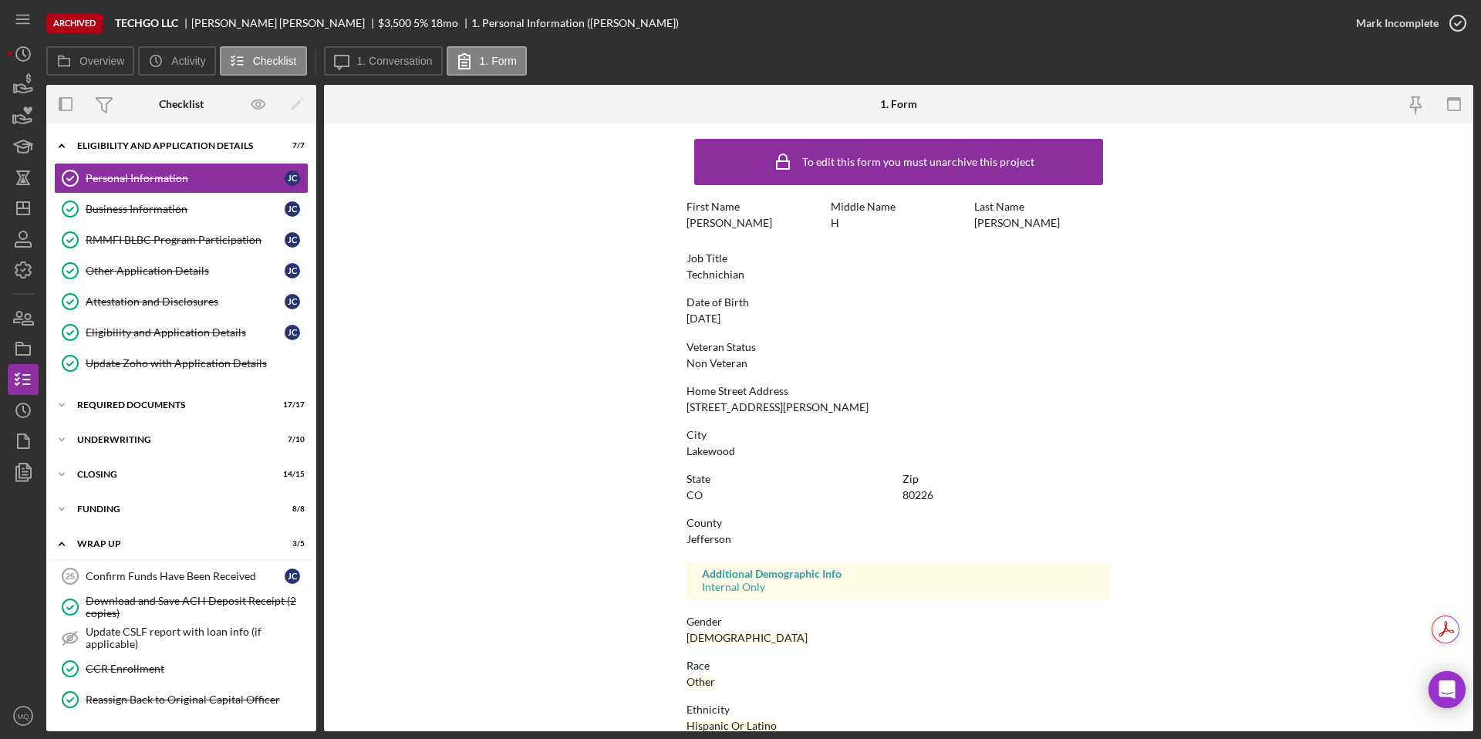
scroll to position [112, 0]
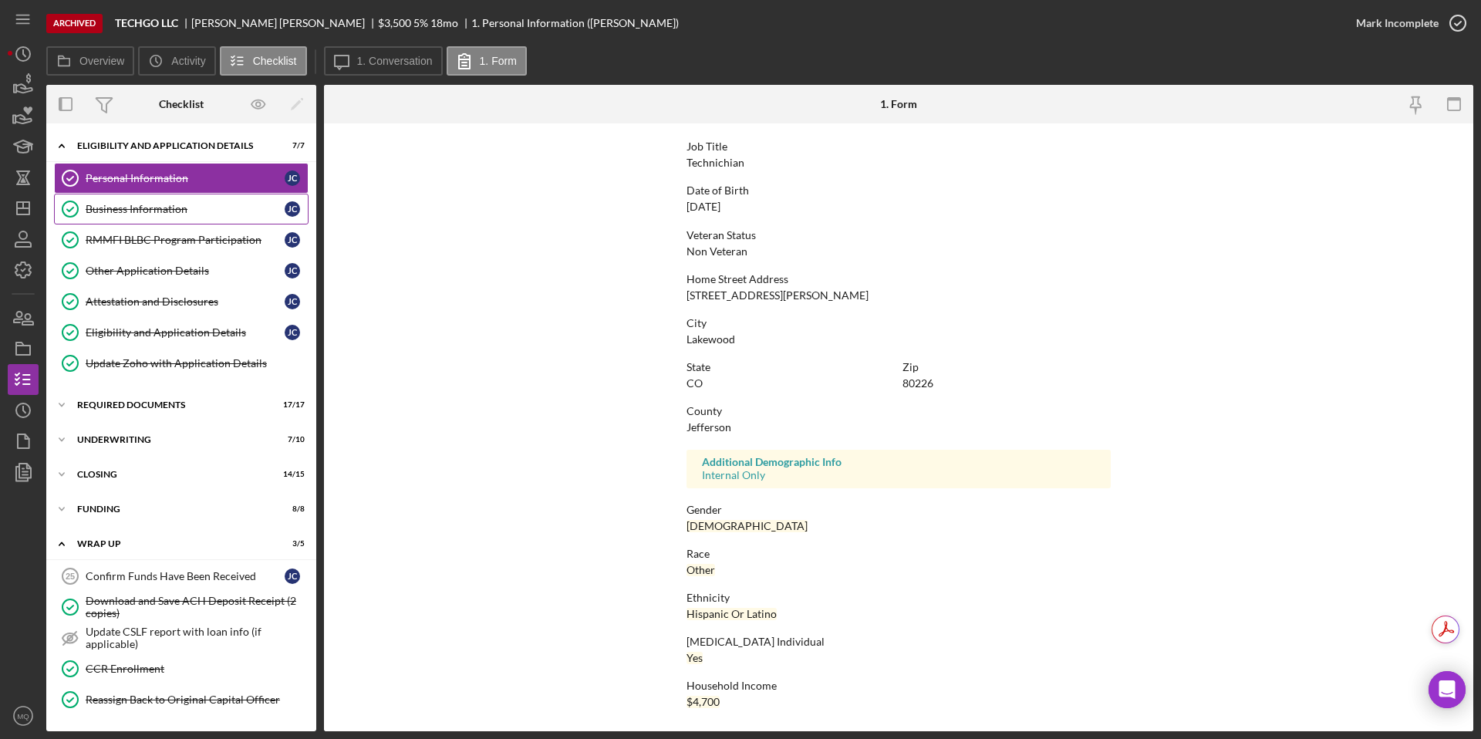
click at [135, 214] on div "Business Information" at bounding box center [185, 209] width 199 height 12
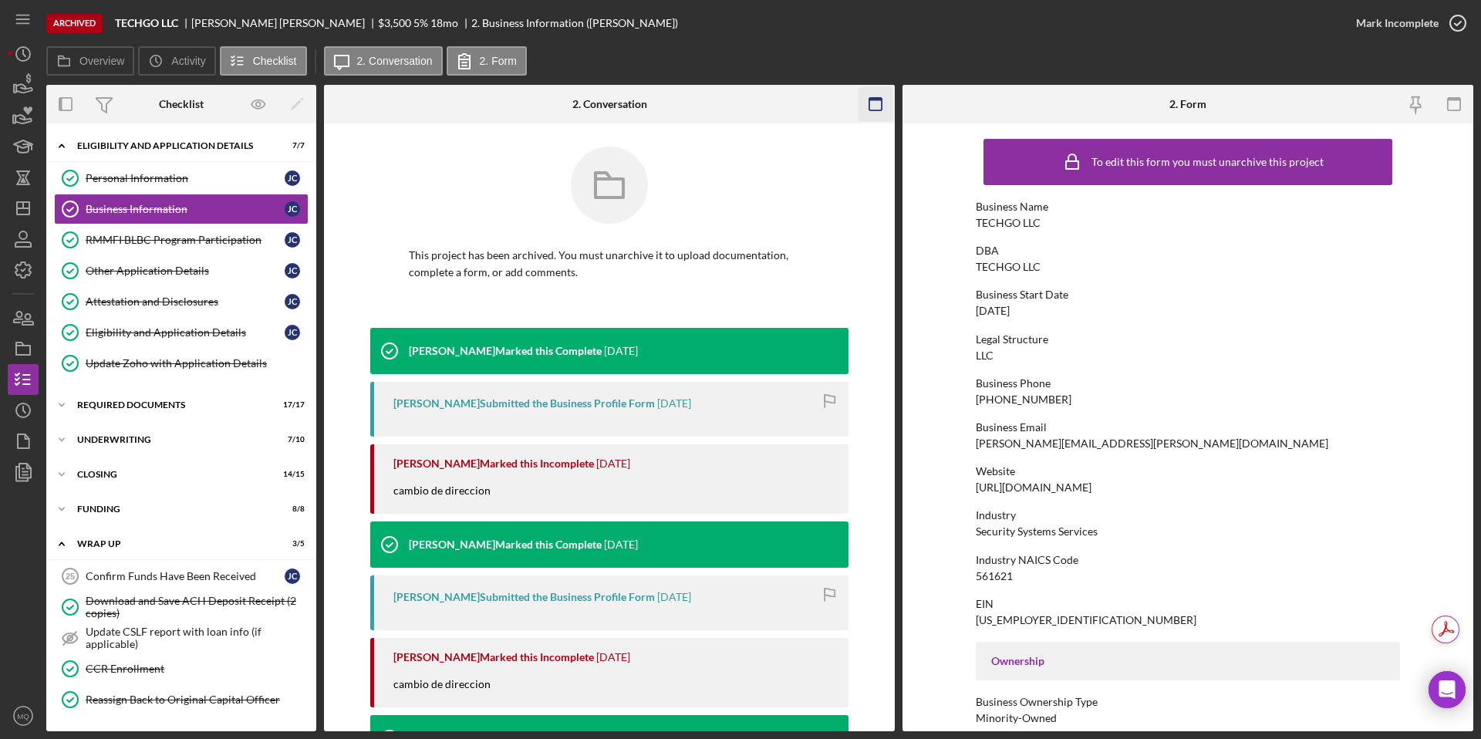
click at [872, 98] on rect "button" at bounding box center [876, 99] width 12 height 3
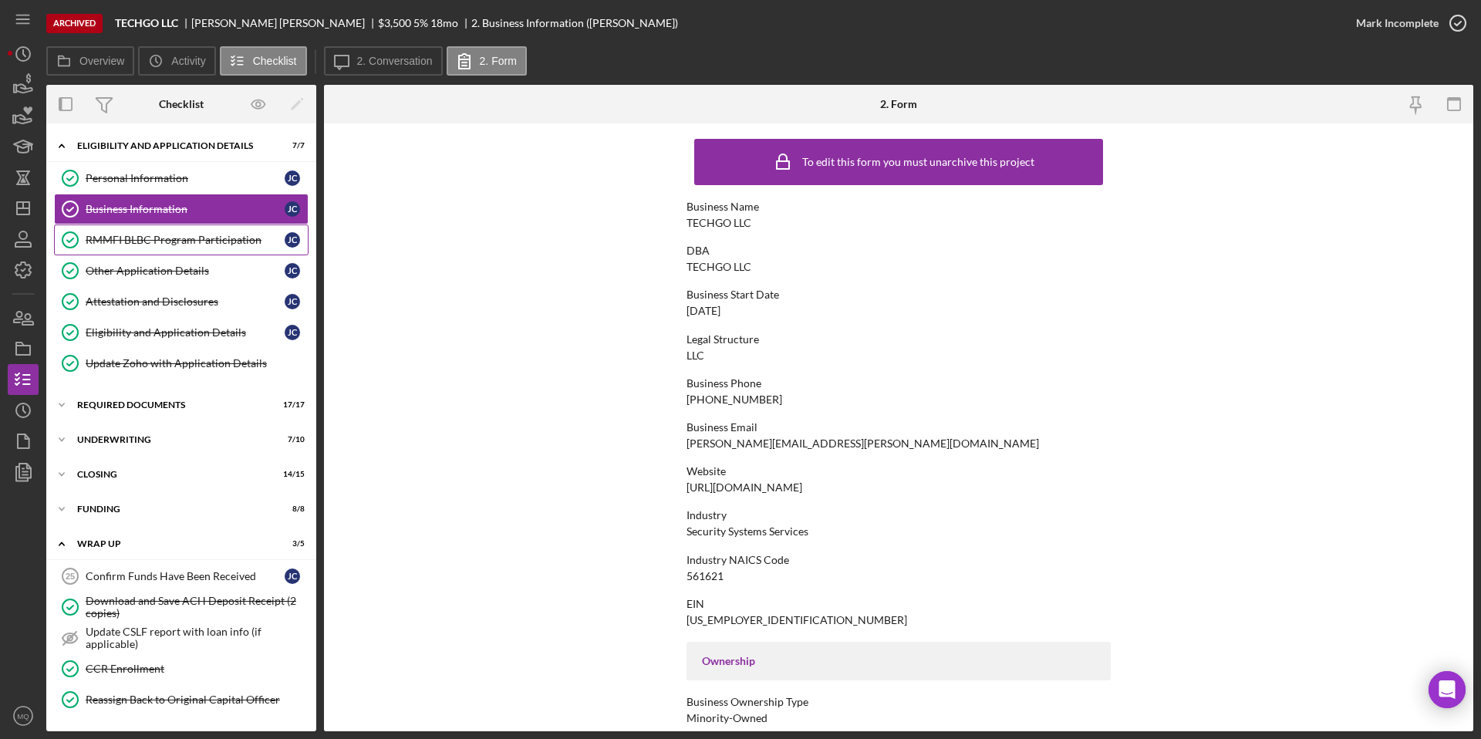
click at [191, 245] on div "RMMFI BLBC Program Participation" at bounding box center [185, 240] width 199 height 12
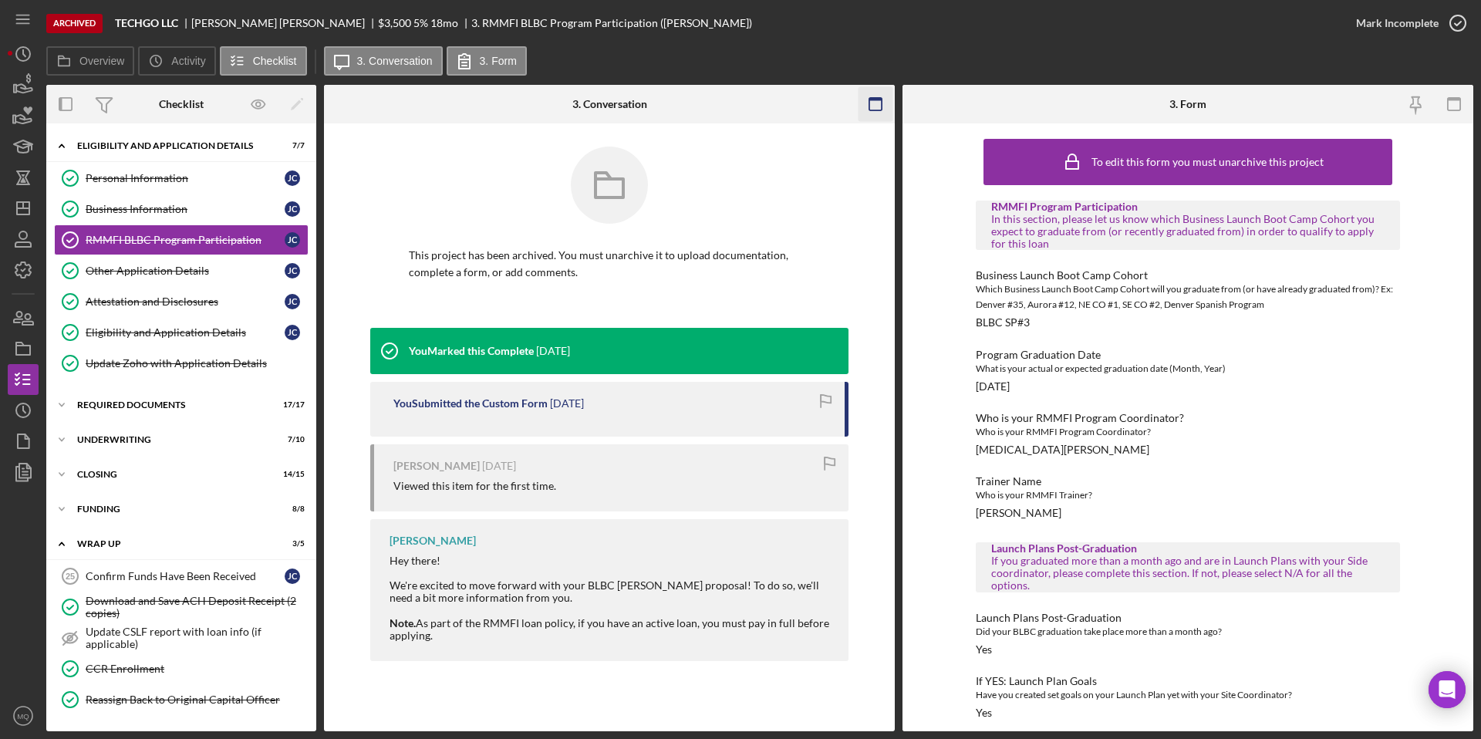
click at [885, 112] on icon "button" at bounding box center [876, 104] width 35 height 35
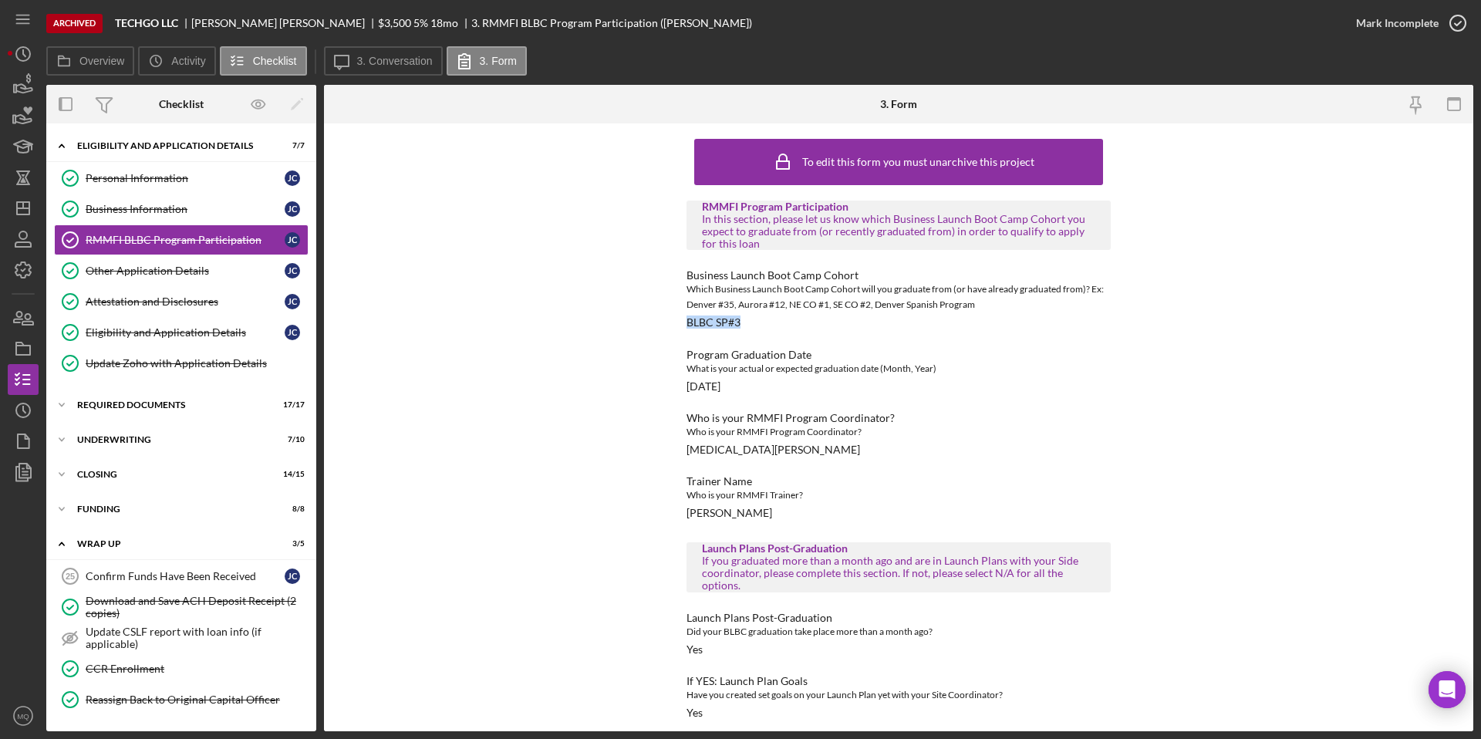
drag, startPoint x: 742, startPoint y: 329, endPoint x: 654, endPoint y: 316, distance: 88.9
click at [654, 316] on div "To edit this form you must unarchive this project RMMFI Program Participation I…" at bounding box center [899, 427] width 1150 height 608
copy div "BLBC SP#3"
click at [196, 268] on div "Other Application Details" at bounding box center [185, 271] width 199 height 12
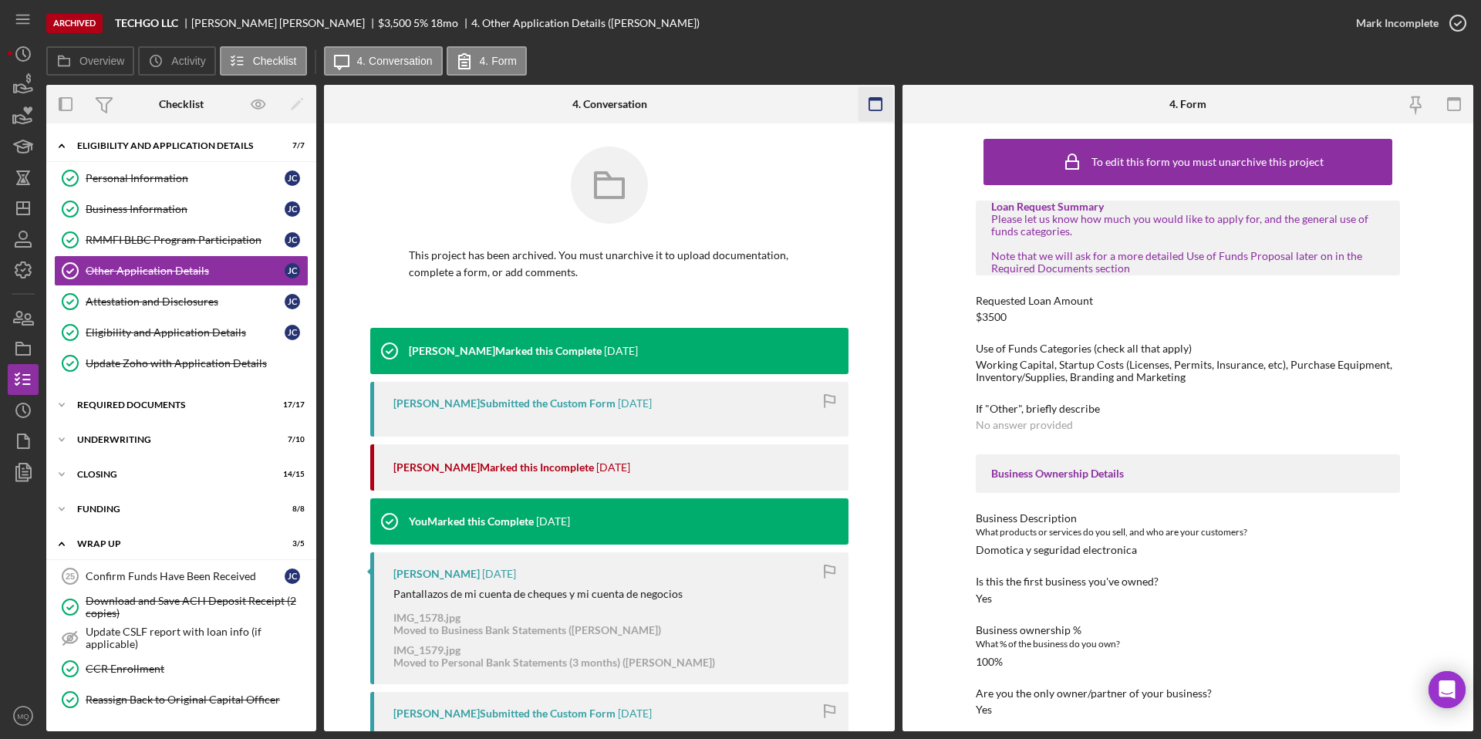
click at [875, 100] on rect "button" at bounding box center [876, 99] width 12 height 3
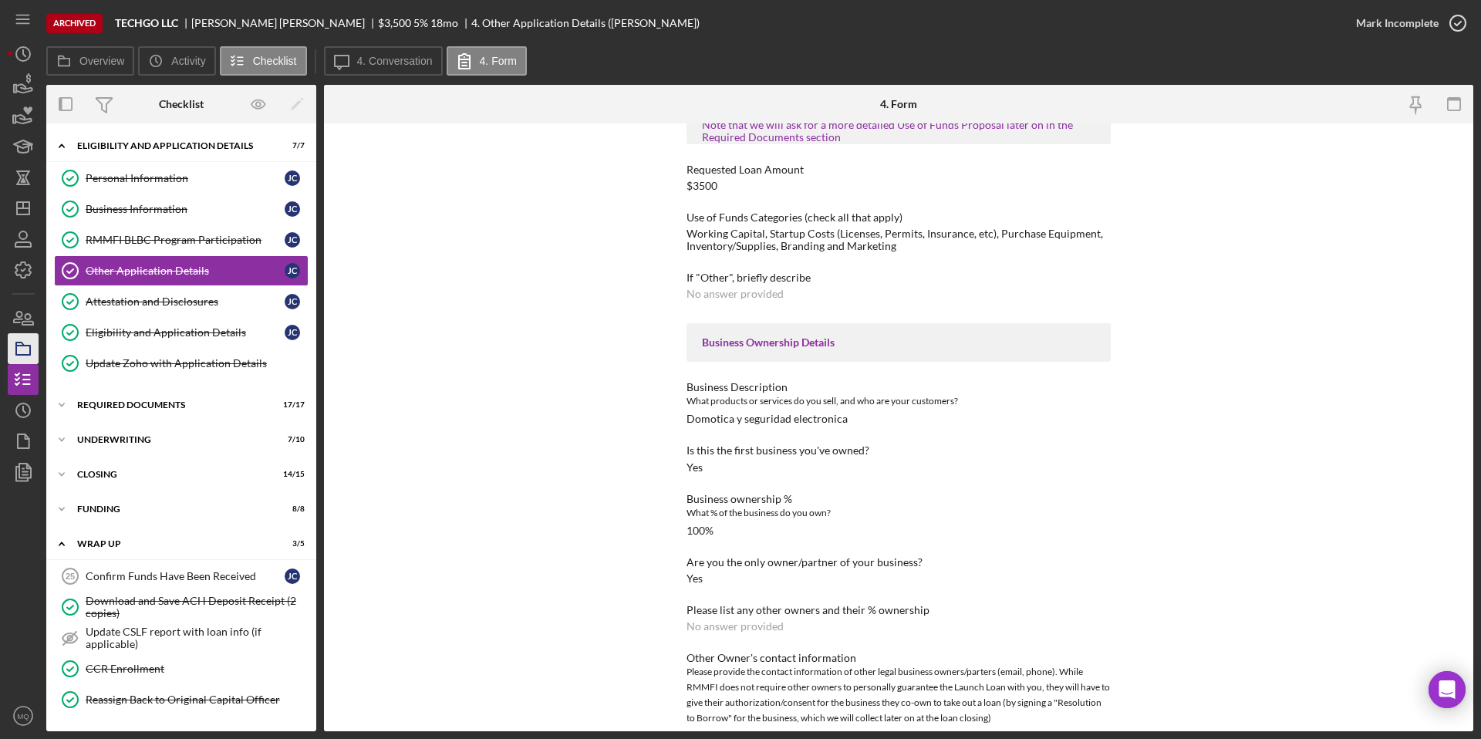
scroll to position [158, 0]
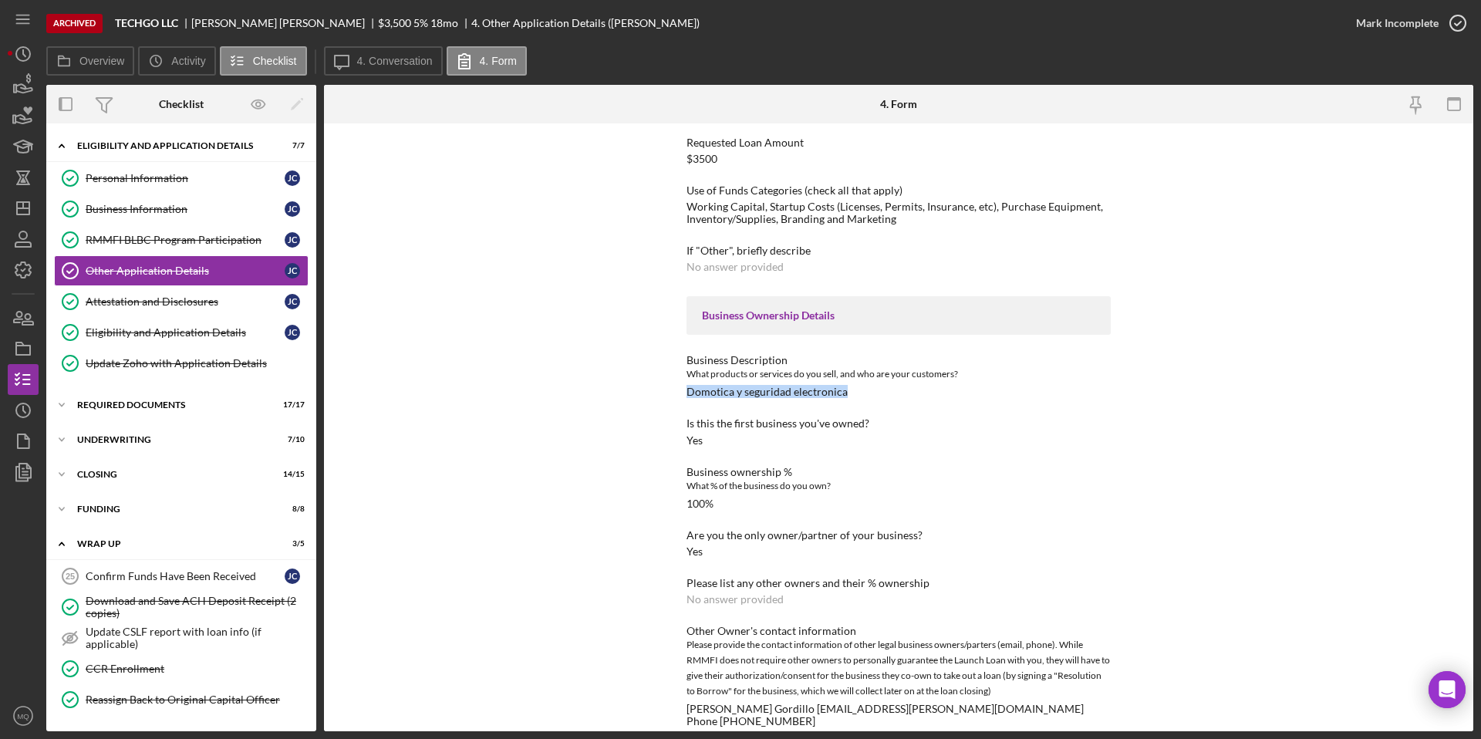
drag, startPoint x: 684, startPoint y: 392, endPoint x: 858, endPoint y: 388, distance: 173.6
click at [858, 388] on div "Business Description What products or services do you sell, and who are your cu…" at bounding box center [899, 376] width 424 height 44
copy div "Domotica y seguridad electronica"
click at [24, 207] on icon "Icon/Dashboard" at bounding box center [23, 208] width 39 height 39
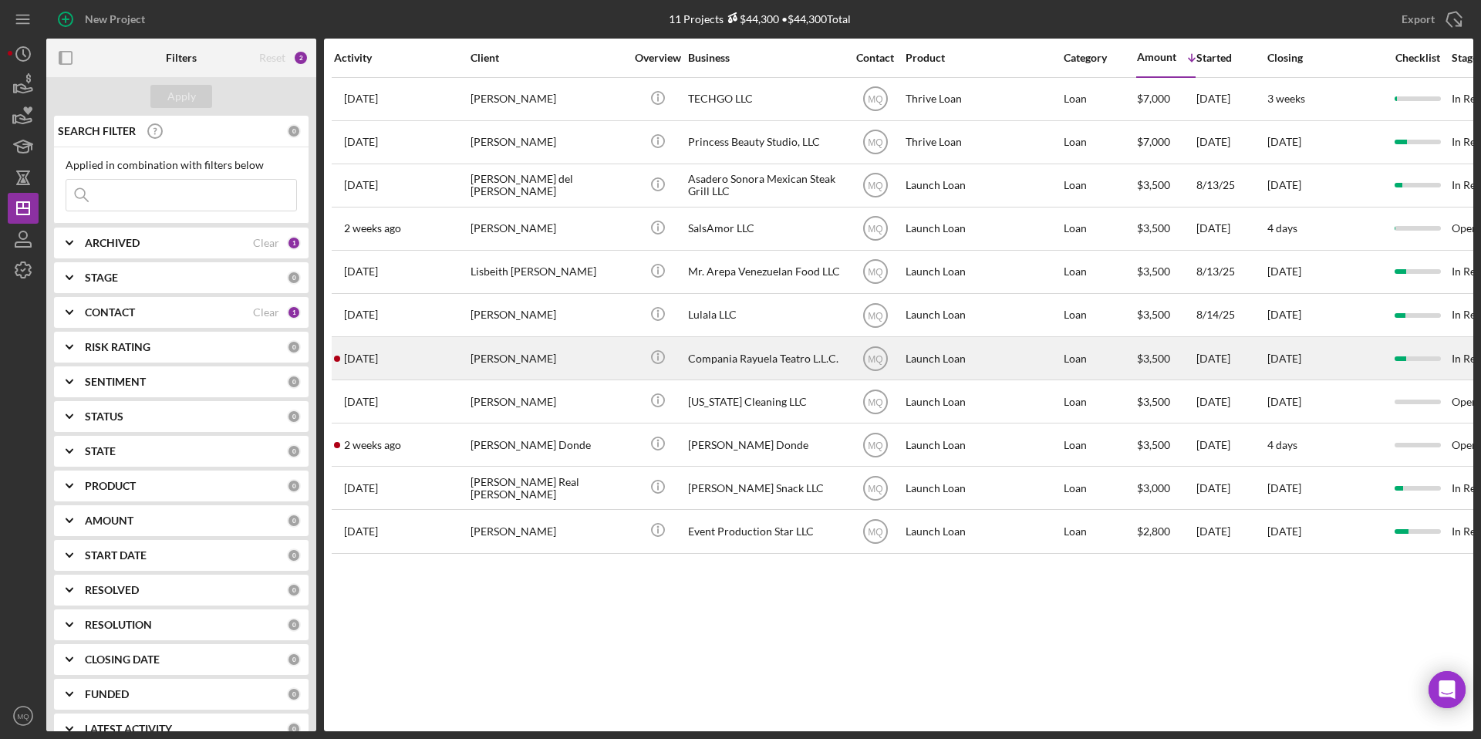
click at [574, 363] on div "Getzemani [PERSON_NAME]" at bounding box center [548, 358] width 154 height 41
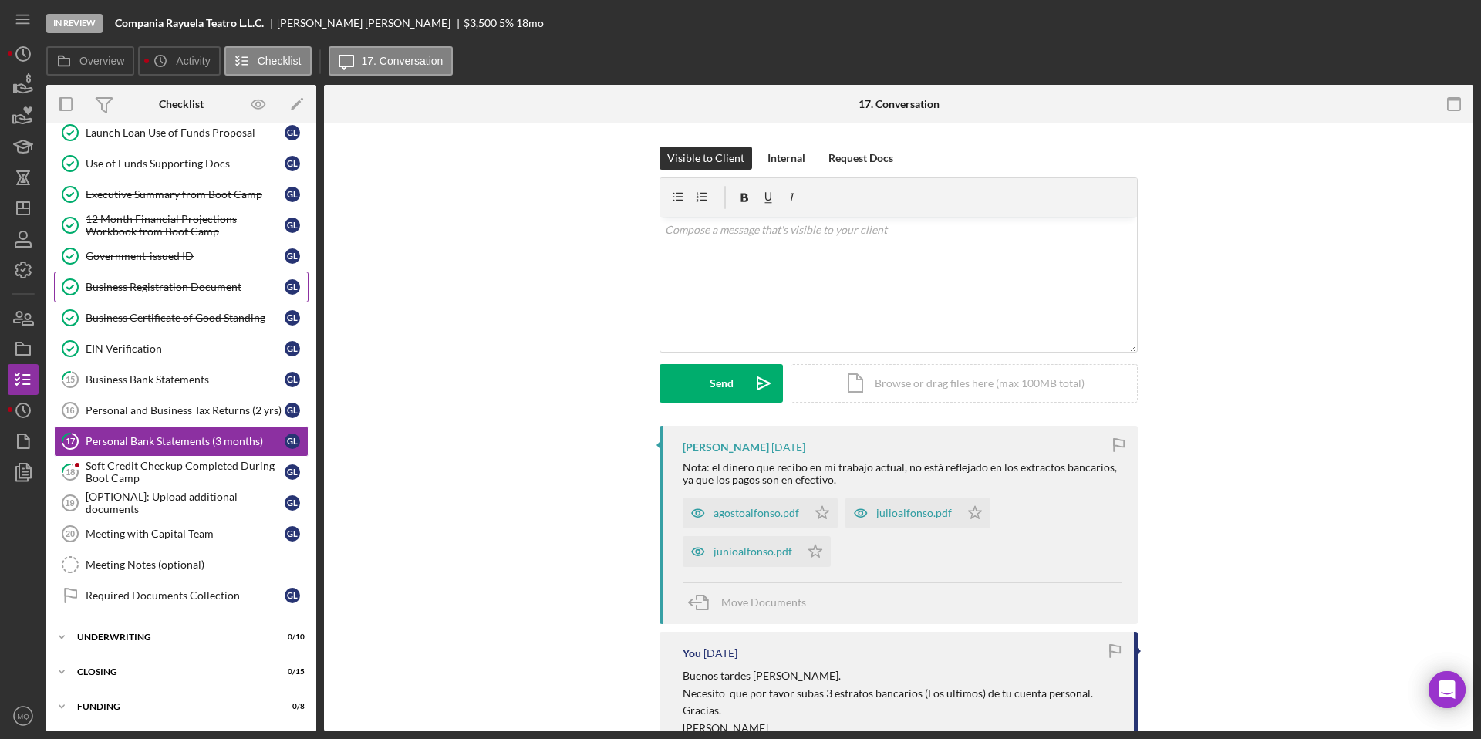
scroll to position [124, 0]
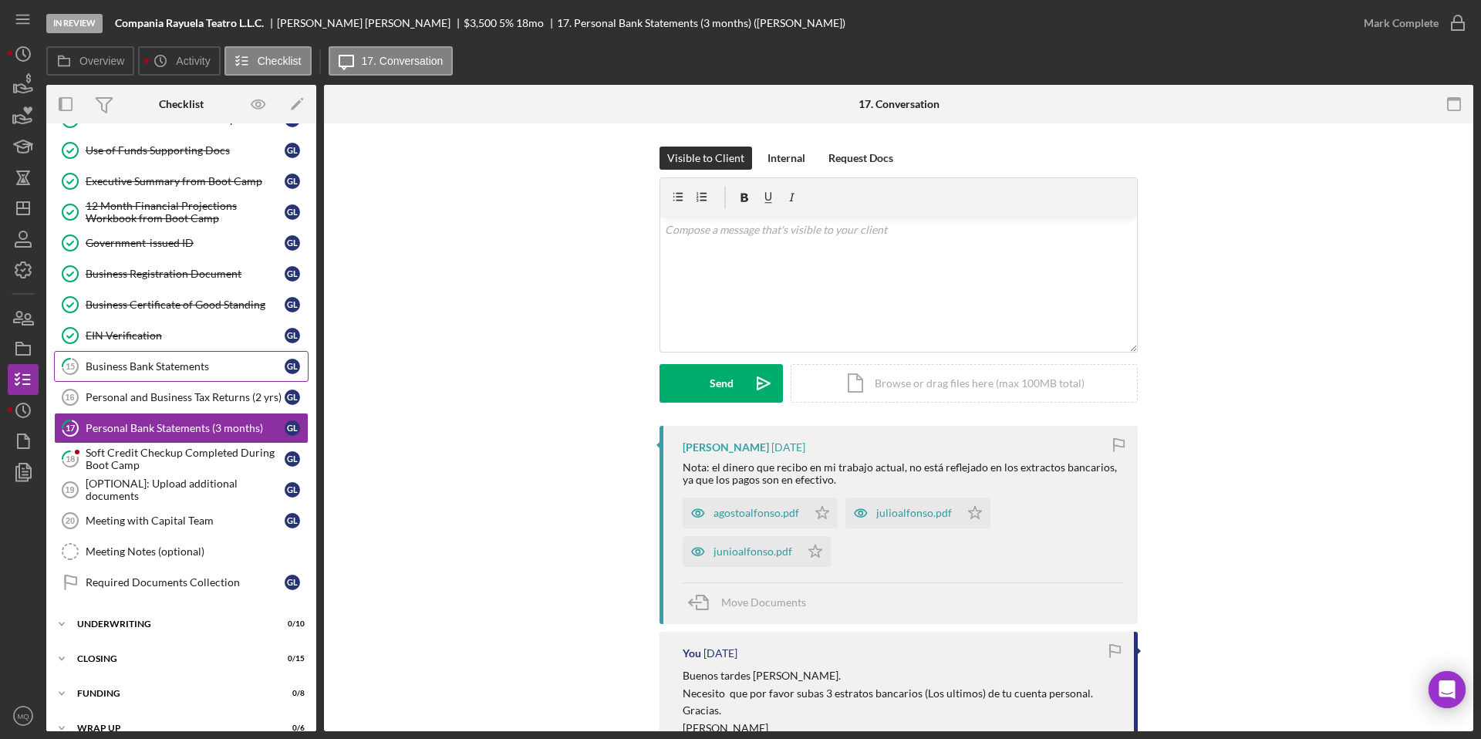
click at [196, 362] on div "Business Bank Statements" at bounding box center [185, 366] width 199 height 12
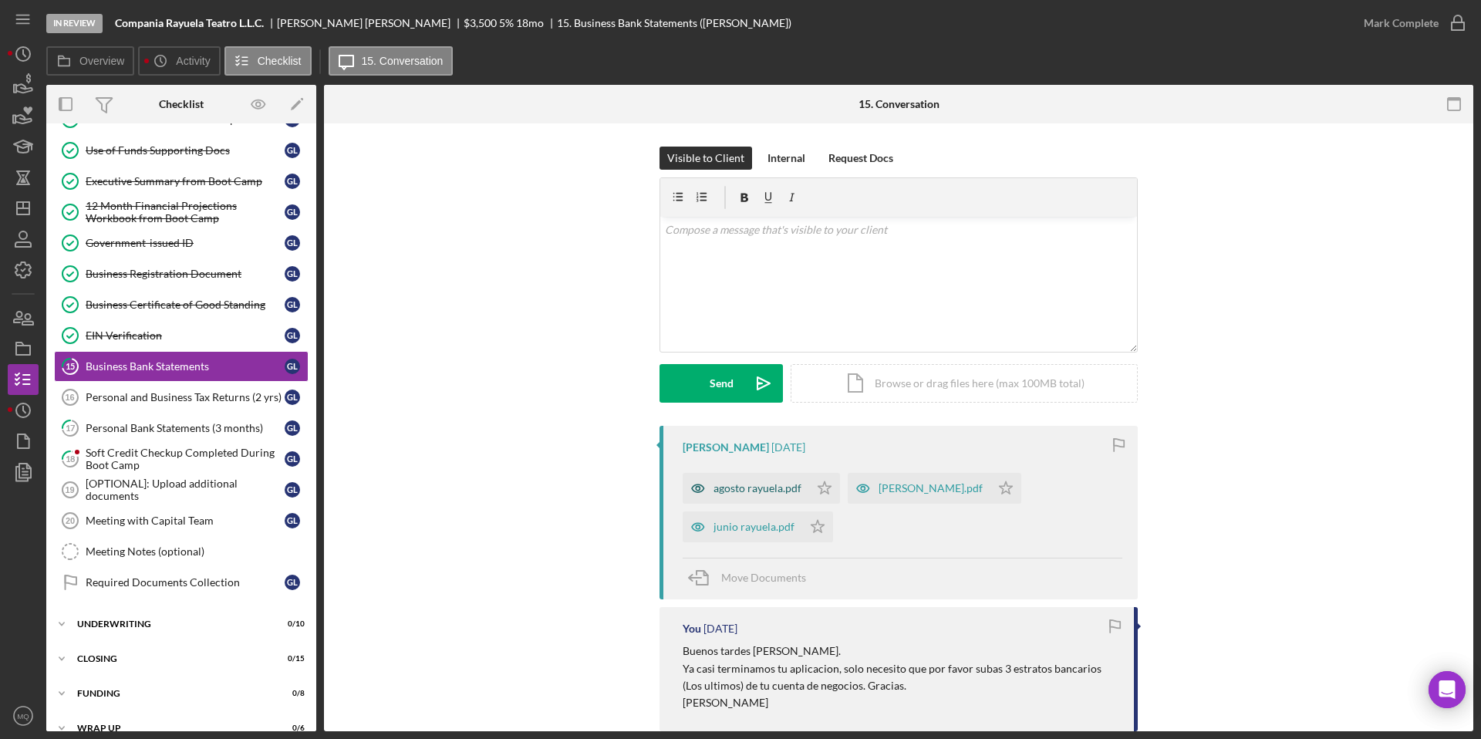
click at [778, 485] on div "agosto rayuela.pdf" at bounding box center [758, 488] width 88 height 12
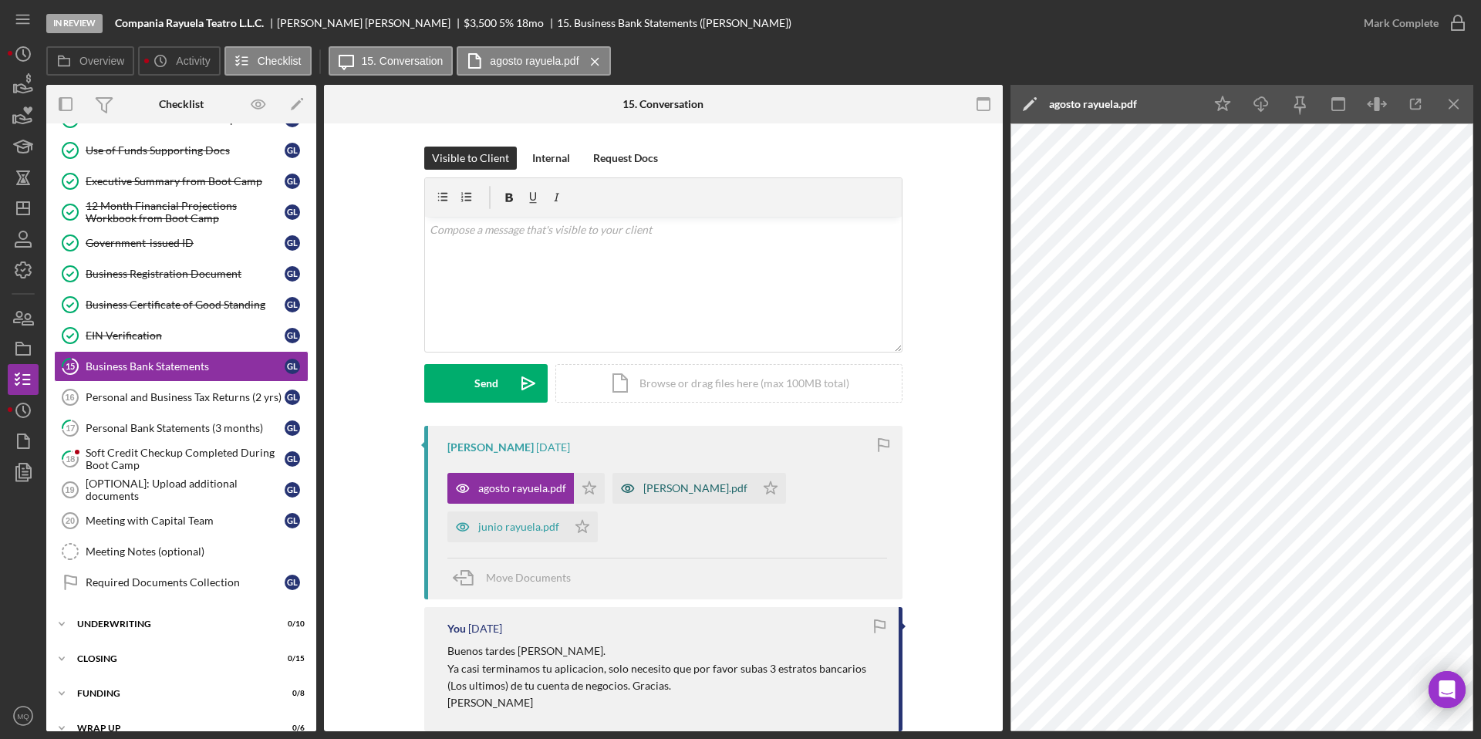
click at [670, 488] on div "[PERSON_NAME].pdf" at bounding box center [695, 488] width 104 height 12
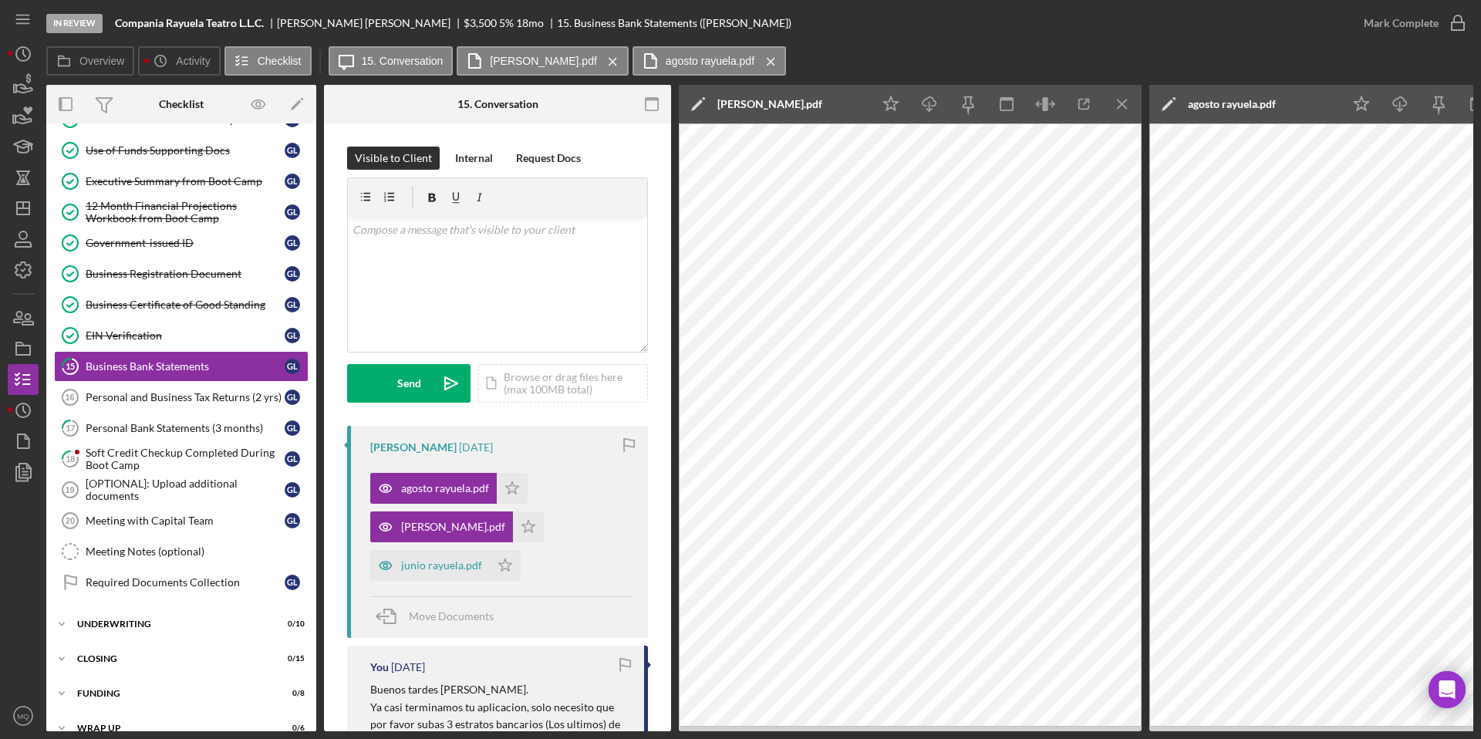
click at [439, 547] on div "junio rayuela.pdf Icon/Star" at bounding box center [449, 561] width 158 height 39
click at [441, 560] on div "junio rayuela.pdf" at bounding box center [441, 565] width 81 height 12
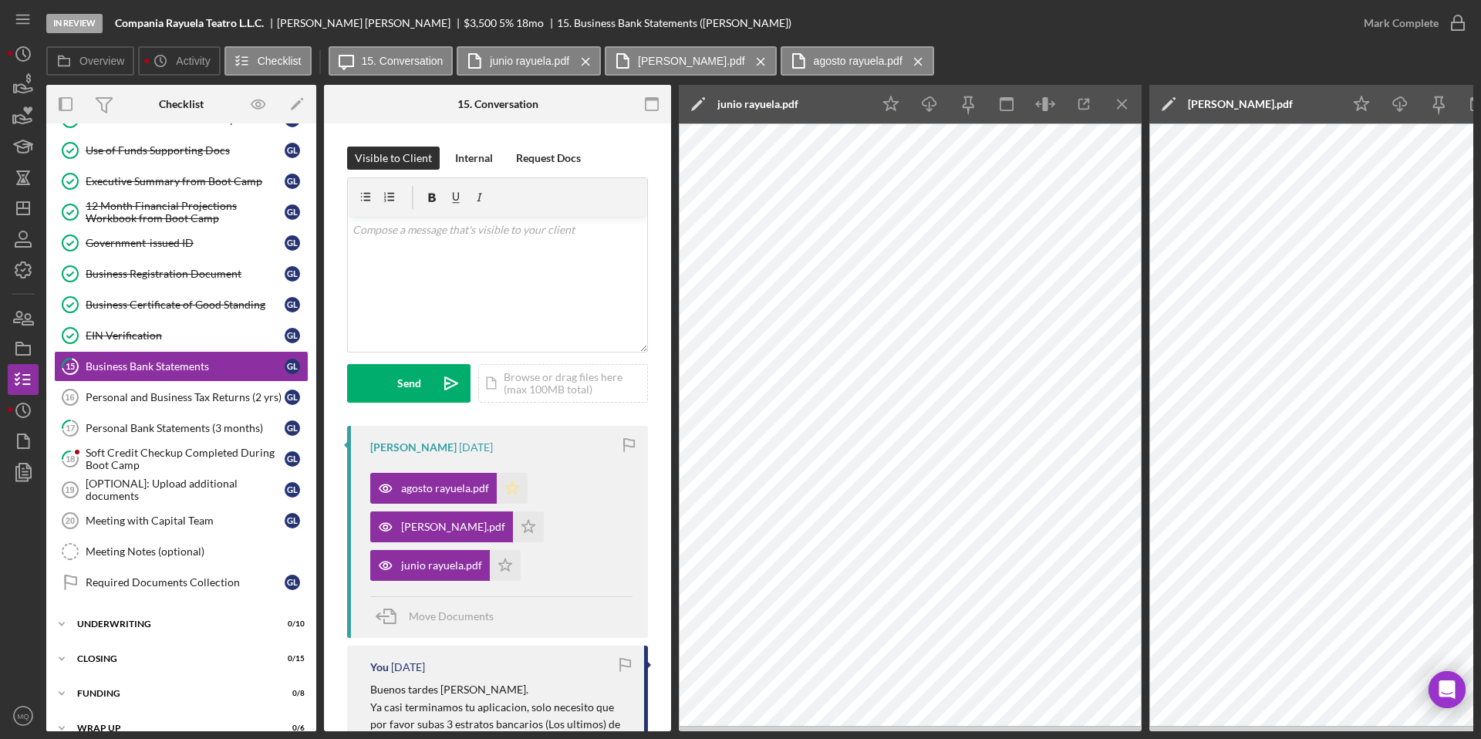
click at [511, 494] on icon "Icon/Star" at bounding box center [512, 488] width 31 height 31
click at [522, 522] on polygon "button" at bounding box center [528, 526] width 13 height 12
click at [498, 559] on icon "Icon/Star" at bounding box center [505, 565] width 31 height 31
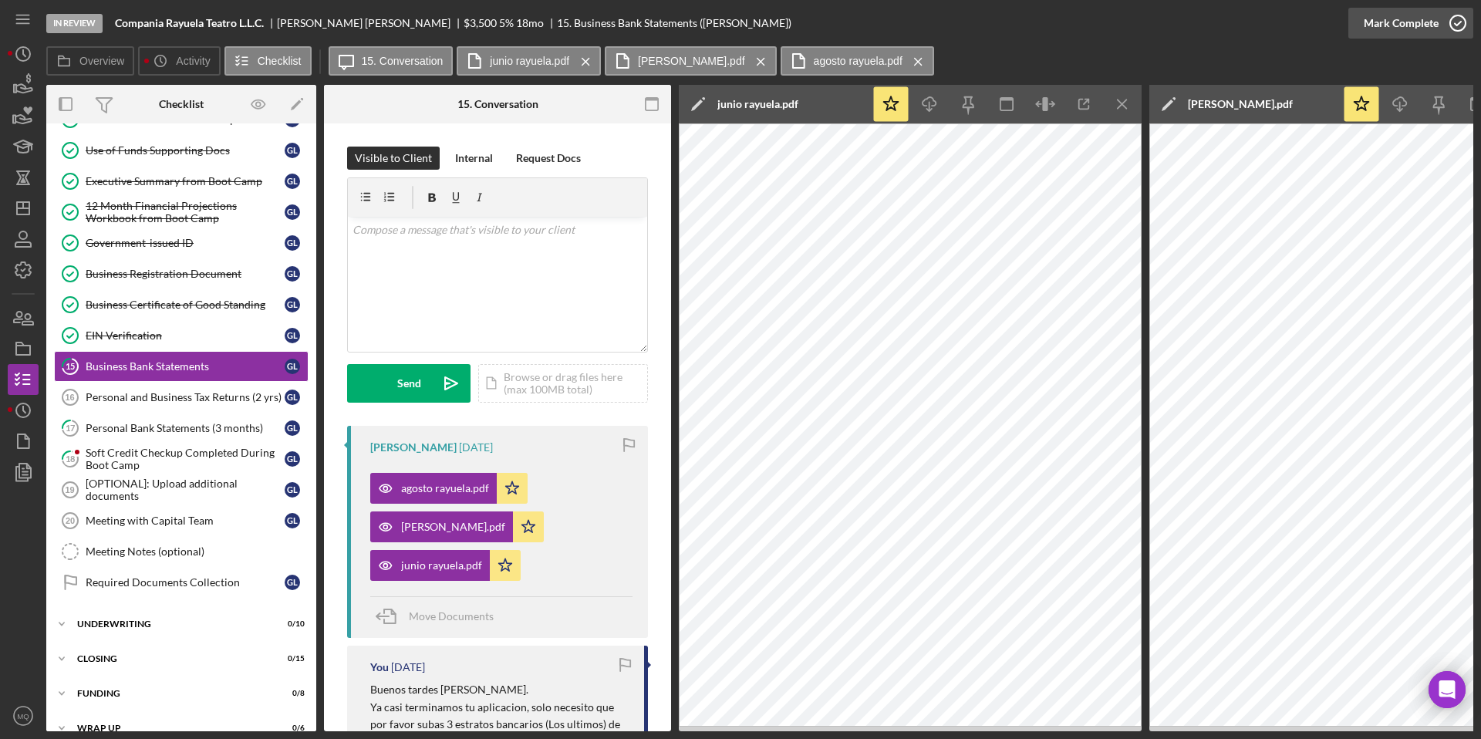
click at [1455, 29] on icon "button" at bounding box center [1458, 23] width 39 height 39
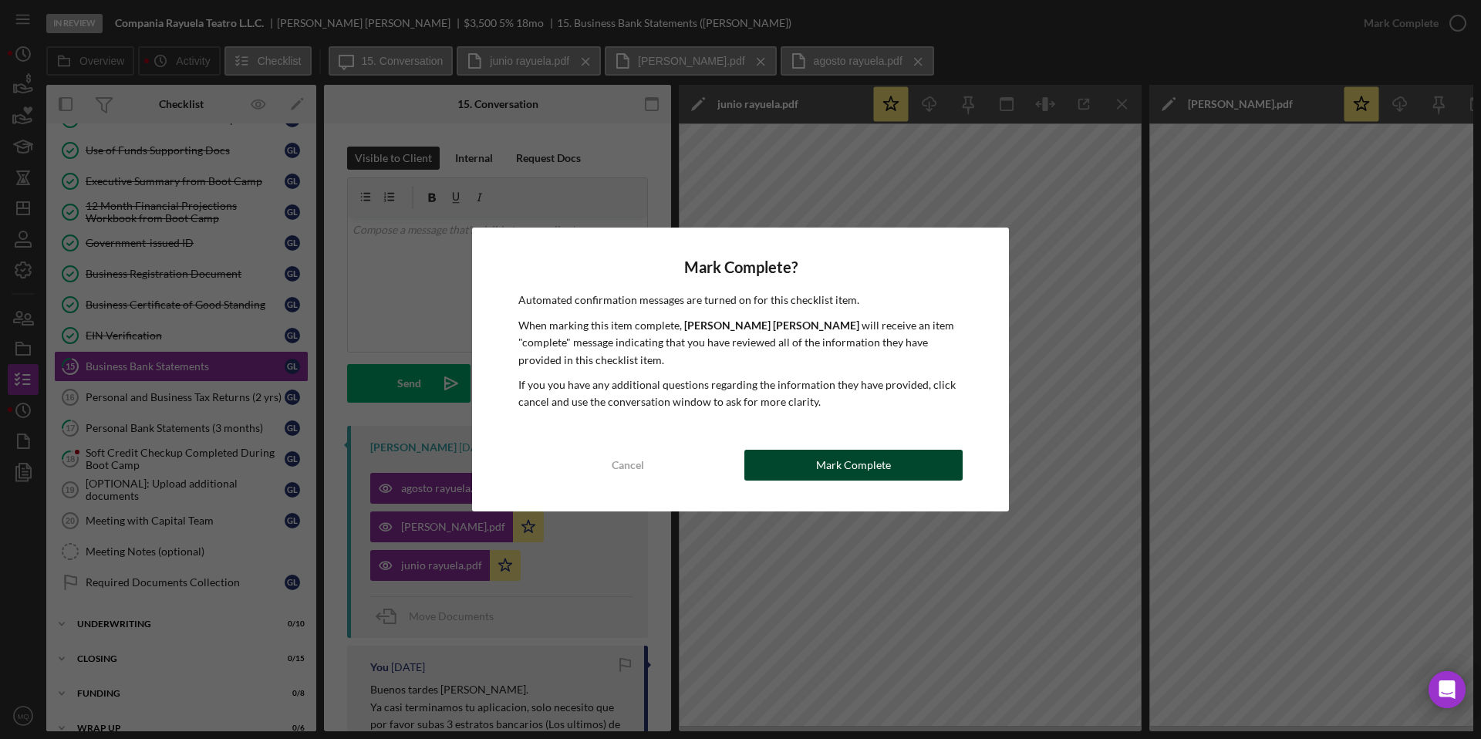
click at [920, 469] on button "Mark Complete" at bounding box center [854, 465] width 218 height 31
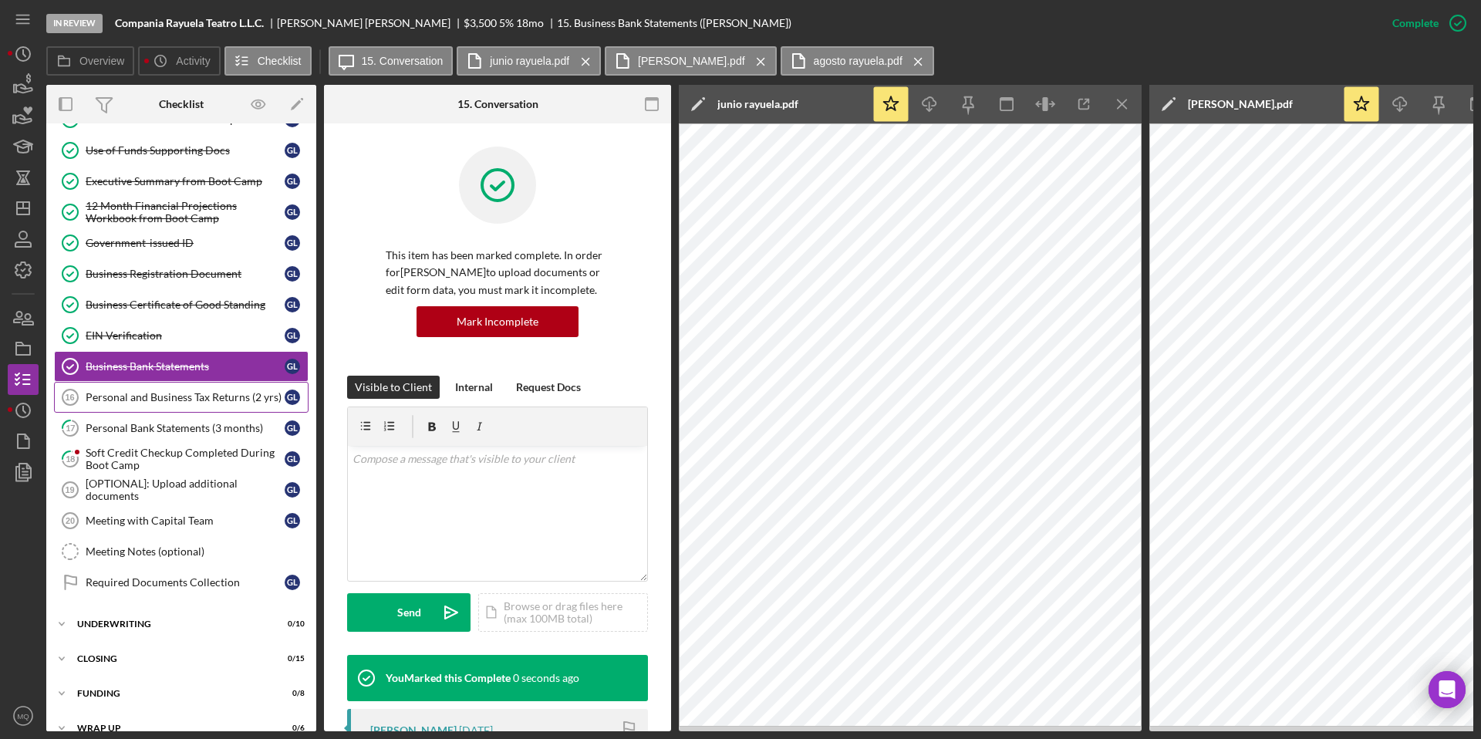
click at [191, 393] on div "Personal and Business Tax Returns (2 yrs)" at bounding box center [185, 397] width 199 height 12
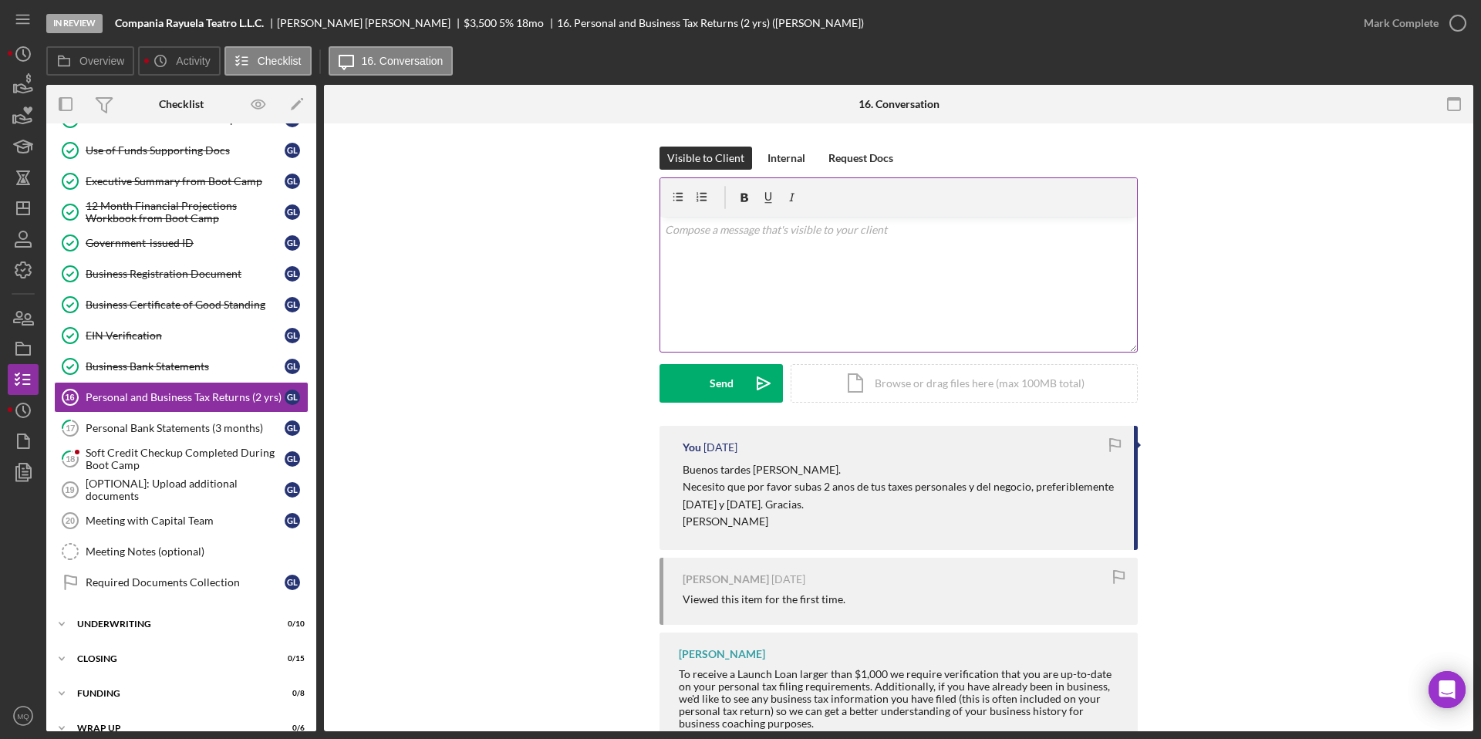
click at [824, 276] on div "v Color teal Color pink Remove color Add row above Add row below Add column bef…" at bounding box center [898, 284] width 477 height 135
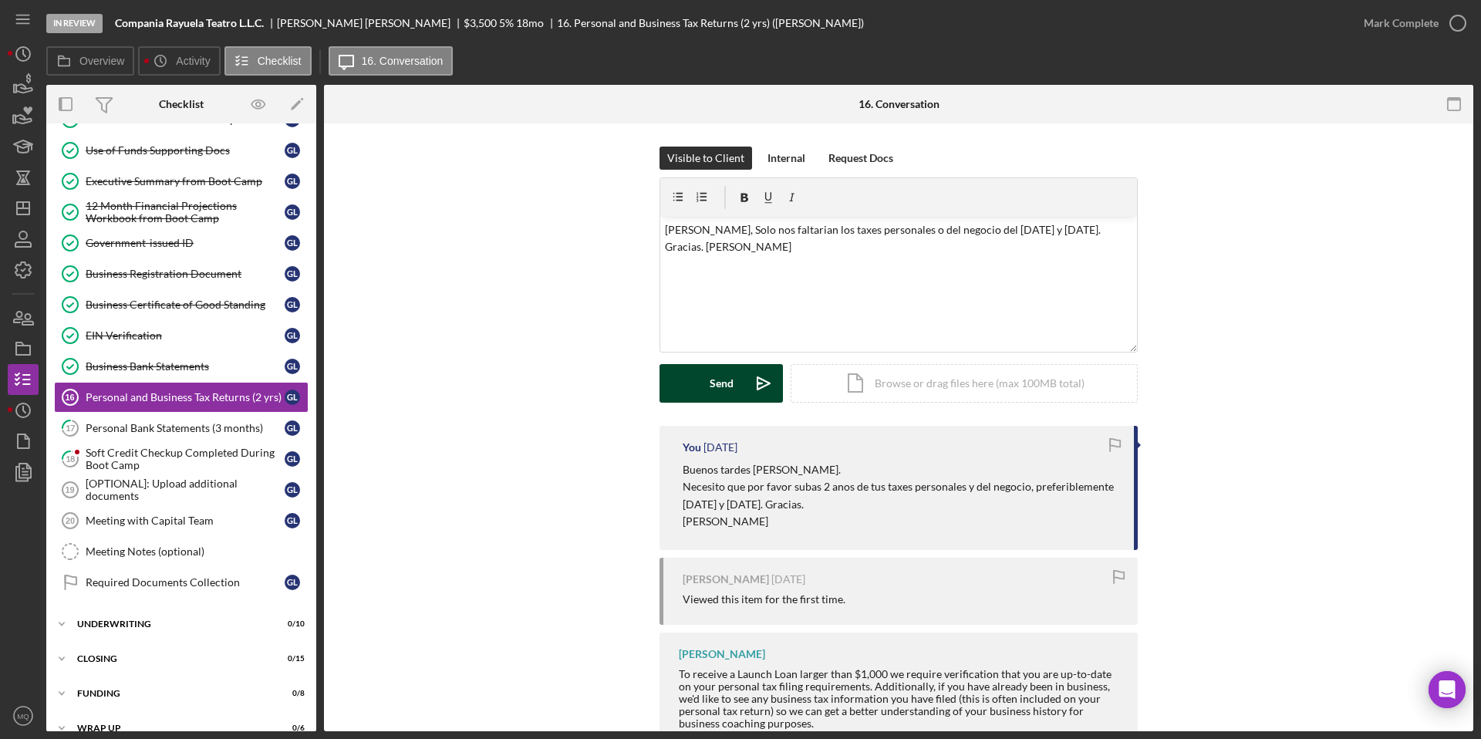
click at [710, 376] on div "Send" at bounding box center [722, 383] width 24 height 39
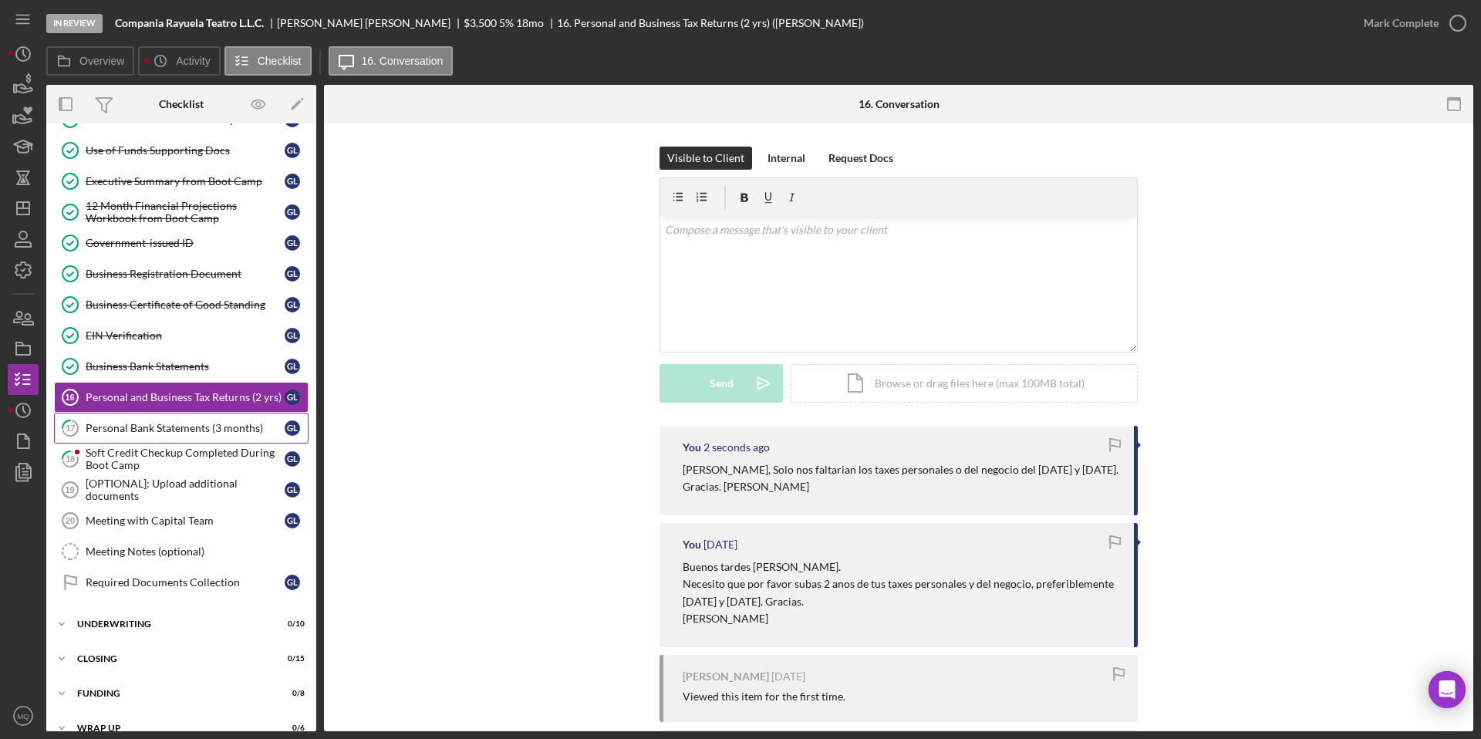
click at [173, 425] on div "Personal Bank Statements (3 months)" at bounding box center [185, 428] width 199 height 12
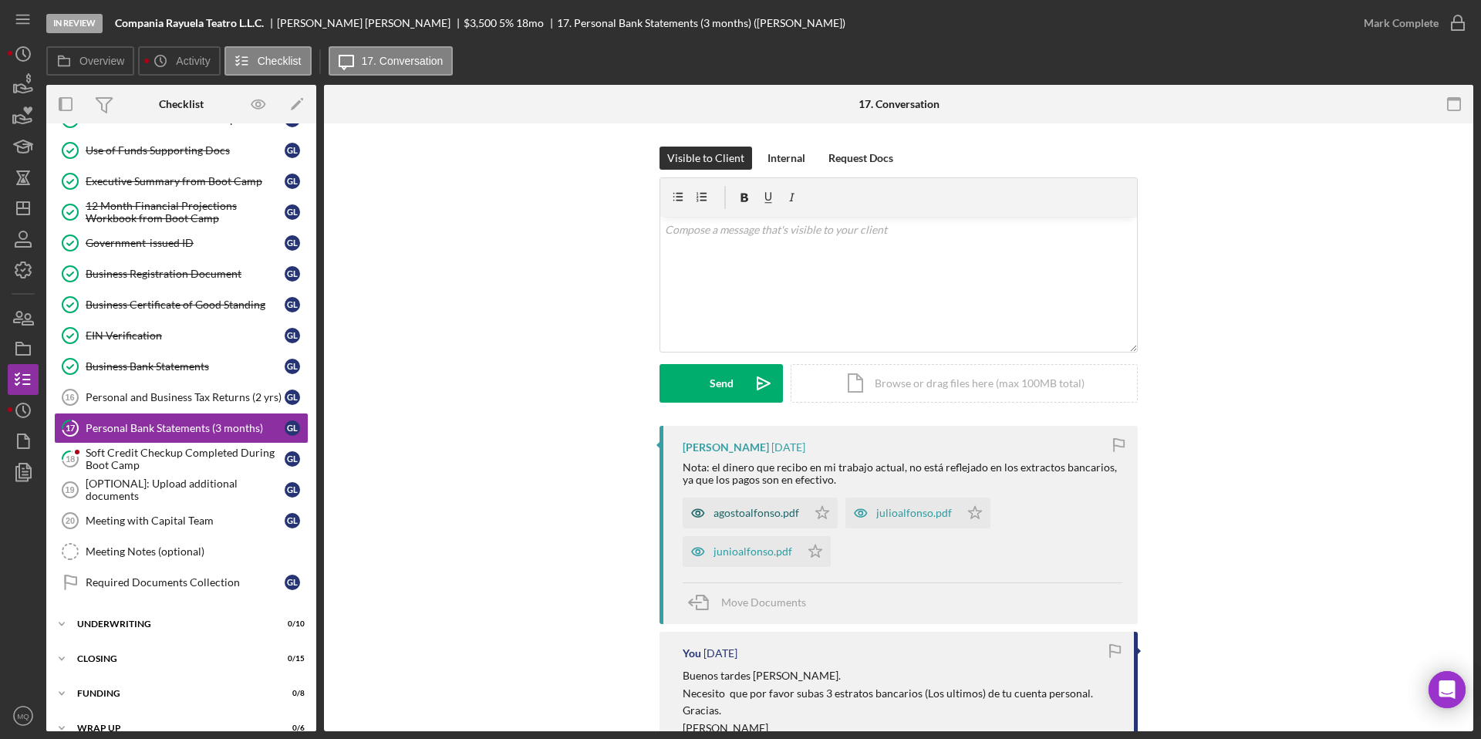
click at [741, 518] on div "agostoalfonso.pdf" at bounding box center [757, 513] width 86 height 12
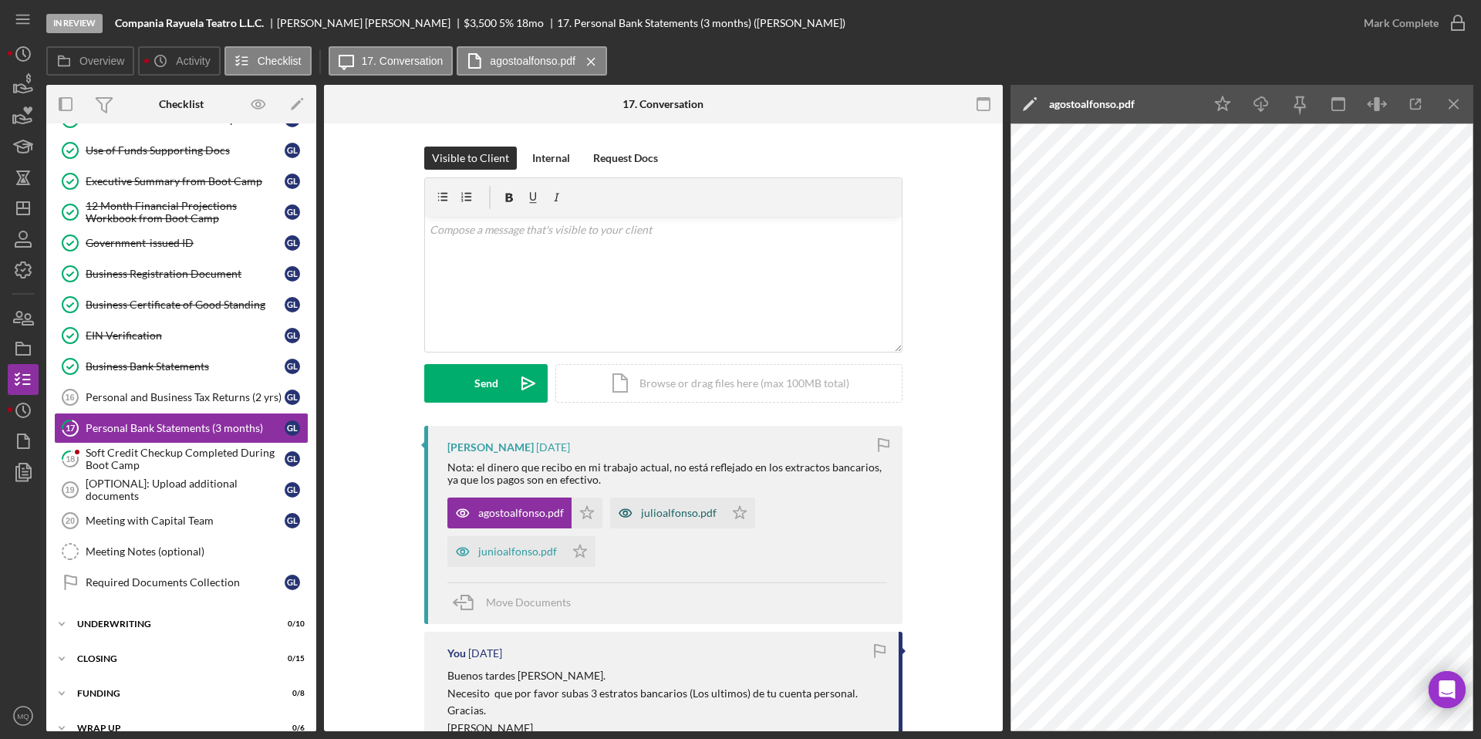
click at [662, 520] on div "julioalfonso.pdf" at bounding box center [667, 513] width 114 height 31
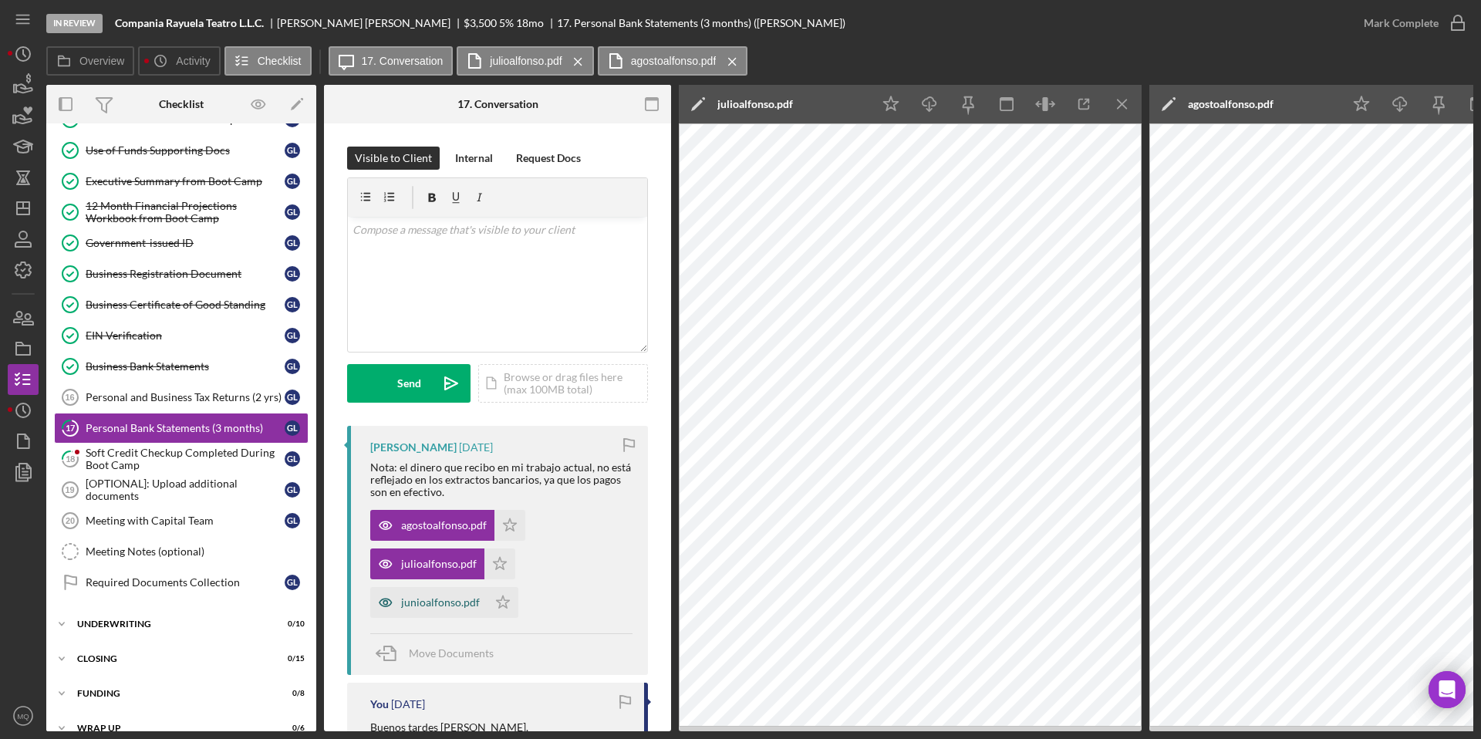
click at [434, 611] on div "junioalfonso.pdf" at bounding box center [428, 602] width 117 height 31
click at [525, 510] on div "agostoalfonso.pdf Icon/Star" at bounding box center [451, 521] width 163 height 39
click at [509, 518] on icon "Icon/Star" at bounding box center [510, 525] width 31 height 31
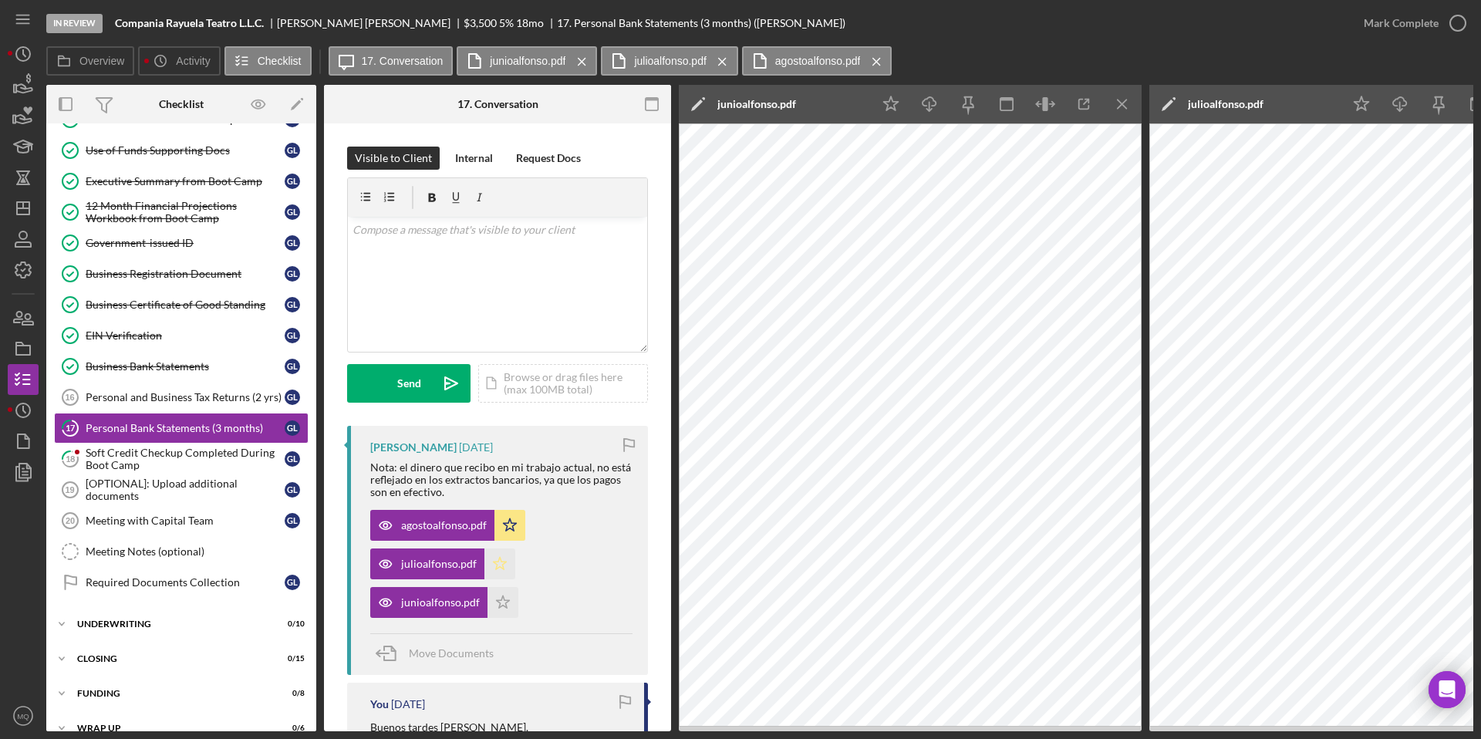
click at [498, 557] on icon "Icon/Star" at bounding box center [500, 564] width 31 height 31
click at [508, 603] on icon "Icon/Star" at bounding box center [503, 602] width 31 height 31
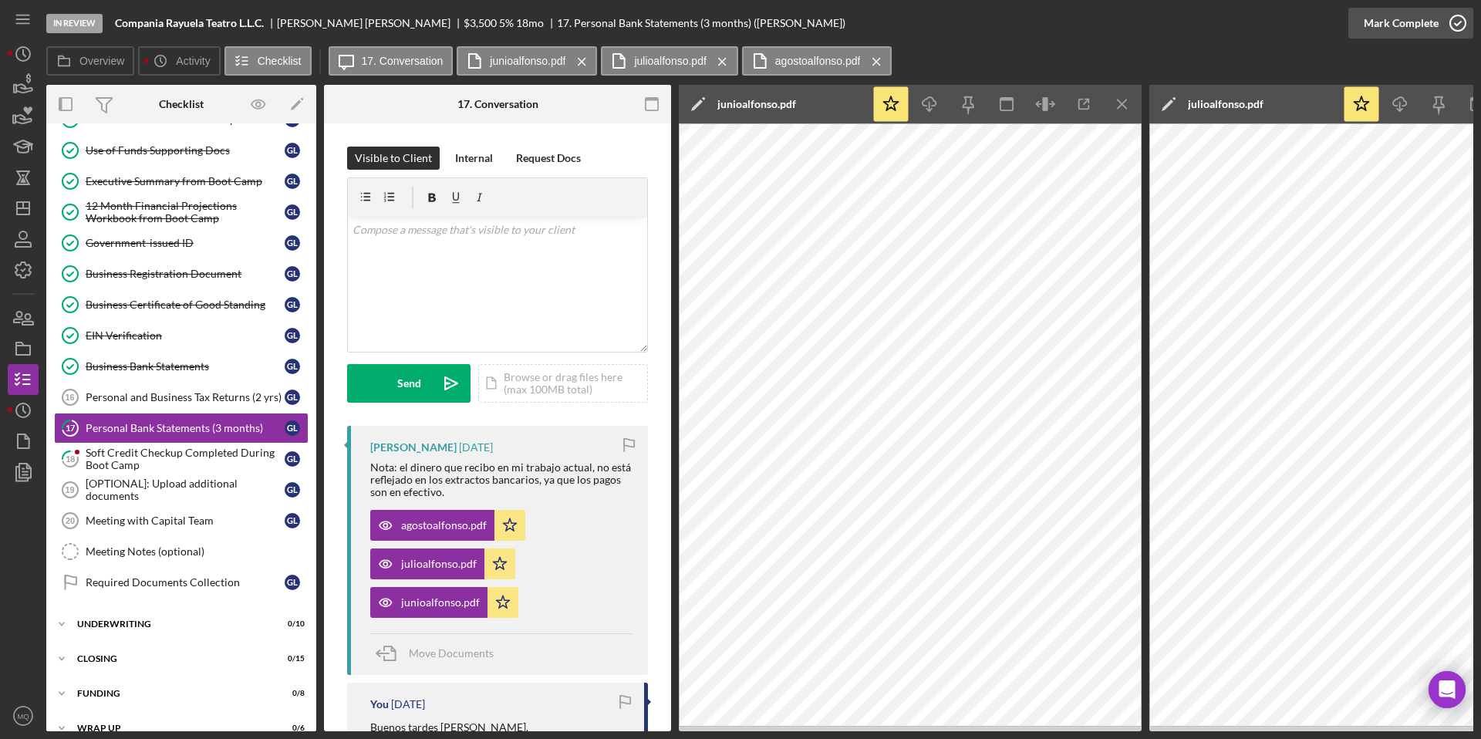
click at [1461, 30] on icon "button" at bounding box center [1458, 23] width 39 height 39
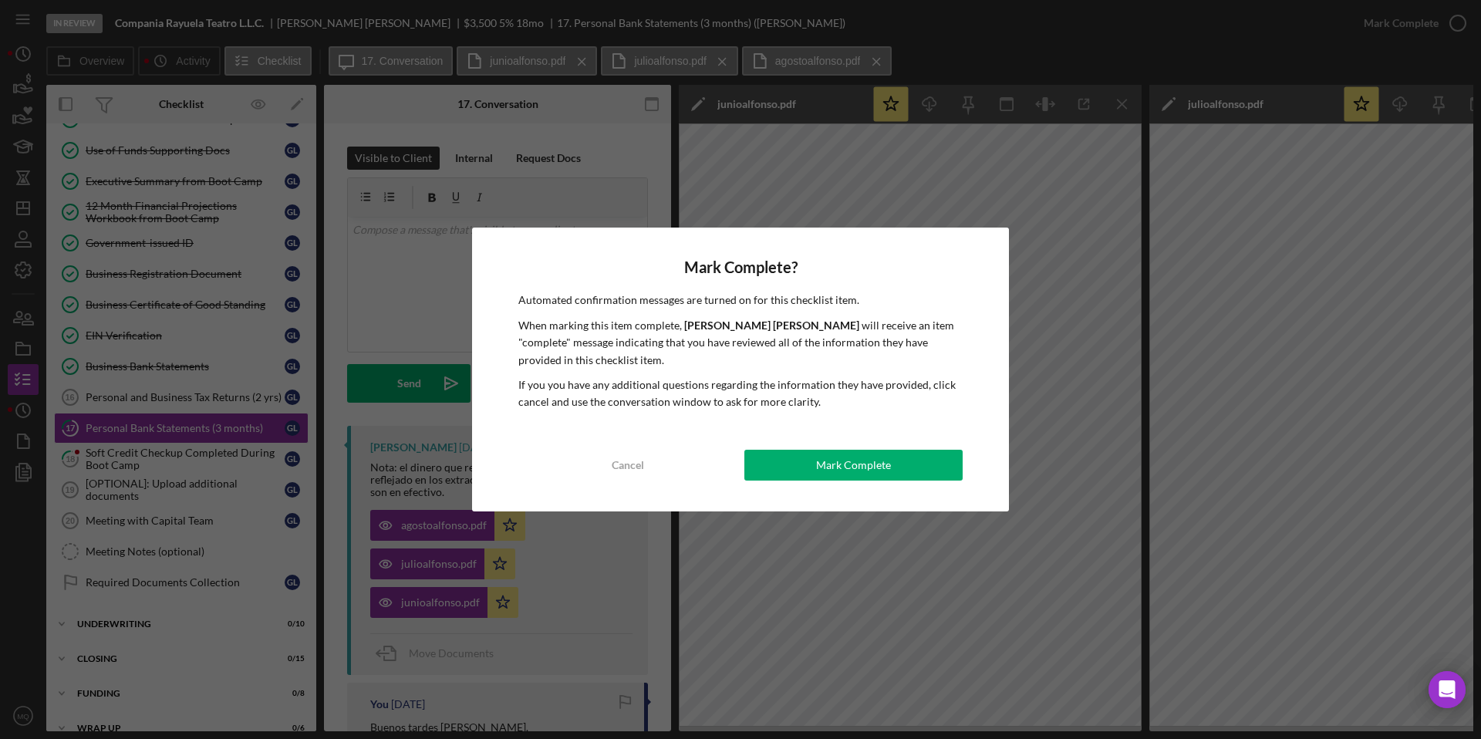
click at [838, 485] on div "Mark Complete? Automated confirmation messages are turned on for this checklist…" at bounding box center [740, 369] width 537 height 283
click at [836, 475] on div "Mark Complete" at bounding box center [853, 465] width 75 height 31
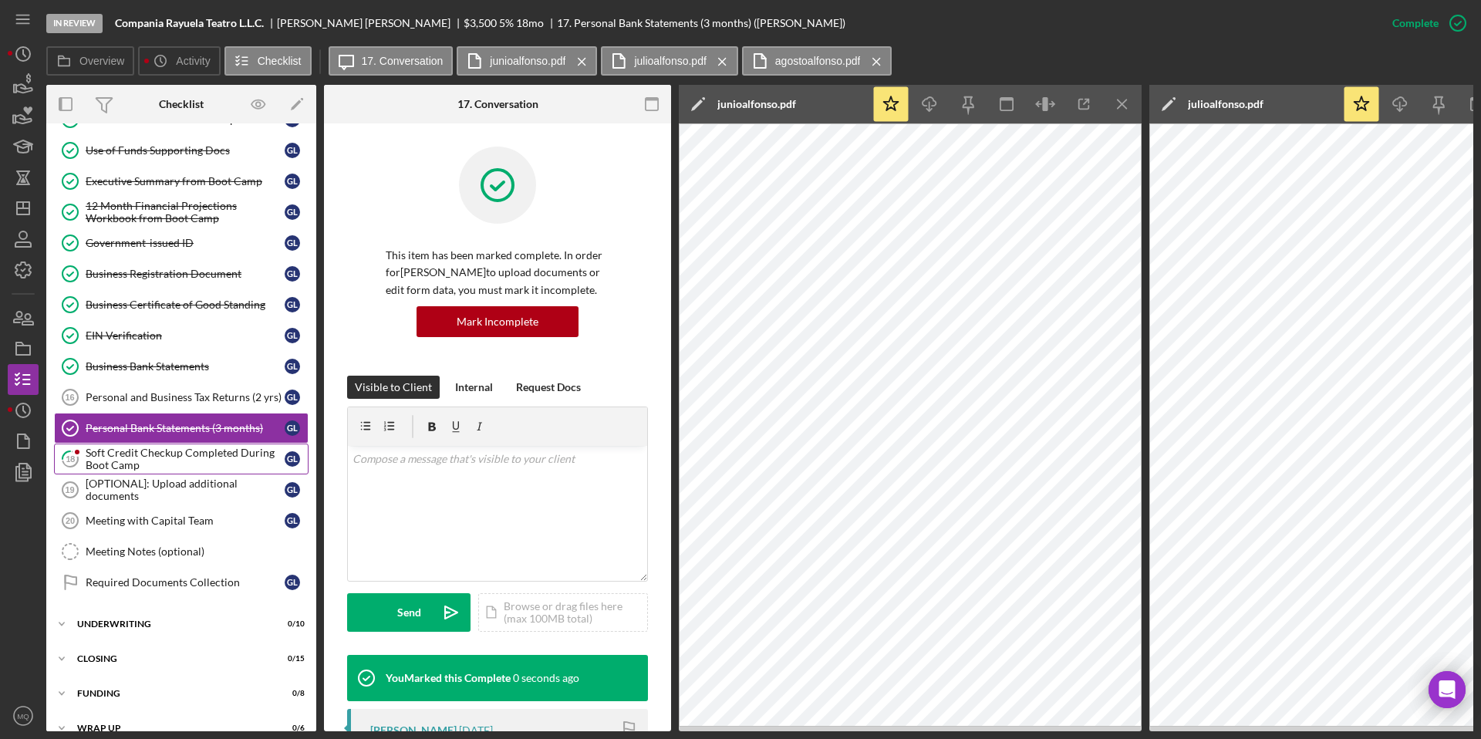
click at [113, 454] on div "Soft Credit Checkup Completed During Boot Camp" at bounding box center [185, 459] width 199 height 25
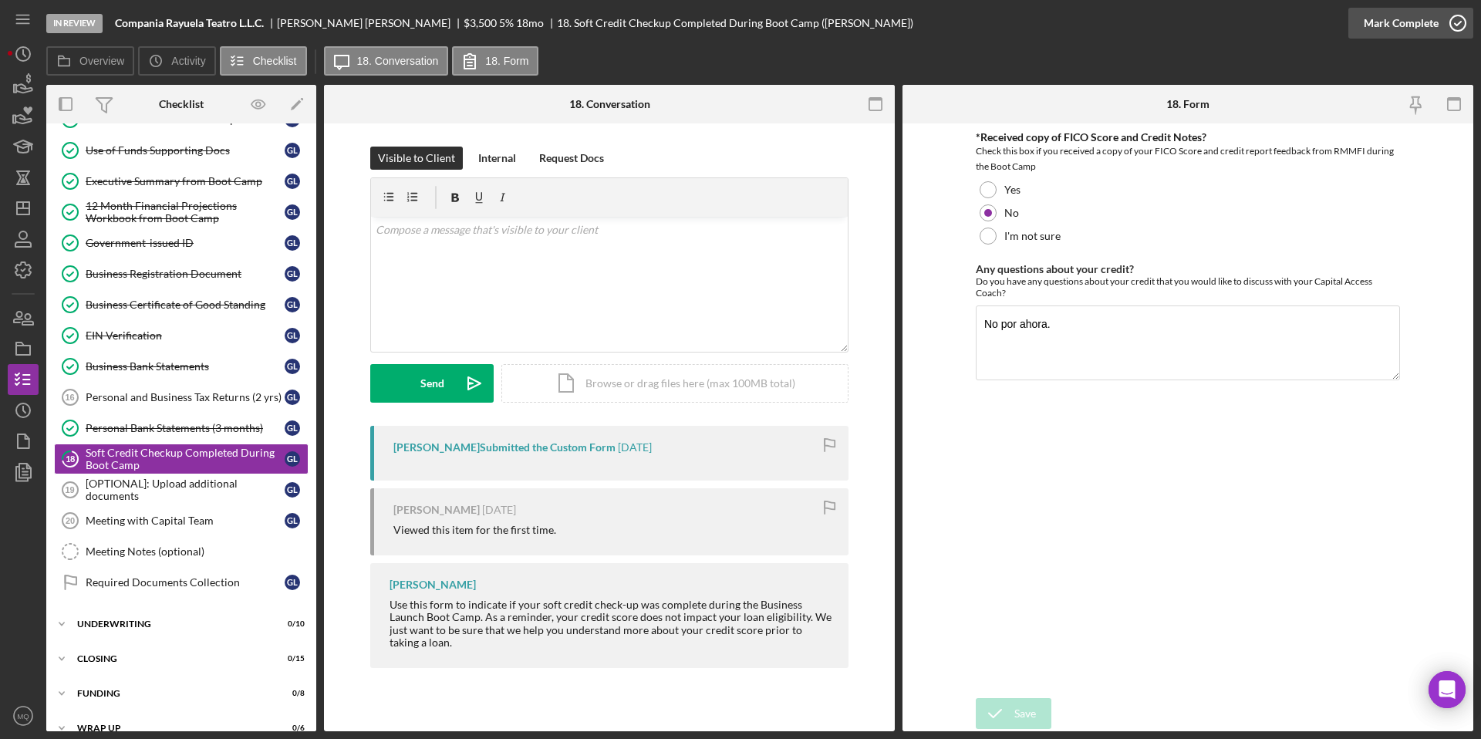
click at [1471, 24] on div "Mark Complete" at bounding box center [1411, 23] width 125 height 46
click at [1460, 19] on icon "button" at bounding box center [1458, 23] width 39 height 39
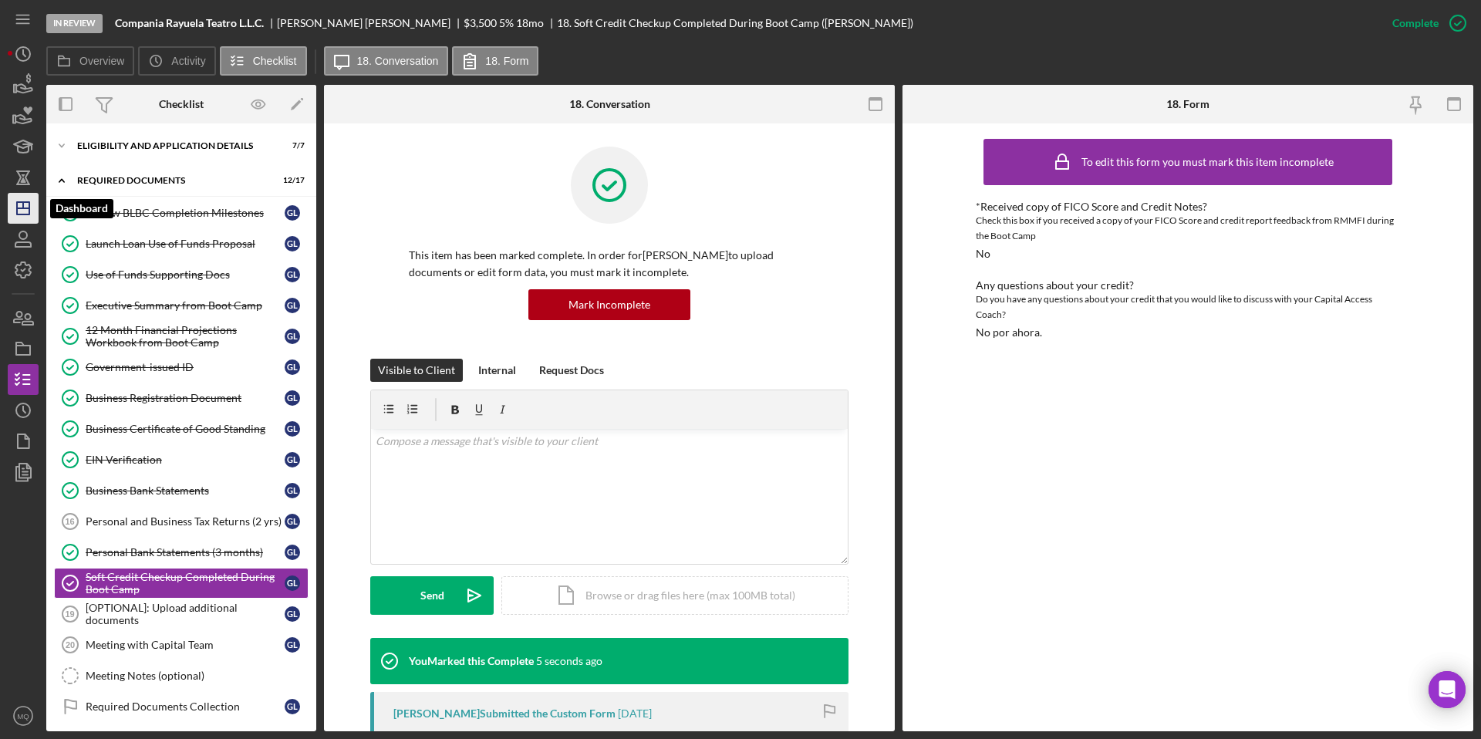
click at [24, 213] on icon "Icon/Dashboard" at bounding box center [23, 208] width 39 height 39
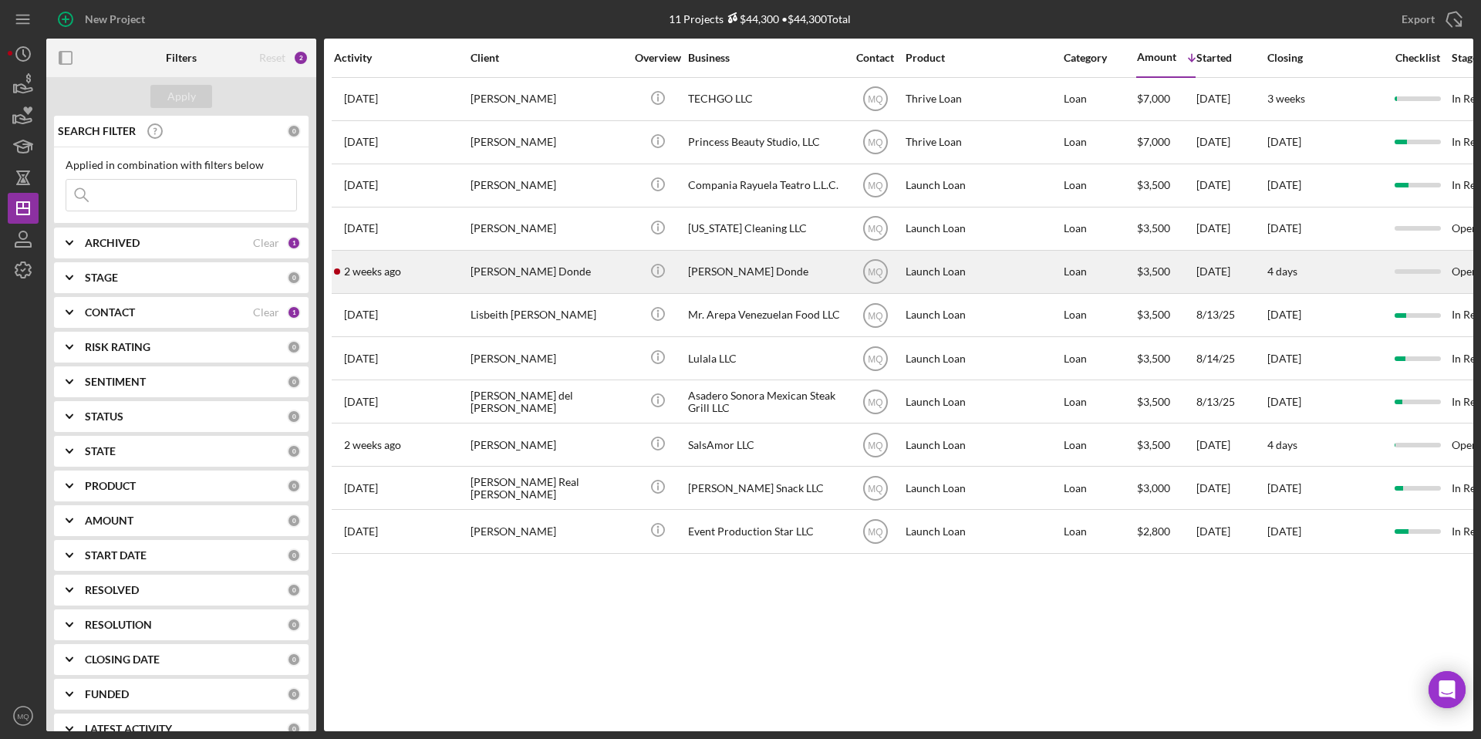
click at [610, 250] on td "[PERSON_NAME] Donde" at bounding box center [549, 271] width 158 height 43
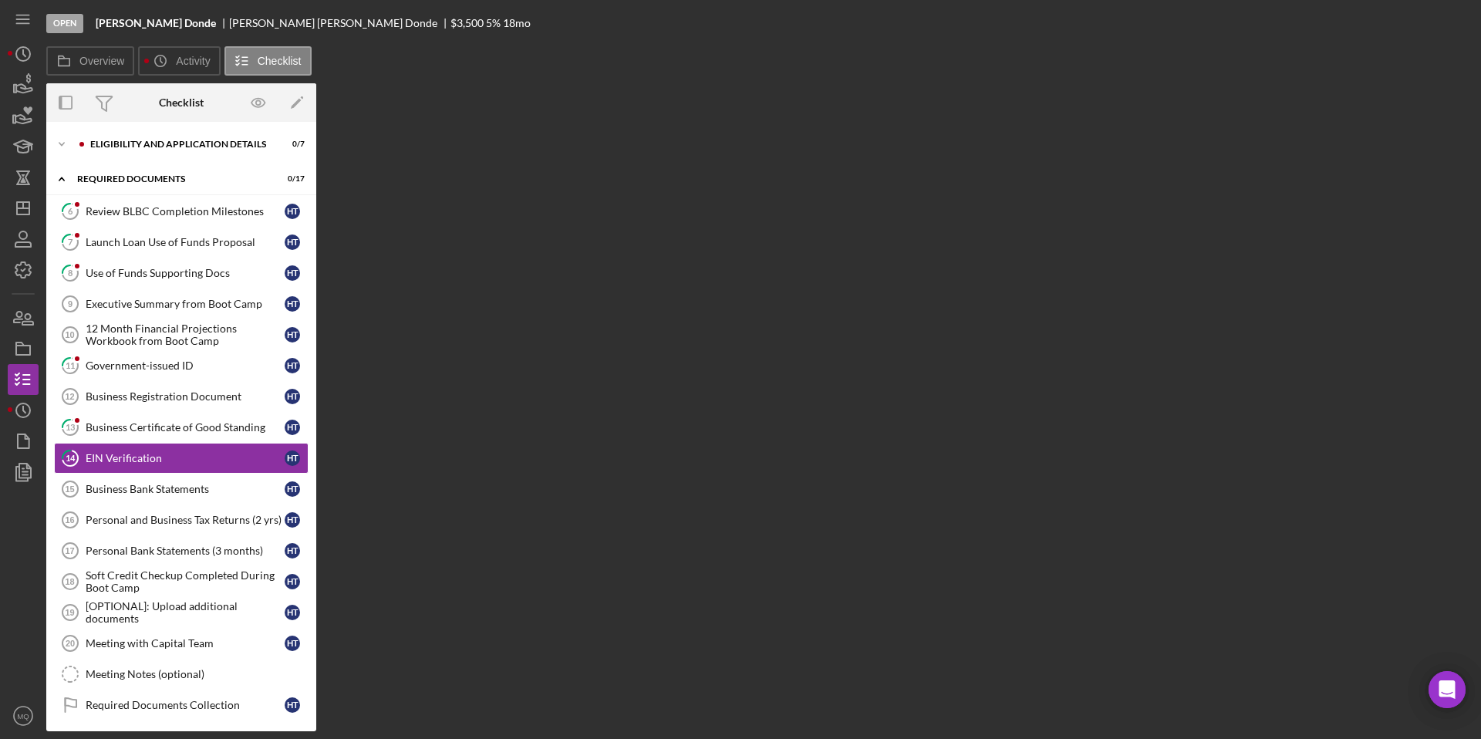
scroll to position [32, 0]
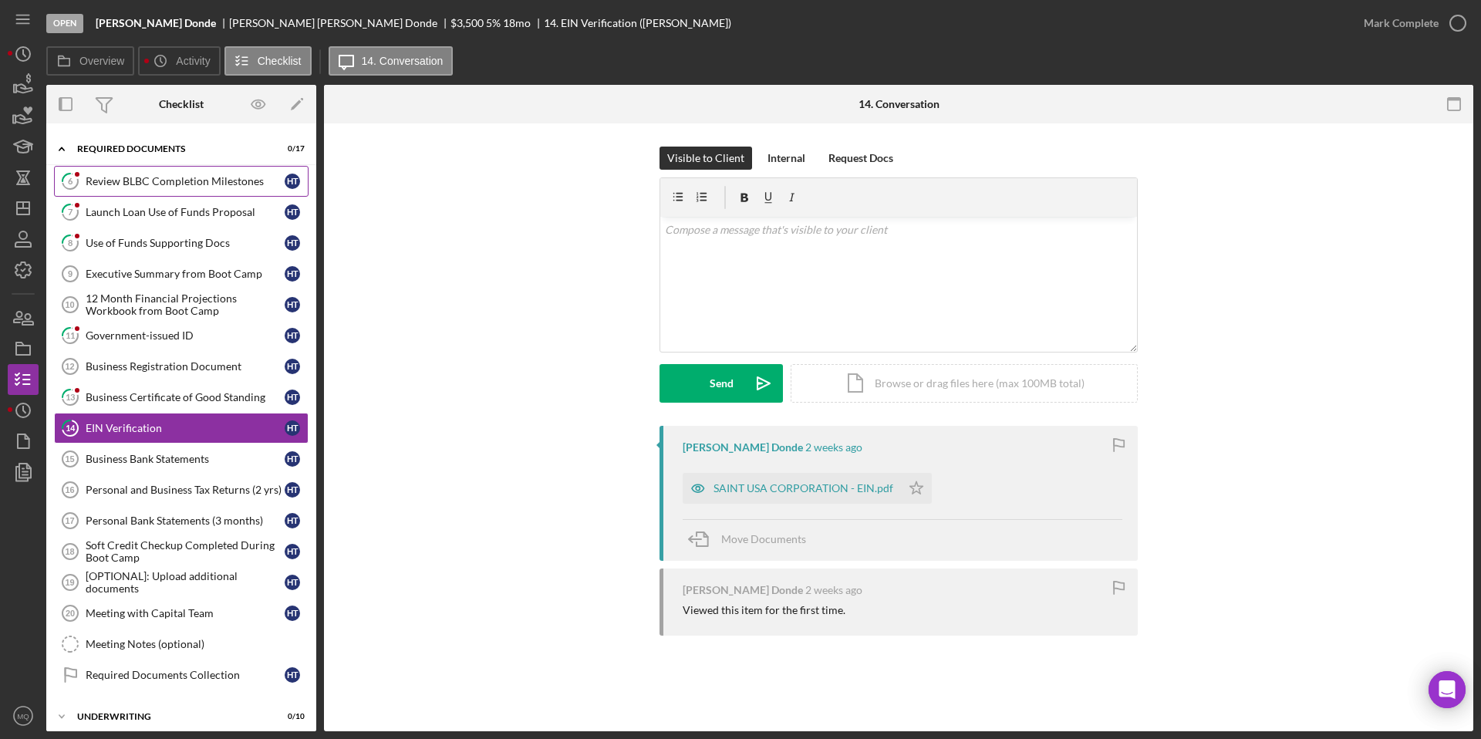
click at [208, 188] on link "6 Review BLBC Completion Milestones H T" at bounding box center [181, 181] width 255 height 31
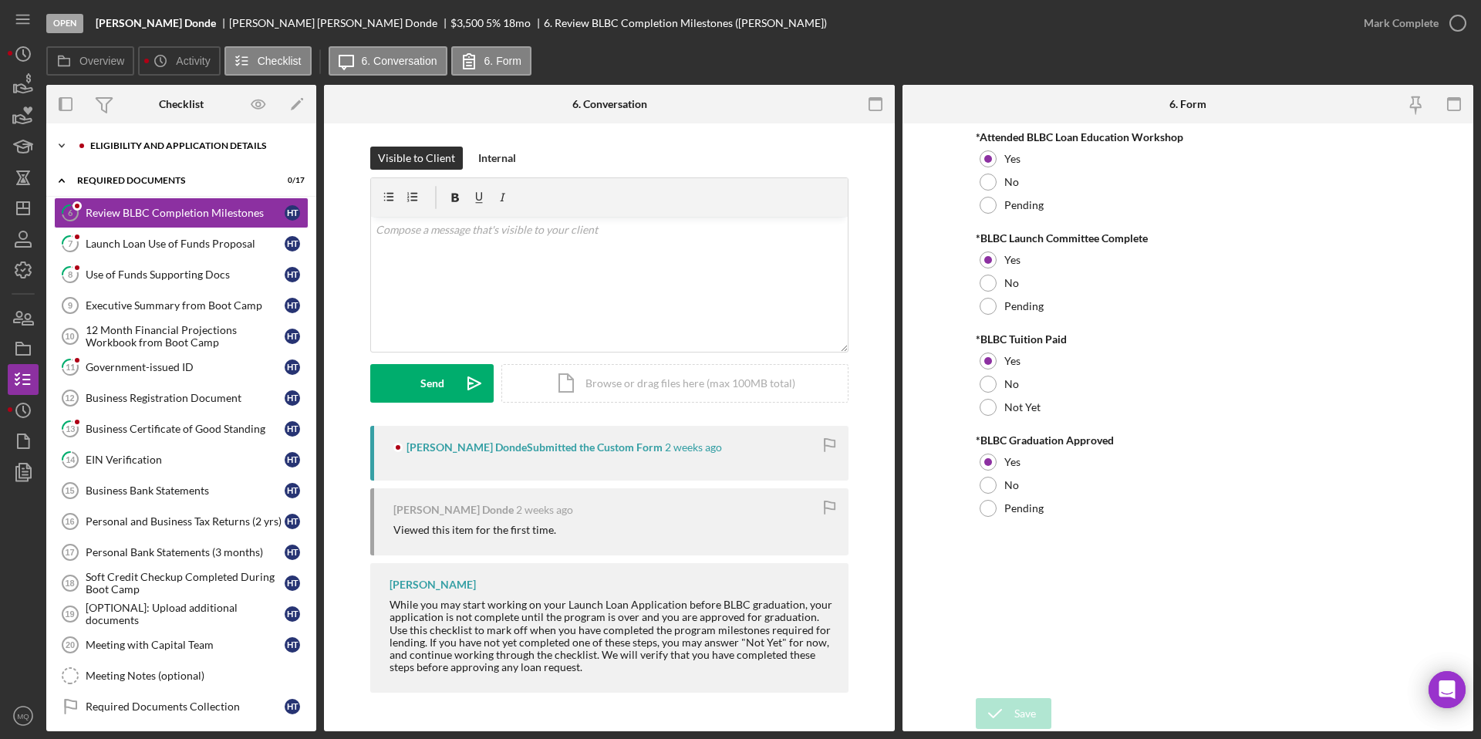
click at [201, 138] on div "Icon/Expander Eligibility and Application Details 0 / 7" at bounding box center [181, 145] width 270 height 31
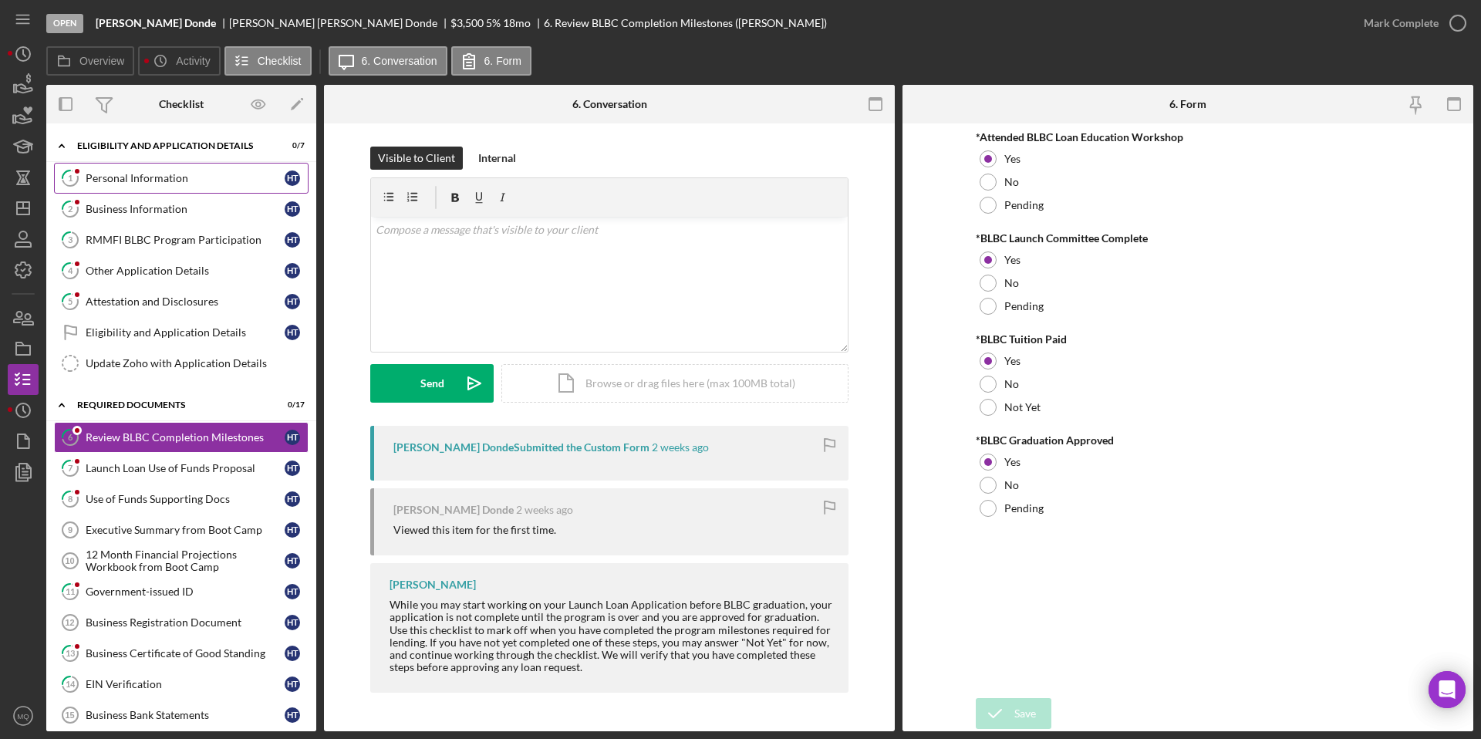
click at [141, 173] on div "Personal Information" at bounding box center [185, 178] width 199 height 12
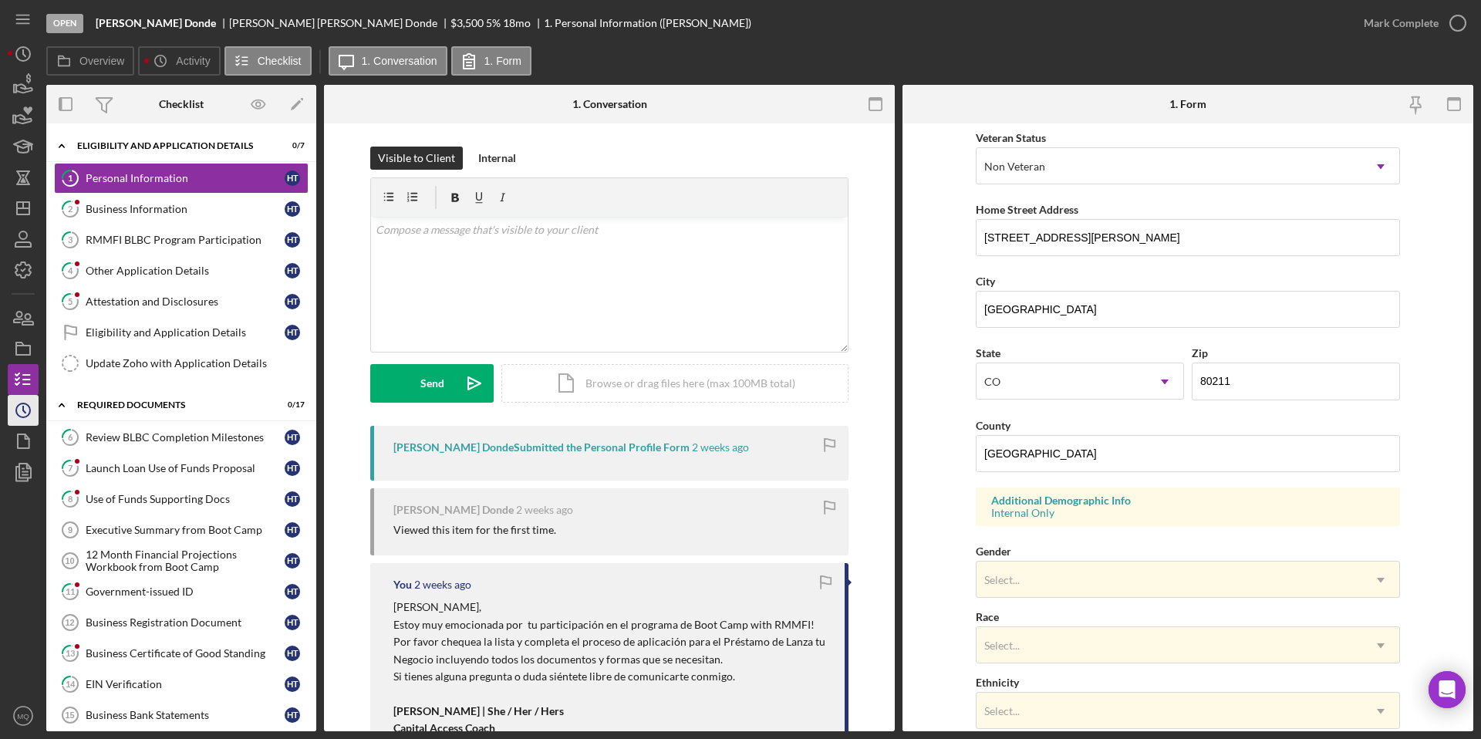
scroll to position [224, 0]
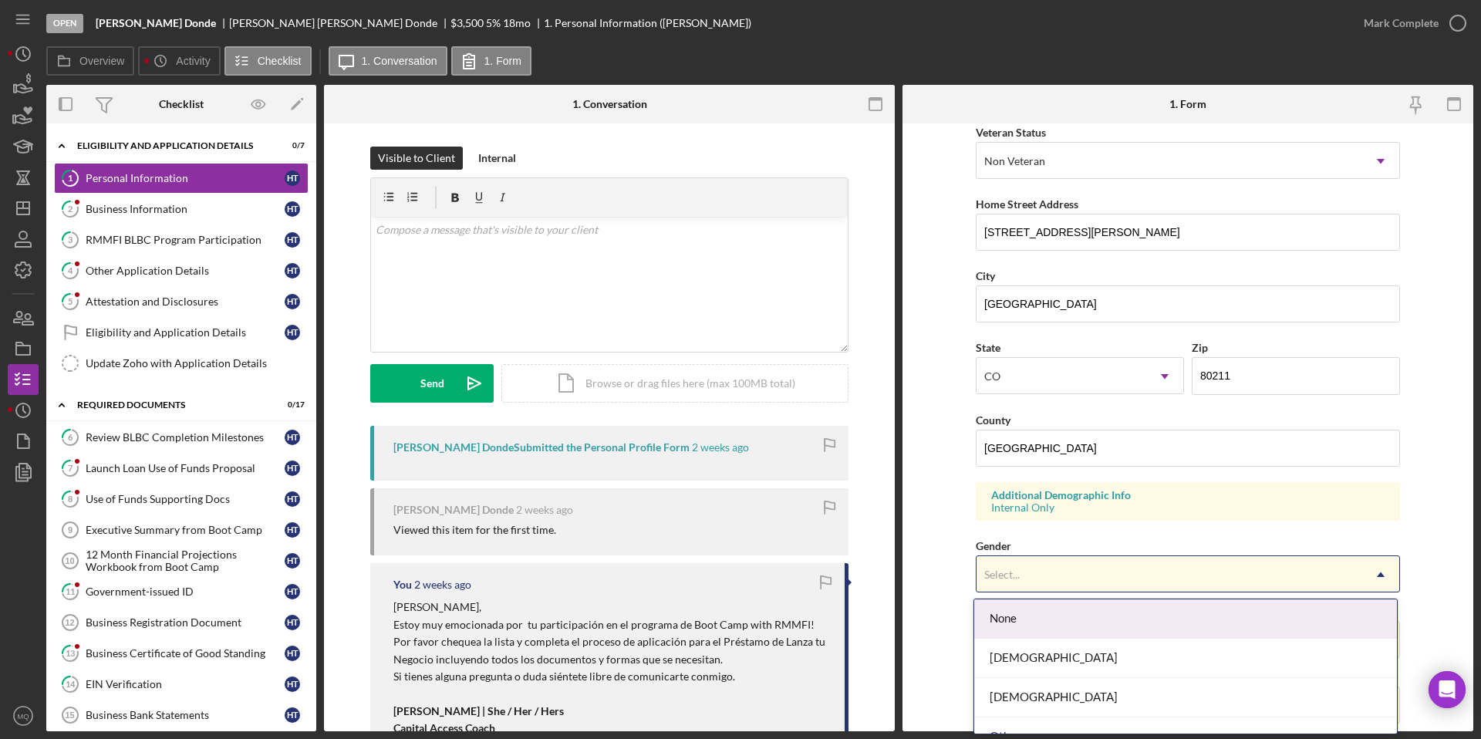
click at [1221, 579] on div "Select..." at bounding box center [1170, 574] width 386 height 35
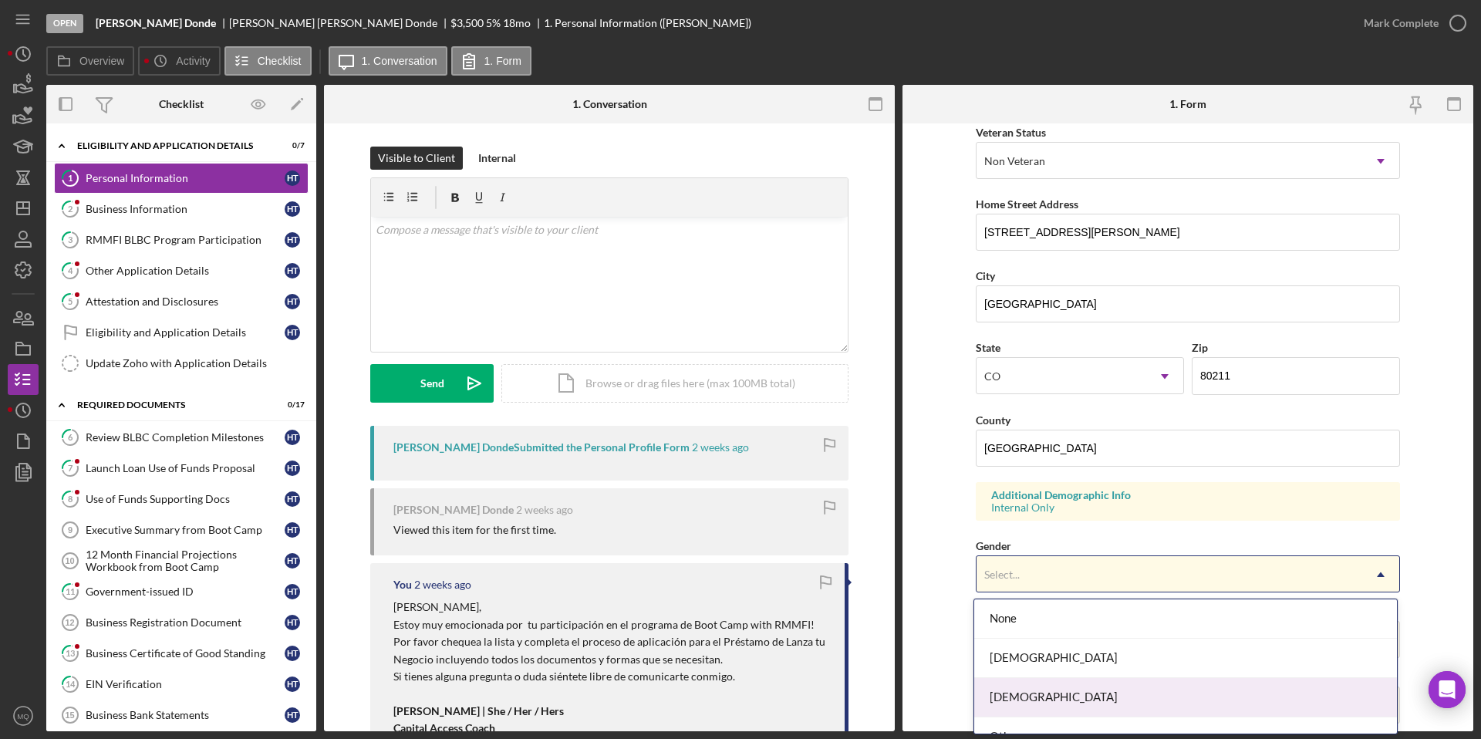
click at [1007, 697] on div "[DEMOGRAPHIC_DATA]" at bounding box center [1185, 697] width 423 height 39
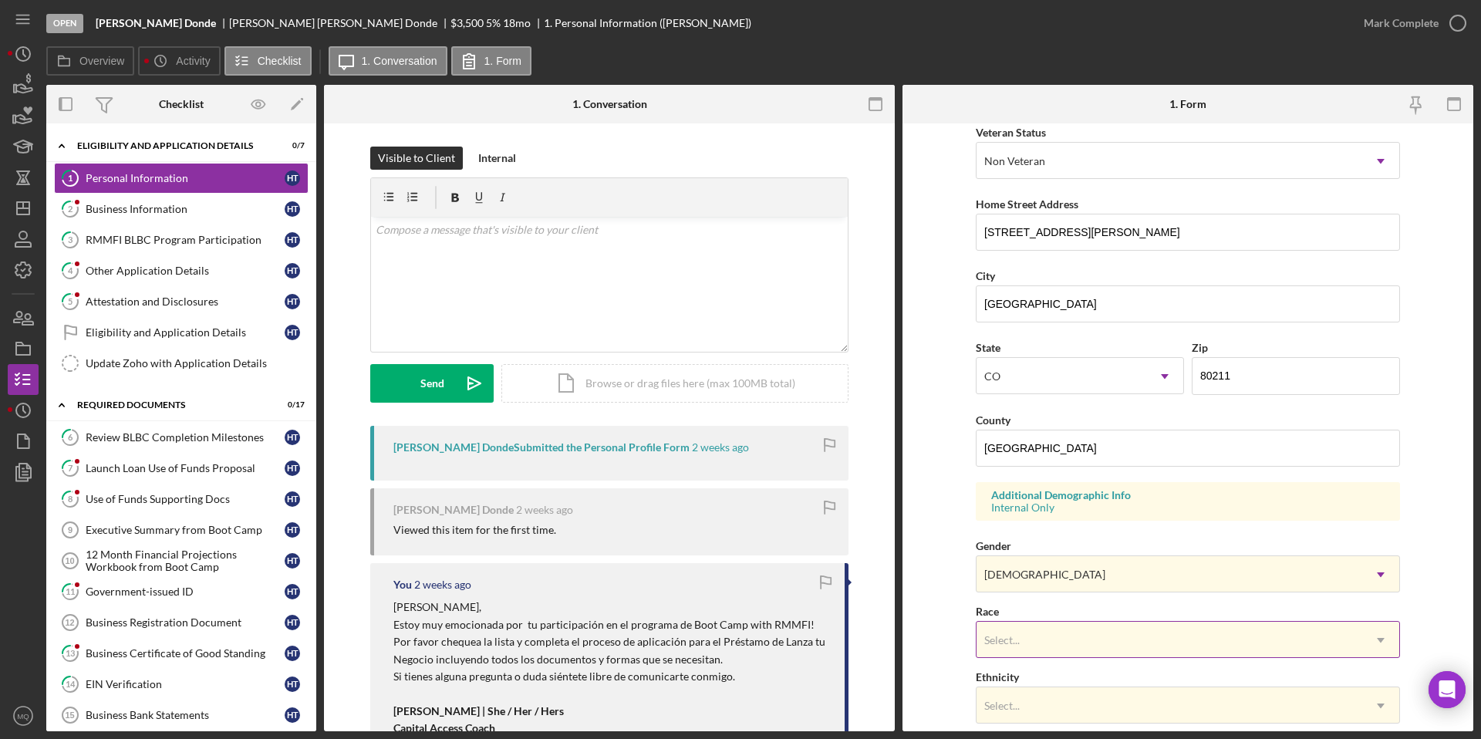
click at [1092, 628] on div "Select..." at bounding box center [1170, 640] width 386 height 35
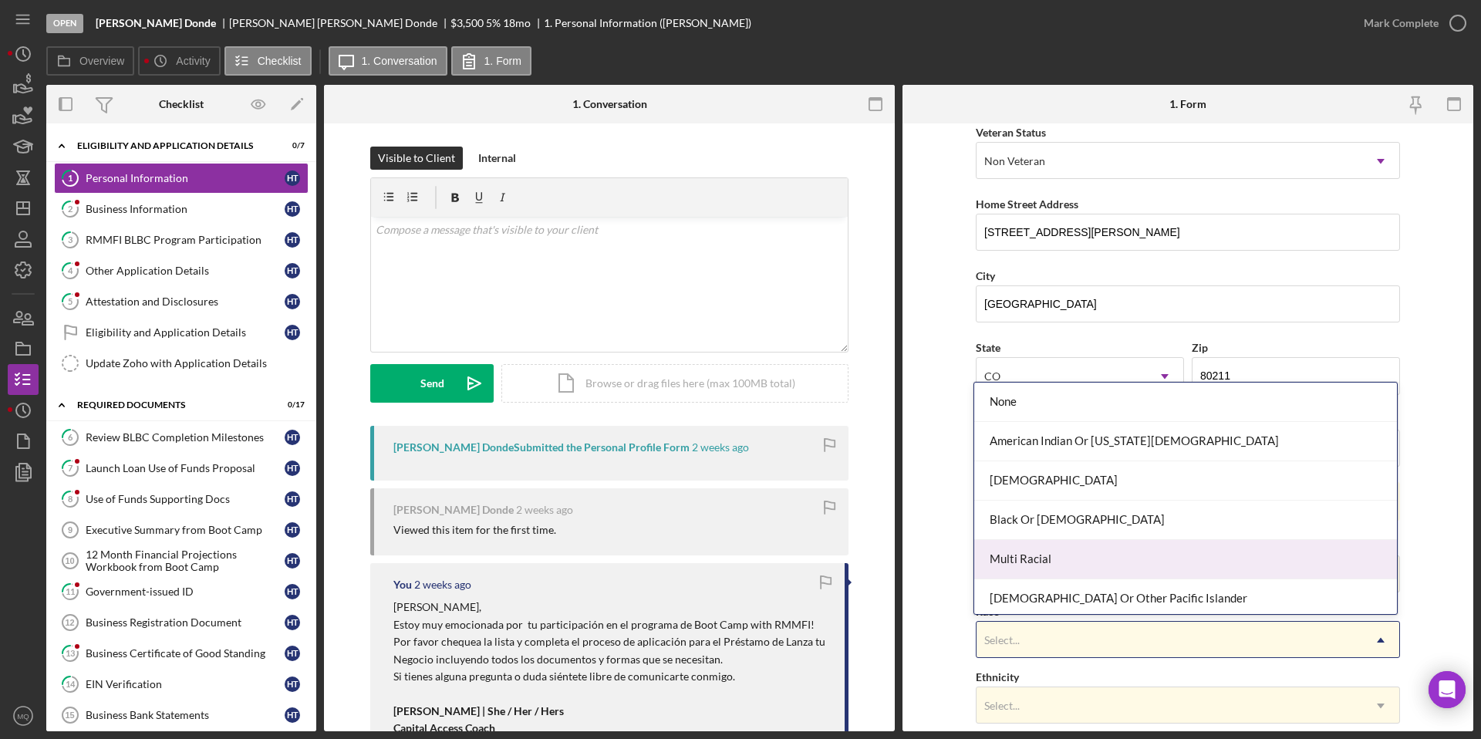
scroll to position [83, 0]
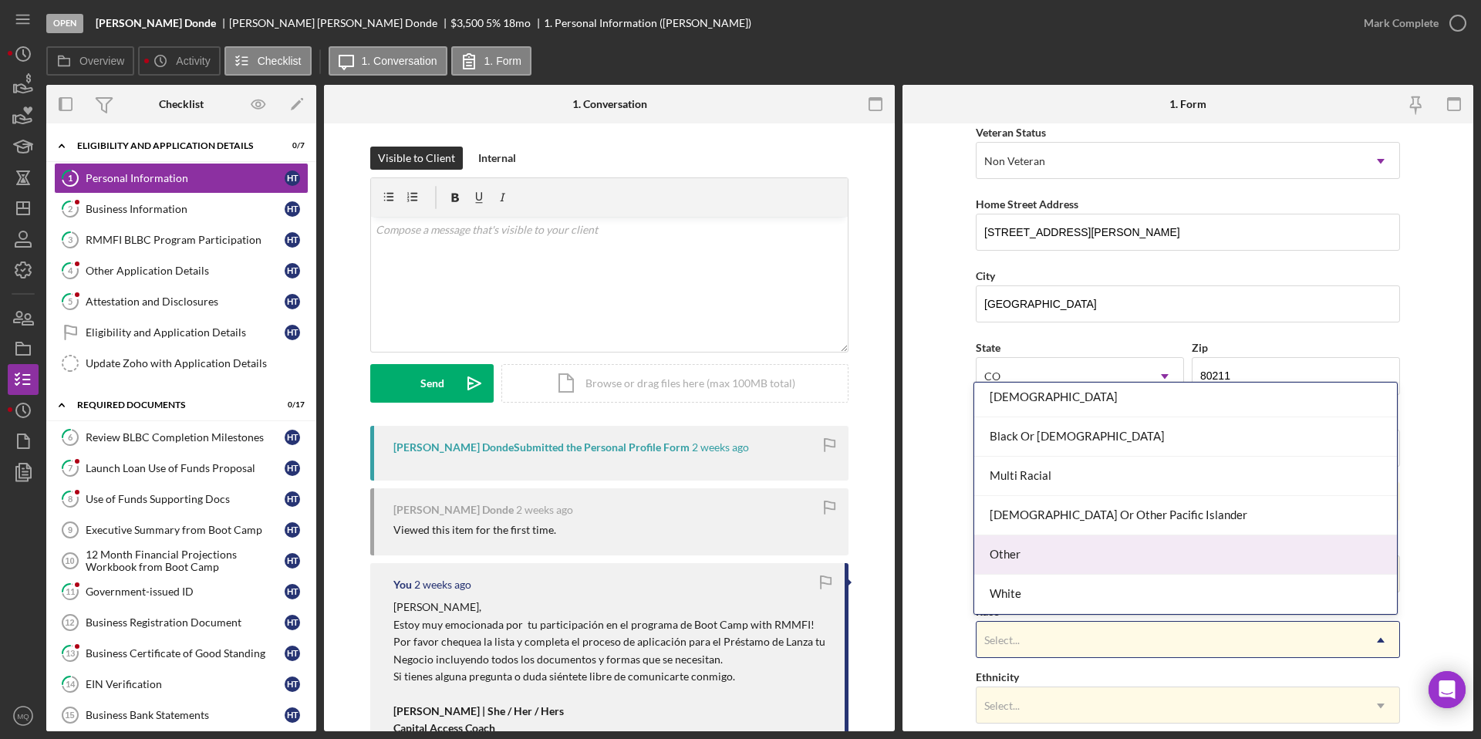
click at [1032, 558] on div "Other" at bounding box center [1185, 554] width 423 height 39
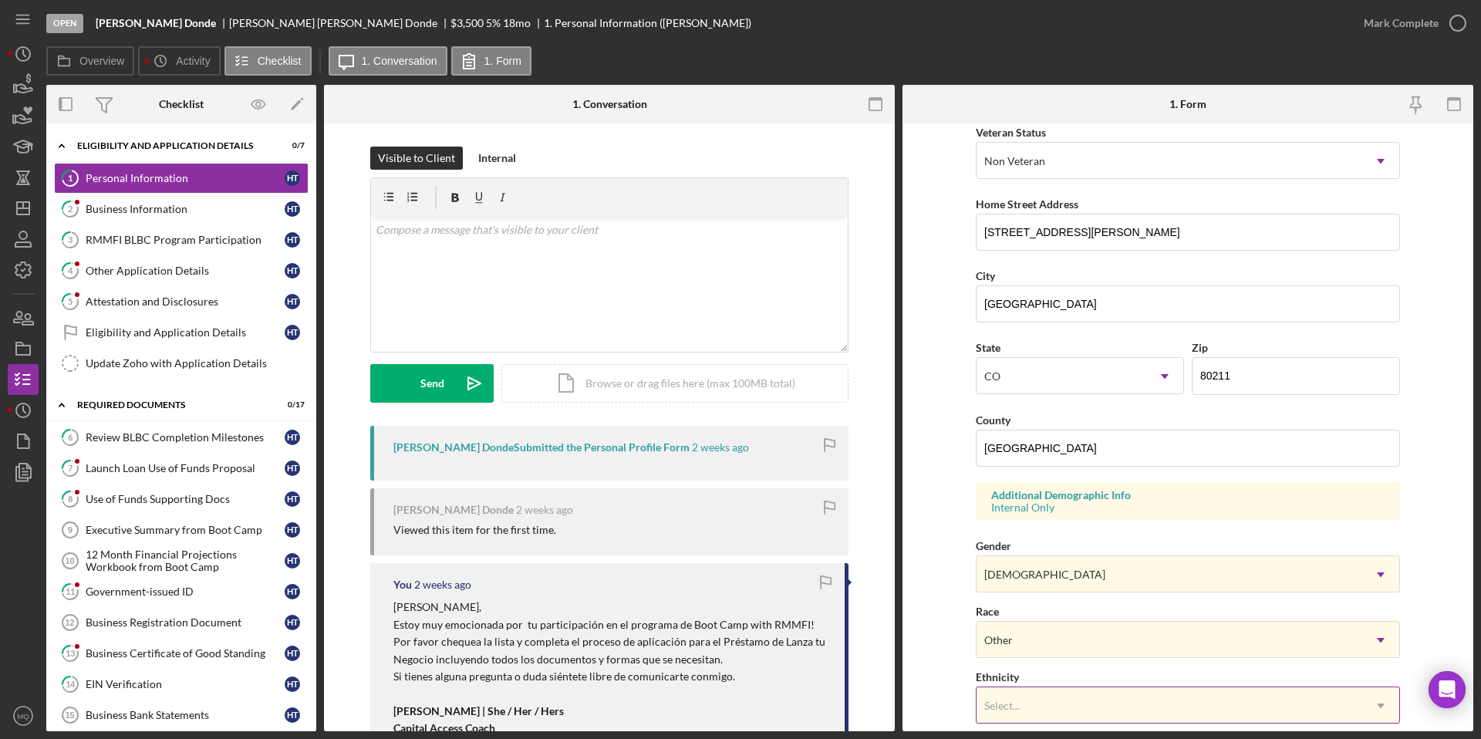
click at [1055, 708] on div "Select..." at bounding box center [1170, 705] width 386 height 35
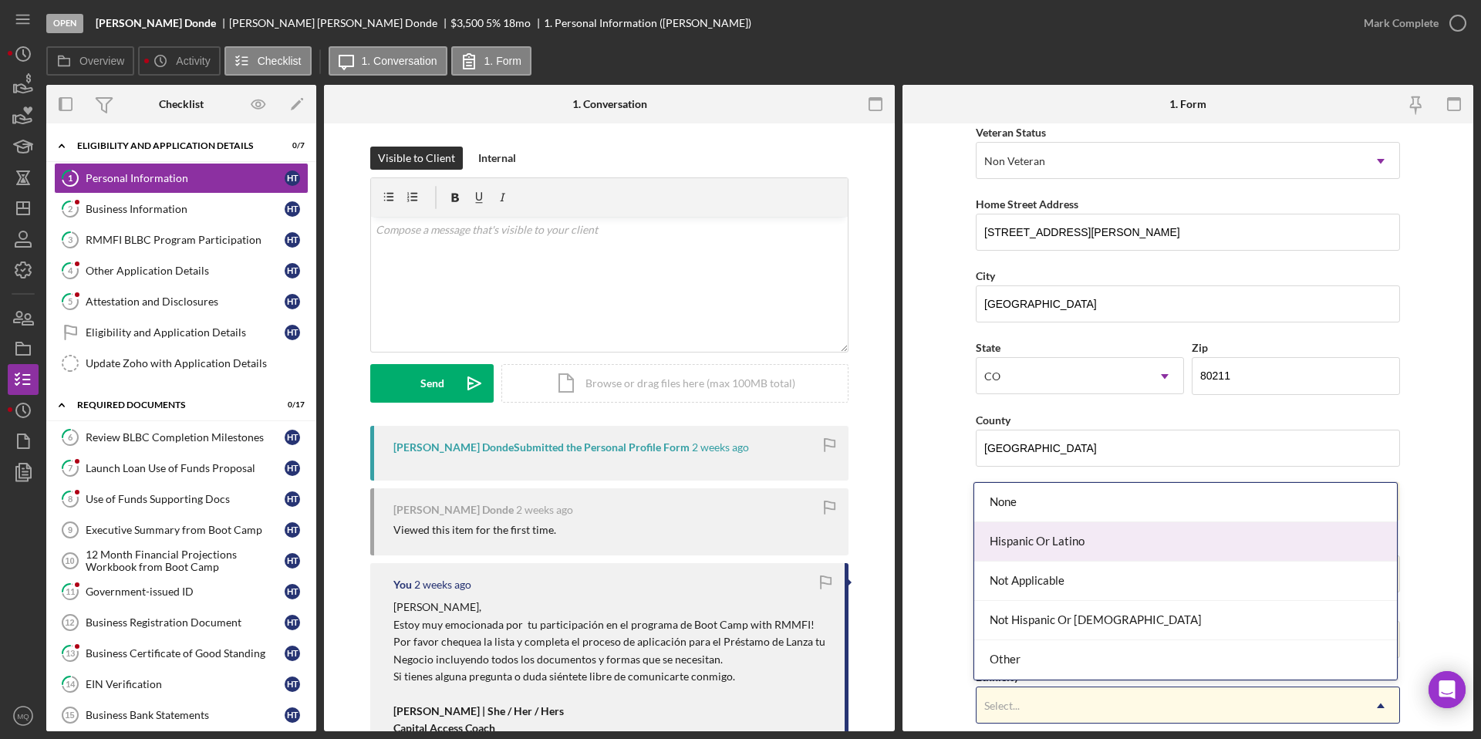
click at [1106, 545] on div "Hispanic Or Latino" at bounding box center [1185, 541] width 423 height 39
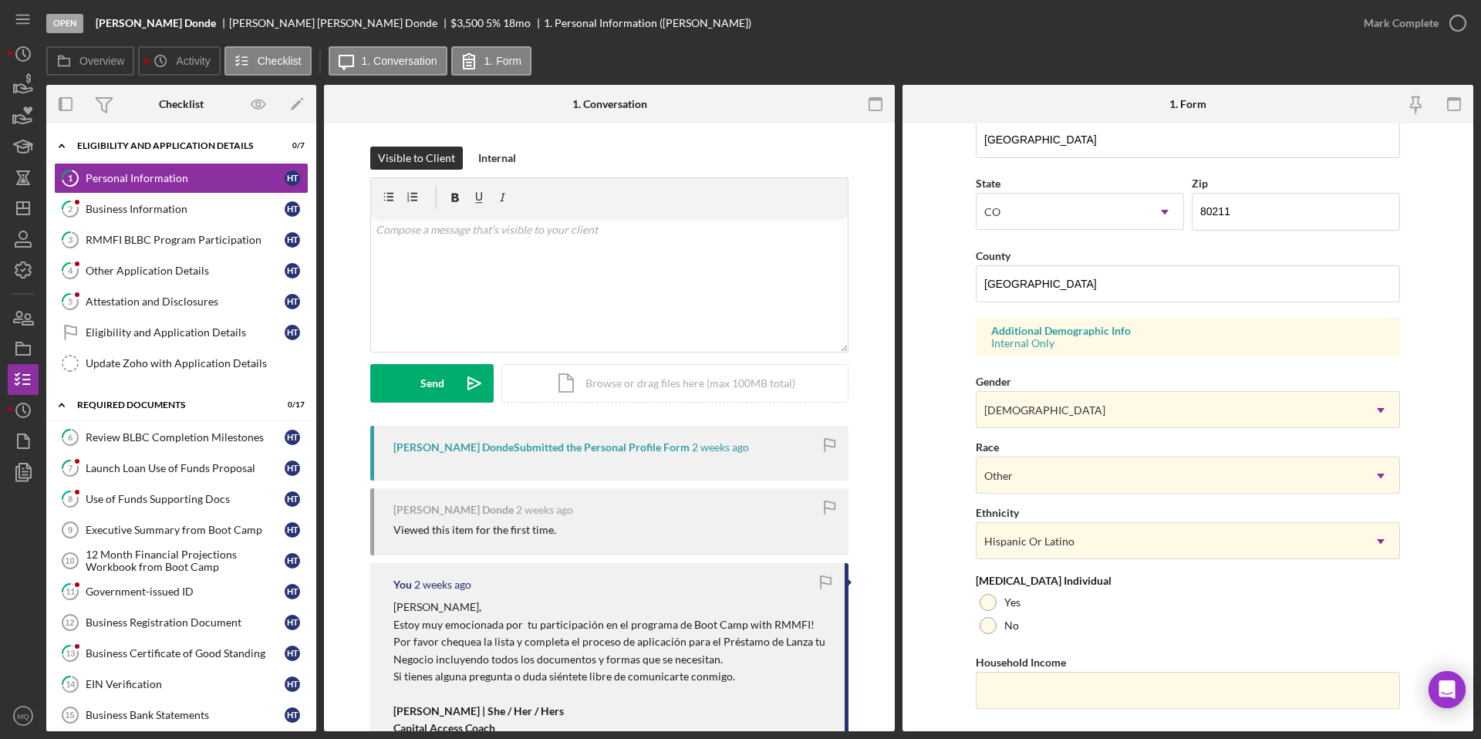
scroll to position [422, 0]
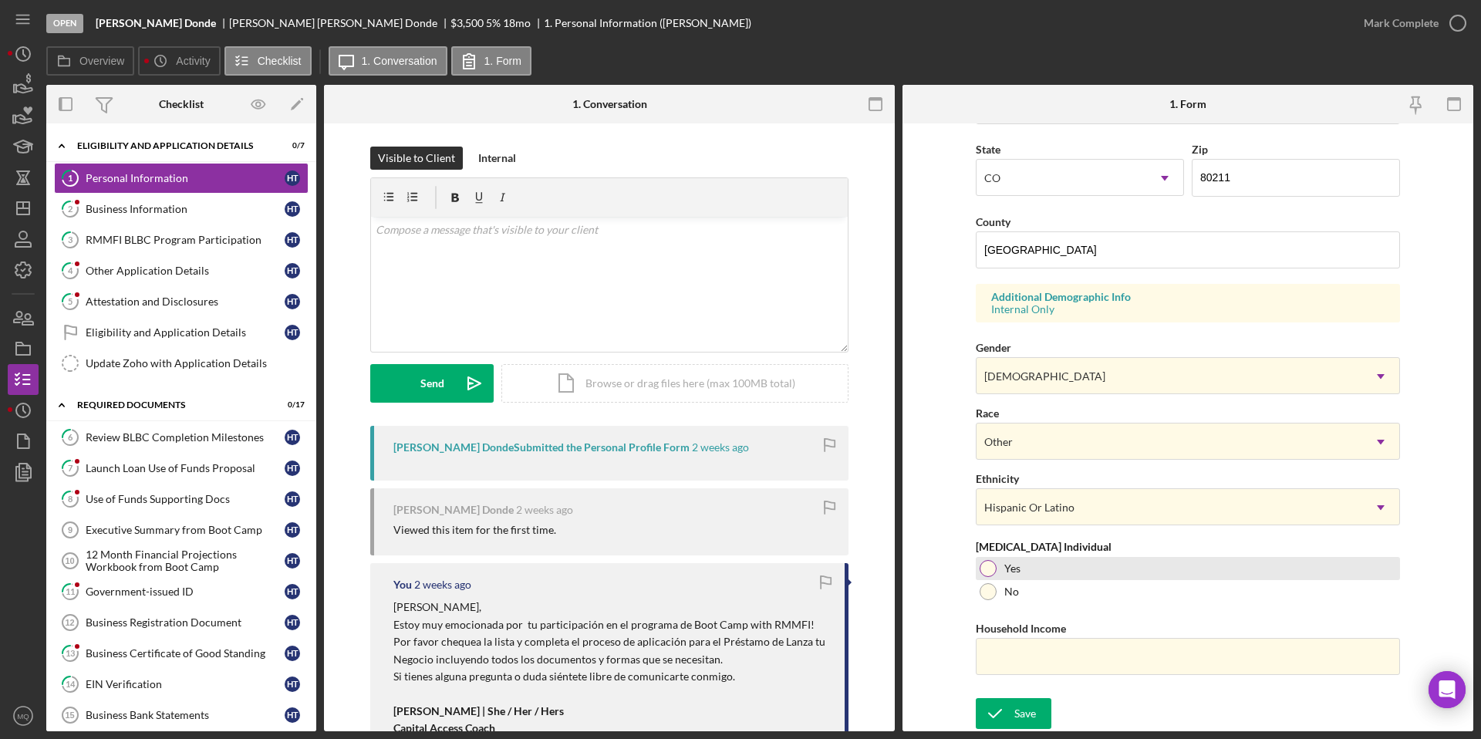
click at [988, 563] on div at bounding box center [988, 568] width 17 height 17
click at [1051, 659] on input "Household Income" at bounding box center [1188, 656] width 424 height 37
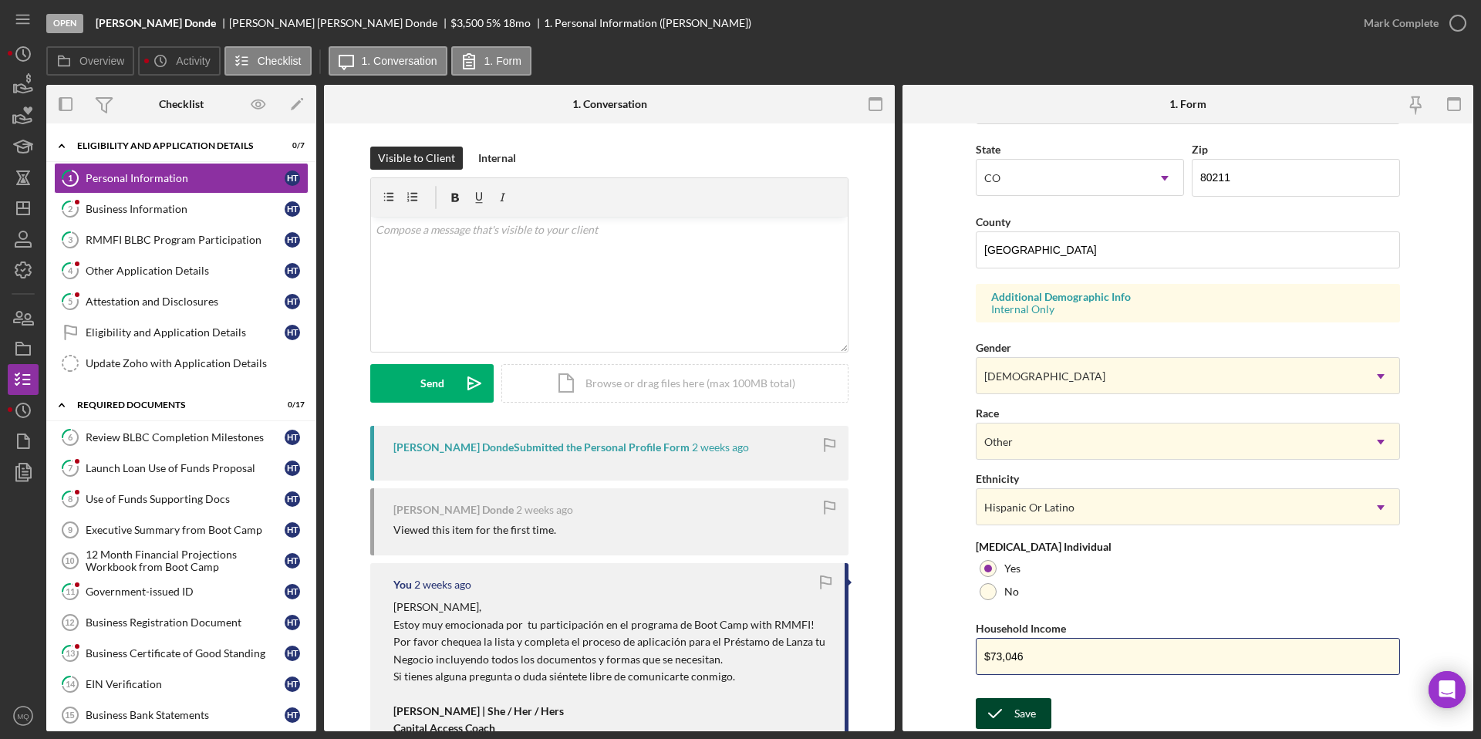
type input "$73,046"
click at [1015, 721] on div "Save" at bounding box center [1026, 713] width 22 height 31
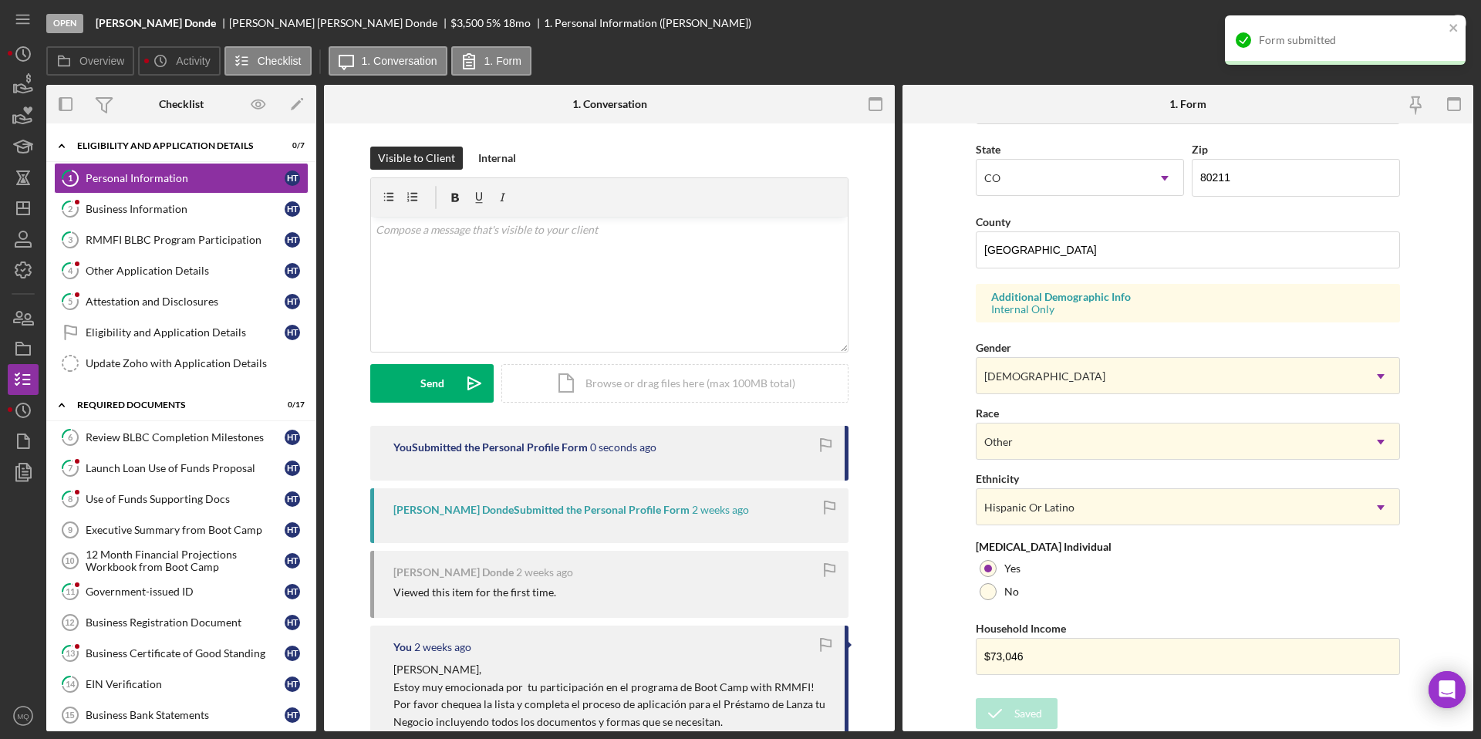
click at [1463, 26] on div "Form submitted" at bounding box center [1345, 46] width 247 height 68
click at [1457, 24] on icon "close" at bounding box center [1454, 28] width 11 height 12
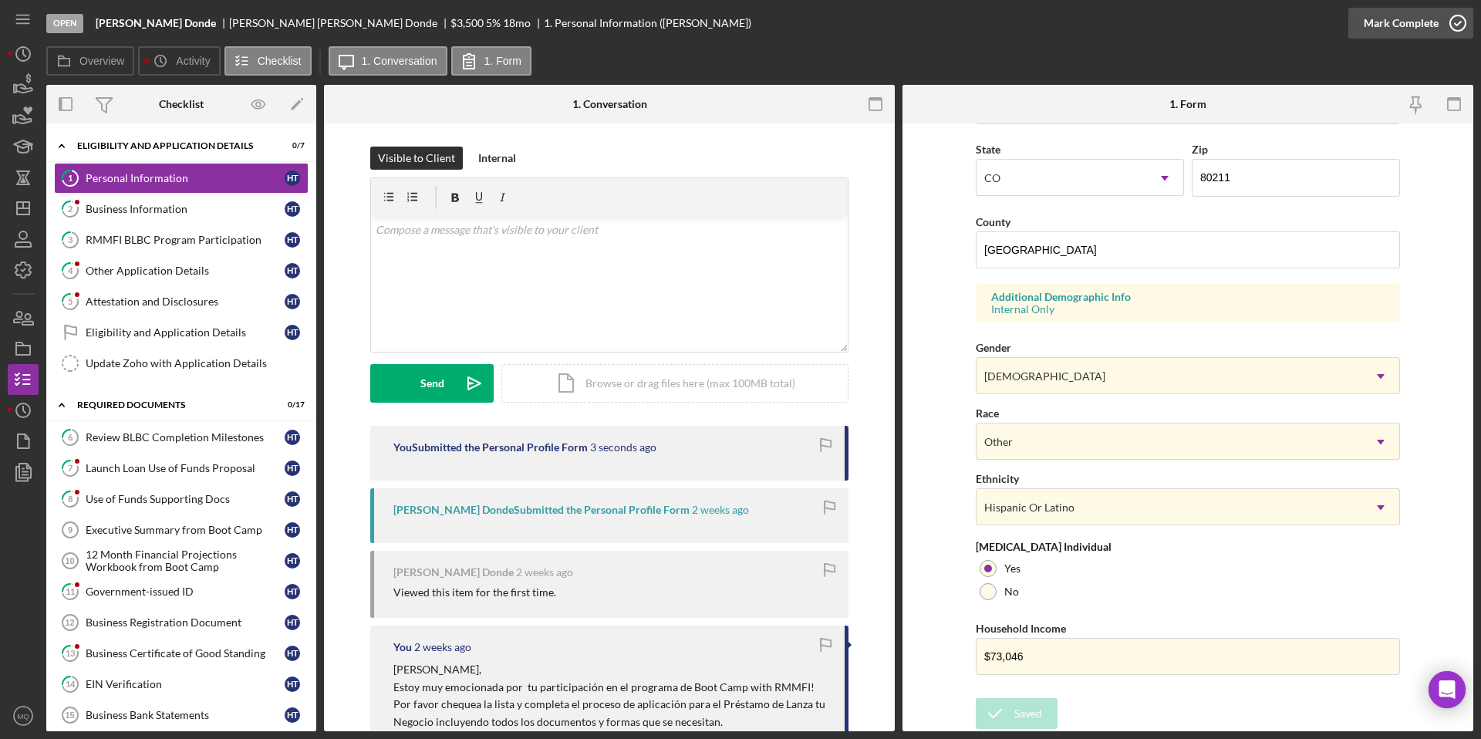
click at [1460, 22] on icon "button" at bounding box center [1458, 23] width 39 height 39
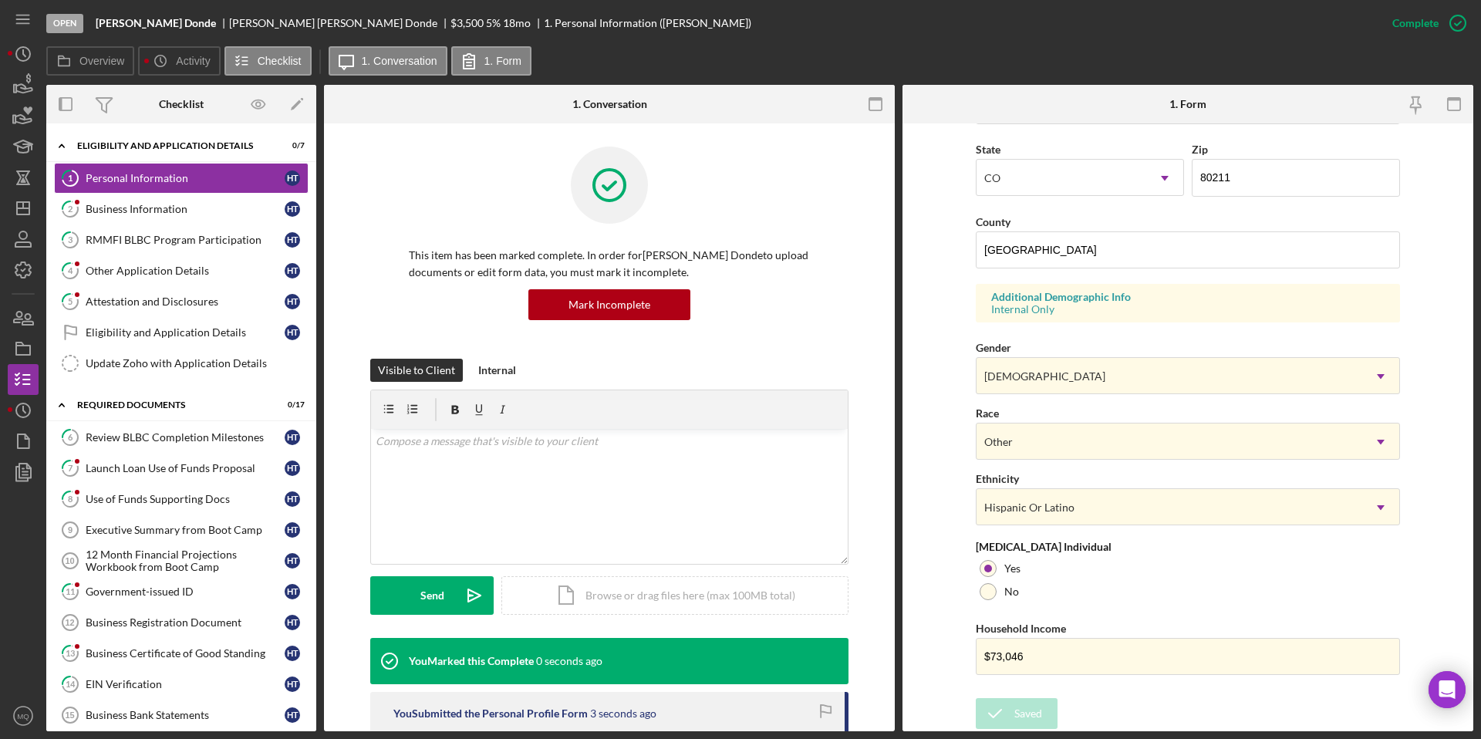
scroll to position [112, 0]
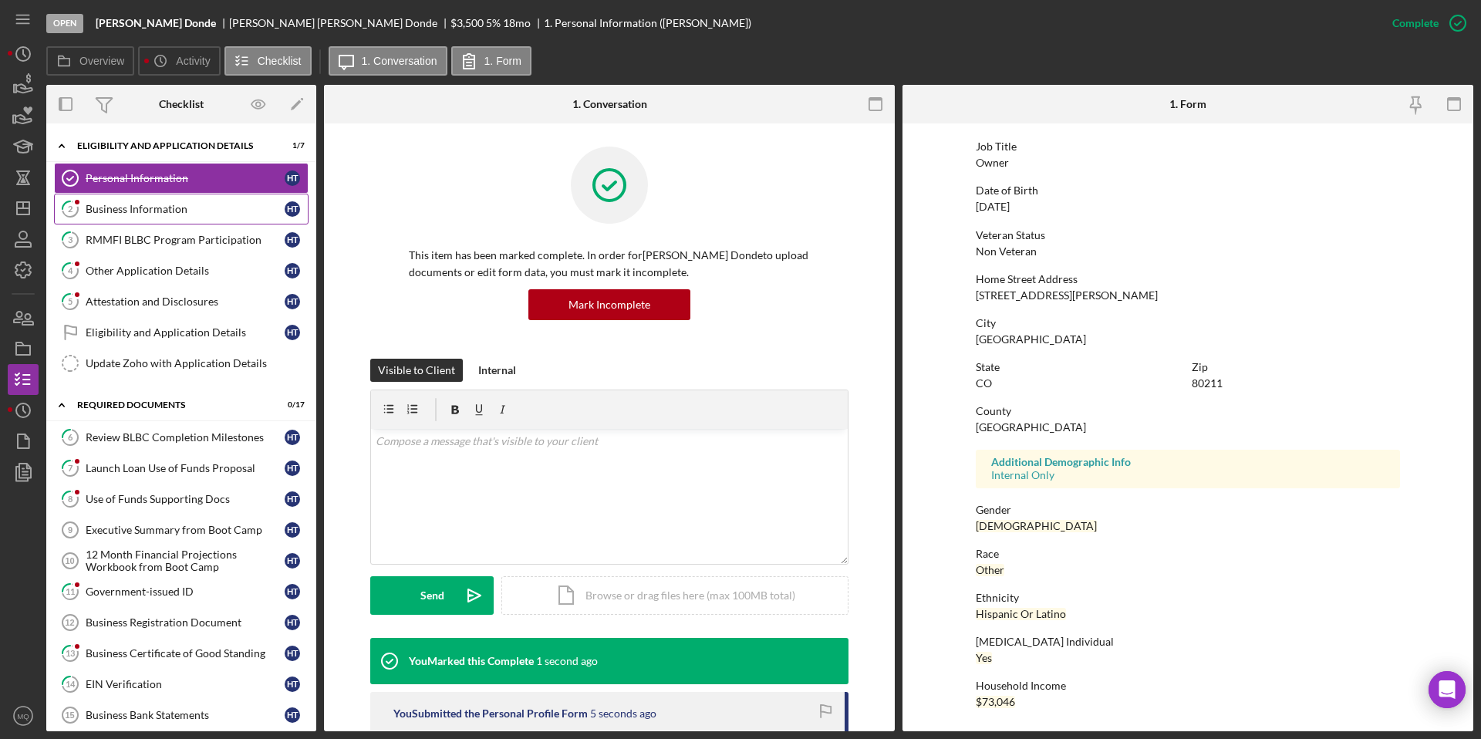
click at [193, 207] on div "Business Information" at bounding box center [185, 209] width 199 height 12
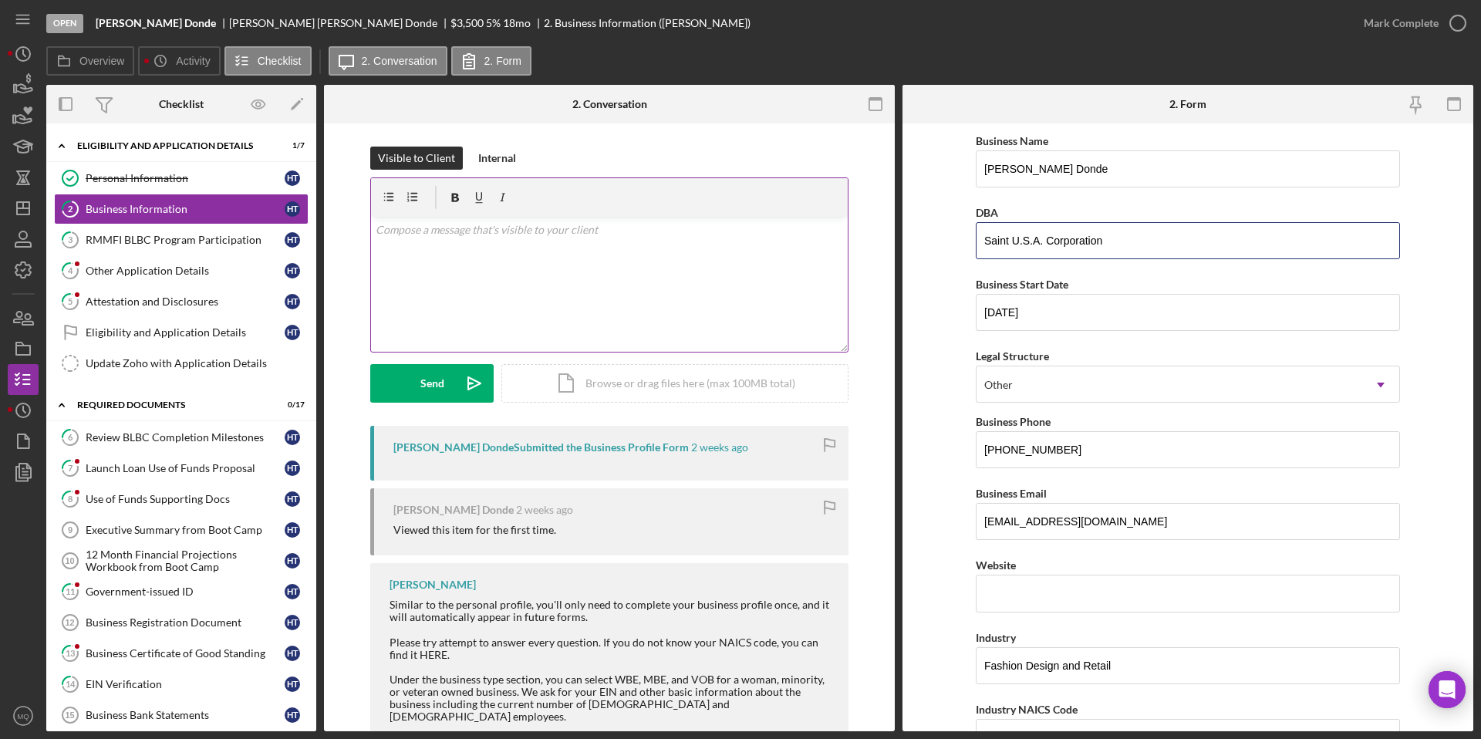
drag, startPoint x: 1109, startPoint y: 242, endPoint x: 807, endPoint y: 212, distance: 303.9
click at [808, 212] on div "Overview Internal Workflow Stage Open Icon/Dropdown Arrow Archive (can unarchiv…" at bounding box center [759, 408] width 1427 height 647
drag, startPoint x: 1100, startPoint y: 176, endPoint x: 836, endPoint y: 42, distance: 296.1
click at [840, 42] on div "Open Hector Trujeque Donde Hector Trujeque Donde $3,500 $3,500 5 % 18 mo 2. Bus…" at bounding box center [759, 365] width 1427 height 731
paste input "SAINT U.S.A. Corporation."
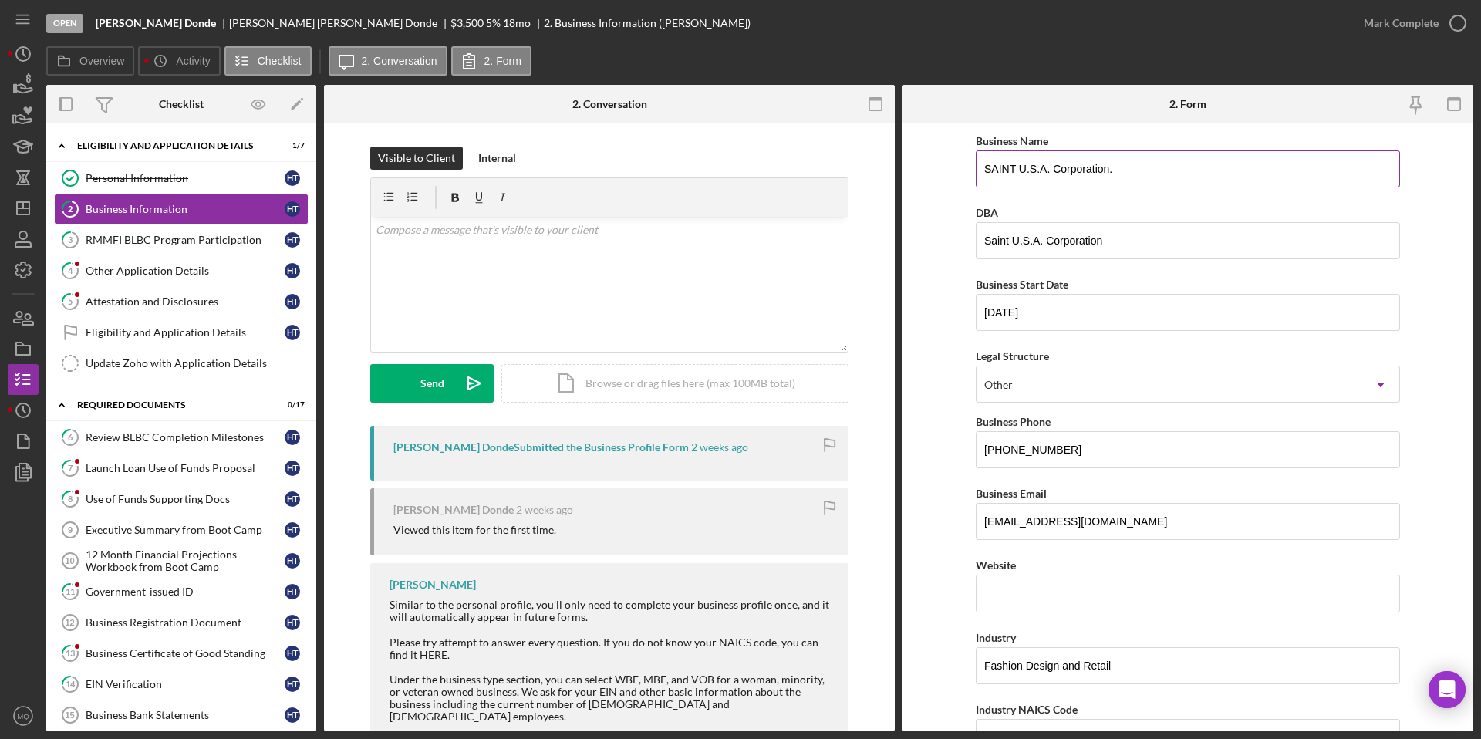
click at [1007, 172] on input "SAINT U.S.A. Corporation." at bounding box center [1188, 168] width 424 height 37
type input "SAINT U.S.A. Corporation."
drag, startPoint x: 1133, startPoint y: 238, endPoint x: 720, endPoint y: 214, distance: 414.3
click at [720, 214] on div "Overview Internal Workflow Stage Open Icon/Dropdown Arrow Archive (can unarchiv…" at bounding box center [759, 408] width 1427 height 647
click at [991, 314] on input "09/17/2025" at bounding box center [1188, 312] width 424 height 37
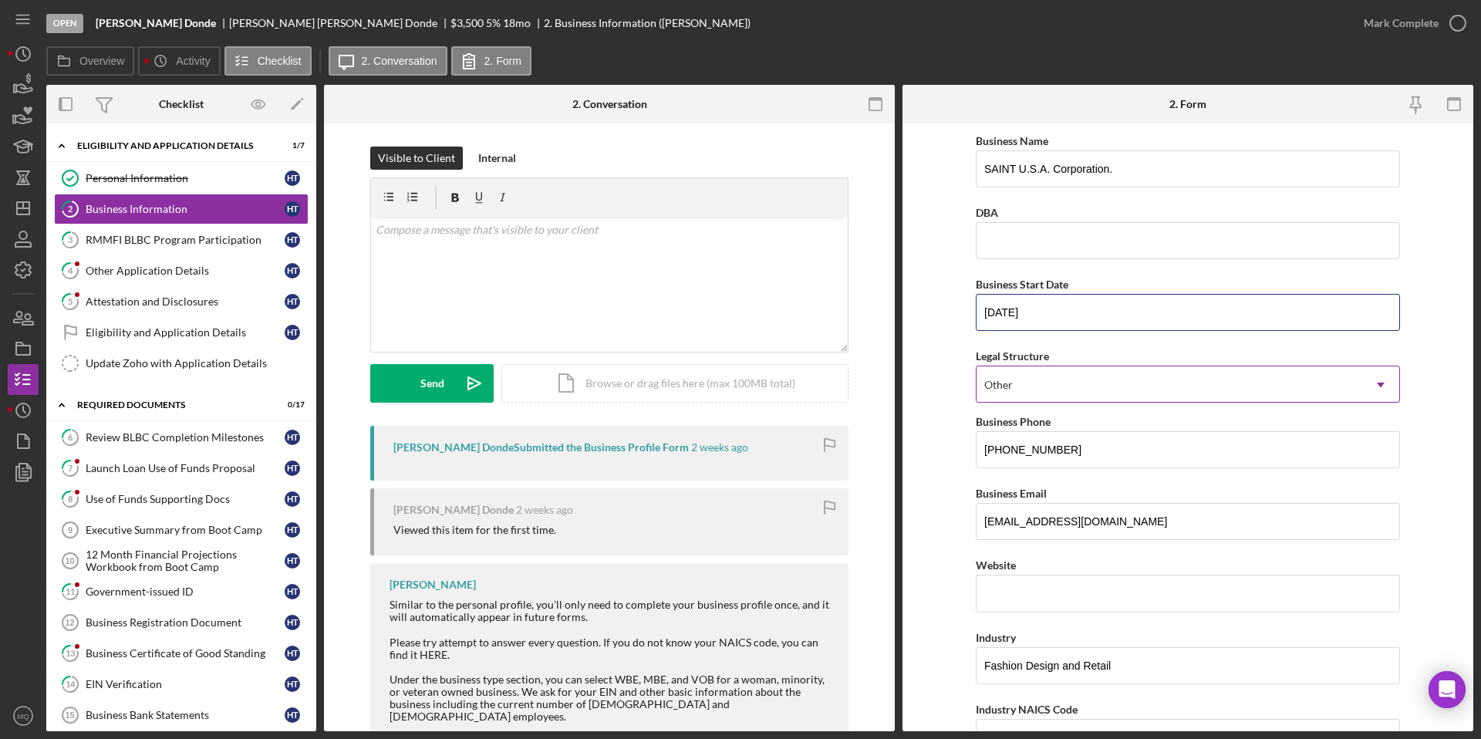
type input "02/25/2025"
click at [1148, 380] on div "Other" at bounding box center [1170, 384] width 386 height 35
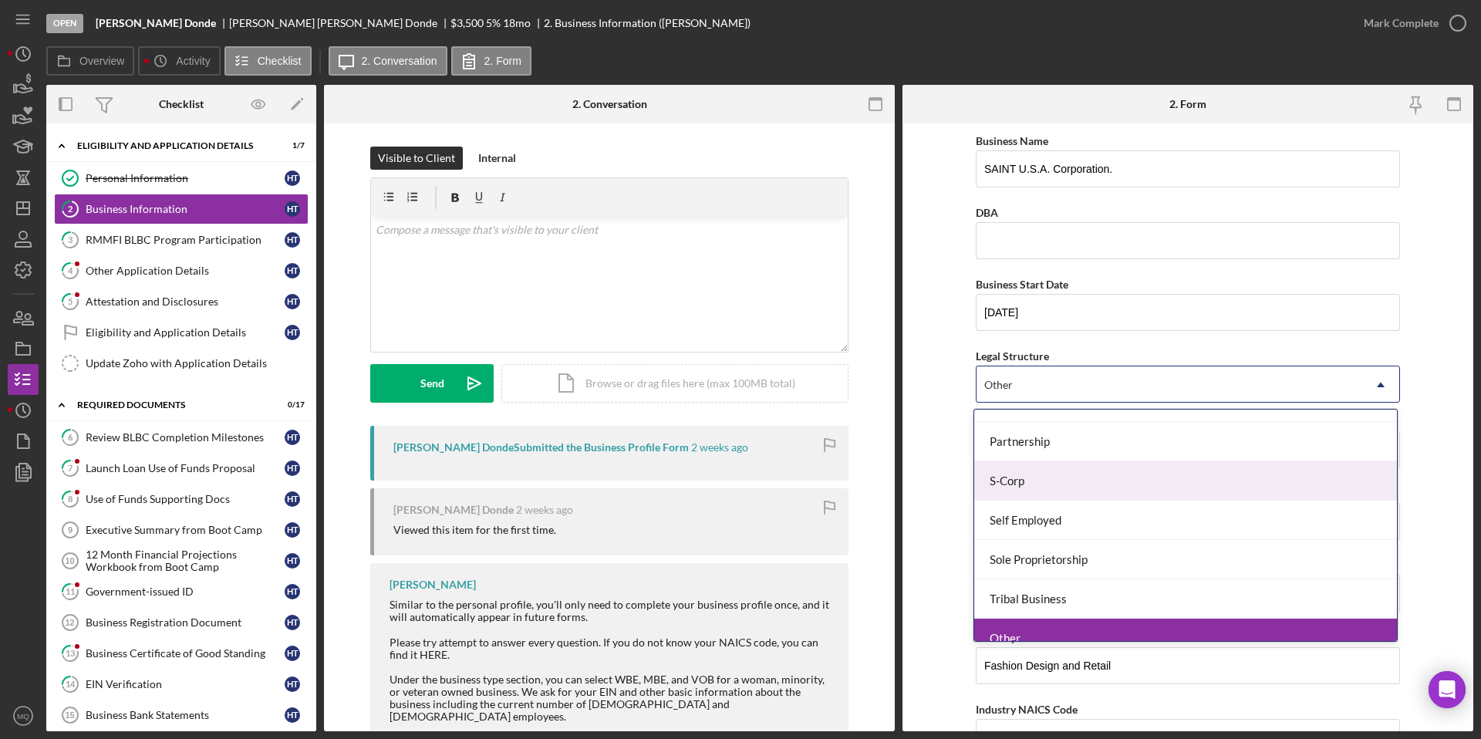
scroll to position [359, 0]
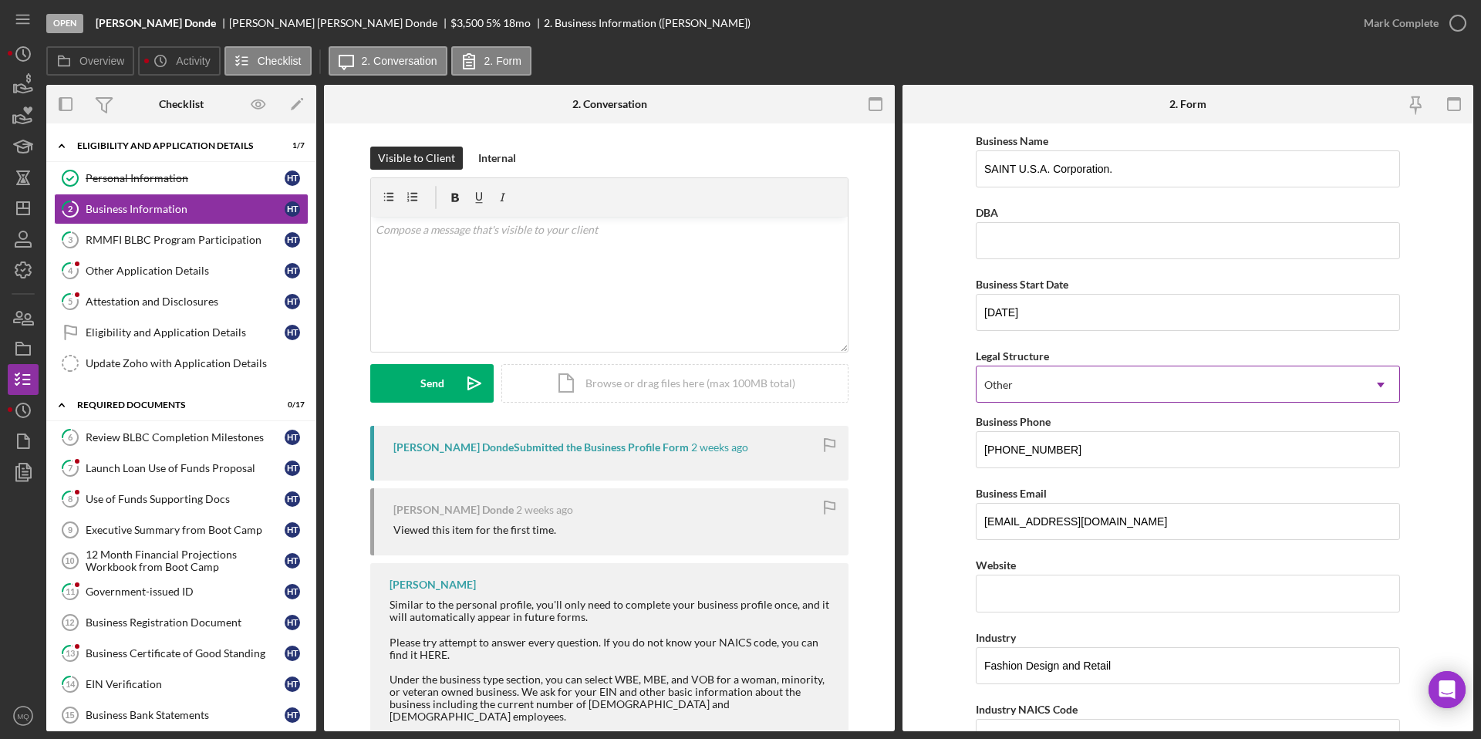
click at [1110, 384] on div "Other" at bounding box center [1170, 384] width 386 height 35
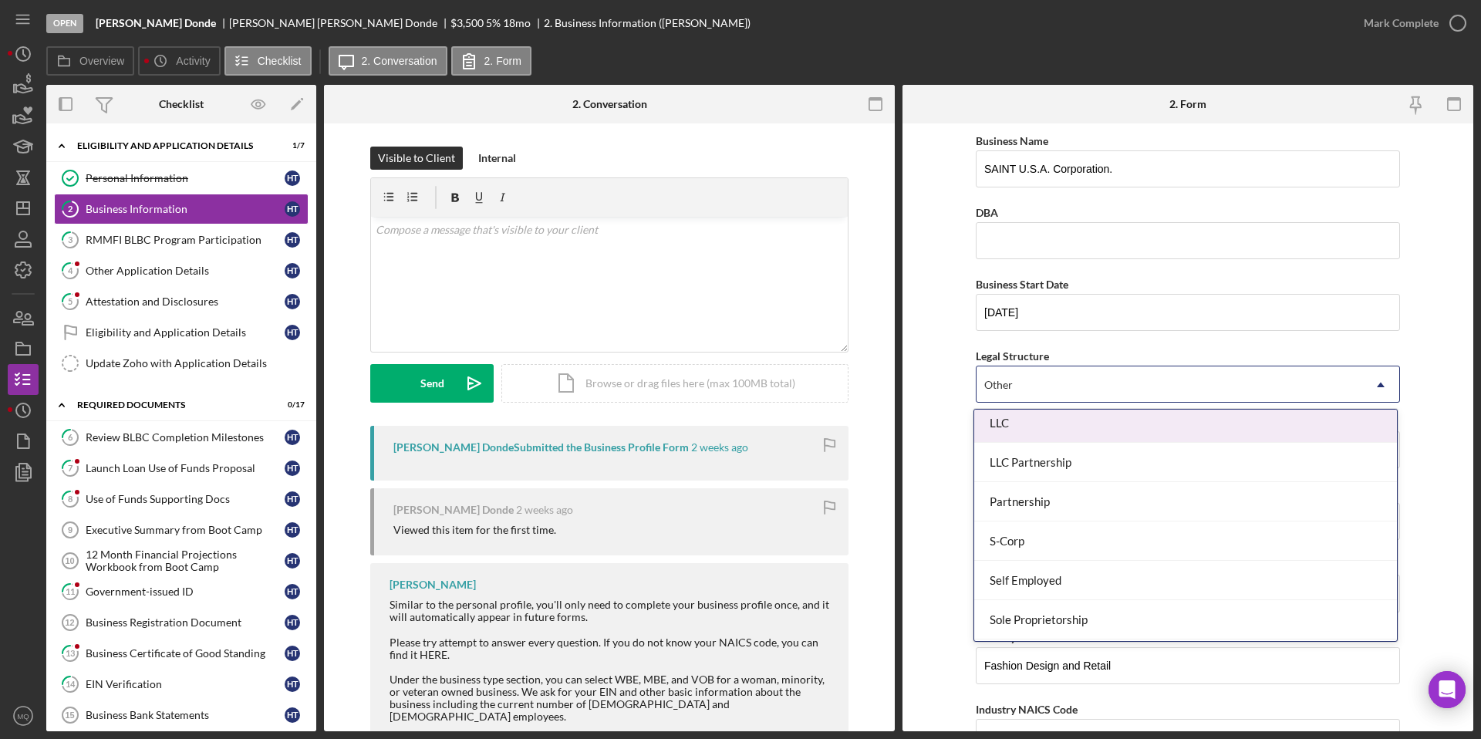
scroll to position [289, 0]
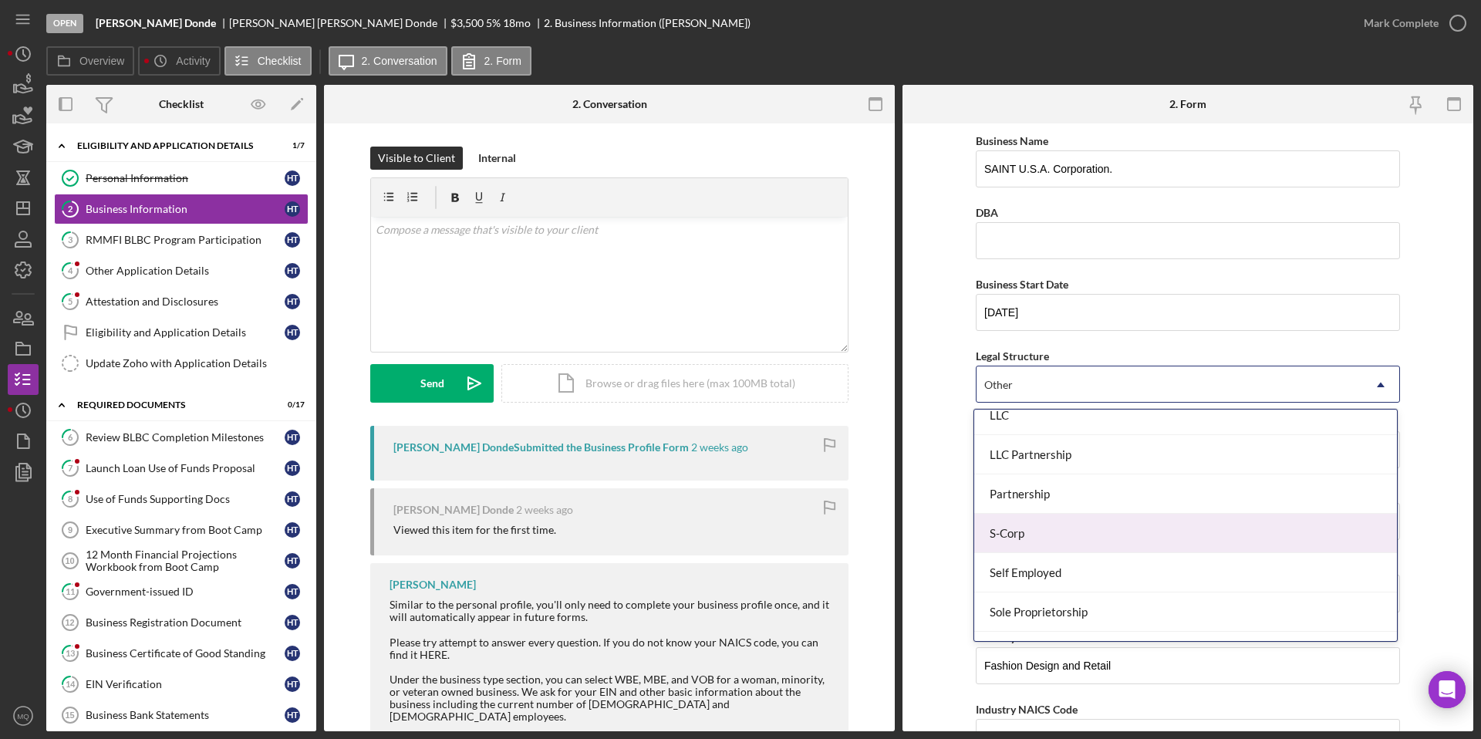
click at [1014, 542] on div "S-Corp" at bounding box center [1185, 533] width 423 height 39
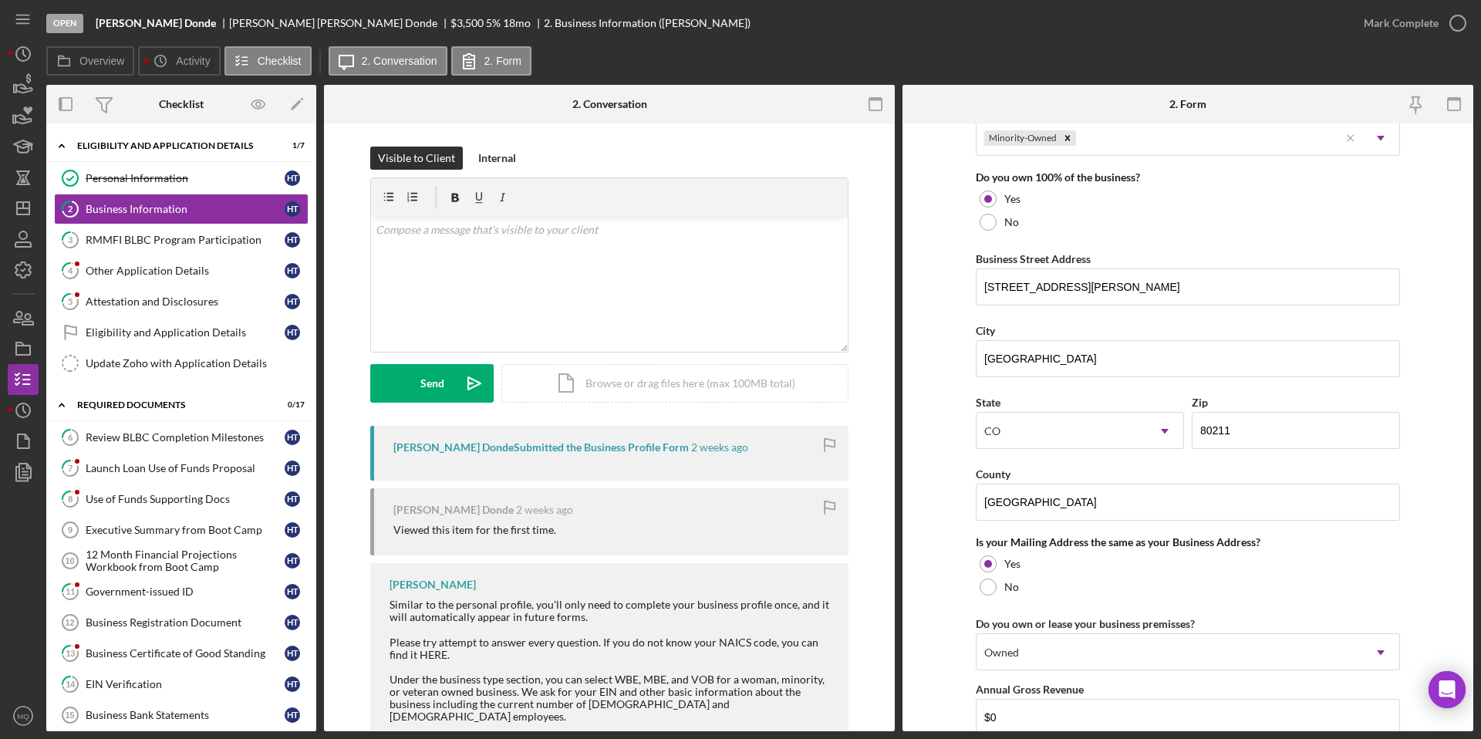
scroll to position [1105, 0]
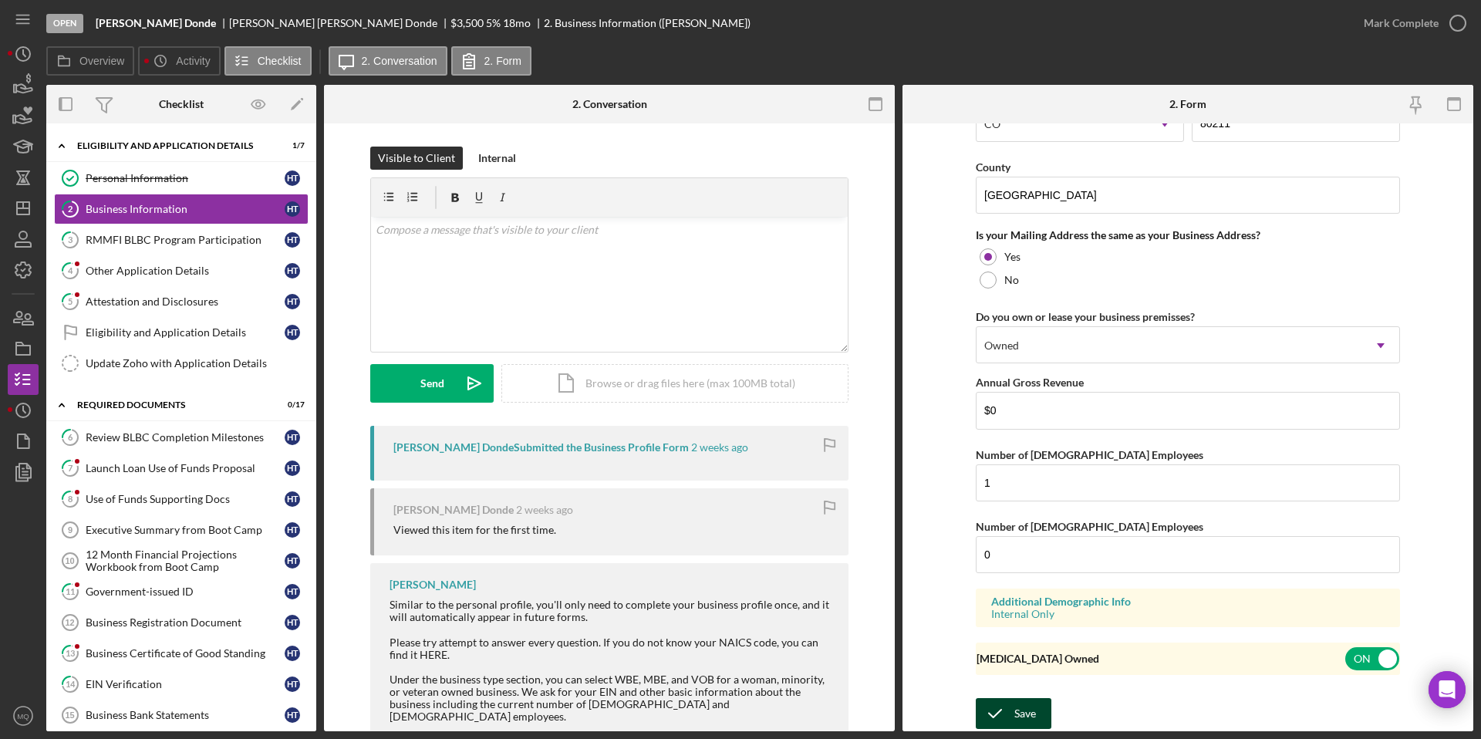
click at [1012, 728] on div "Save Save" at bounding box center [1188, 714] width 424 height 33
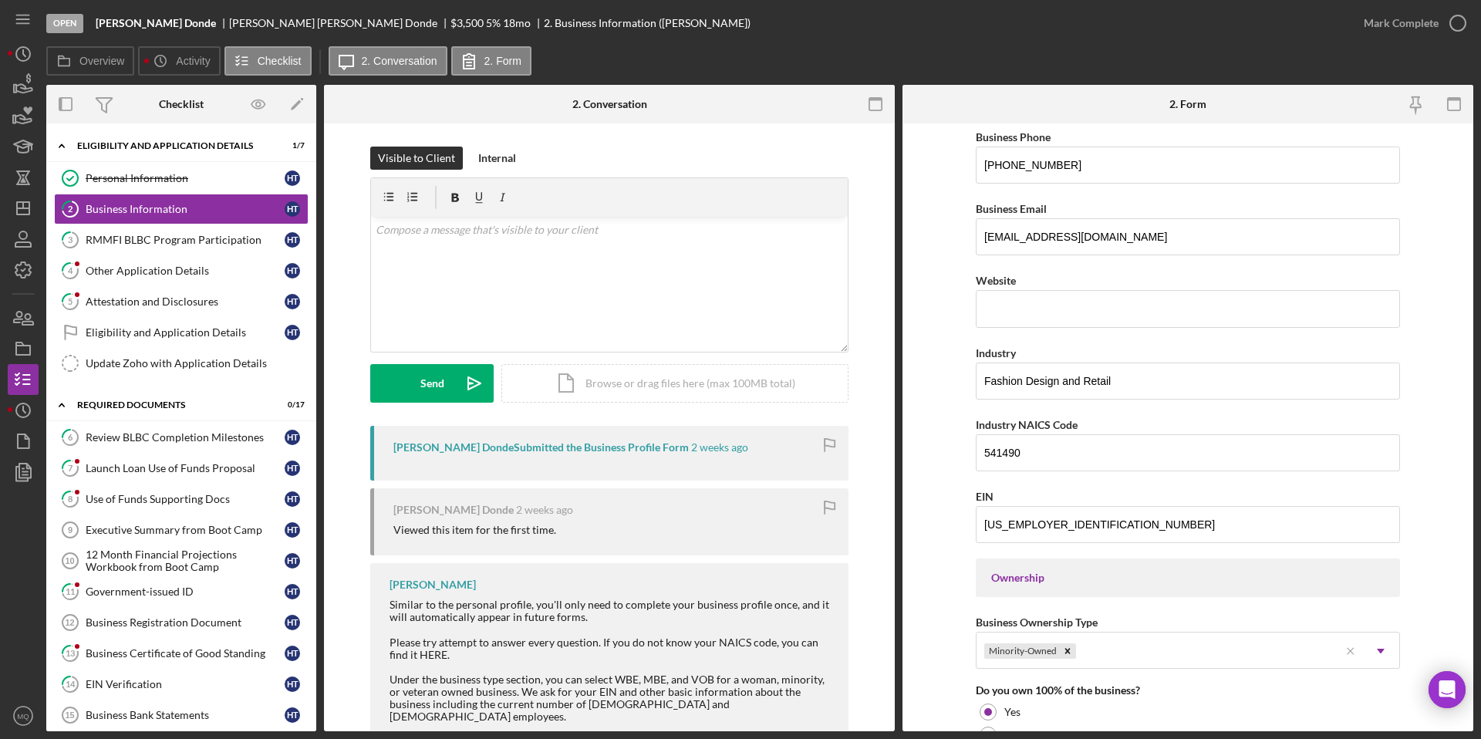
scroll to position [0, 0]
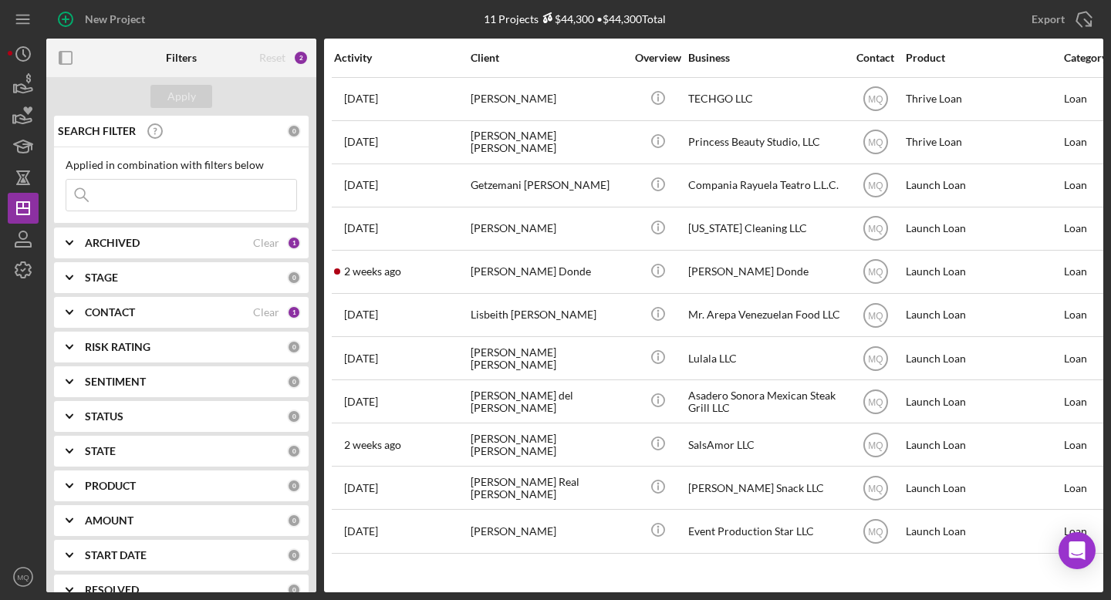
click at [218, 200] on input at bounding box center [181, 195] width 230 height 31
type input "hector"
click at [85, 245] on icon "Icon/Expander" at bounding box center [69, 243] width 39 height 39
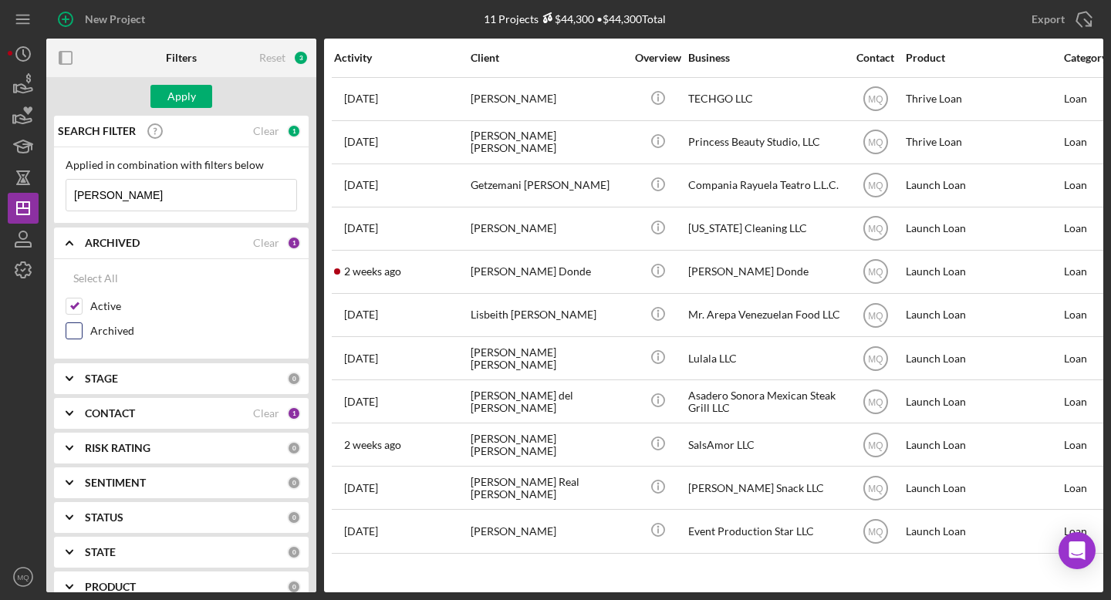
click at [76, 333] on input "Archived" at bounding box center [73, 330] width 15 height 15
checkbox input "true"
click at [181, 93] on div "Apply" at bounding box center [181, 96] width 29 height 23
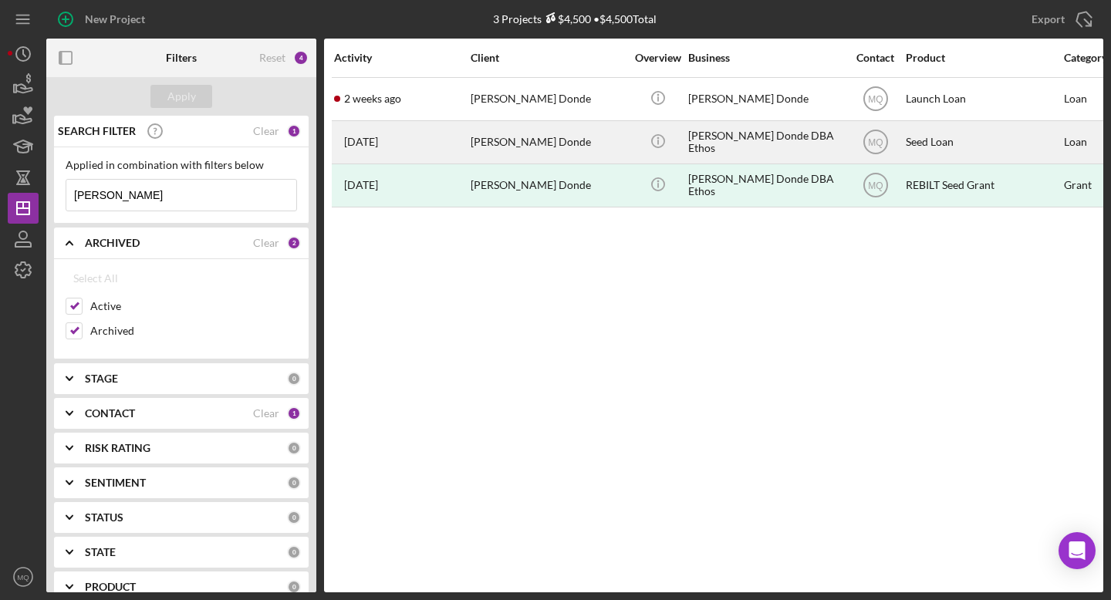
click at [590, 154] on div "[PERSON_NAME] Donde" at bounding box center [548, 142] width 154 height 41
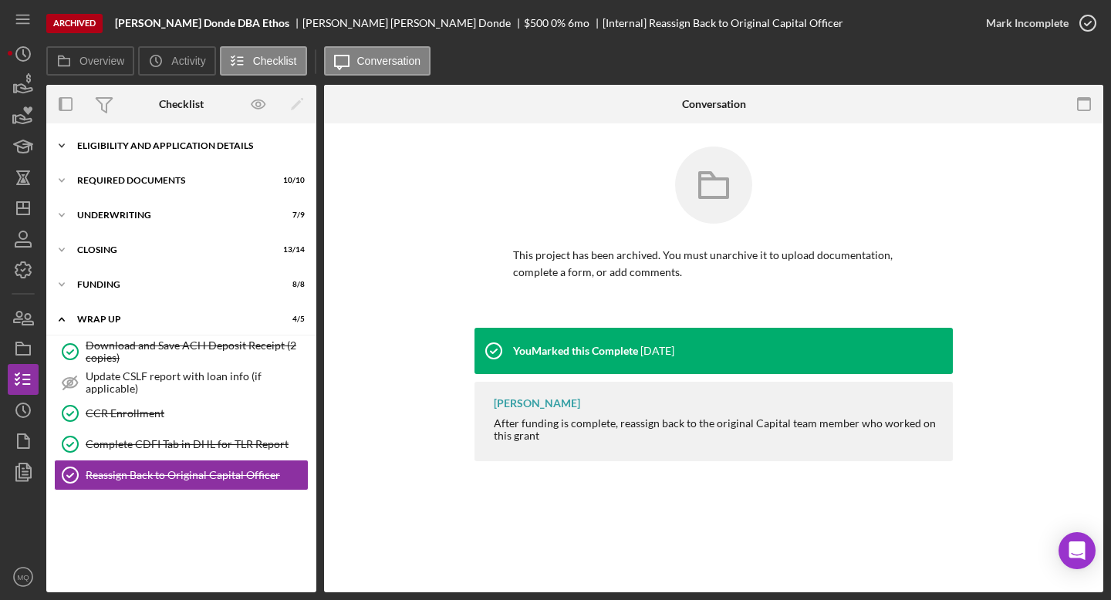
click at [133, 148] on div "Eligibility and Application Details" at bounding box center [187, 145] width 220 height 9
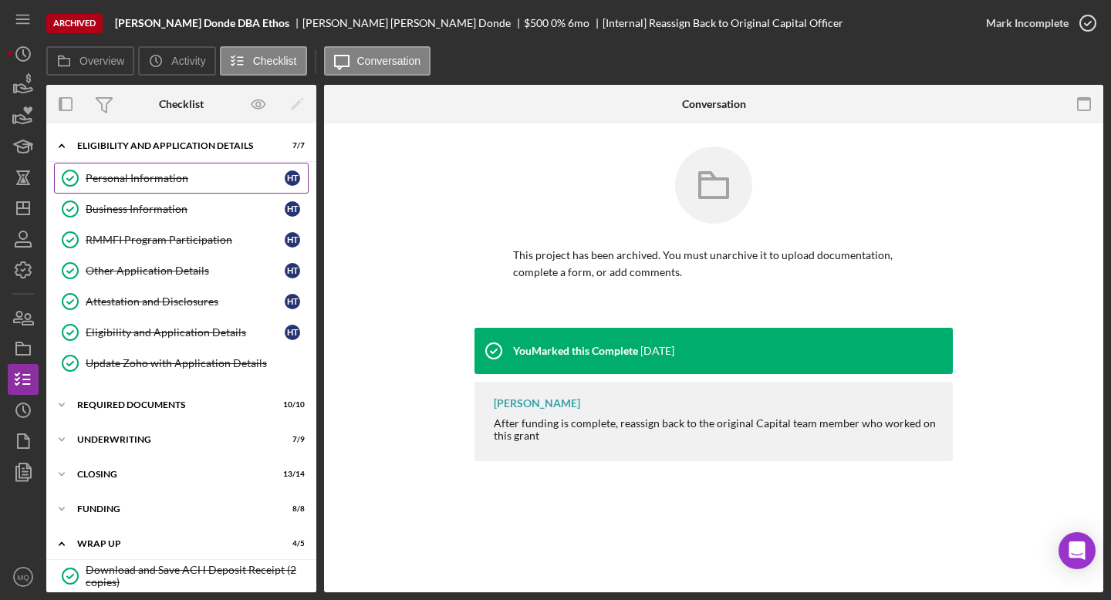
click at [130, 180] on div "Personal Information" at bounding box center [185, 178] width 199 height 12
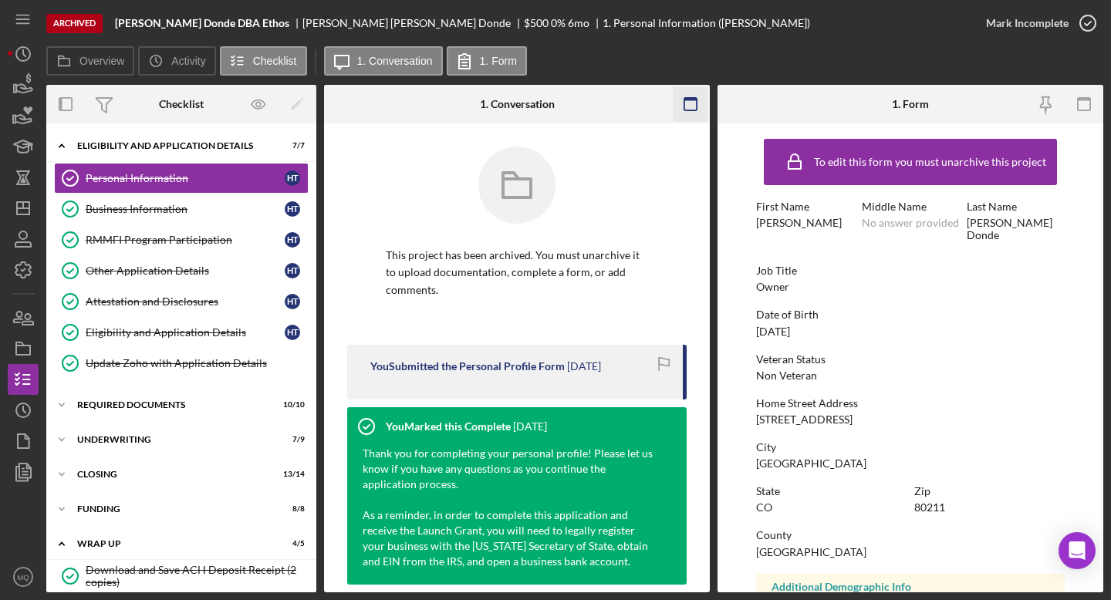
click at [692, 107] on icon "button" at bounding box center [691, 104] width 35 height 35
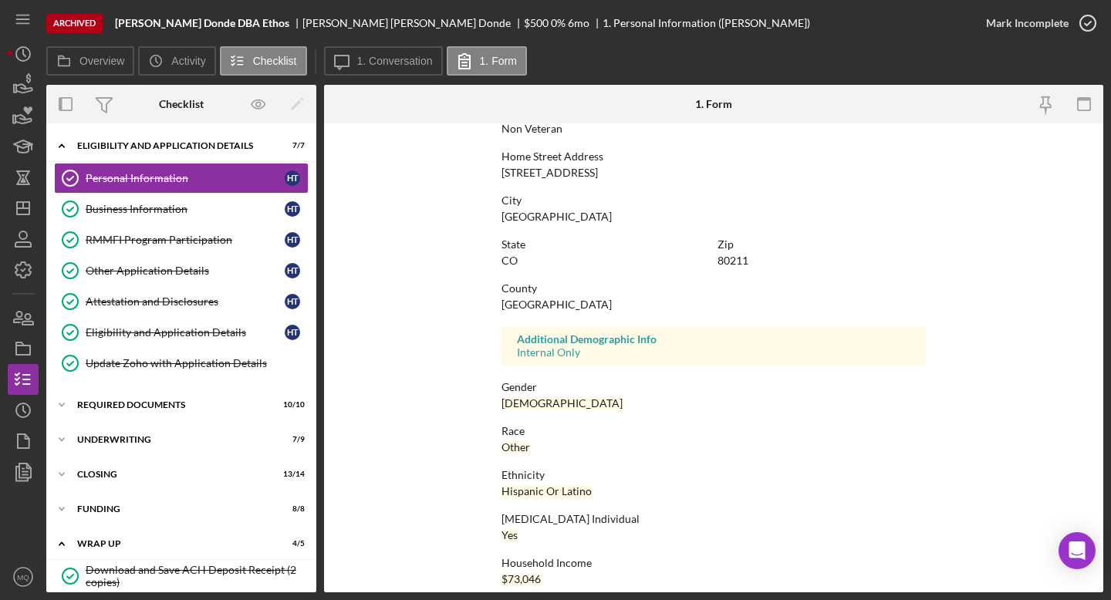
scroll to position [251, 0]
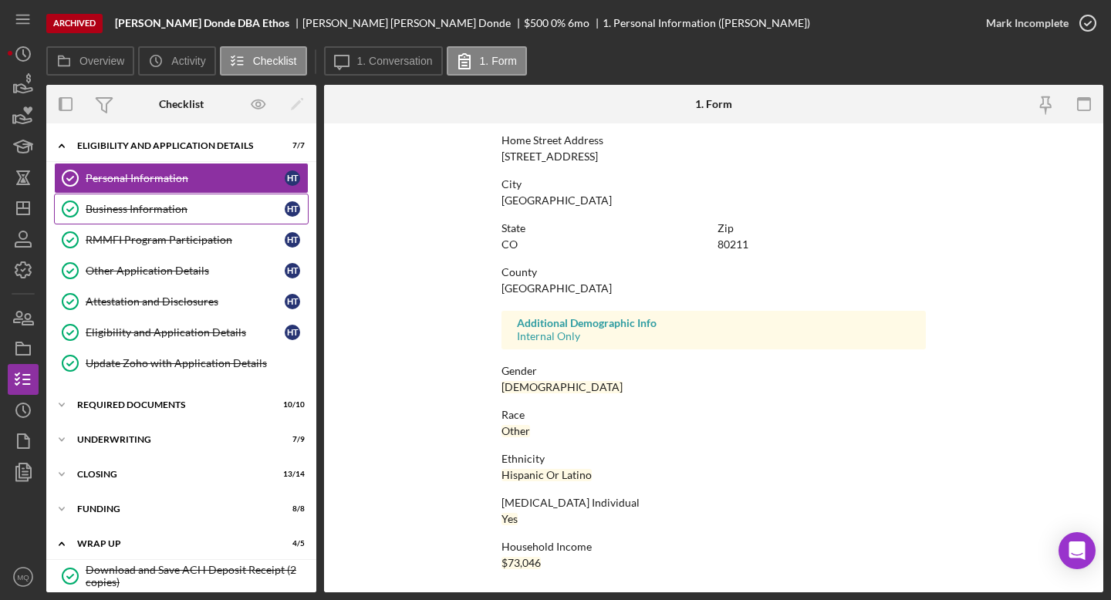
click at [168, 208] on div "Business Information" at bounding box center [185, 209] width 199 height 12
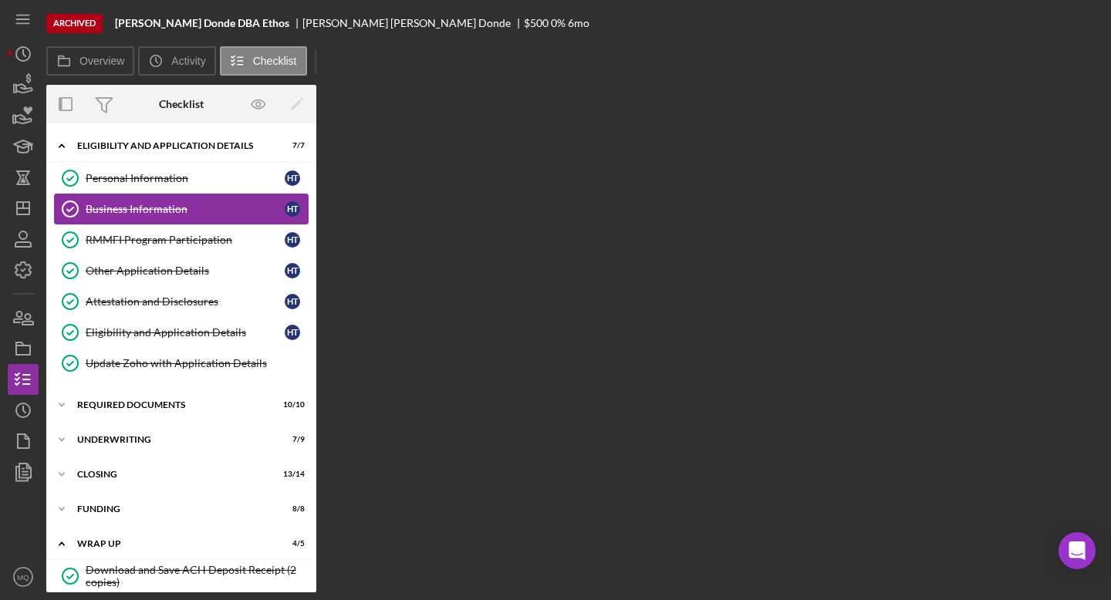
click at [168, 208] on div "Business Information" at bounding box center [185, 209] width 199 height 12
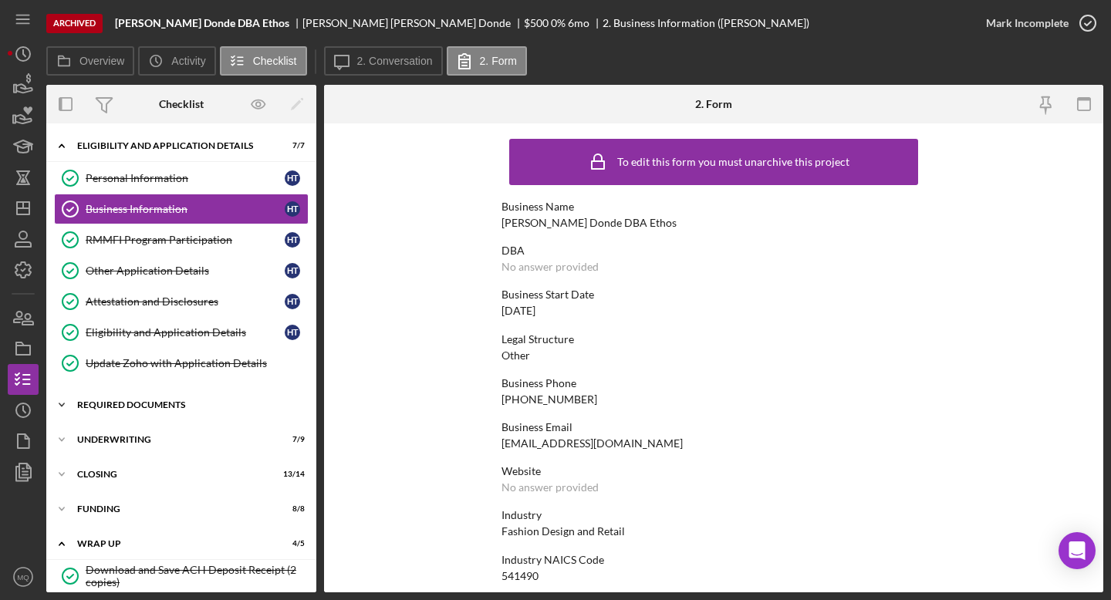
click at [161, 416] on div "Icon/Expander REQUIRED DOCUMENTS 10 / 10" at bounding box center [181, 405] width 270 height 31
